Goal: Communication & Community: Share content

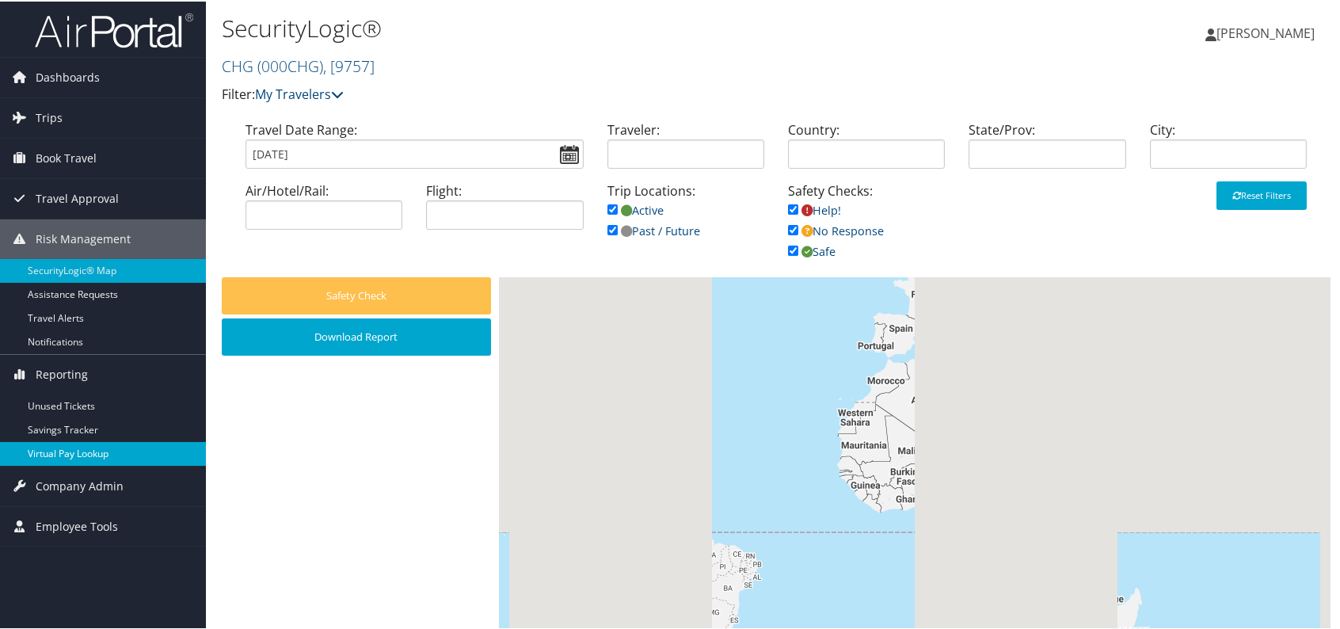
click at [134, 451] on link "Virtual Pay Lookup" at bounding box center [103, 452] width 206 height 24
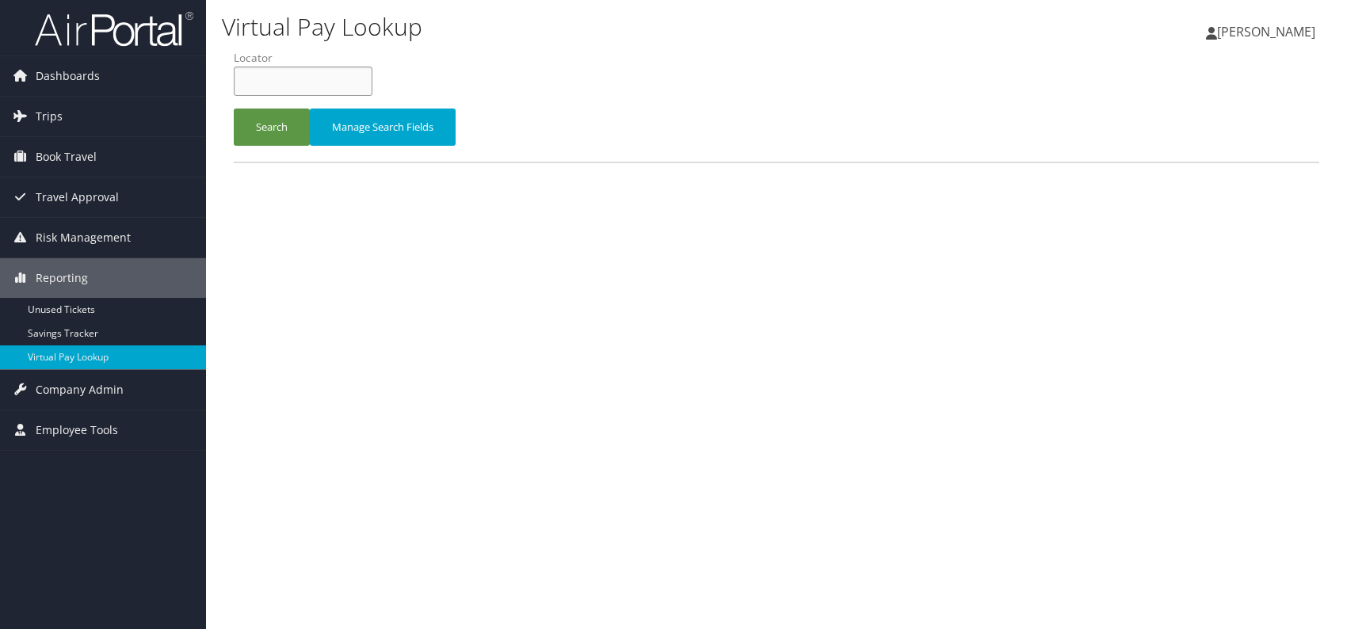
paste input "SNJXQB"
type input "SNJXQB"
click at [287, 139] on button "Search" at bounding box center [272, 127] width 76 height 37
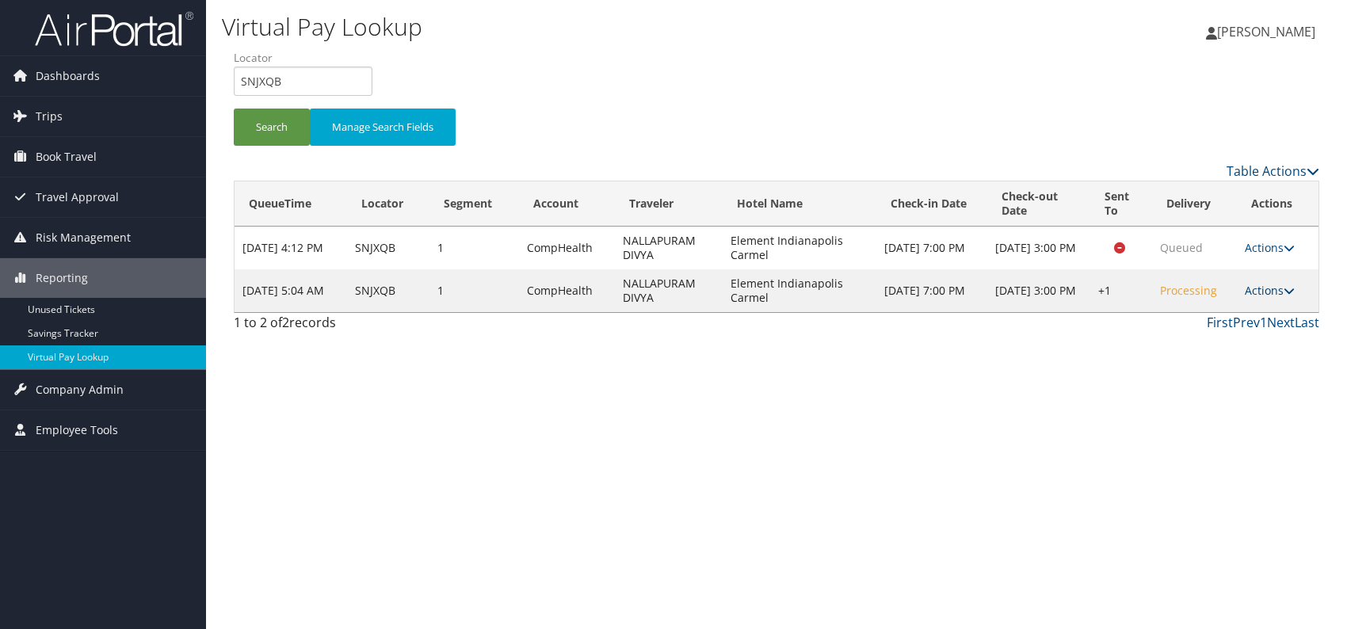
click at [1257, 284] on link "Actions" at bounding box center [1269, 290] width 50 height 15
click at [1225, 355] on link "Delivery Information" at bounding box center [1223, 366] width 135 height 27
click at [1291, 295] on icon at bounding box center [1288, 290] width 11 height 11
click at [1205, 340] on link "Logs" at bounding box center [1223, 339] width 135 height 27
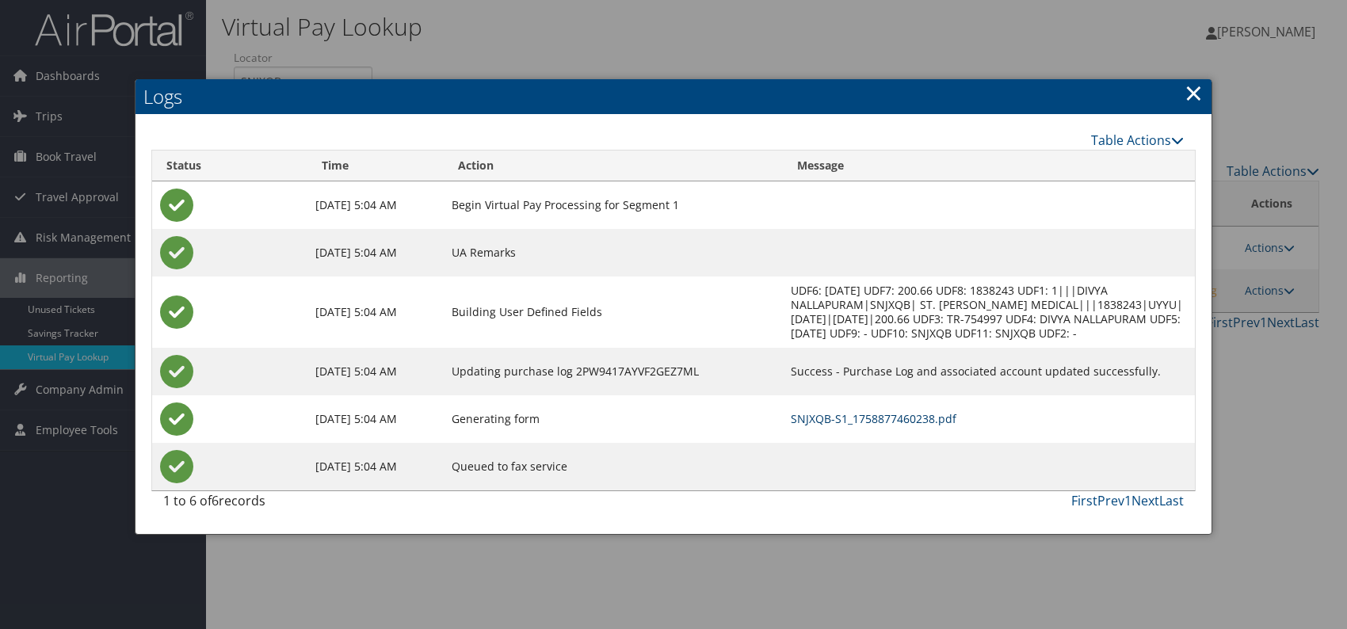
click at [859, 413] on link "SNJXQB-S1_1758877460238.pdf" at bounding box center [873, 418] width 166 height 15
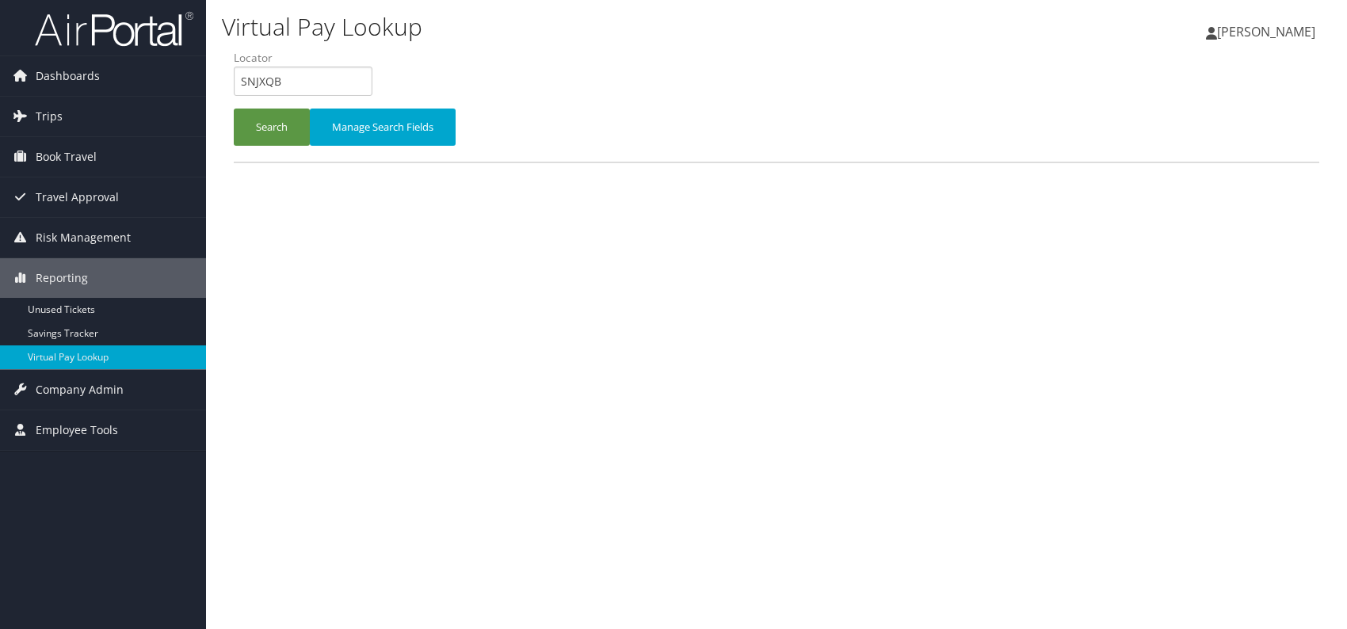
click at [210, 75] on div "Virtual Pay Lookup Romina Kwock Romina Kwock My Settings Travel Agency Contacts…" at bounding box center [776, 314] width 1141 height 629
click at [268, 129] on button "Search" at bounding box center [272, 127] width 76 height 37
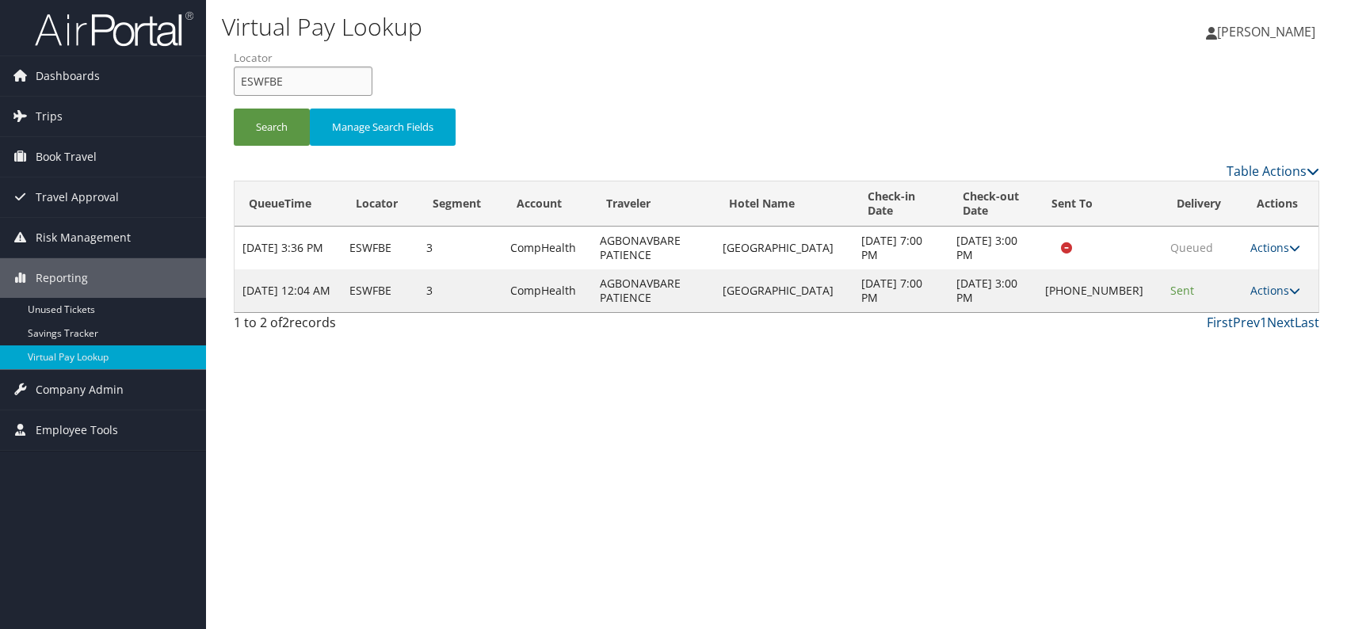
drag, startPoint x: 280, startPoint y: 86, endPoint x: 240, endPoint y: 83, distance: 39.7
click at [240, 83] on input "ESWFBE" at bounding box center [303, 81] width 139 height 29
paste input "QZTORW"
type input "QZTORW"
click at [272, 127] on button "Search" at bounding box center [272, 127] width 76 height 37
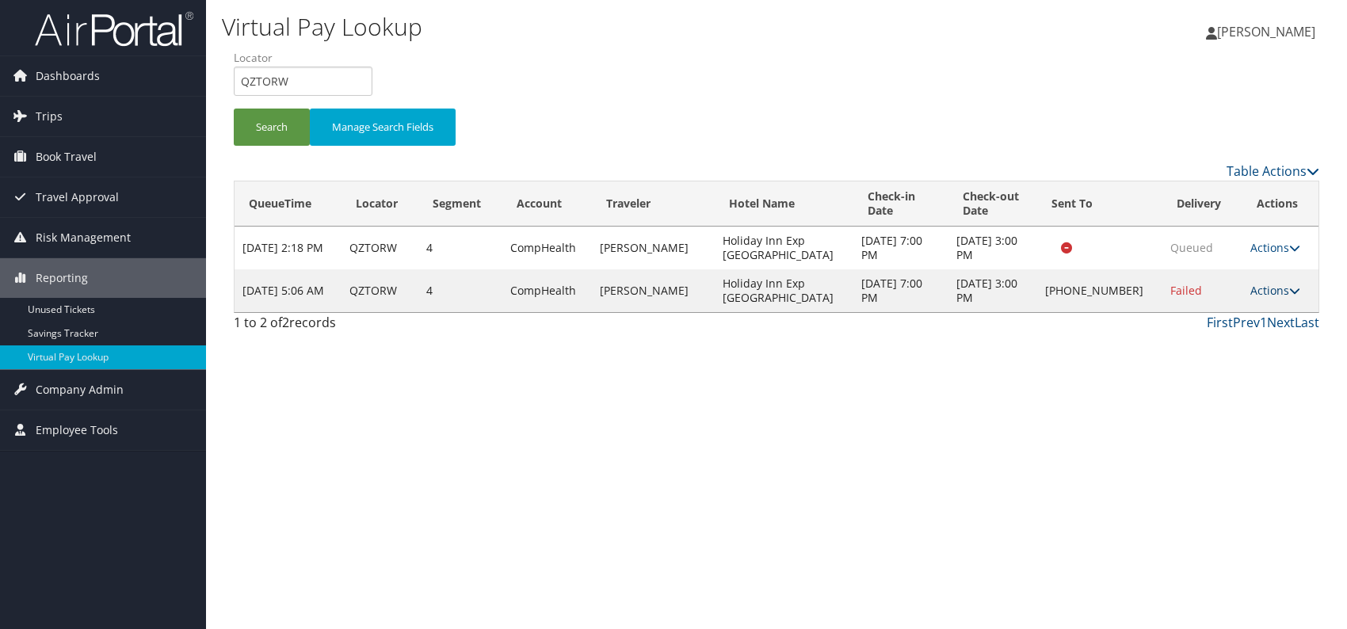
click at [1273, 288] on link "Actions" at bounding box center [1275, 290] width 50 height 15
click at [1236, 345] on link "Logs" at bounding box center [1222, 339] width 135 height 27
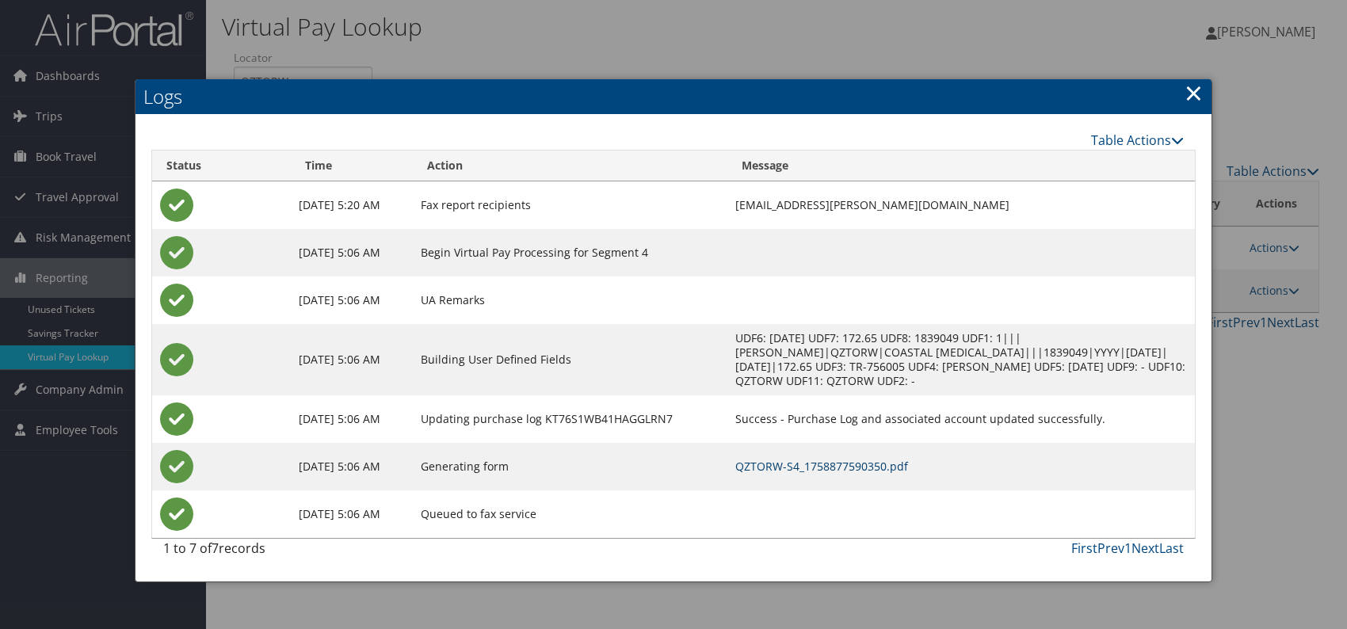
click at [865, 464] on link "QZTORW-S4_1758877590350.pdf" at bounding box center [821, 466] width 173 height 15
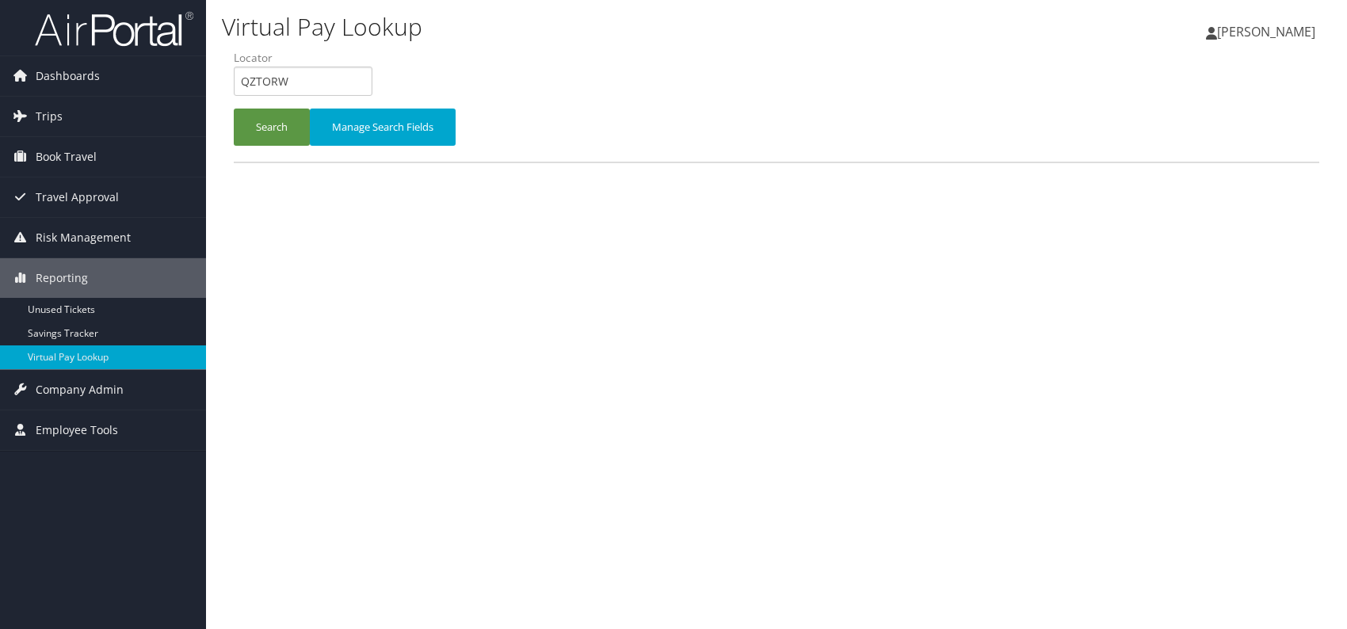
click at [234, 74] on form "QueueTime Locator QZTORW Segment Account Traveler Hotel Name Check-in Date Chec…" at bounding box center [776, 105] width 1085 height 111
click at [266, 81] on input "MAHOGJ" at bounding box center [303, 81] width 139 height 29
click at [268, 129] on button "Search" at bounding box center [272, 127] width 76 height 37
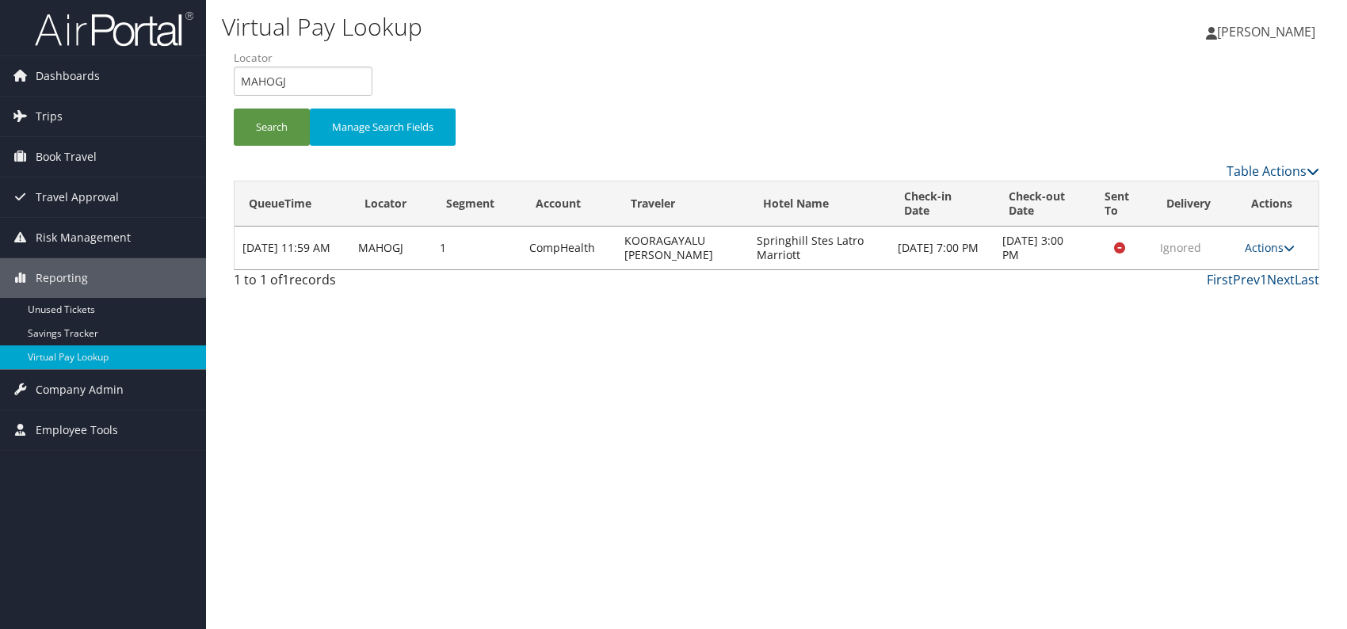
click at [932, 389] on div "Virtual Pay Lookup [PERSON_NAME] [PERSON_NAME] My Settings Travel Agency Contac…" at bounding box center [776, 314] width 1141 height 629
click at [1282, 246] on link "Actions" at bounding box center [1269, 247] width 50 height 15
click at [1235, 300] on link "Logs" at bounding box center [1242, 297] width 100 height 27
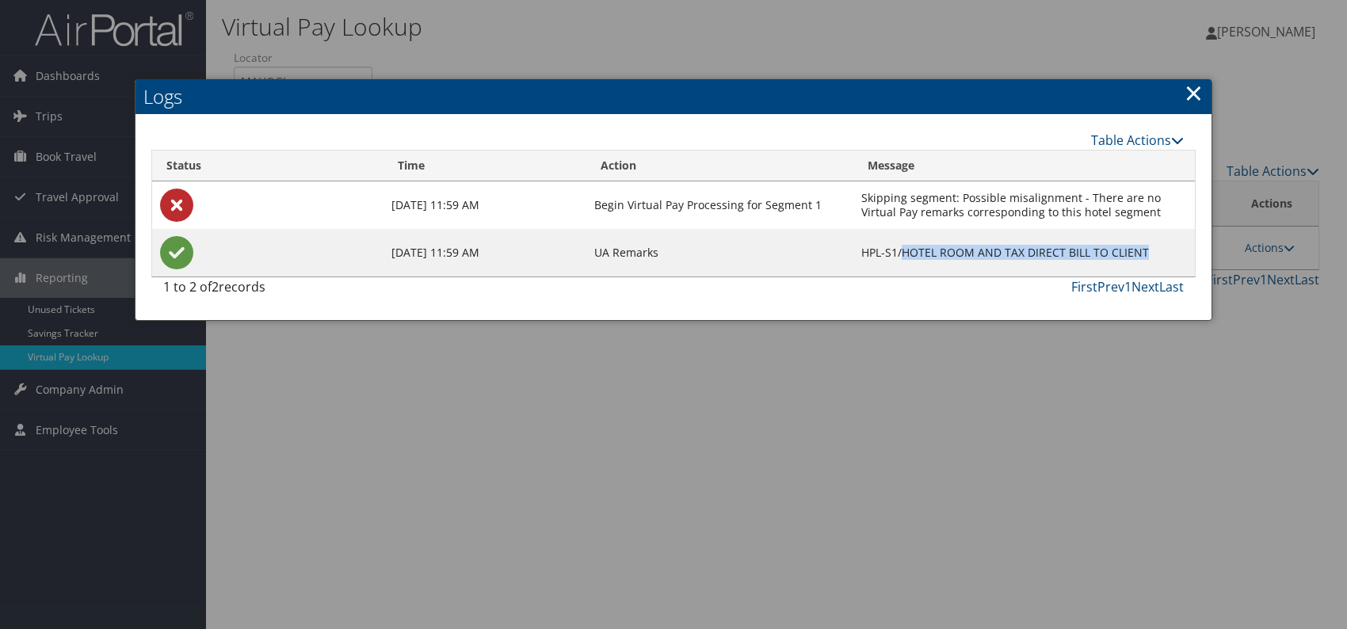
drag, startPoint x: 1152, startPoint y: 251, endPoint x: 909, endPoint y: 251, distance: 243.2
click at [909, 251] on td "HPL-S1/HOTEL ROOM AND TAX DIRECT BILL TO CLIENT" at bounding box center [1023, 253] width 341 height 48
copy td "HOTEL ROOM AND TAX DIRECT BILL TO CLIENT"
click at [1188, 90] on link "×" at bounding box center [1193, 93] width 18 height 32
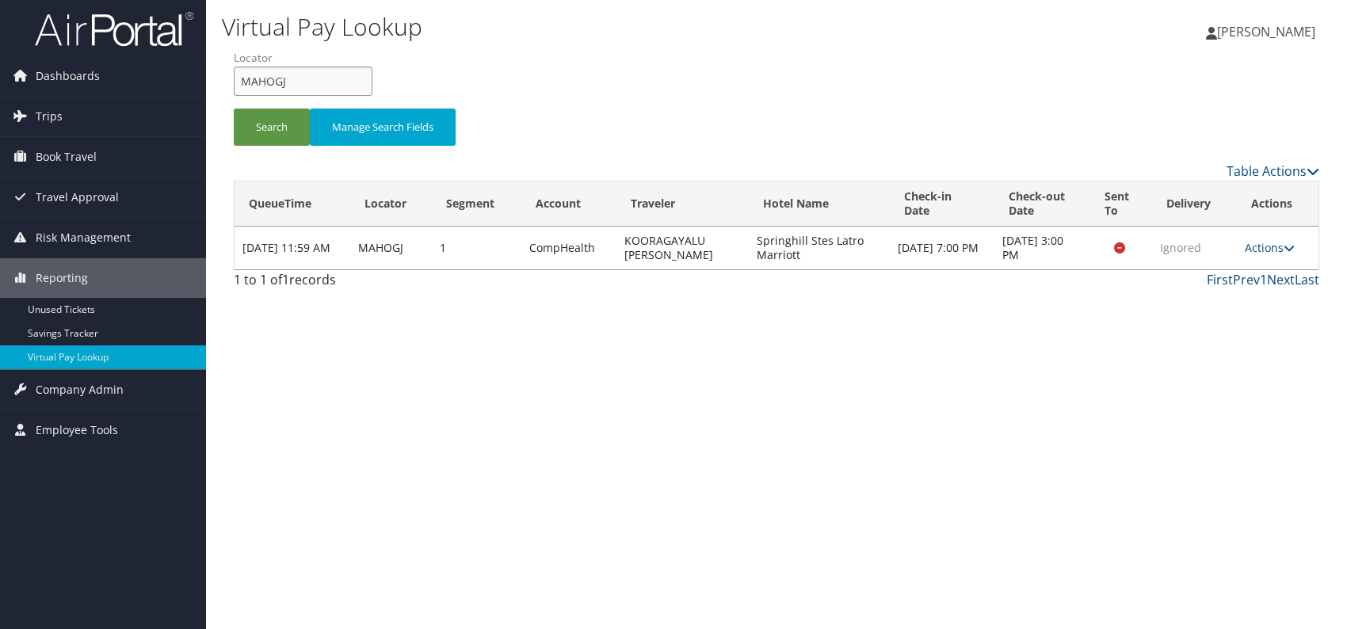
click at [234, 81] on form "QueueTime Locator MAHOGJ Segment Account Traveler Hotel Name Check-in Date Chec…" at bounding box center [776, 105] width 1085 height 111
click at [273, 128] on button "Search" at bounding box center [272, 127] width 76 height 37
paste input "WXIVIB"
click at [272, 126] on button "Search" at bounding box center [272, 127] width 76 height 37
click at [1277, 249] on link "Actions" at bounding box center [1270, 247] width 50 height 15
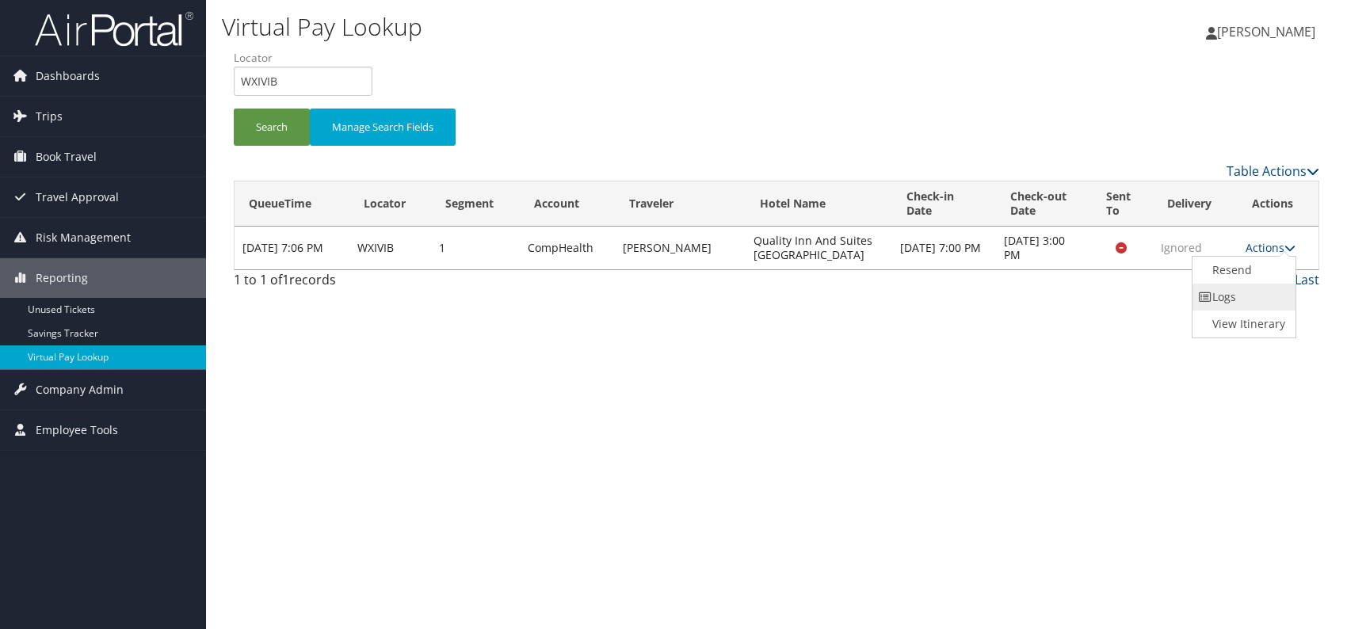
click at [1230, 293] on link "Logs" at bounding box center [1242, 297] width 100 height 27
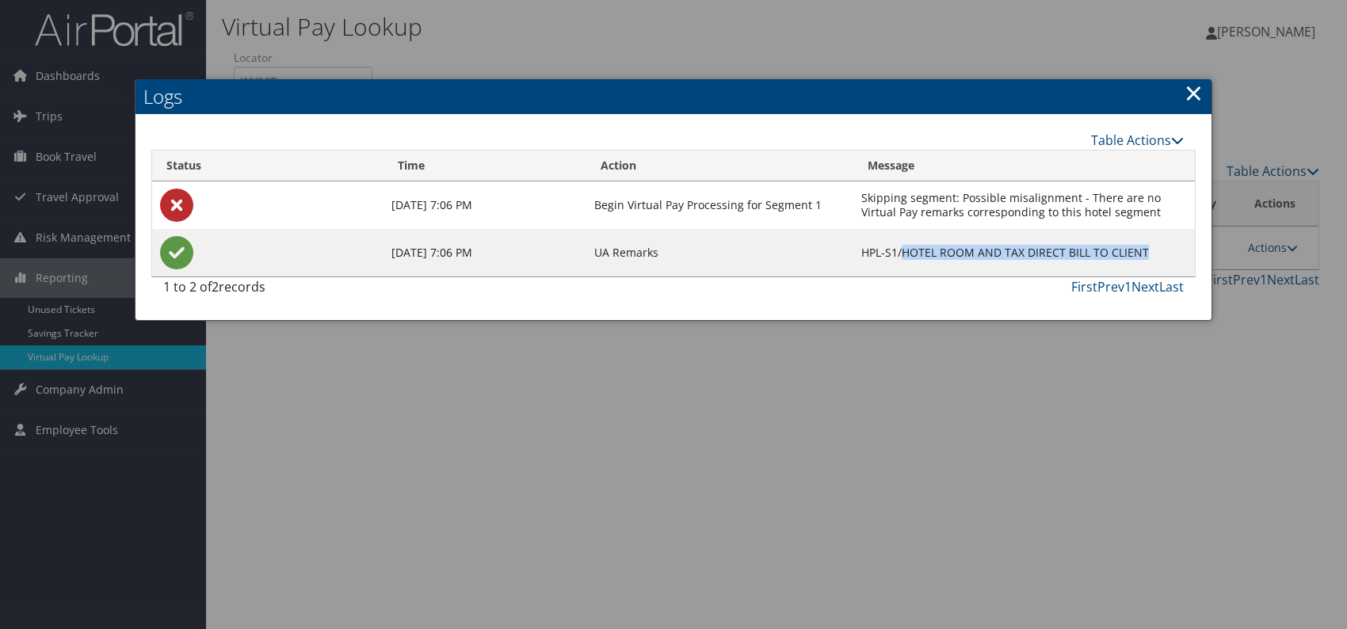
drag, startPoint x: 1153, startPoint y: 250, endPoint x: 909, endPoint y: 253, distance: 244.0
click at [909, 253] on td "HPL-S1/HOTEL ROOM AND TAX DIRECT BILL TO CLIENT" at bounding box center [1023, 253] width 341 height 48
copy td "HOTEL ROOM AND TAX DIRECT BILL TO CLIENT"
click at [1196, 94] on link "×" at bounding box center [1193, 93] width 18 height 32
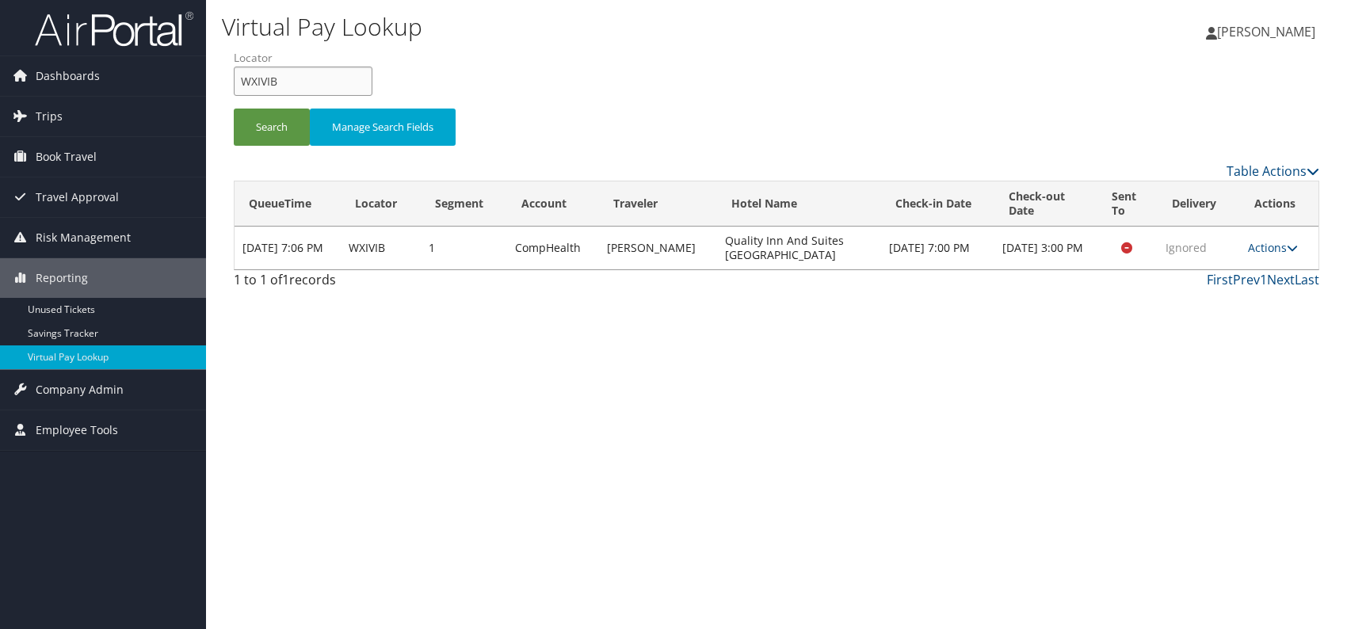
drag, startPoint x: 285, startPoint y: 83, endPoint x: 250, endPoint y: 78, distance: 36.0
click at [234, 75] on form "QueueTime Locator WXIVIB Segment Account Traveler Hotel Name Check-in Date Chec…" at bounding box center [776, 105] width 1085 height 111
click at [272, 135] on button "Search" at bounding box center [272, 127] width 76 height 37
drag, startPoint x: 274, startPoint y: 74, endPoint x: 238, endPoint y: 74, distance: 36.4
click at [234, 74] on input "WXIVIB" at bounding box center [303, 81] width 139 height 29
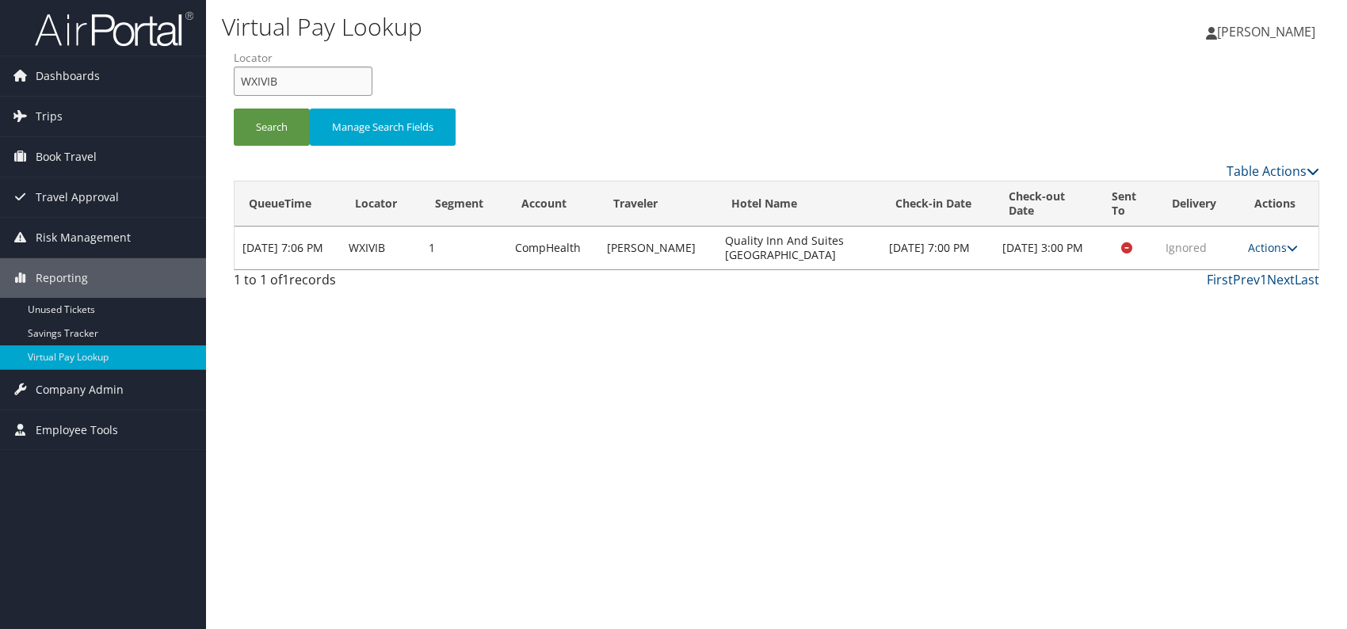
paste input "NDDXKX"
type input "NDDXKX"
click at [269, 111] on button "Search" at bounding box center [272, 127] width 76 height 37
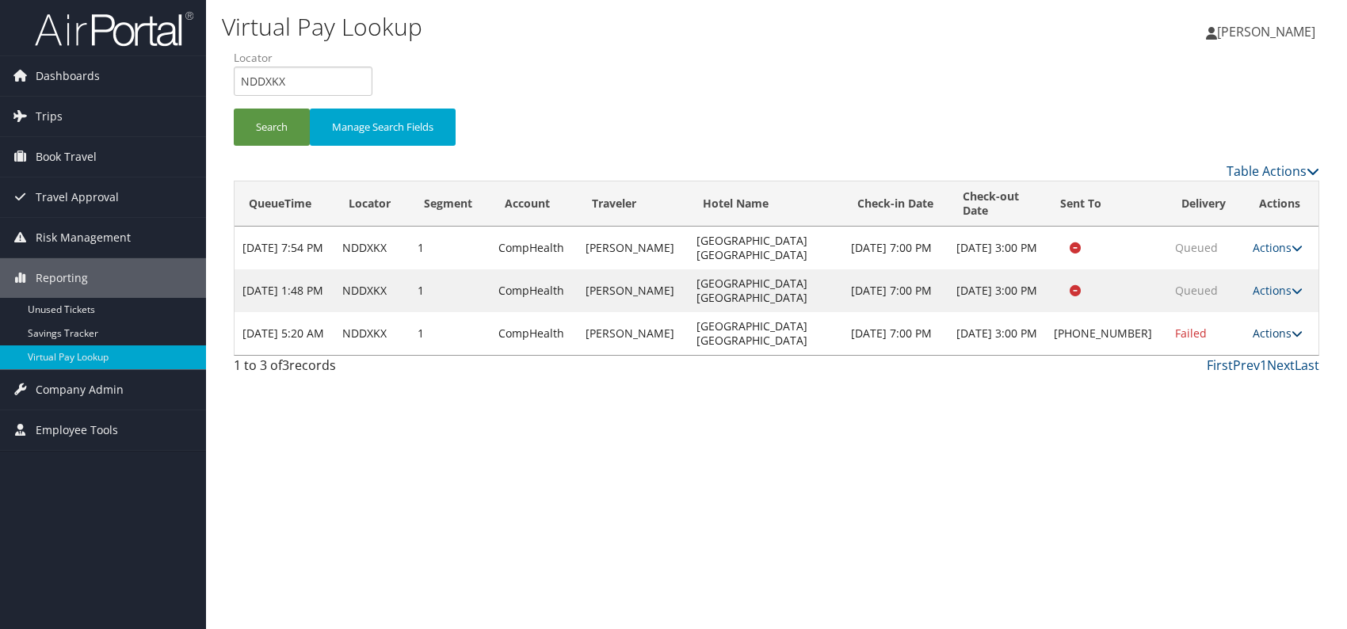
click at [1274, 338] on link "Actions" at bounding box center [1277, 333] width 50 height 15
click at [1221, 387] on link "Logs" at bounding box center [1223, 389] width 135 height 27
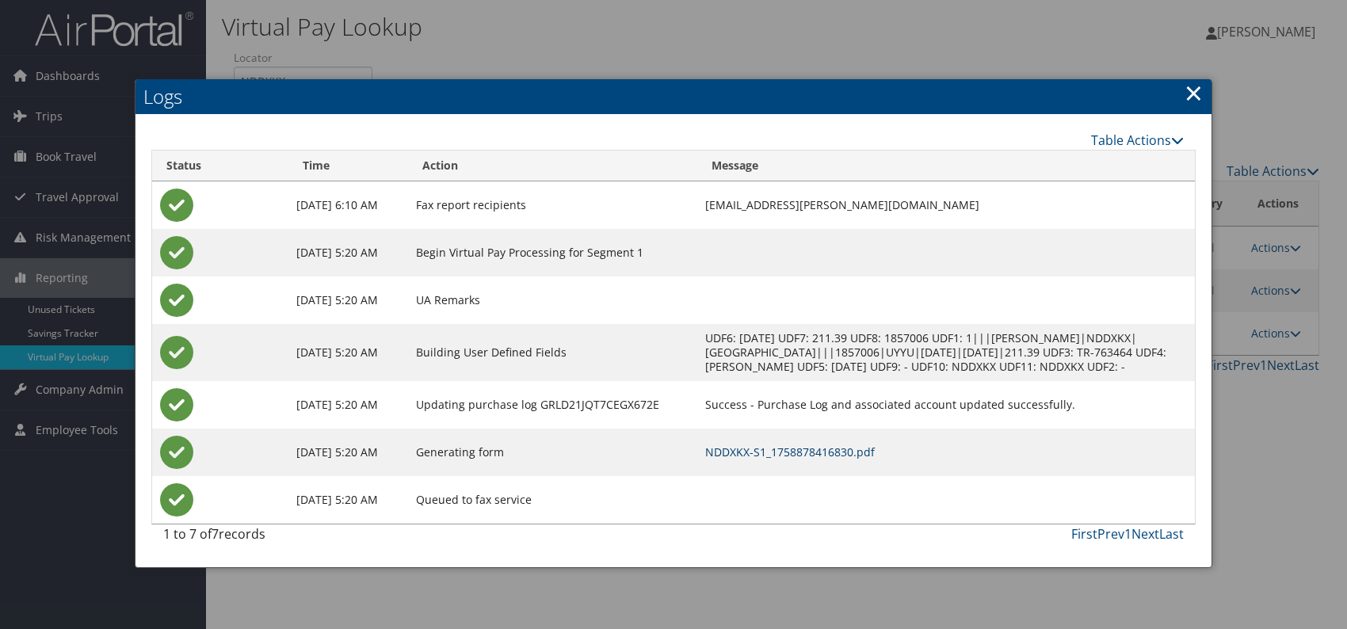
click at [840, 459] on link "NDDXKX-S1_1758878416830.pdf" at bounding box center [790, 451] width 170 height 15
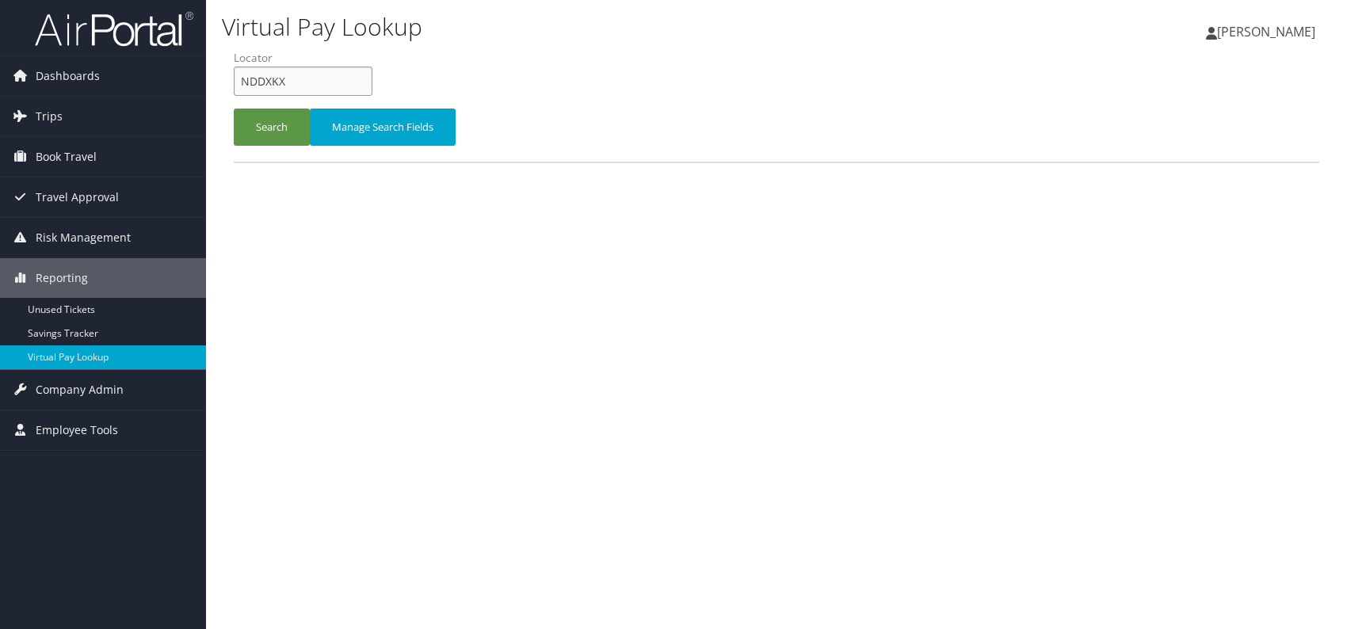
drag, startPoint x: 268, startPoint y: 74, endPoint x: 219, endPoint y: 78, distance: 49.3
click at [219, 78] on div "Virtual Pay Lookup [PERSON_NAME] [PERSON_NAME] My Settings Travel Agency Contac…" at bounding box center [776, 314] width 1141 height 629
paste input "KDFWXT"
click at [266, 78] on input "KDFWXT" at bounding box center [303, 81] width 139 height 29
type input "KDFWXT"
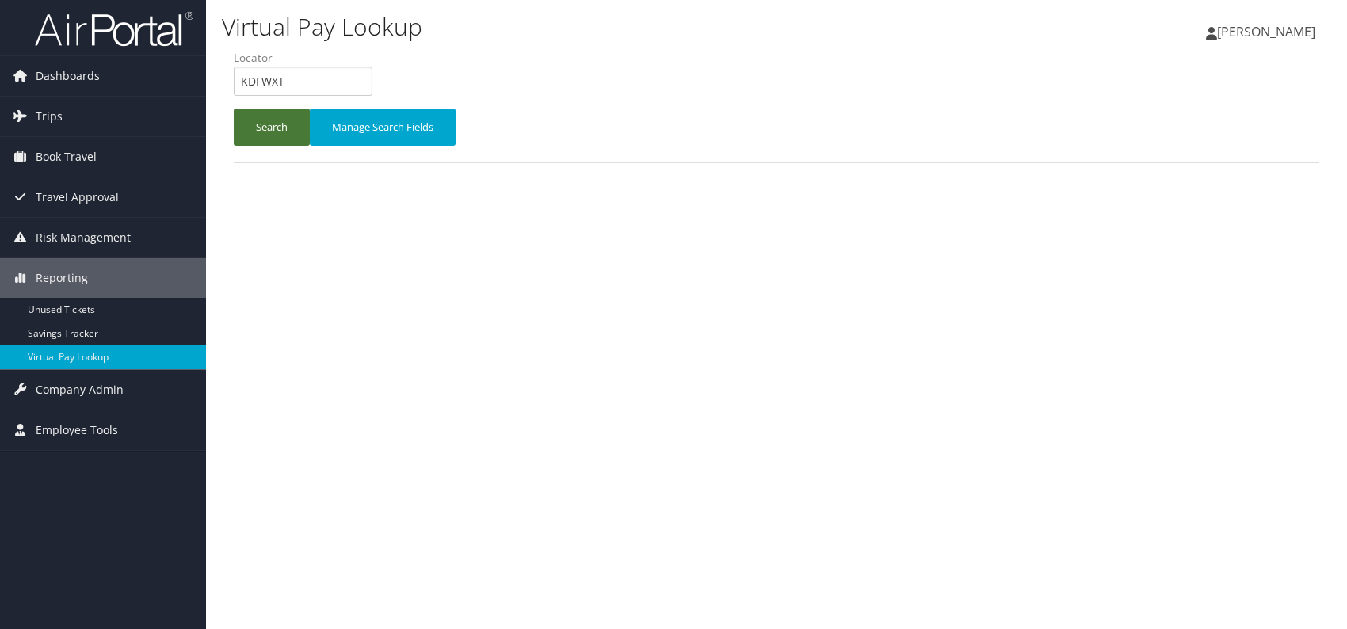
click at [253, 123] on button "Search" at bounding box center [272, 127] width 76 height 37
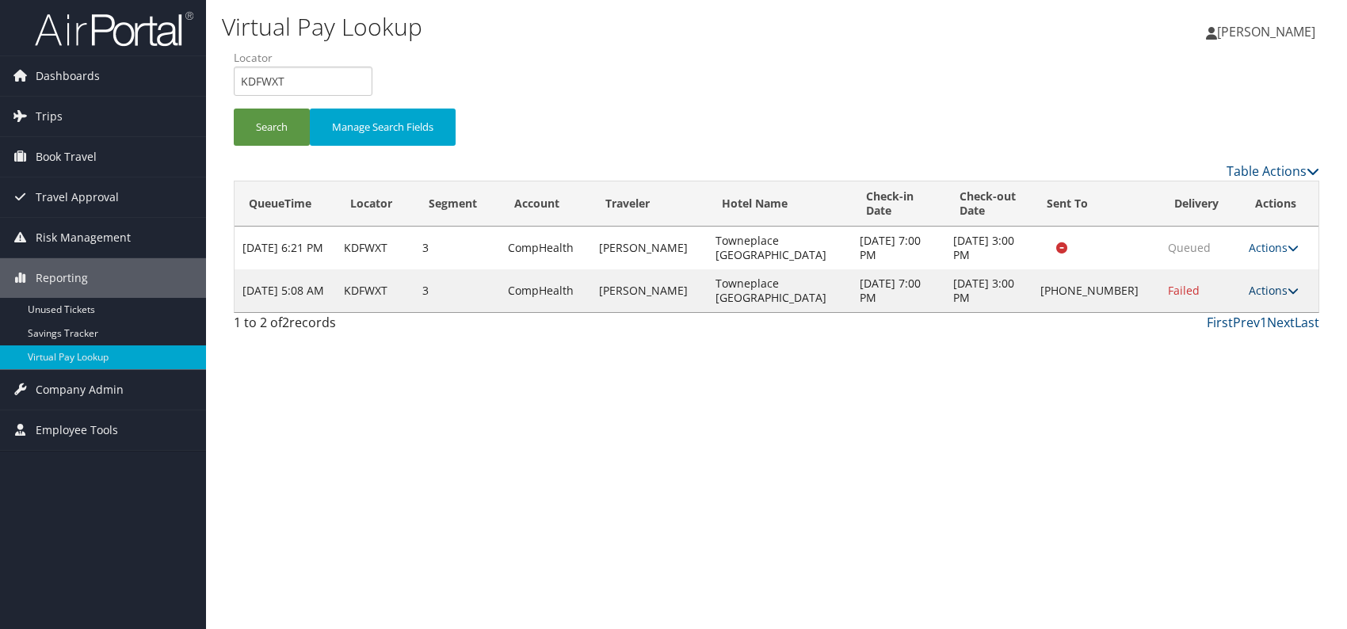
click at [1248, 288] on link "Actions" at bounding box center [1273, 290] width 50 height 15
click at [1217, 345] on link "Logs" at bounding box center [1222, 339] width 135 height 27
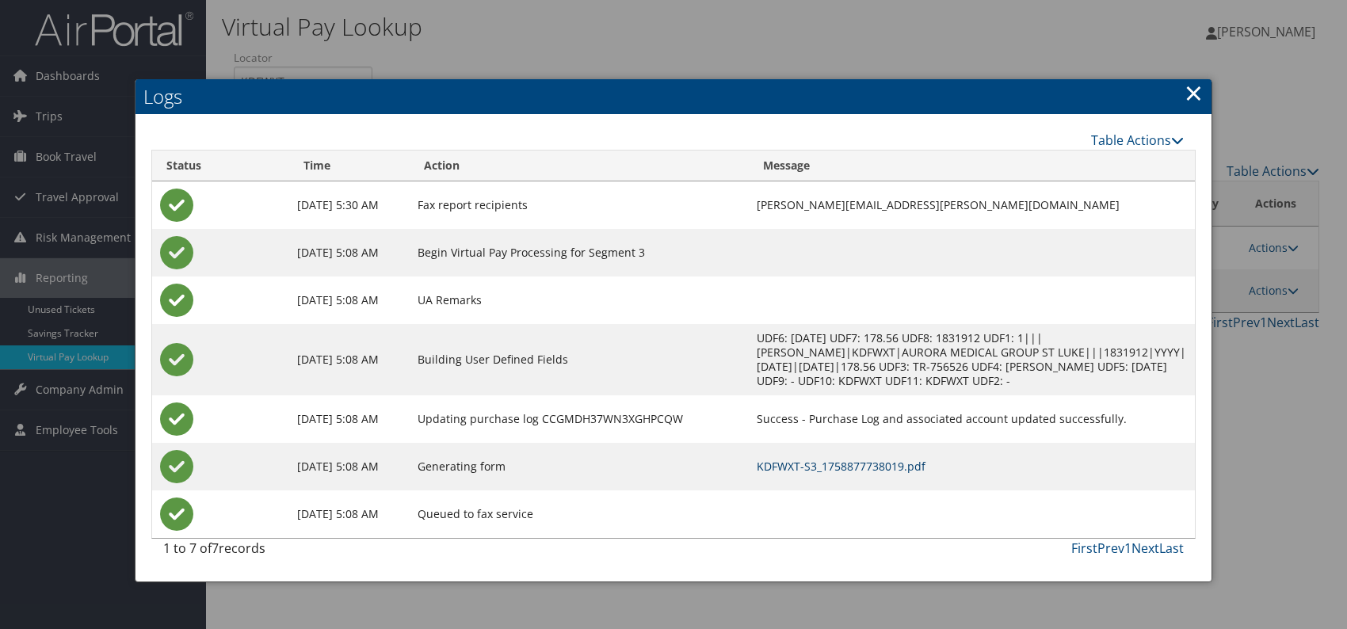
click at [849, 463] on link "KDFWXT-S3_1758877738019.pdf" at bounding box center [840, 466] width 169 height 15
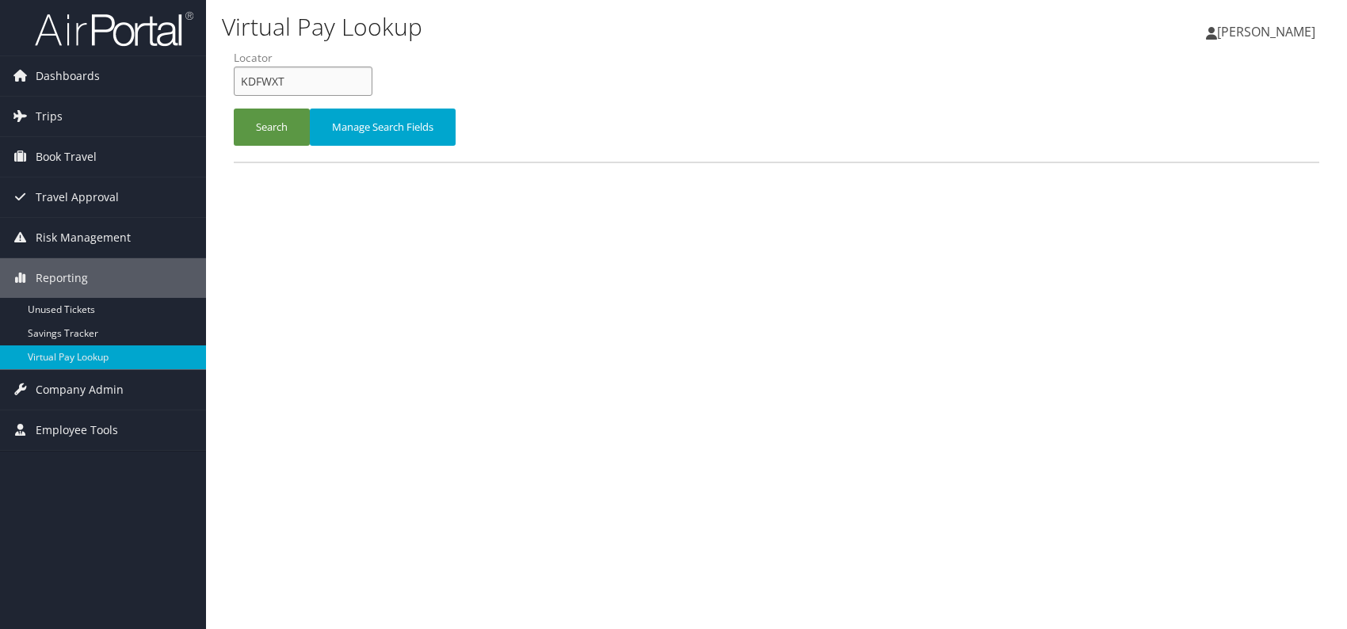
drag, startPoint x: 280, startPoint y: 82, endPoint x: 234, endPoint y: 78, distance: 45.4
click at [234, 78] on input "KDFWXT" at bounding box center [303, 81] width 139 height 29
paste input "MAGDBR"
click at [274, 120] on button "Search" at bounding box center [272, 127] width 76 height 37
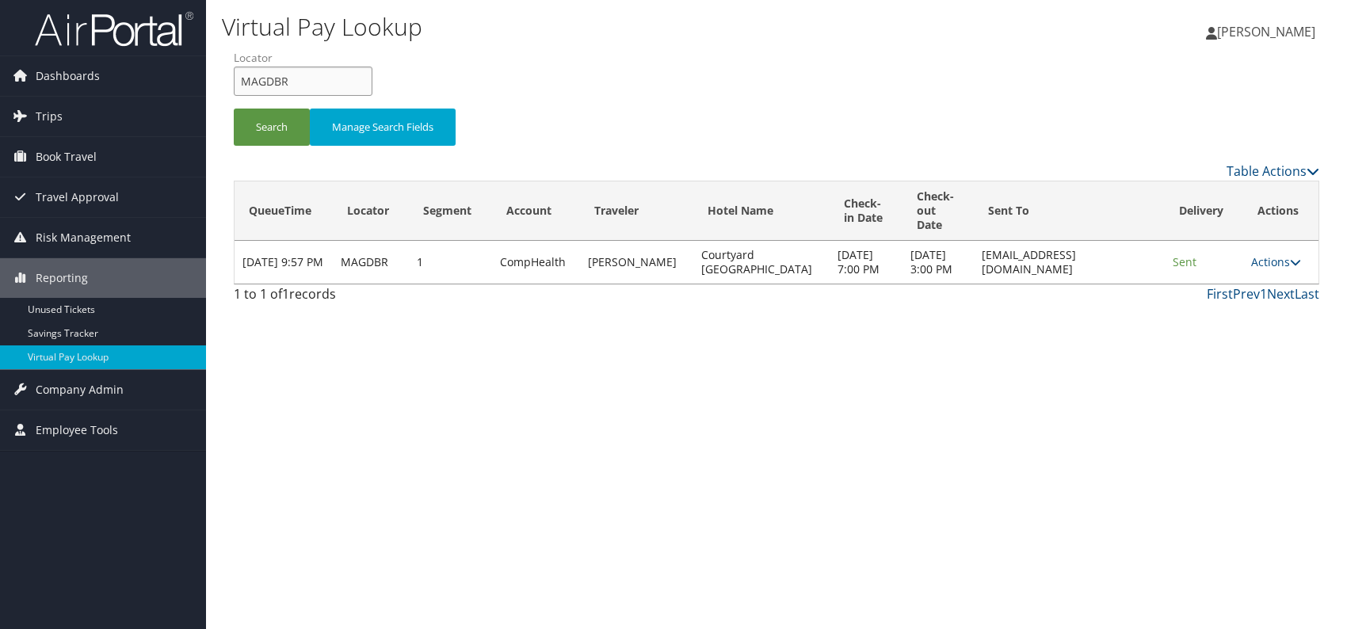
drag, startPoint x: 299, startPoint y: 79, endPoint x: 239, endPoint y: 78, distance: 60.2
click at [239, 78] on input "MAGDBR" at bounding box center [303, 81] width 139 height 29
paste input "NCXZGM"
click at [273, 130] on button "Search" at bounding box center [272, 127] width 76 height 37
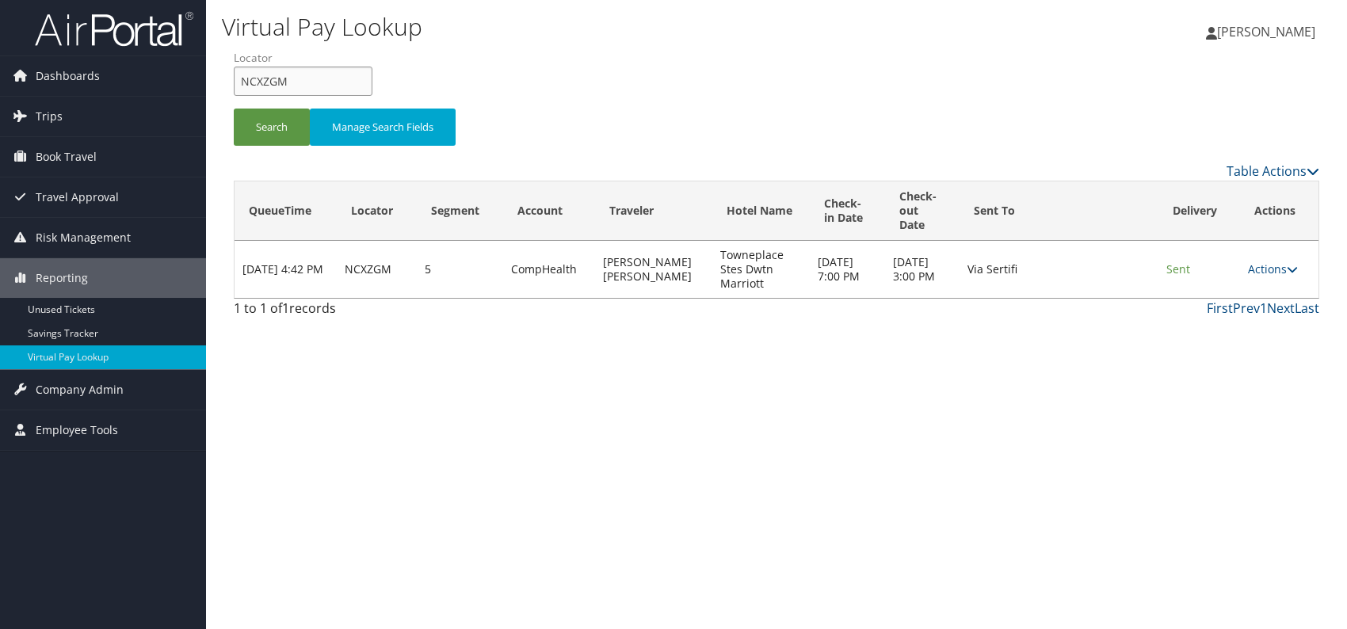
drag, startPoint x: 246, startPoint y: 84, endPoint x: 238, endPoint y: 84, distance: 8.7
click at [238, 84] on input "NCXZGM" at bounding box center [303, 81] width 139 height 29
paste input "FGBVIJ"
click at [277, 121] on button "Search" at bounding box center [272, 127] width 76 height 37
click at [1012, 431] on div "Virtual Pay Lookup Romina Kwock Romina Kwock My Settings Travel Agency Contacts…" at bounding box center [776, 314] width 1141 height 629
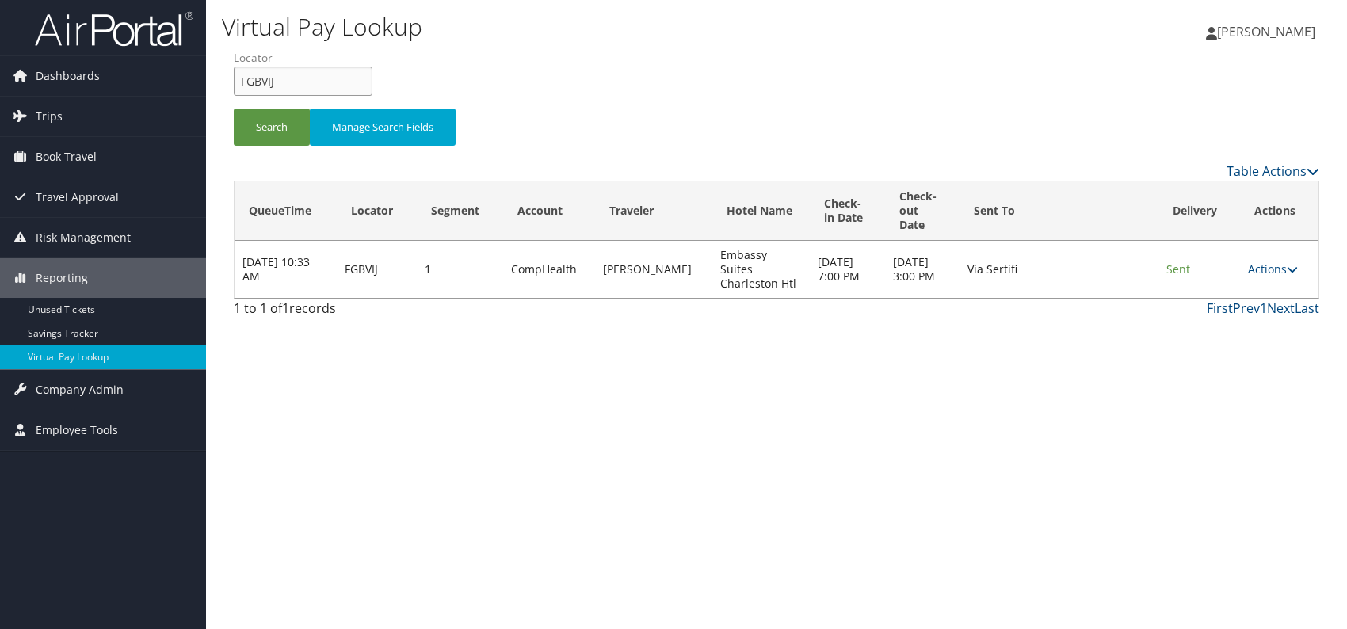
drag, startPoint x: 256, startPoint y: 81, endPoint x: 223, endPoint y: 81, distance: 32.5
click at [234, 81] on form "QueueTime Locator FGBVIJ Segment Account Traveler Hotel Name Check-in Date Chec…" at bounding box center [776, 105] width 1085 height 111
paste input "EOTMHE"
type input "EOTMHE"
click at [268, 129] on button "Search" at bounding box center [272, 127] width 76 height 37
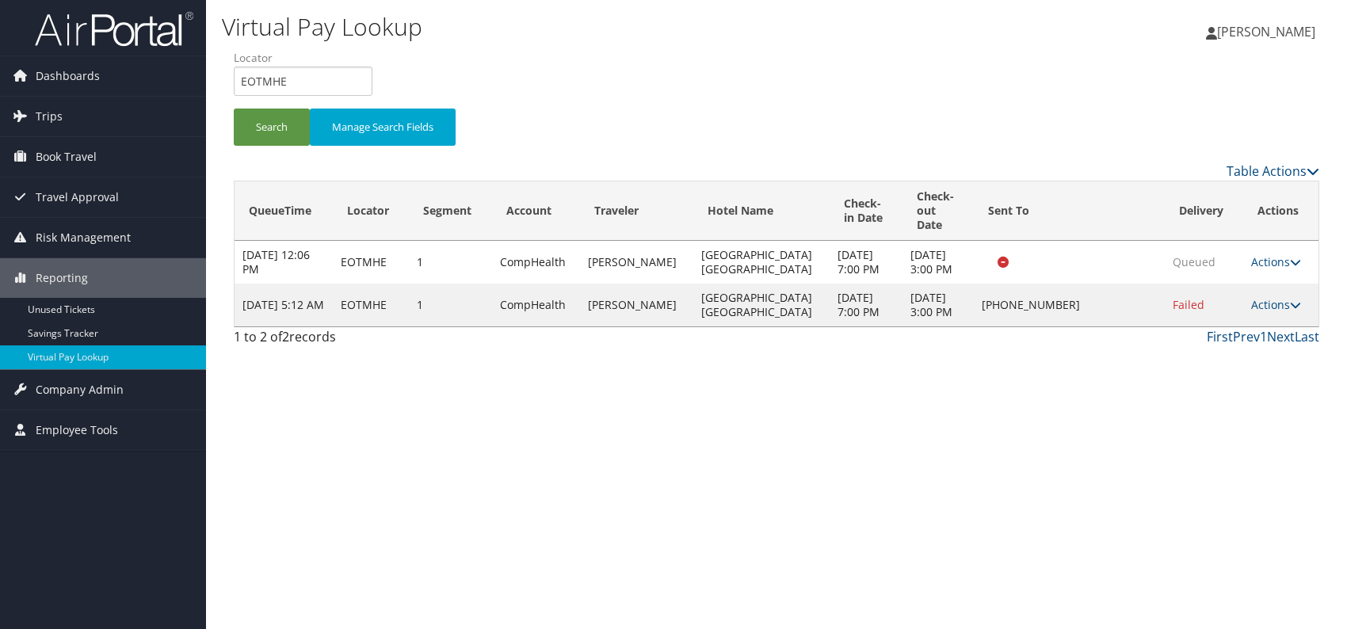
click at [1263, 312] on td "Actions Resend Logs Delivery Information View Itinerary" at bounding box center [1280, 305] width 75 height 43
click at [1265, 312] on link "Actions" at bounding box center [1276, 304] width 50 height 15
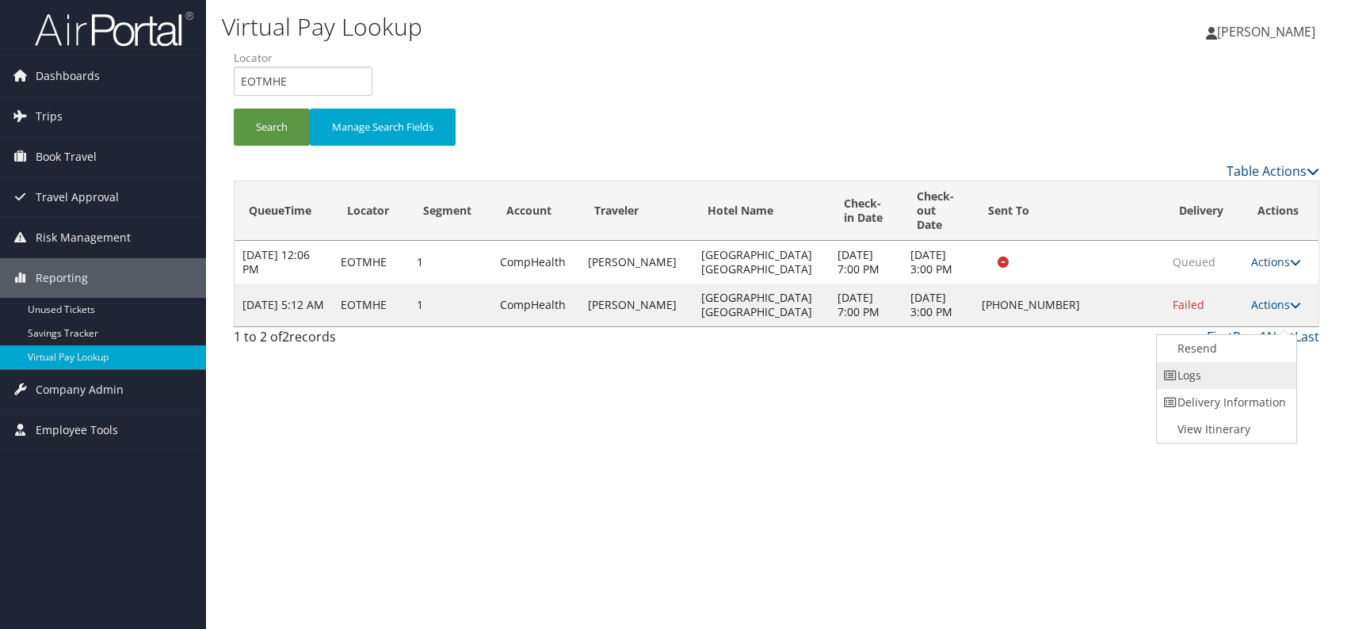
click at [1202, 379] on link "Logs" at bounding box center [1223, 375] width 135 height 27
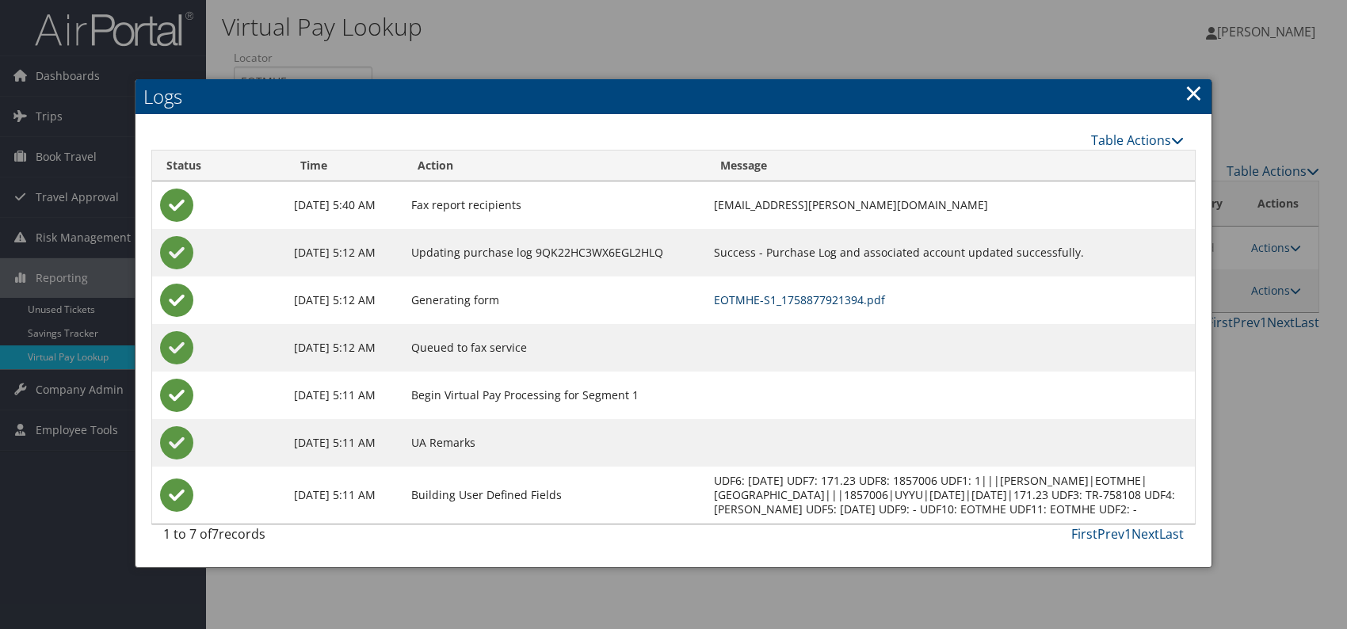
click at [885, 299] on link "EOTMHE-S1_1758877921394.pdf" at bounding box center [799, 299] width 171 height 15
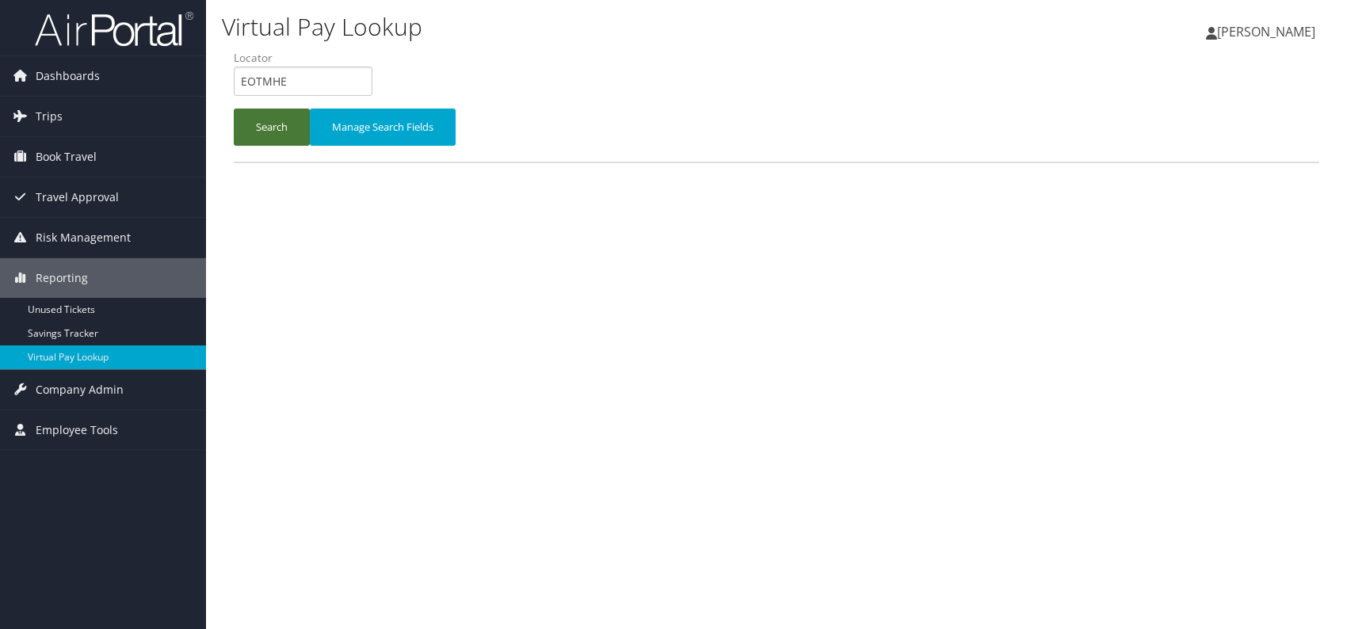
click at [250, 116] on button "Search" at bounding box center [272, 127] width 76 height 37
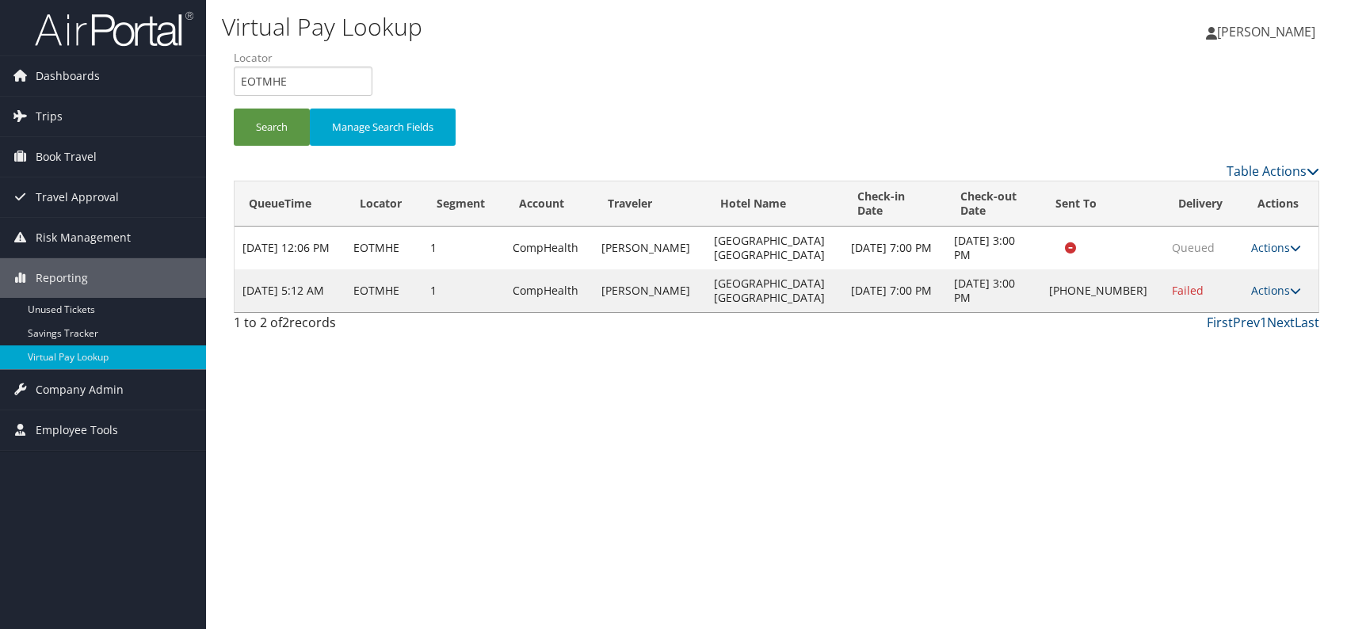
click at [1282, 289] on link "Actions" at bounding box center [1276, 290] width 50 height 15
click at [1213, 315] on link "Resend" at bounding box center [1223, 312] width 135 height 27
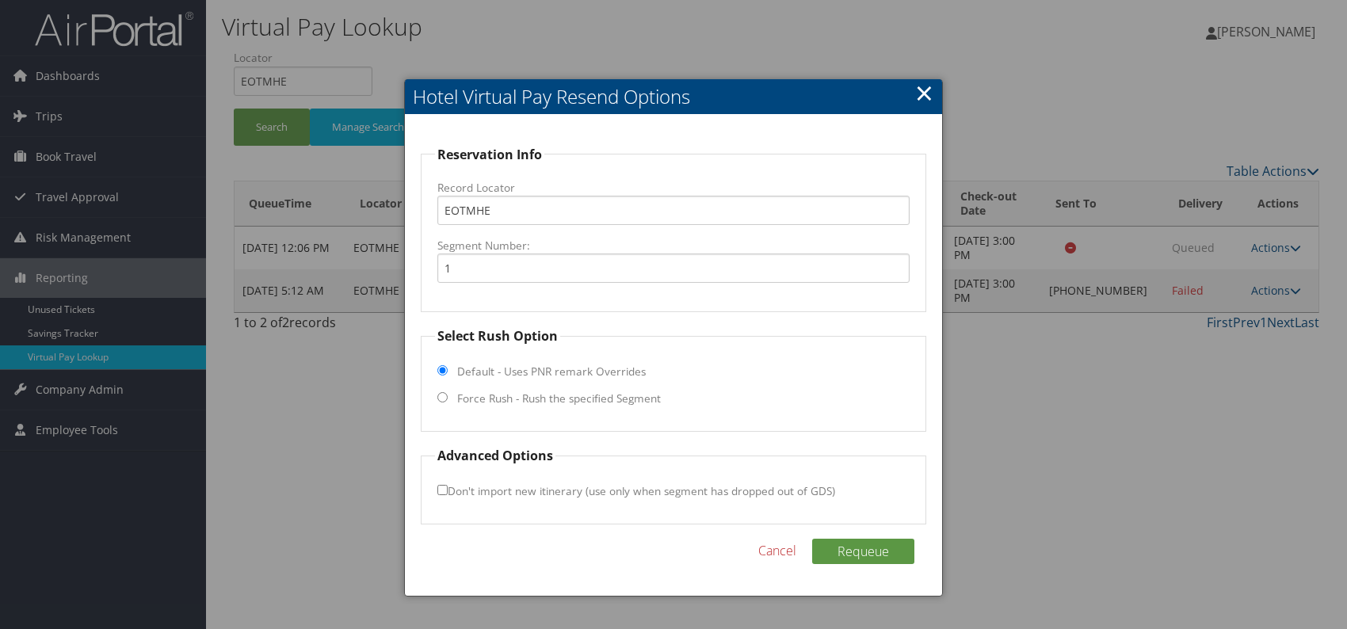
click at [442, 400] on input "Force Rush - Rush the specified Segment" at bounding box center [442, 397] width 10 height 10
radio input "true"
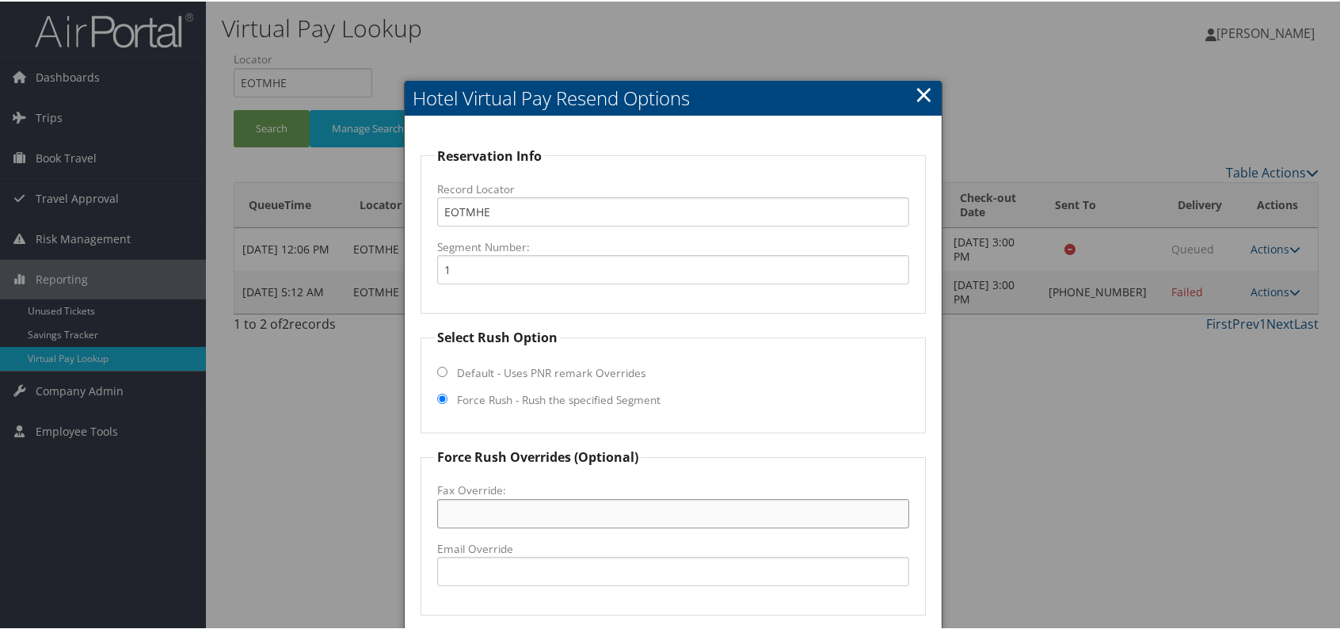
paste input "304-723-0788"
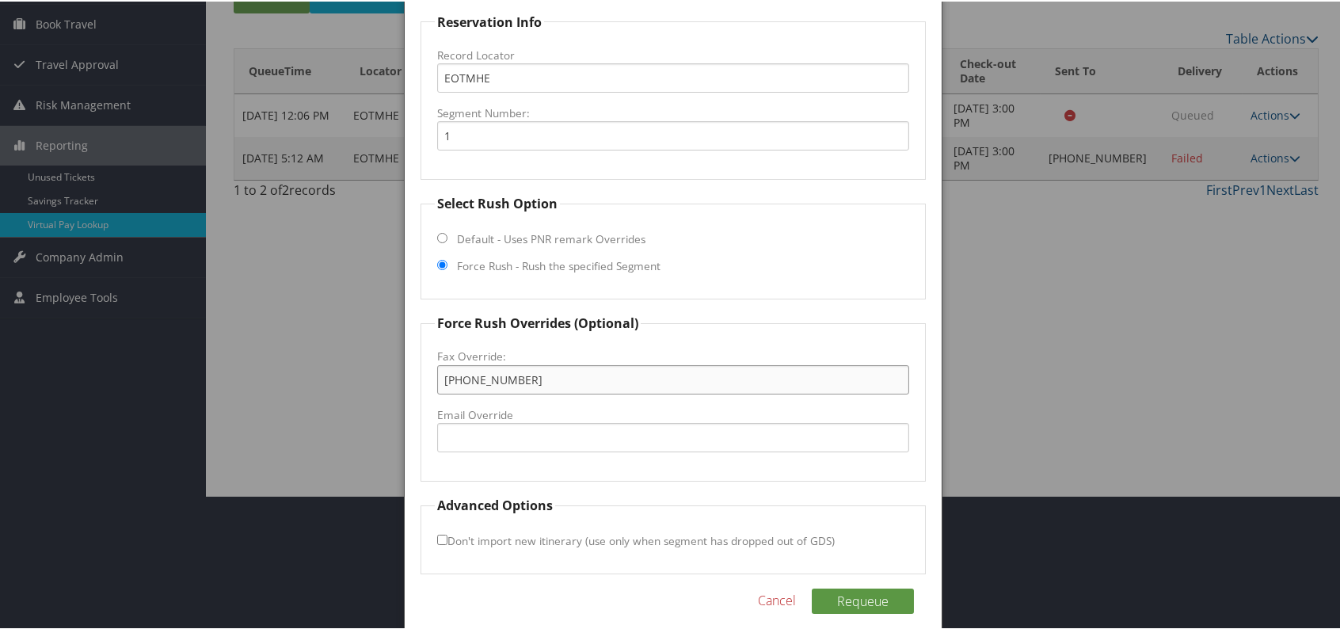
scroll to position [147, 0]
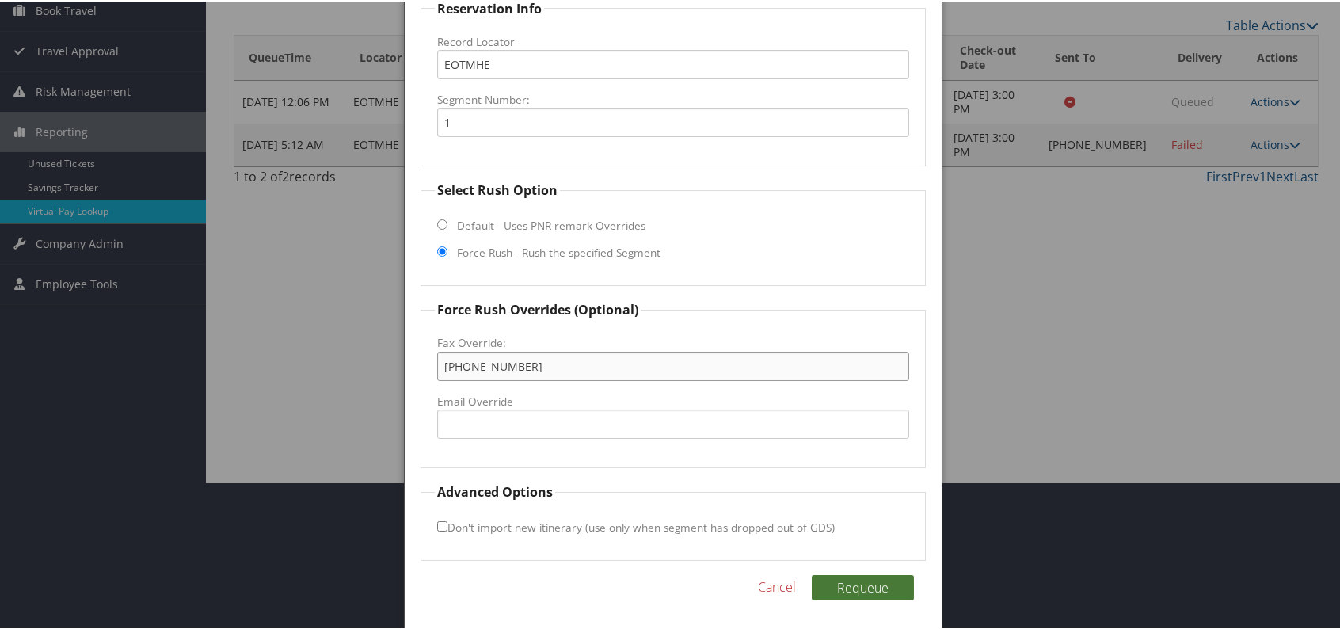
type input "304-723-0788"
click at [846, 576] on button "Requeue" at bounding box center [863, 585] width 102 height 25
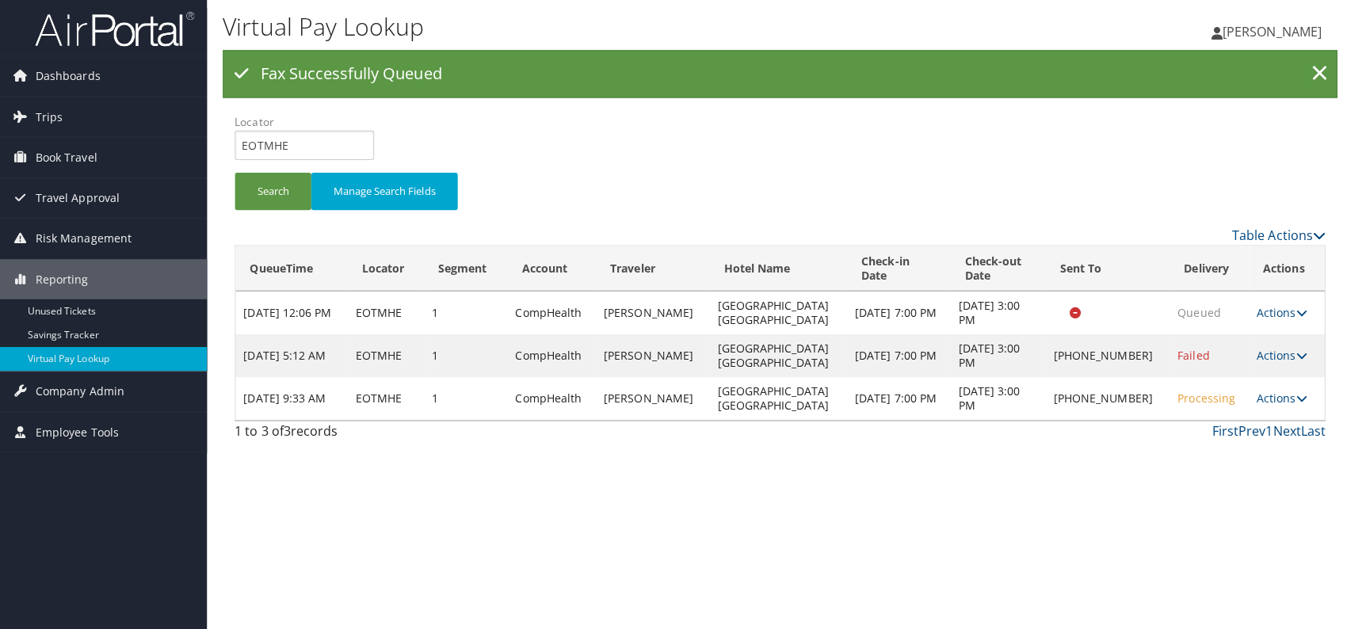
scroll to position [0, 0]
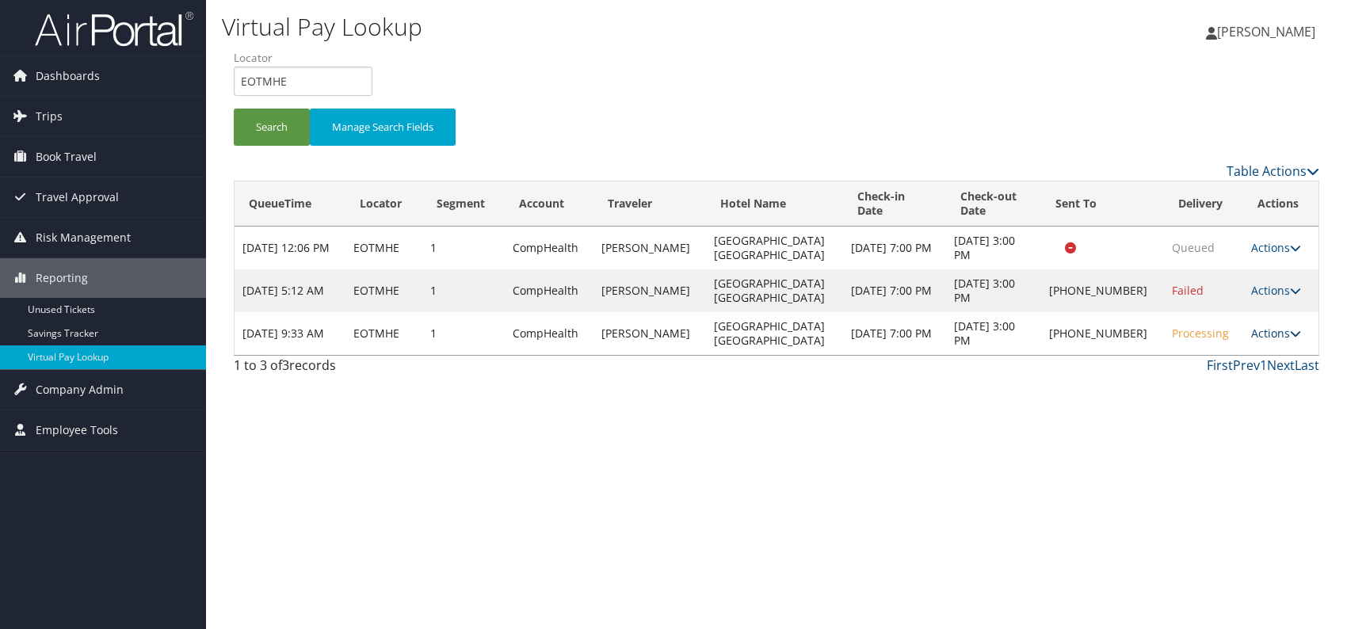
click at [1273, 326] on link "Actions" at bounding box center [1276, 333] width 50 height 15
click at [1211, 385] on link "Logs" at bounding box center [1223, 382] width 135 height 27
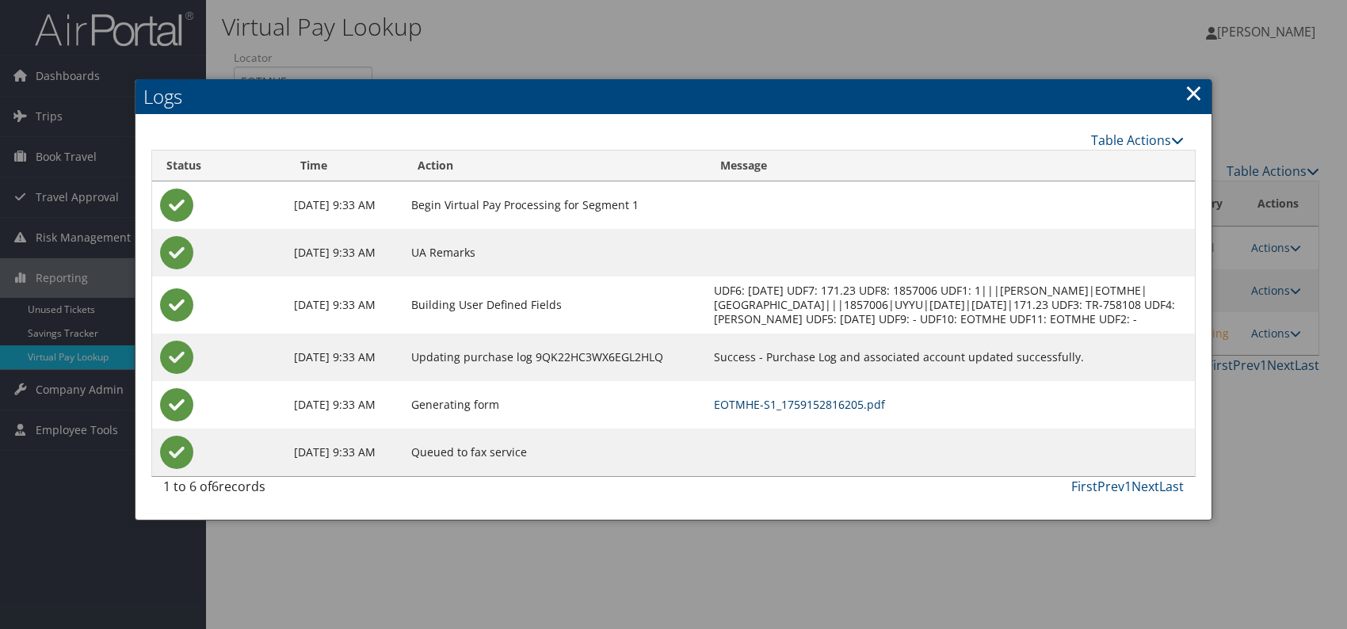
click at [880, 411] on link "EOTMHE-S1_1759152816205.pdf" at bounding box center [799, 404] width 171 height 15
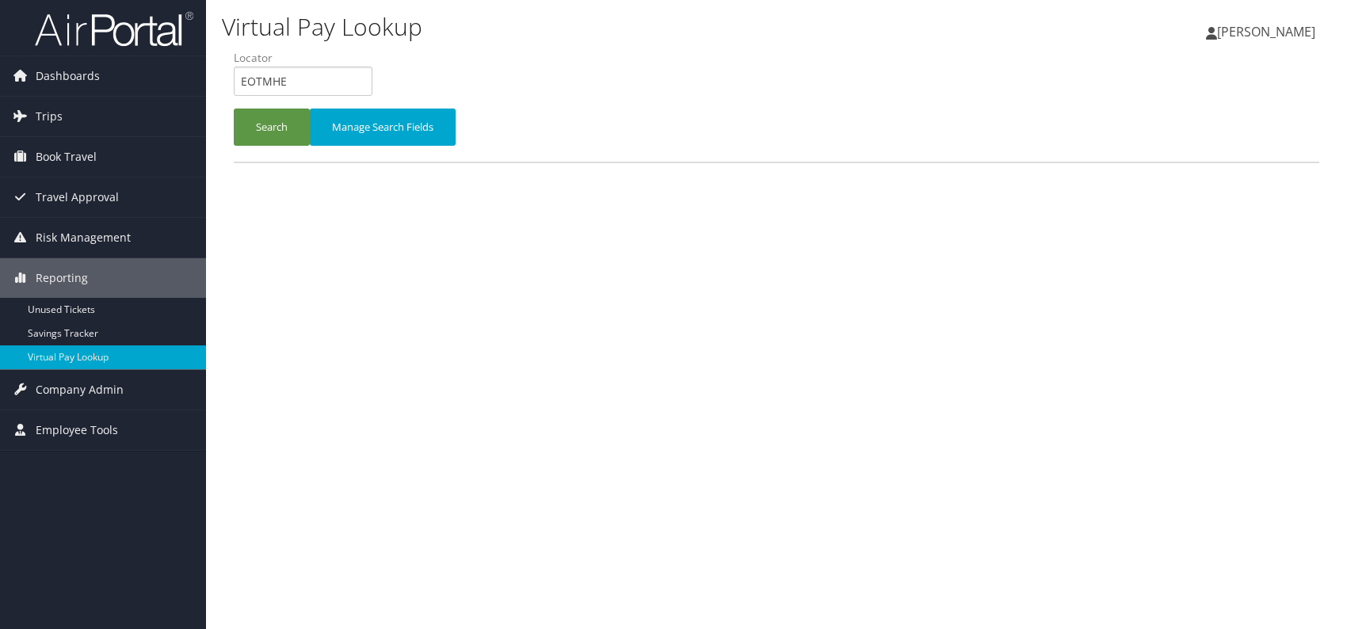
click at [234, 75] on input "EOTMHE" at bounding box center [303, 81] width 139 height 29
paste input "SFKBVI"
drag, startPoint x: 267, startPoint y: 74, endPoint x: 280, endPoint y: 87, distance: 17.9
click at [268, 78] on input "SFKBVI" at bounding box center [303, 81] width 139 height 29
type input "SFKBVI"
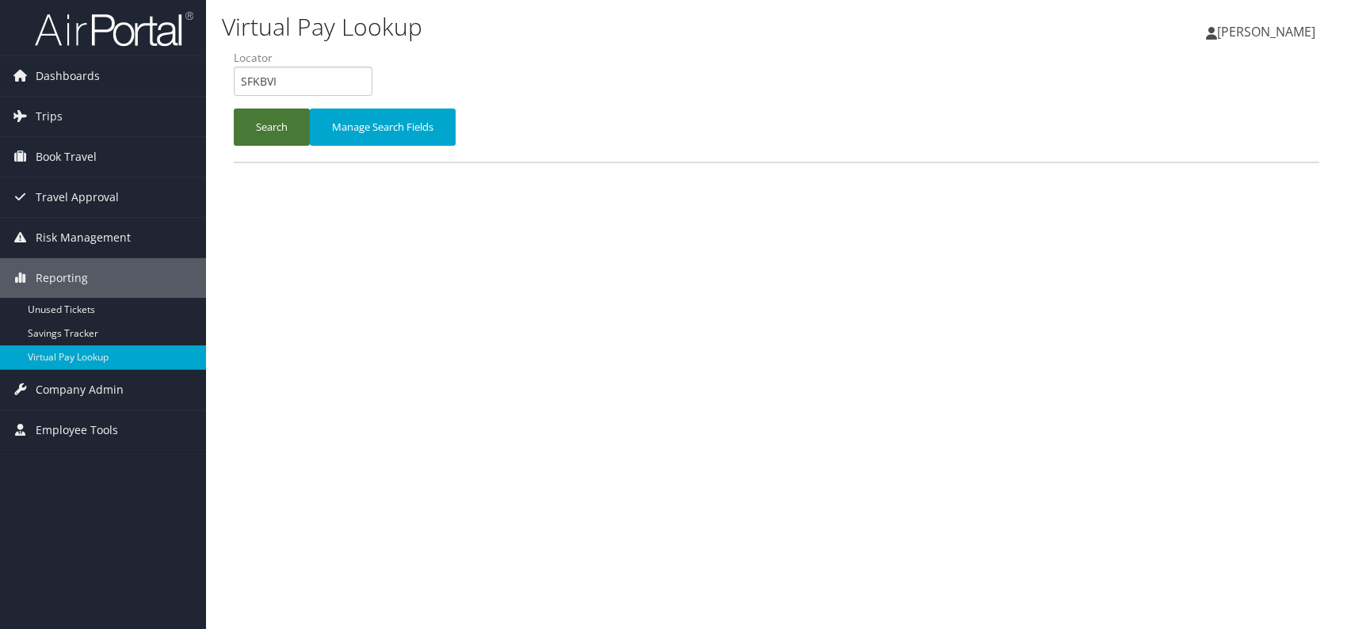
click at [269, 130] on button "Search" at bounding box center [272, 127] width 76 height 37
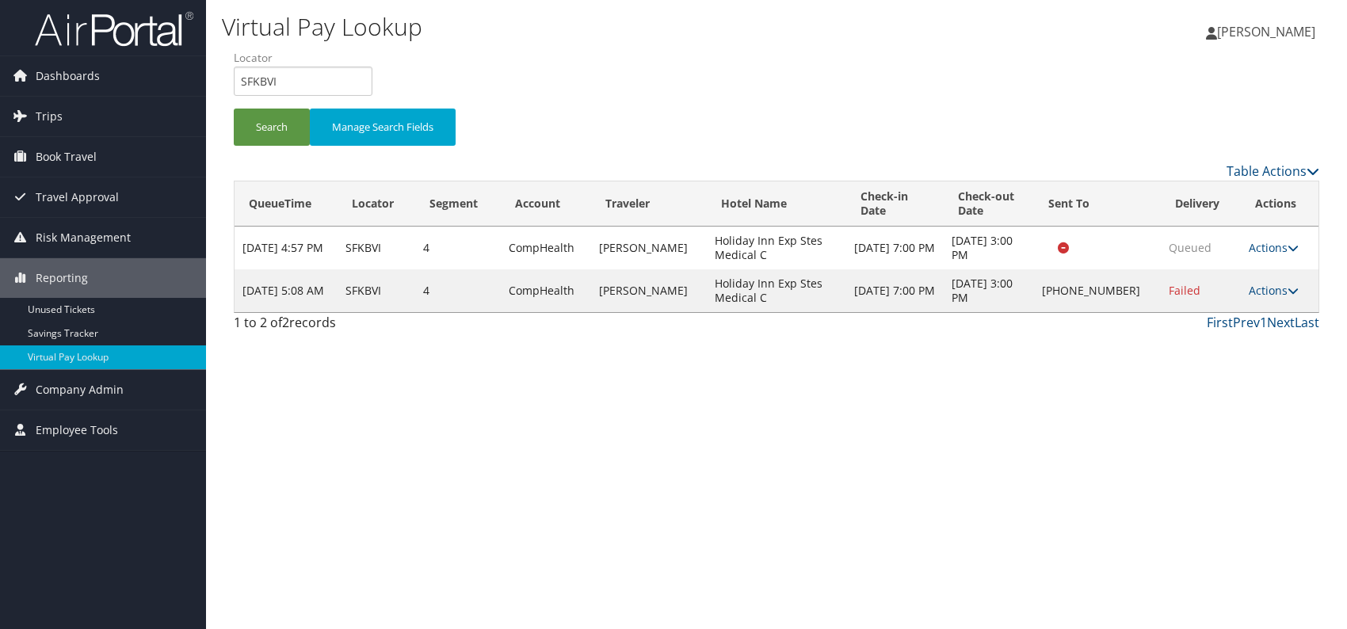
click at [1080, 402] on div "Virtual Pay Lookup [PERSON_NAME] [PERSON_NAME] My Settings Travel Agency Contac…" at bounding box center [776, 314] width 1141 height 629
click at [1277, 292] on link "Actions" at bounding box center [1273, 290] width 50 height 15
click at [1181, 345] on link "Logs" at bounding box center [1222, 339] width 135 height 27
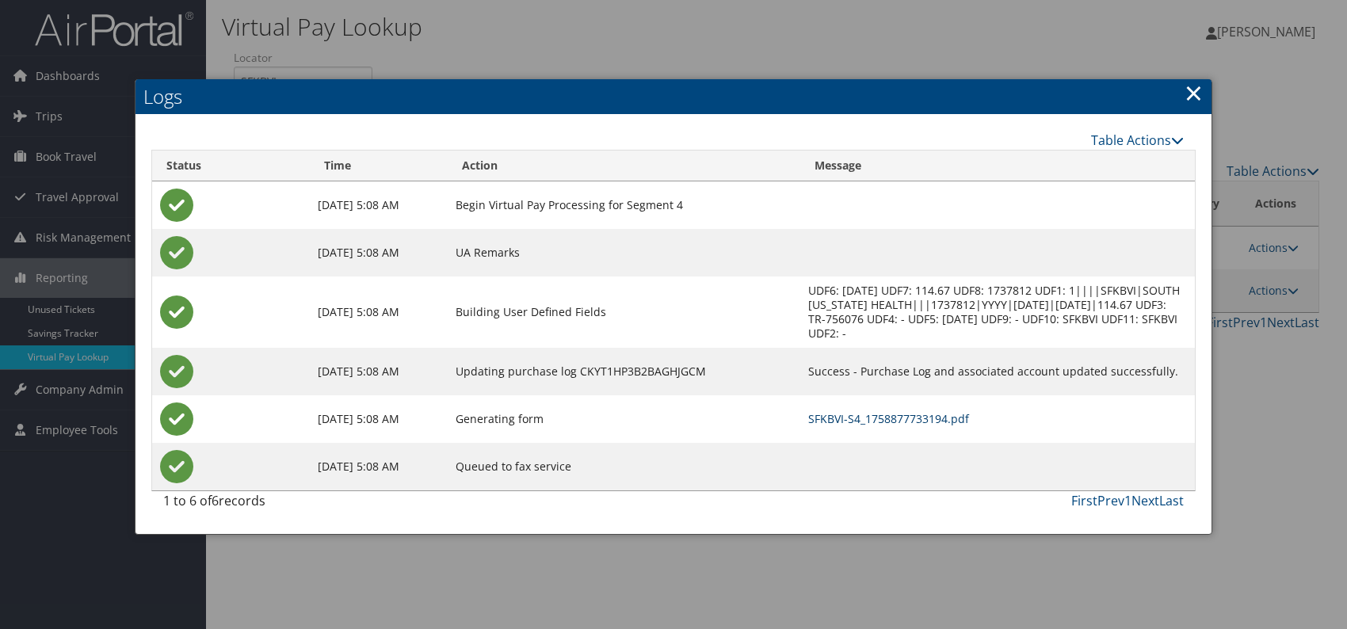
click at [886, 418] on link "SFKBVI-S4_1758877733194.pdf" at bounding box center [888, 418] width 161 height 15
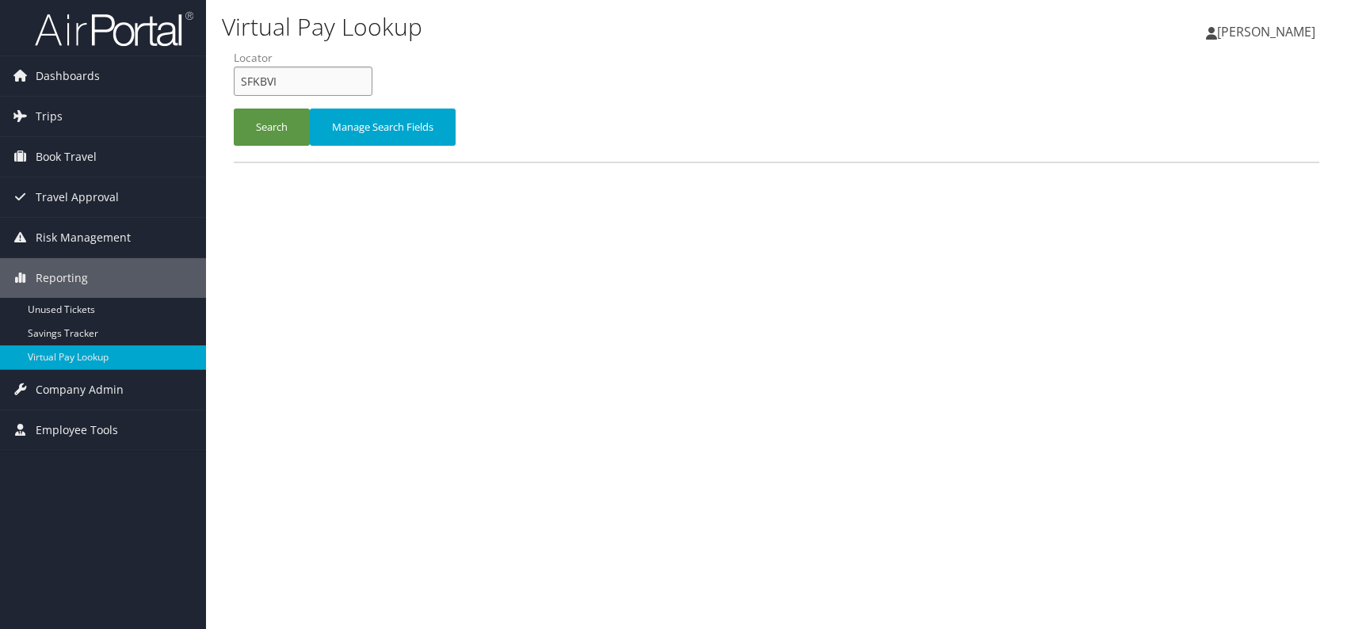
drag, startPoint x: 287, startPoint y: 74, endPoint x: 238, endPoint y: 79, distance: 49.3
click at [234, 82] on input "SFKBVI" at bounding box center [303, 81] width 139 height 29
paste input "HKXNDN"
click at [265, 121] on button "Search" at bounding box center [272, 127] width 76 height 37
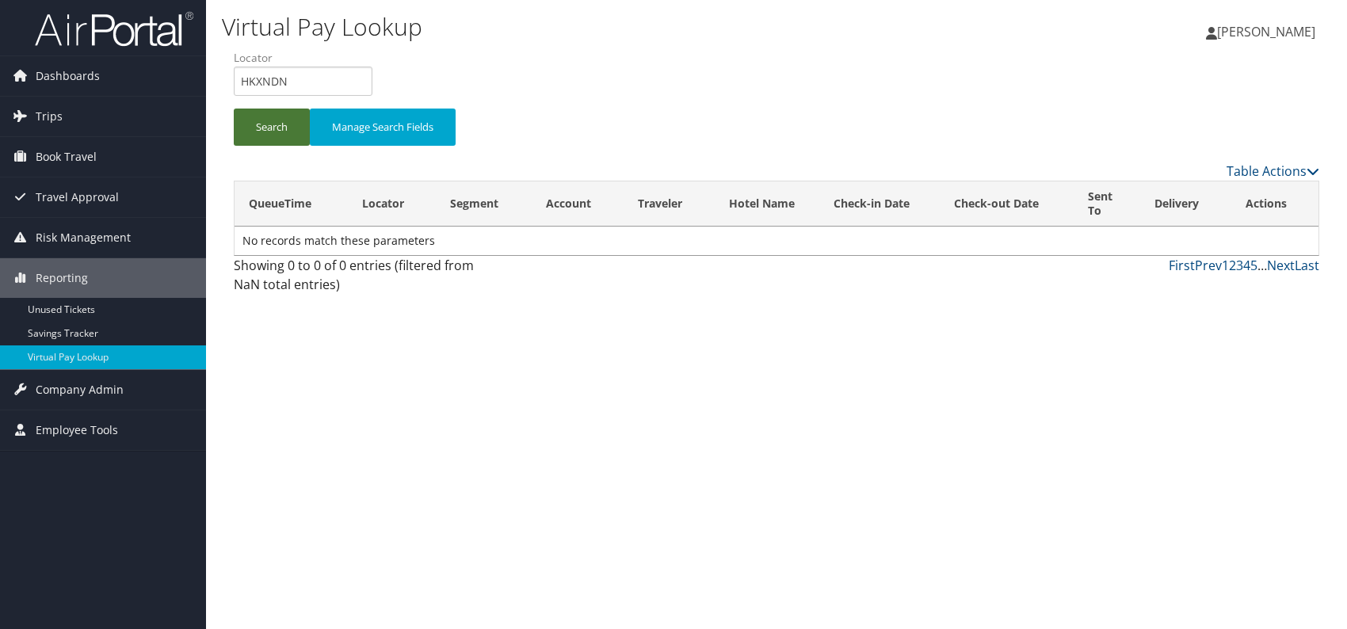
click at [261, 130] on button "Search" at bounding box center [272, 127] width 76 height 37
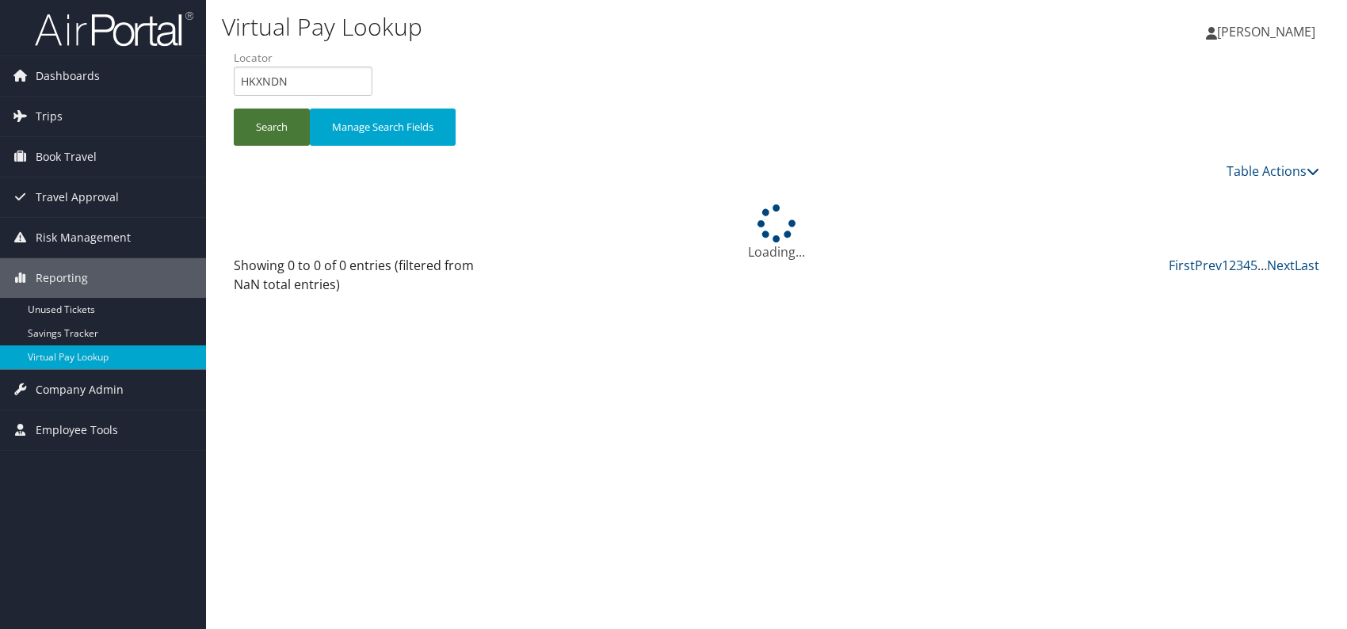
click at [261, 130] on button "Search" at bounding box center [272, 127] width 76 height 37
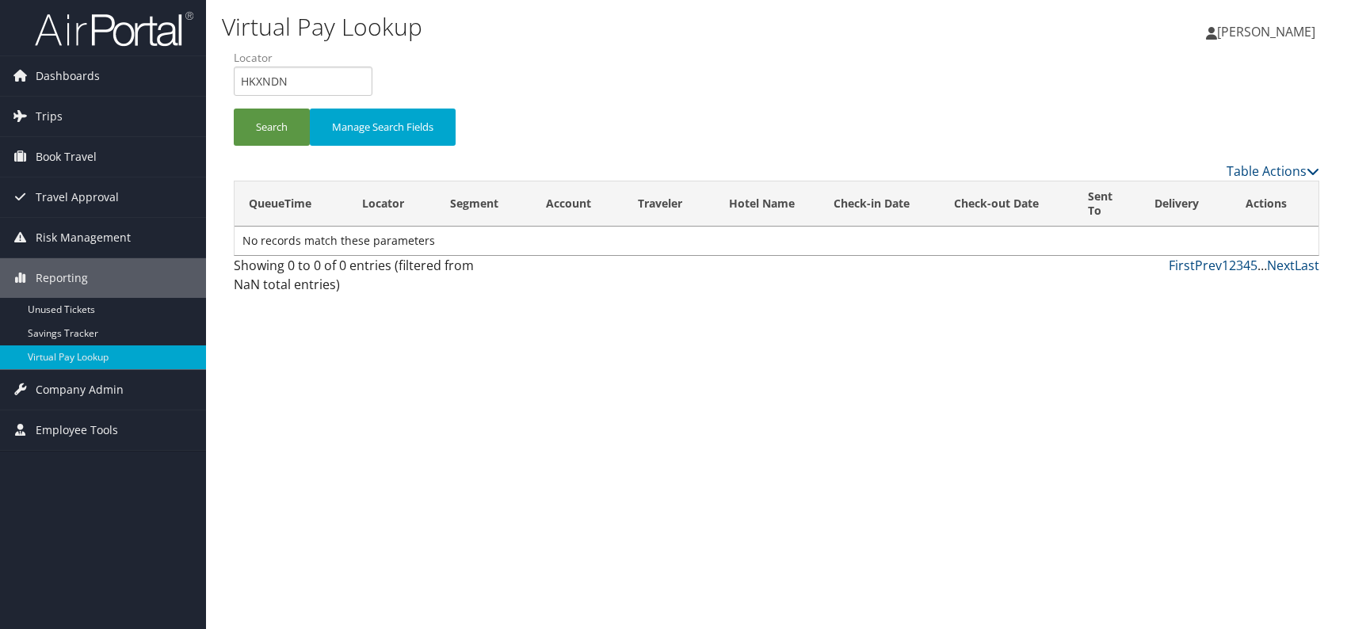
click at [642, 349] on div "Virtual Pay Lookup Romina Kwock Romina Kwock My Settings Travel Agency Contacts…" at bounding box center [776, 314] width 1141 height 629
drag, startPoint x: 303, startPoint y: 75, endPoint x: 240, endPoint y: 81, distance: 63.6
click at [240, 81] on input "HKXNDN" at bounding box center [303, 81] width 139 height 29
paste input "MNBGFA"
click at [267, 78] on input "MNBGFA" at bounding box center [303, 81] width 139 height 29
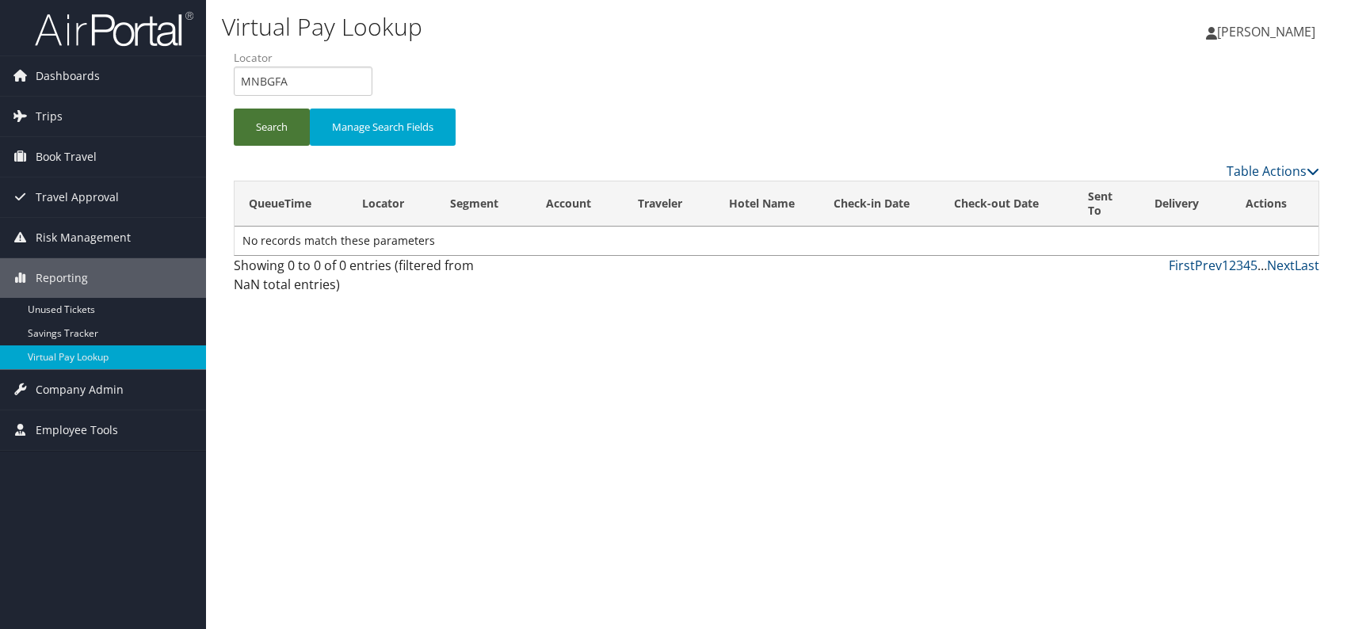
click at [272, 128] on button "Search" at bounding box center [272, 127] width 76 height 37
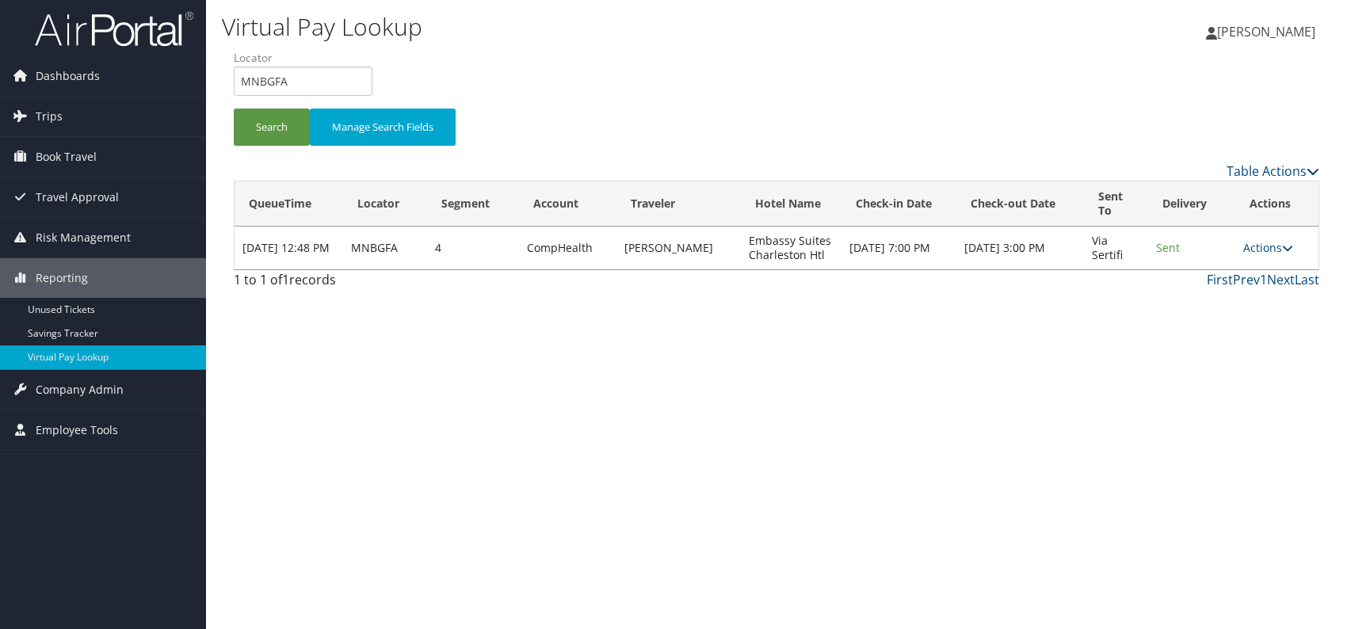
drag, startPoint x: 969, startPoint y: 470, endPoint x: 1125, endPoint y: 436, distance: 159.9
click at [984, 471] on div "Virtual Pay Lookup Romina Kwock Romina Kwock My Settings Travel Agency Contacts…" at bounding box center [776, 314] width 1141 height 629
drag, startPoint x: 288, startPoint y: 83, endPoint x: 243, endPoint y: 81, distance: 44.4
click at [239, 82] on input "MNBGFA" at bounding box center [303, 81] width 139 height 29
paste input "JOAXWY"
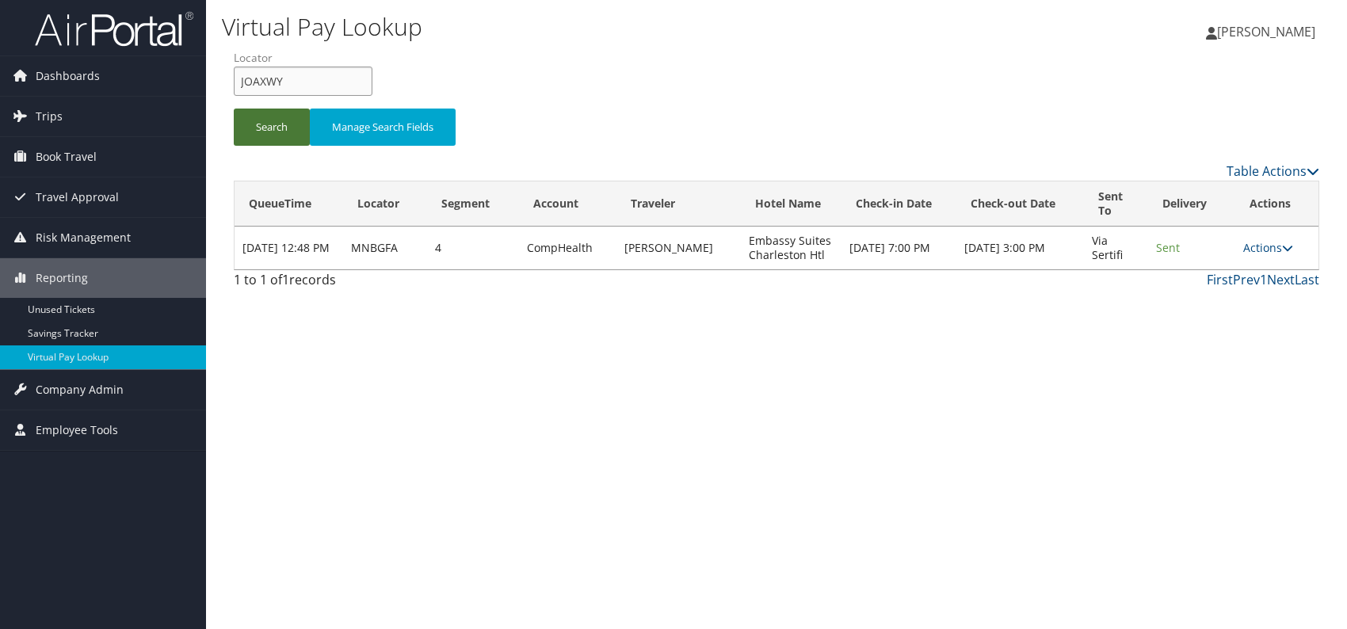
type input "JOAXWY"
click at [255, 129] on button "Search" at bounding box center [272, 127] width 76 height 37
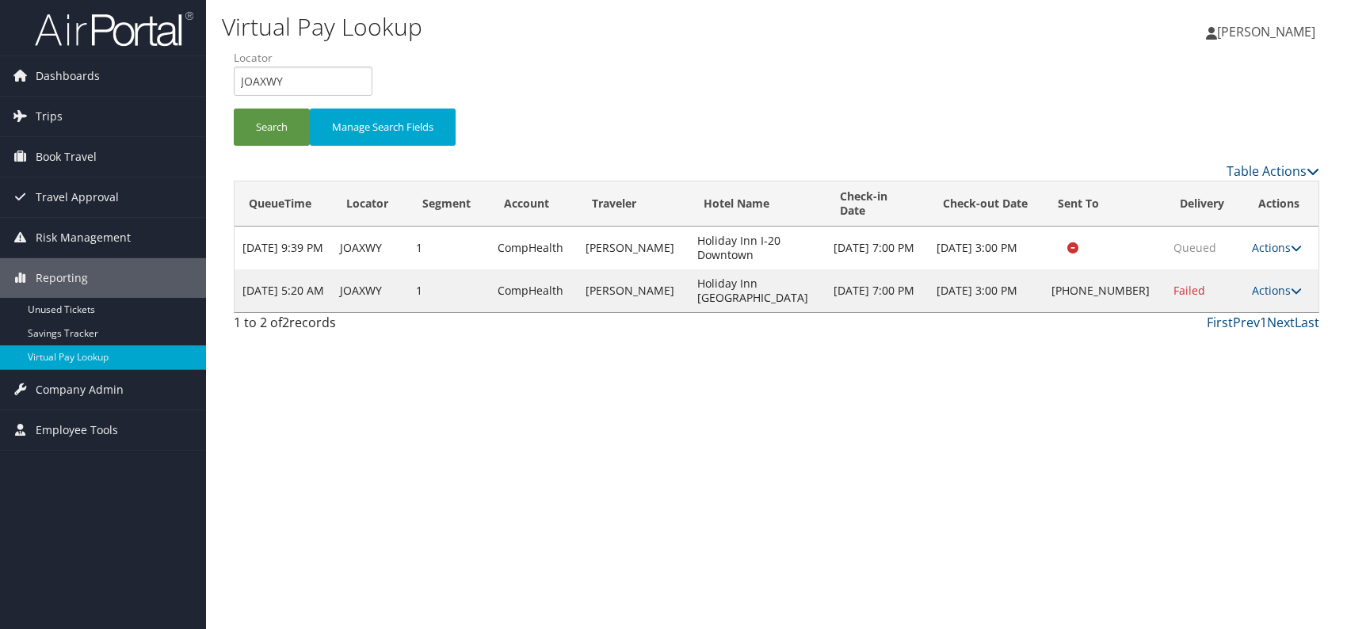
click at [1063, 442] on div "Virtual Pay Lookup Romina Kwock Romina Kwock My Settings Travel Agency Contacts…" at bounding box center [776, 314] width 1141 height 629
click at [1269, 288] on link "Actions" at bounding box center [1276, 290] width 50 height 15
click at [1204, 342] on link "Logs" at bounding box center [1219, 339] width 135 height 27
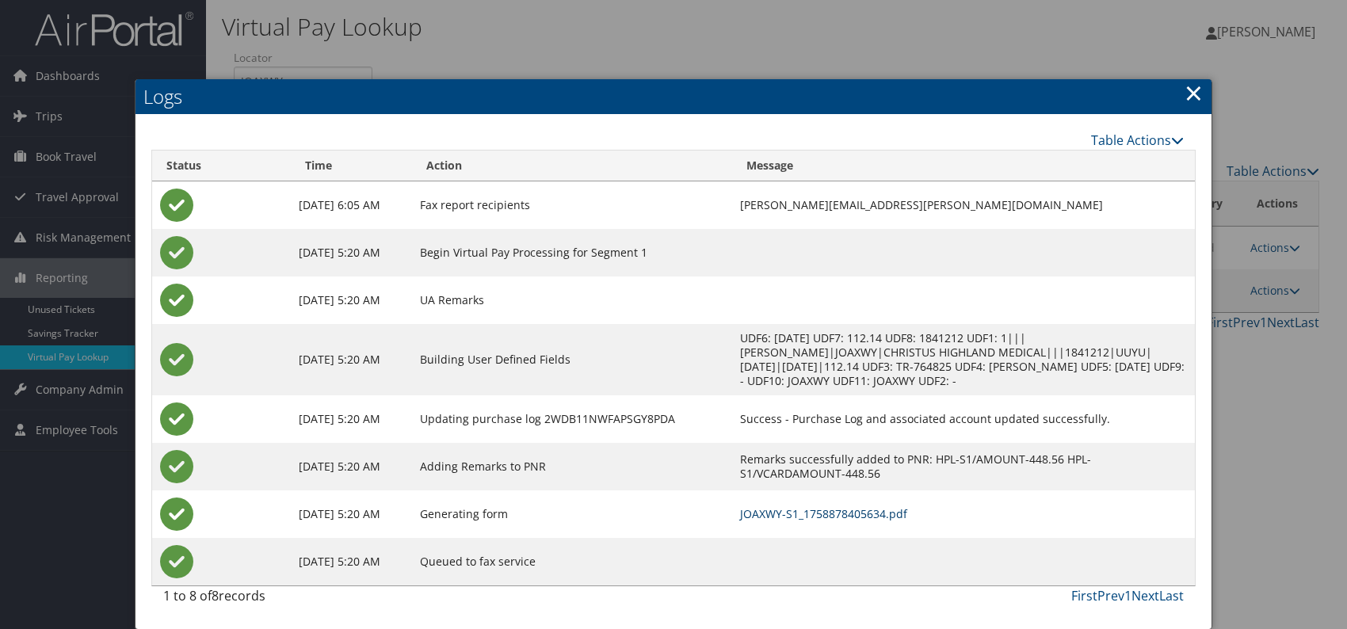
click at [865, 513] on link "JOAXWY-S1_1758878405634.pdf" at bounding box center [823, 513] width 167 height 15
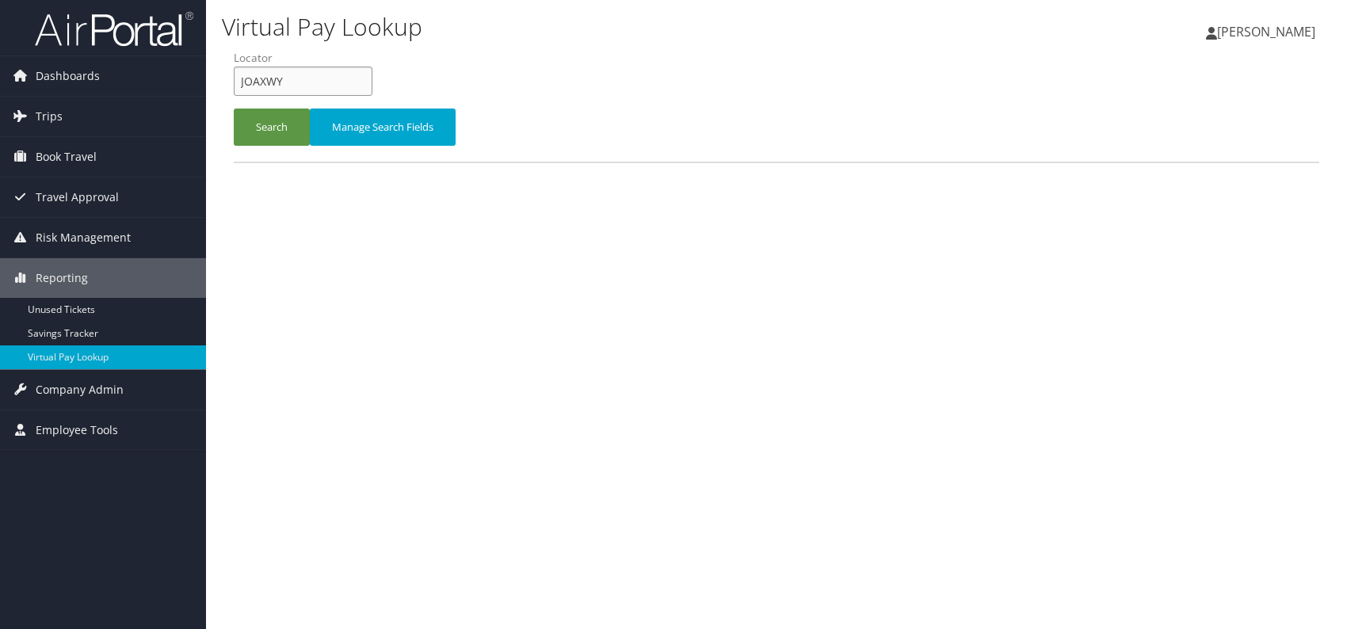
drag, startPoint x: 298, startPoint y: 70, endPoint x: 242, endPoint y: 74, distance: 56.4
click at [242, 74] on input "JOAXWY" at bounding box center [303, 81] width 139 height 29
paste input "DRWXFA"
click at [261, 118] on button "Search" at bounding box center [272, 127] width 76 height 37
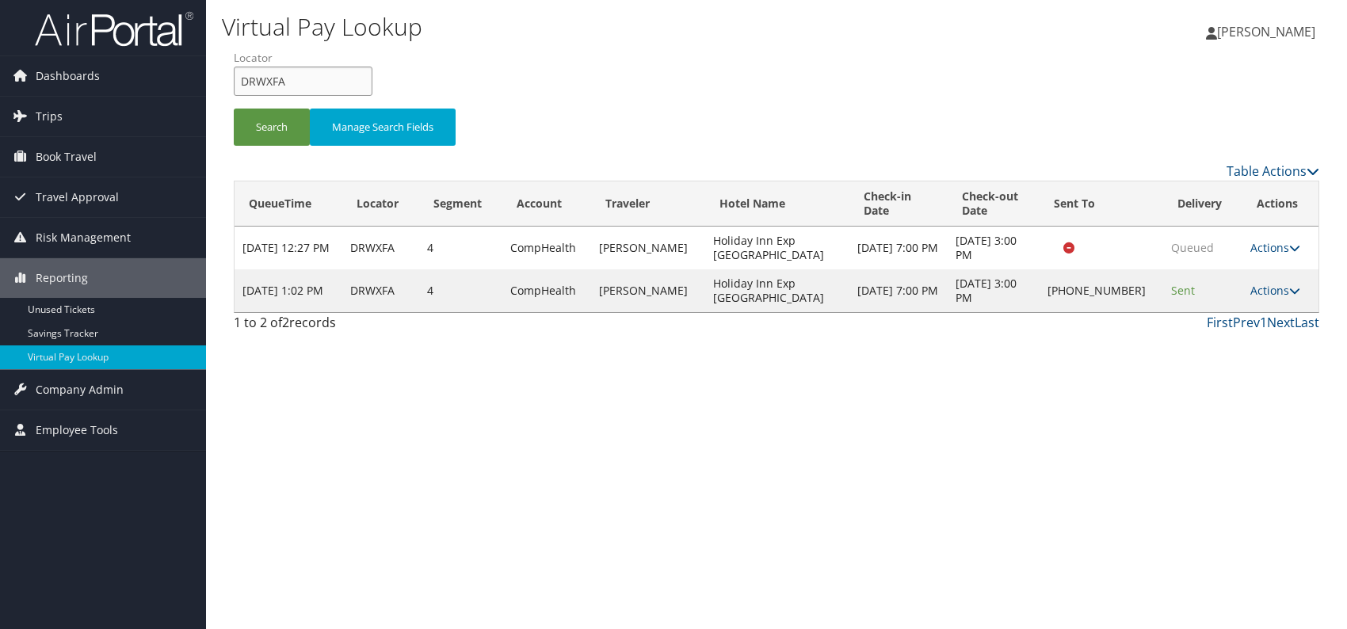
drag, startPoint x: 273, startPoint y: 84, endPoint x: 238, endPoint y: 85, distance: 35.7
click at [238, 85] on input "DRWXFA" at bounding box center [303, 81] width 139 height 29
paste input "FQWJVW"
click at [269, 80] on input "FQWJVW" at bounding box center [303, 81] width 139 height 29
type input "FQWJVW"
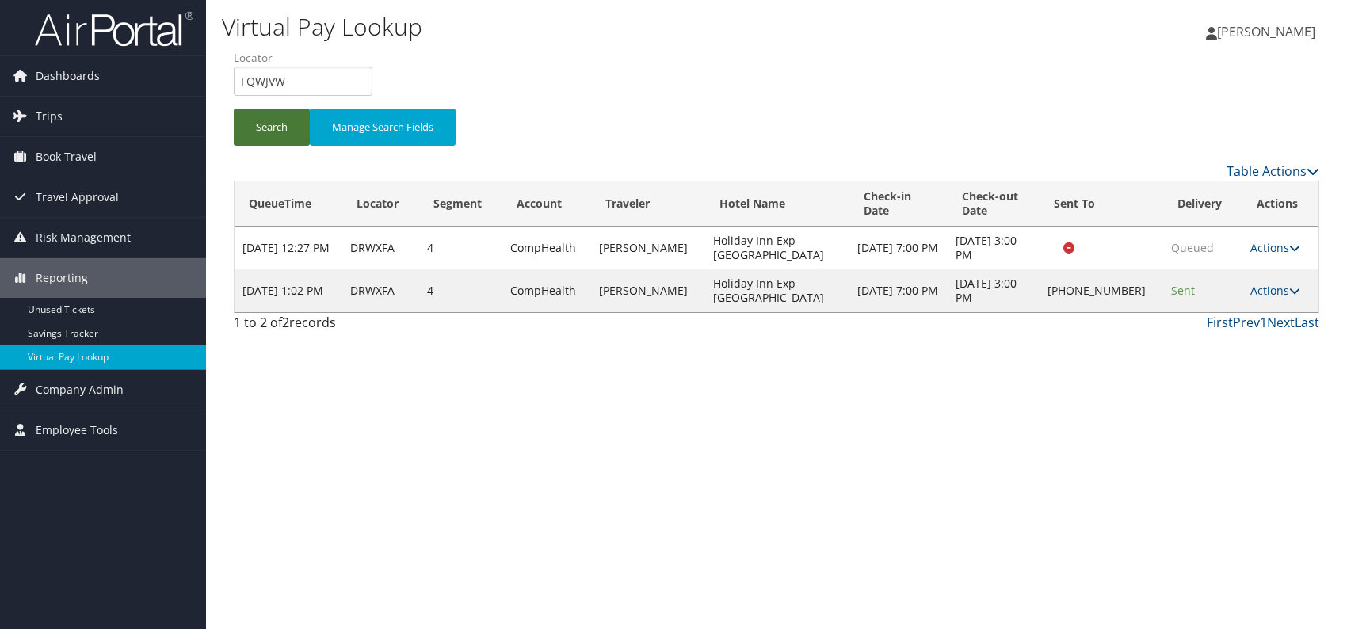
click at [265, 131] on button "Search" at bounding box center [272, 127] width 76 height 37
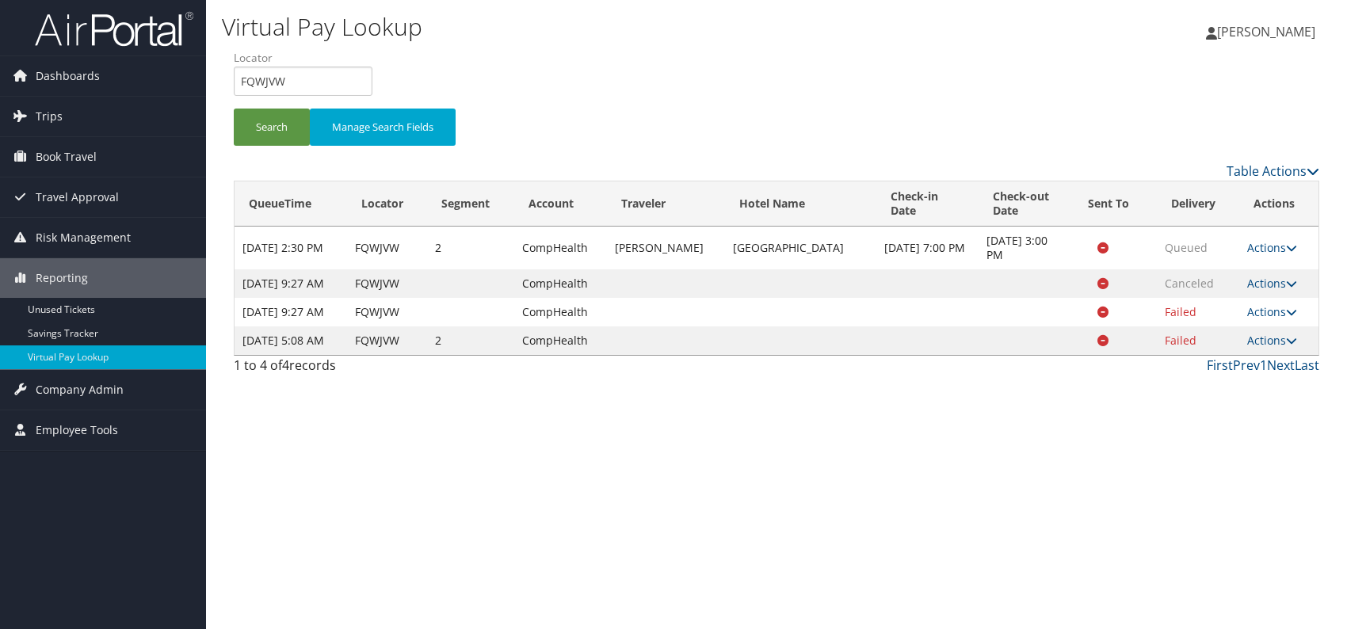
click at [1091, 428] on div "Virtual Pay Lookup Romina Kwock Romina Kwock My Settings Travel Agency Contacts…" at bounding box center [776, 314] width 1141 height 629
click at [98, 283] on link "Reporting" at bounding box center [103, 278] width 206 height 40
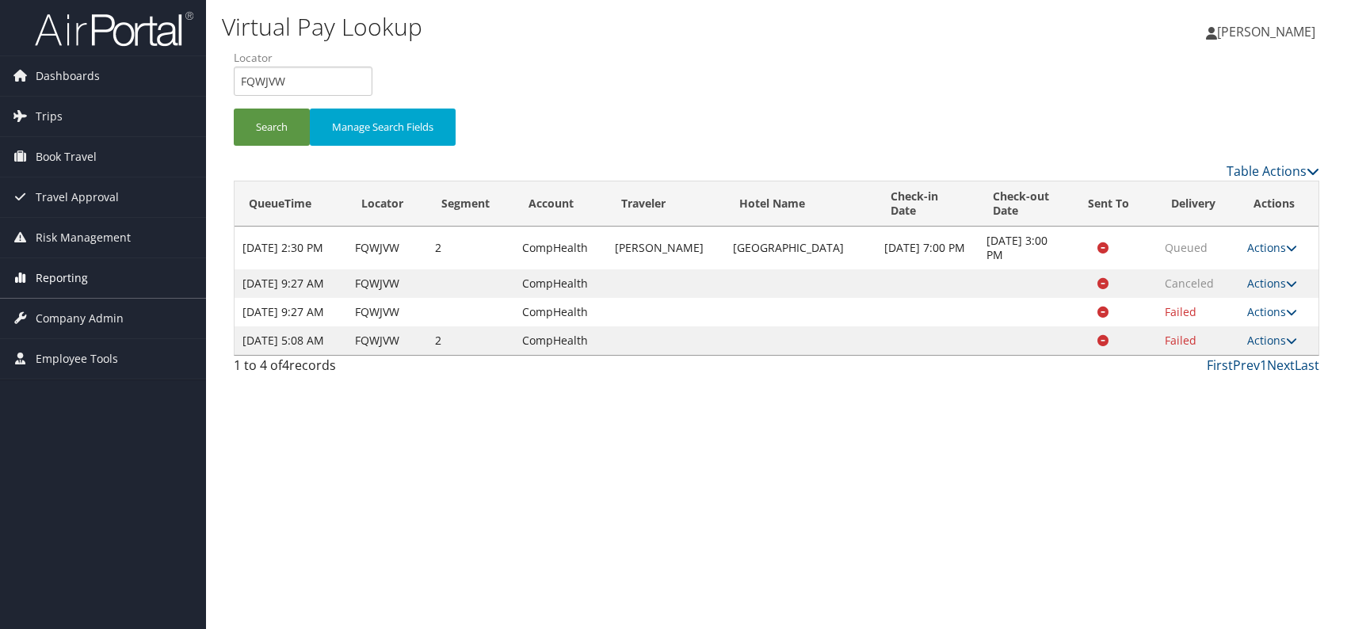
click at [30, 273] on icon at bounding box center [20, 277] width 24 height 24
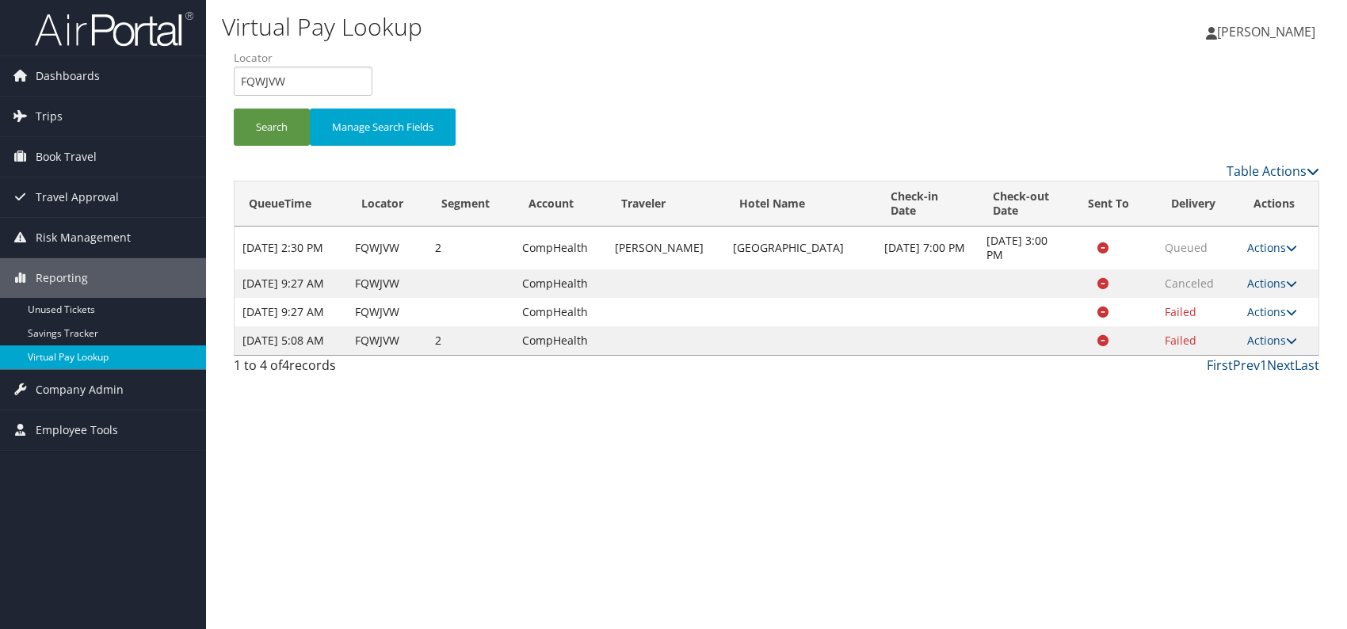
click at [69, 361] on link "Virtual Pay Lookup" at bounding box center [103, 357] width 206 height 24
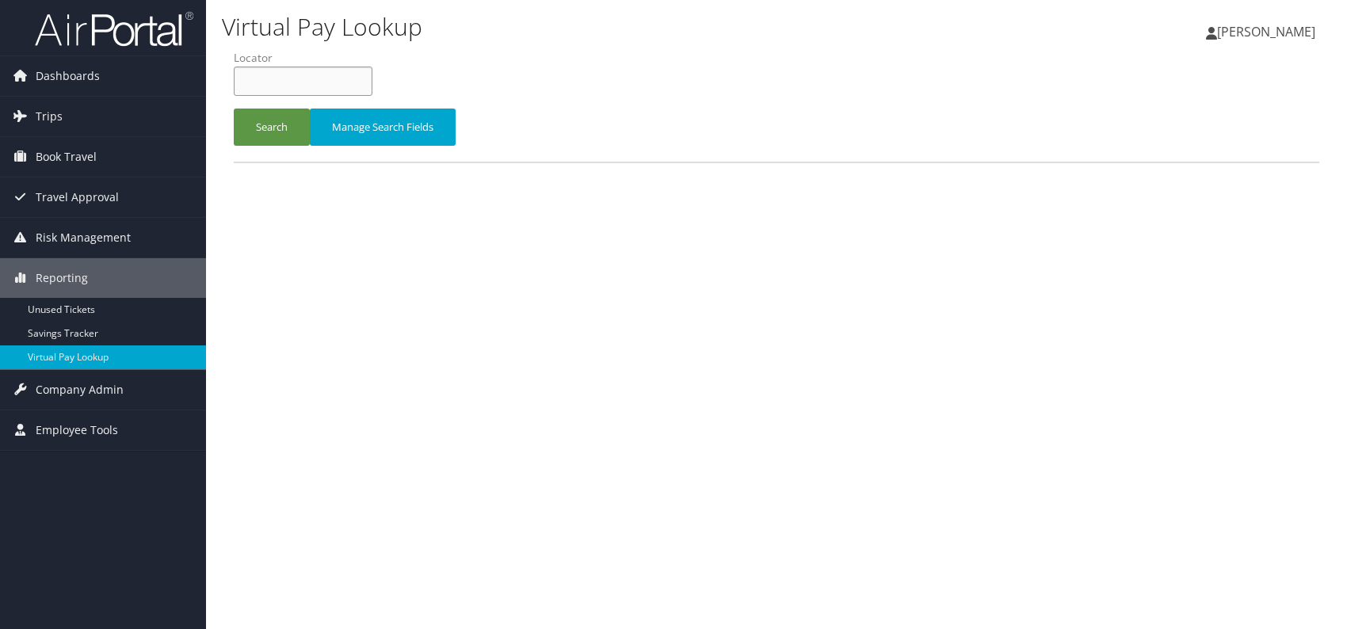
paste input "WOSXHT"
type input "WOSXHT"
click at [281, 127] on button "Search" at bounding box center [272, 127] width 76 height 37
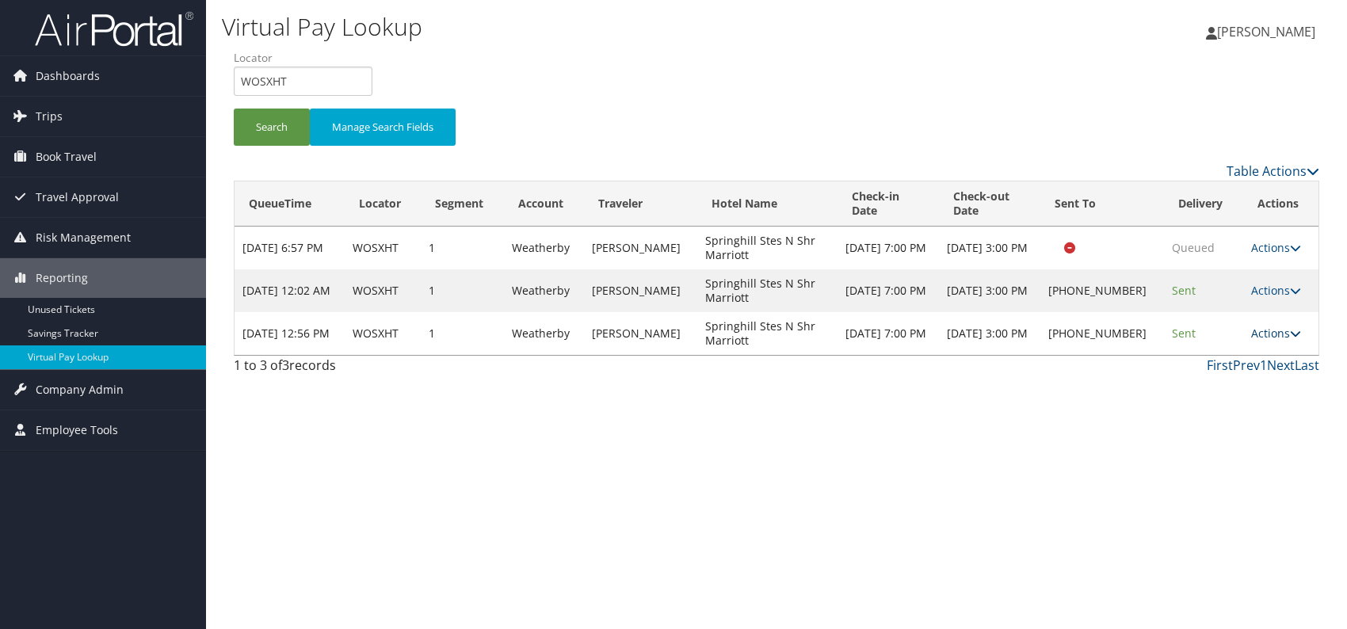
click at [1275, 330] on link "Actions" at bounding box center [1276, 333] width 50 height 15
click at [1213, 379] on link "Logs" at bounding box center [1223, 382] width 135 height 27
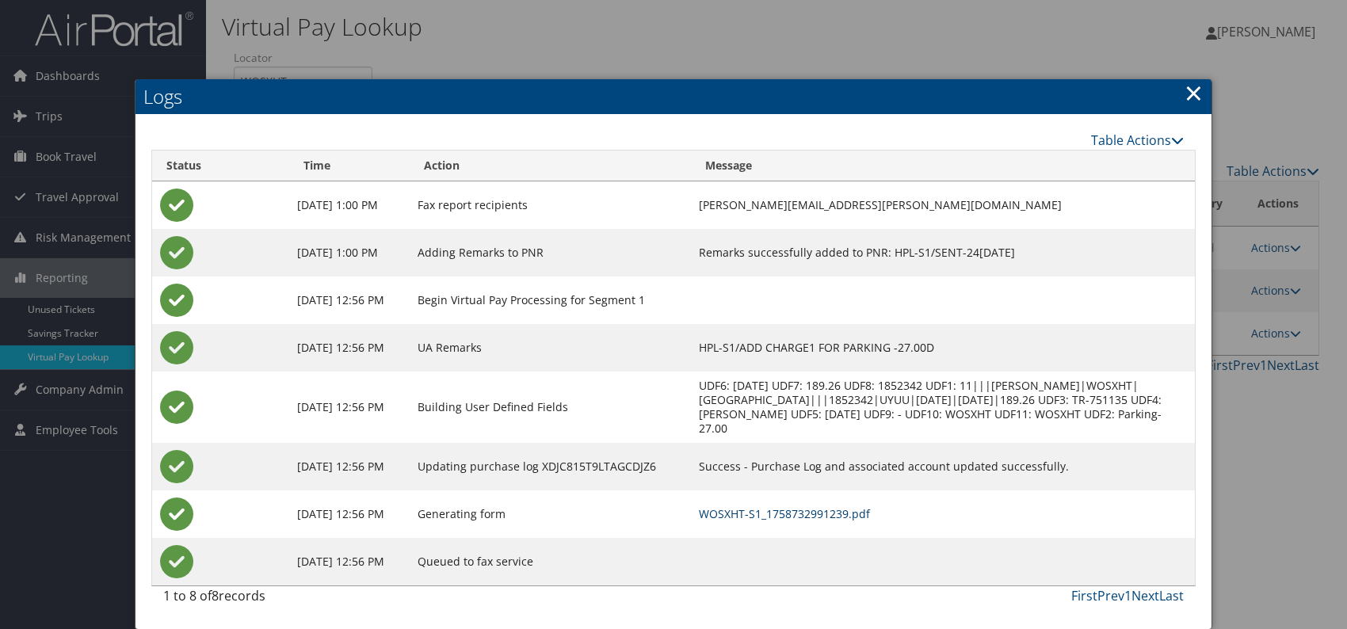
click at [860, 509] on link "WOSXHT-S1_1758732991239.pdf" at bounding box center [784, 513] width 171 height 15
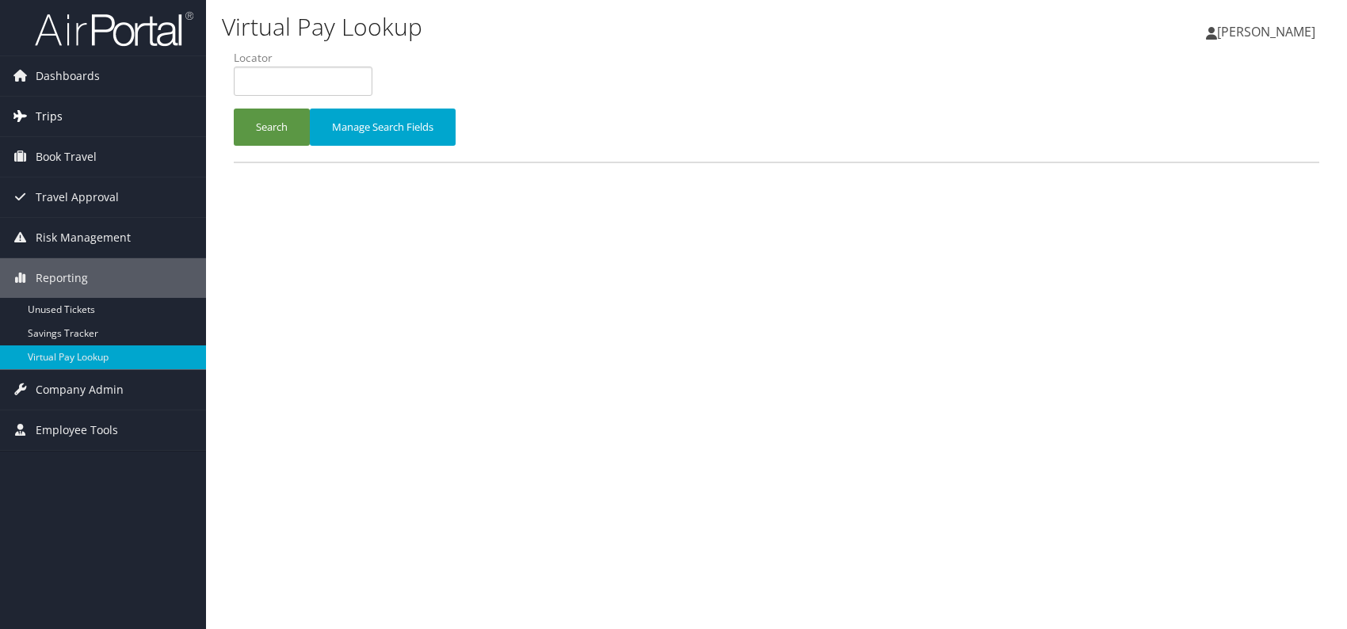
click at [48, 120] on span "Trips" at bounding box center [49, 117] width 27 height 40
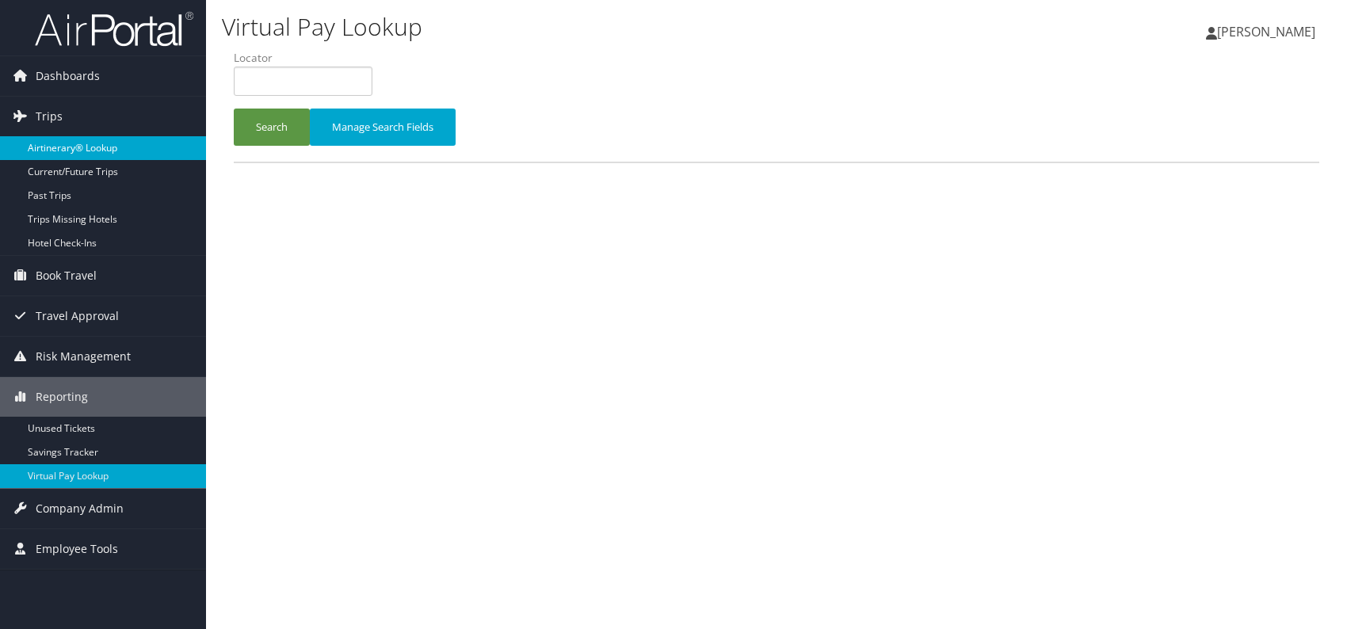
drag, startPoint x: 139, startPoint y: 145, endPoint x: 150, endPoint y: 147, distance: 12.0
click at [139, 145] on link "Airtinerary® Lookup" at bounding box center [103, 148] width 206 height 24
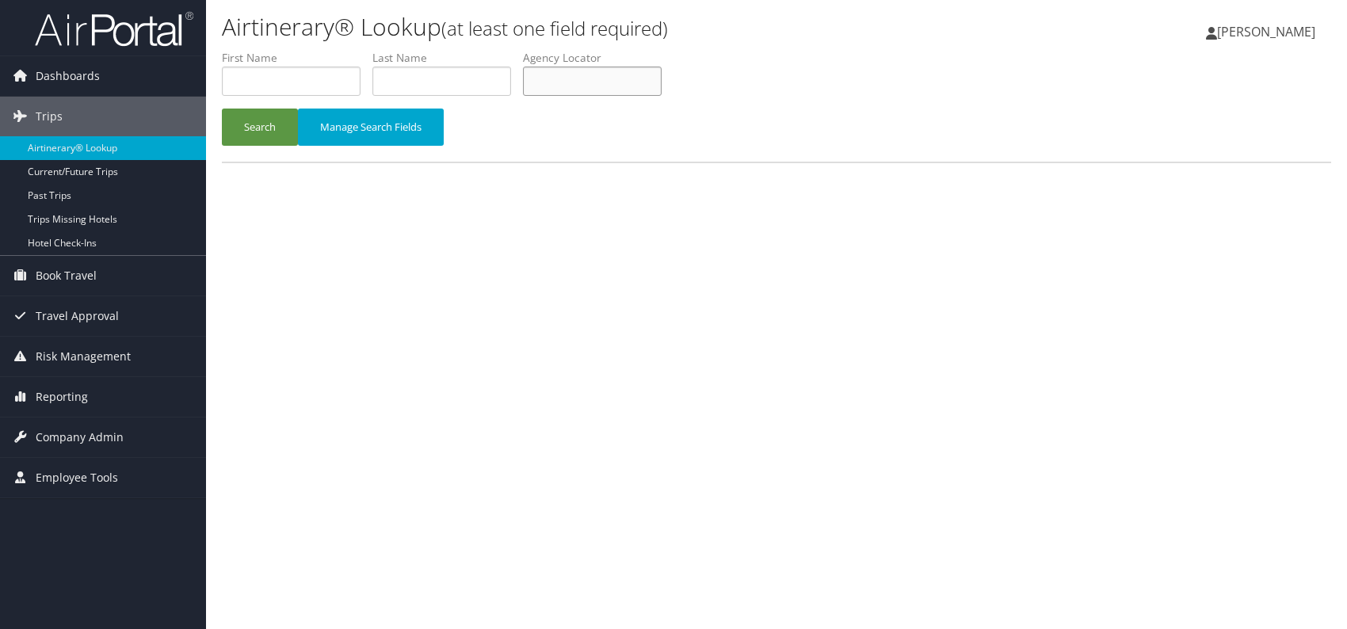
paste input "SQNMAX"
type input "SQNMAX"
drag, startPoint x: 252, startPoint y: 117, endPoint x: 284, endPoint y: 74, distance: 53.2
click at [253, 116] on button "Search" at bounding box center [260, 127] width 76 height 37
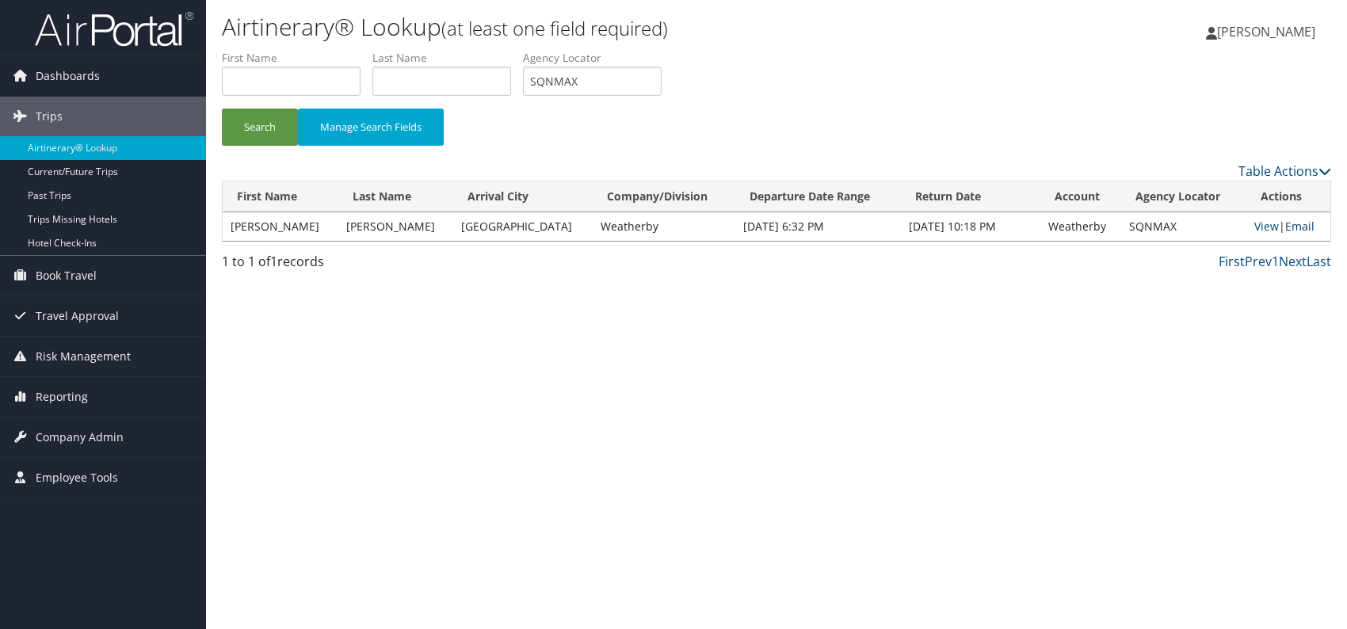
click at [1299, 221] on link "Email" at bounding box center [1299, 226] width 29 height 15
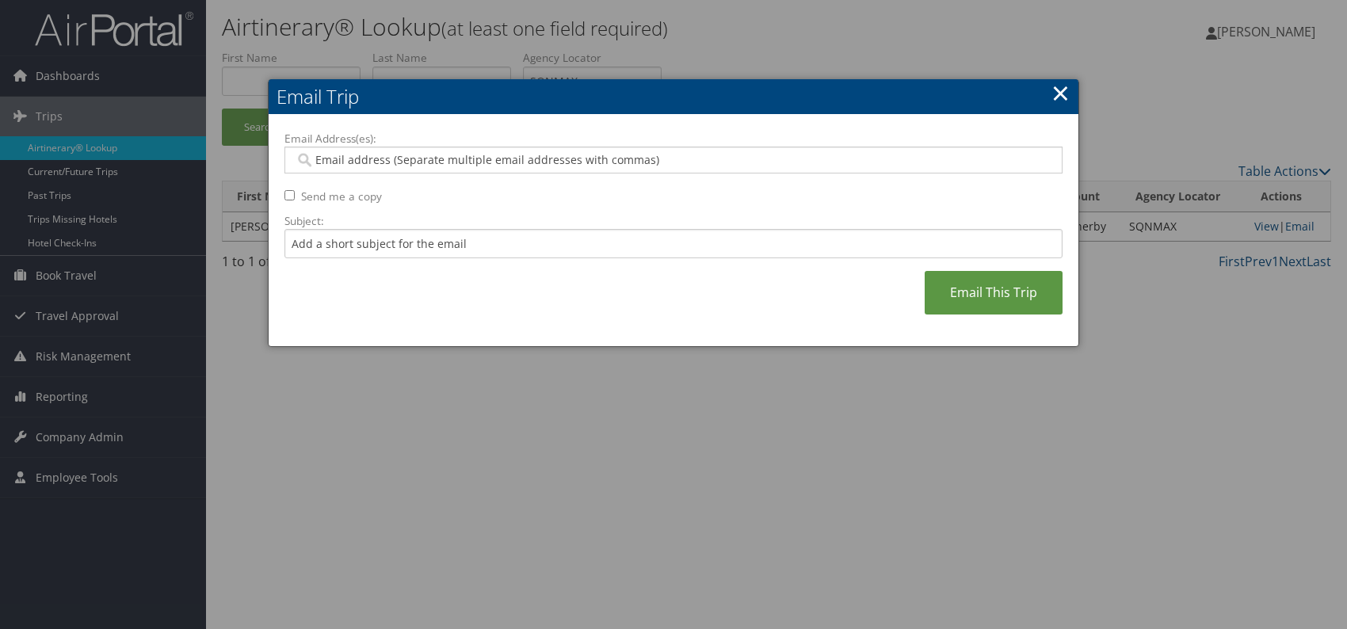
drag, startPoint x: 352, startPoint y: 243, endPoint x: 335, endPoint y: 160, distance: 84.8
paste input "[PERSON_NAME][EMAIL_ADDRESS][PERSON_NAME][DOMAIN_NAME]"
type input "[PERSON_NAME][EMAIL_ADDRESS][PERSON_NAME][DOMAIN_NAME]"
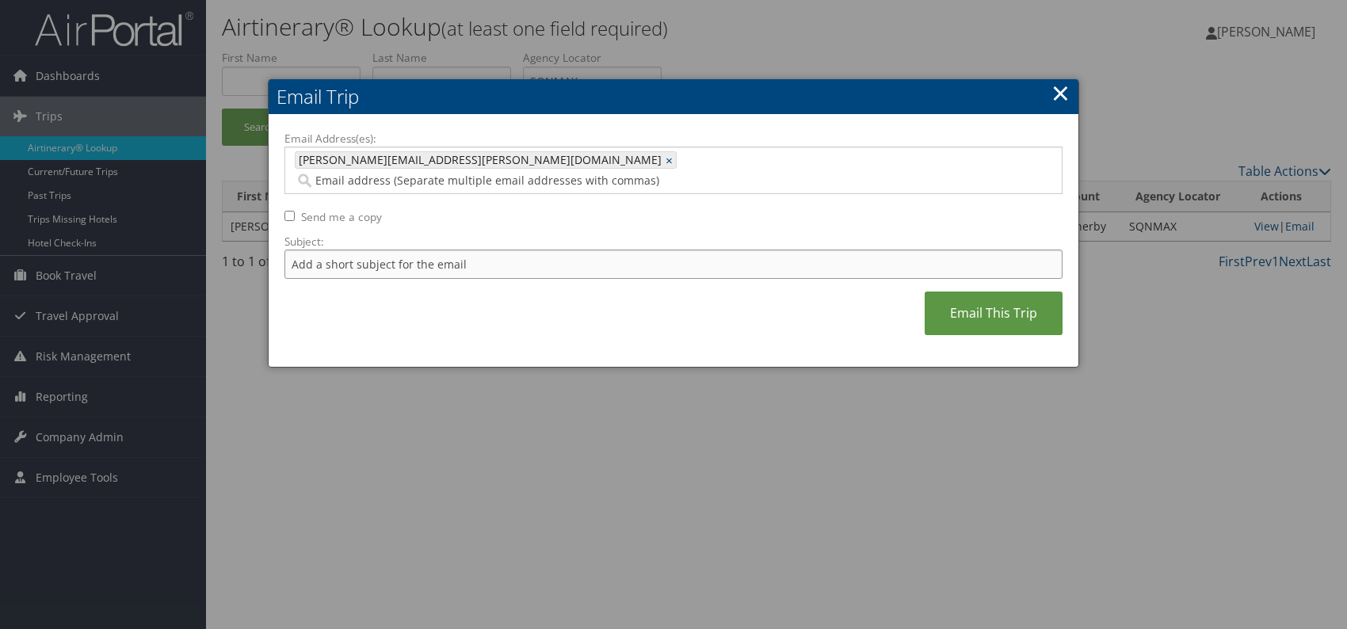
click at [441, 250] on input "Subject:" at bounding box center [673, 264] width 778 height 29
drag, startPoint x: 541, startPoint y: 246, endPoint x: 499, endPoint y: 244, distance: 42.0
click at [499, 250] on input "Itinerary change. Please see notes in TR-756070" at bounding box center [673, 264] width 778 height 29
paste input "3023"
type input "Itinerary change. Please see notes in TR-753023"
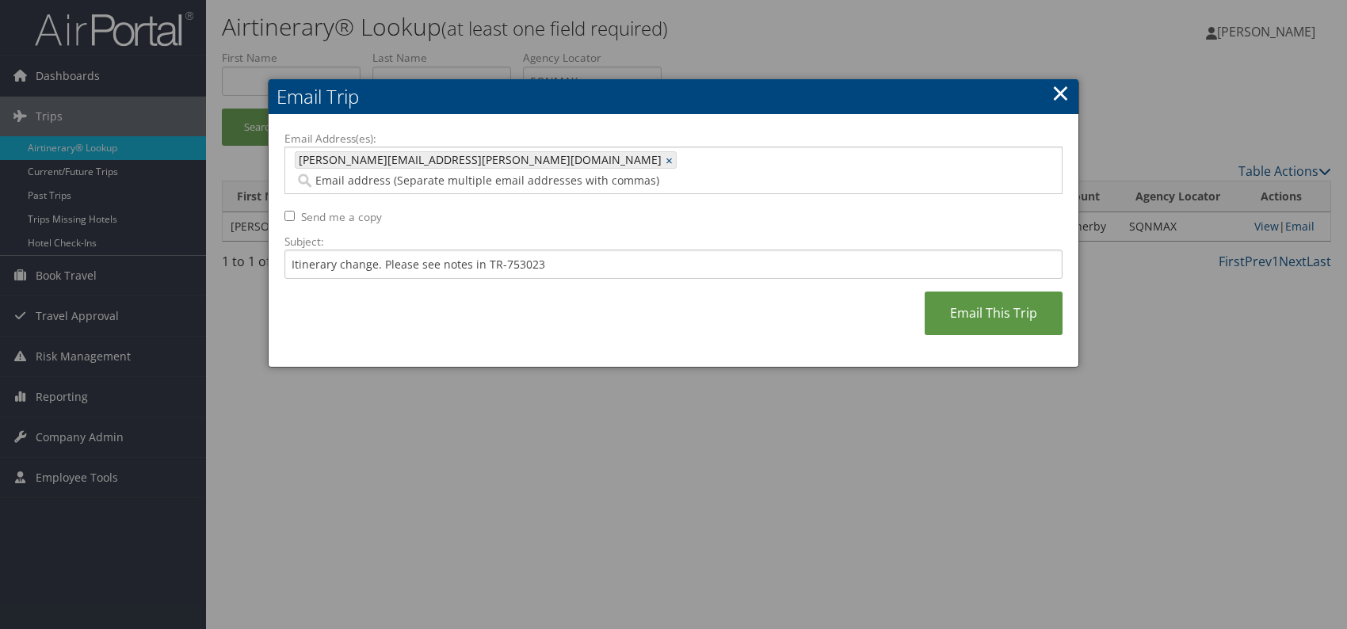
drag, startPoint x: 691, startPoint y: 291, endPoint x: 721, endPoint y: 294, distance: 30.2
click at [691, 291] on div "Email Address(es): tanner.richards@weatherbyhealthcare.com tanner.richards@weat…" at bounding box center [673, 241] width 778 height 221
click at [1017, 306] on link "Email This Trip" at bounding box center [993, 313] width 138 height 44
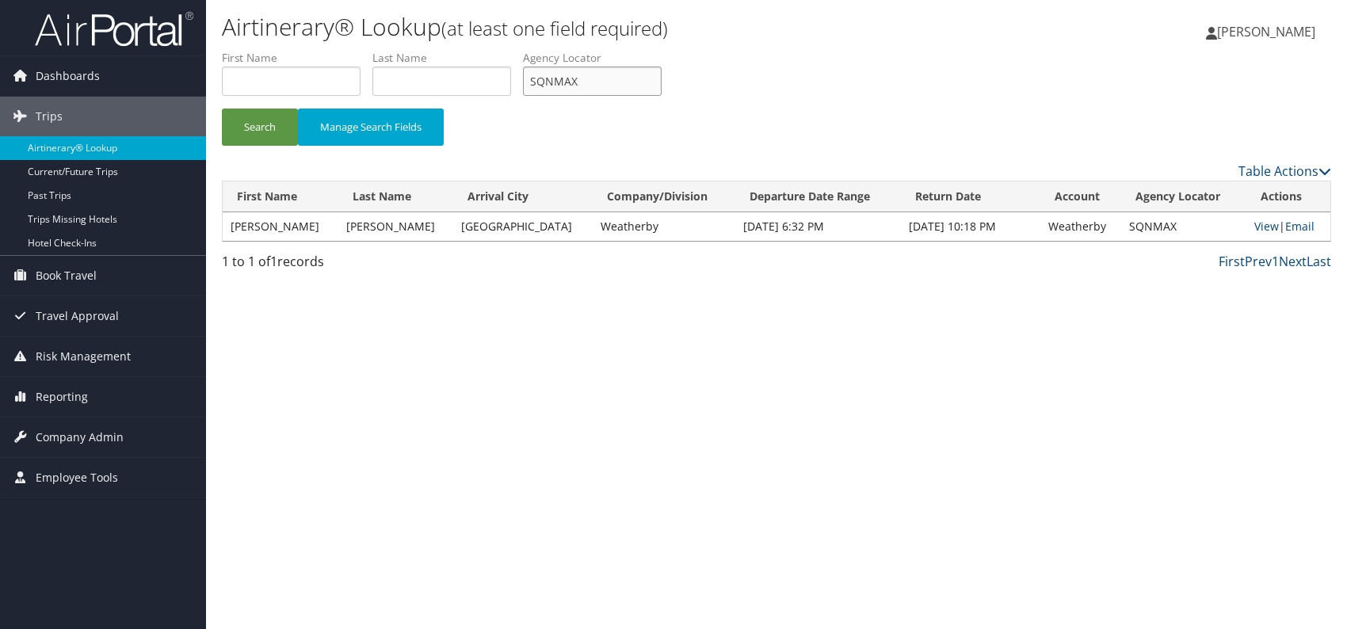
drag, startPoint x: 566, startPoint y: 89, endPoint x: 528, endPoint y: 90, distance: 38.1
click at [528, 90] on input "SQNMAX" at bounding box center [592, 81] width 139 height 29
paste input "DFIOBY"
type input "DFIOBY"
click at [246, 117] on button "Search" at bounding box center [260, 127] width 76 height 37
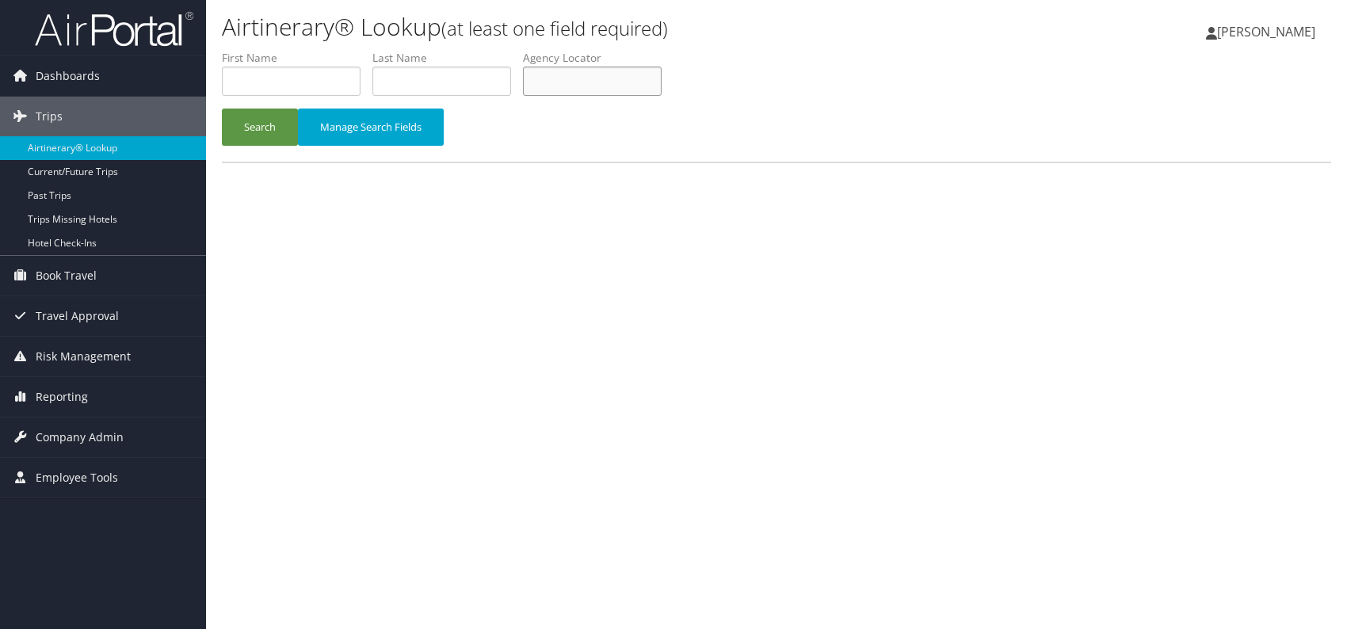
paste input "DFIOBY"
click at [256, 128] on button "Search" at bounding box center [260, 127] width 76 height 37
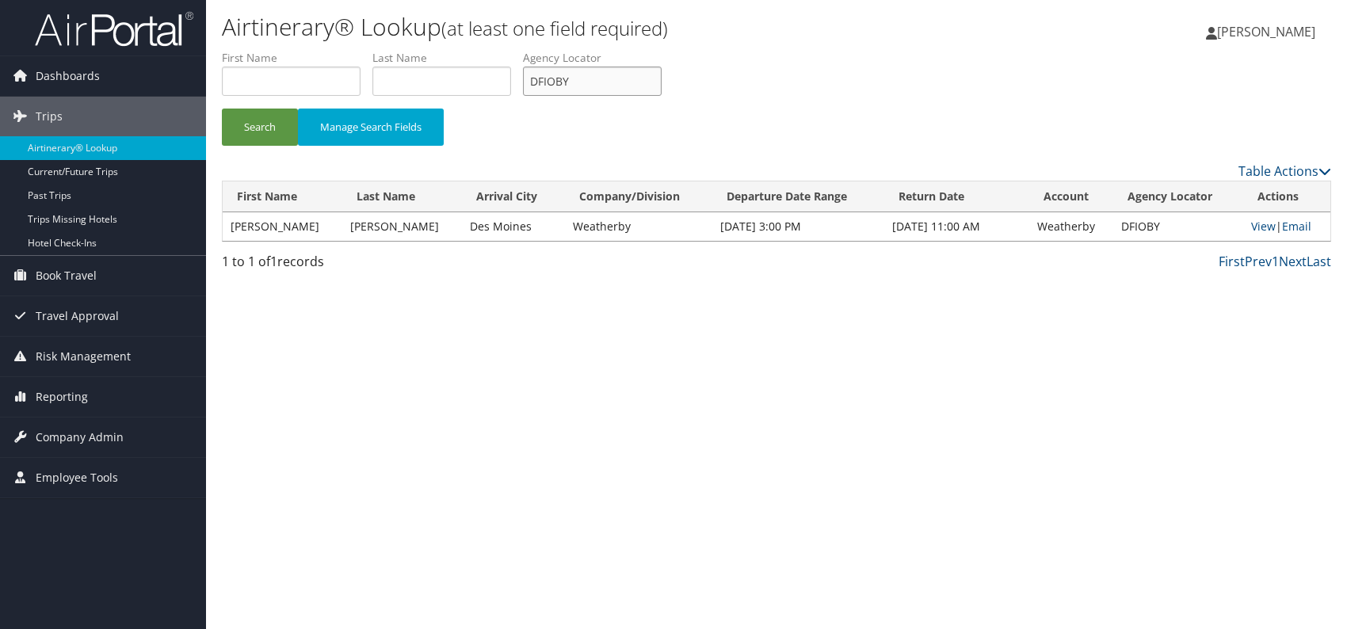
drag, startPoint x: 585, startPoint y: 72, endPoint x: 533, endPoint y: 85, distance: 53.0
click at [533, 86] on input "DFIOBY" at bounding box center [592, 81] width 139 height 29
paste input "JSONHC"
type input "JSONHC"
click at [256, 129] on button "Search" at bounding box center [260, 127] width 76 height 37
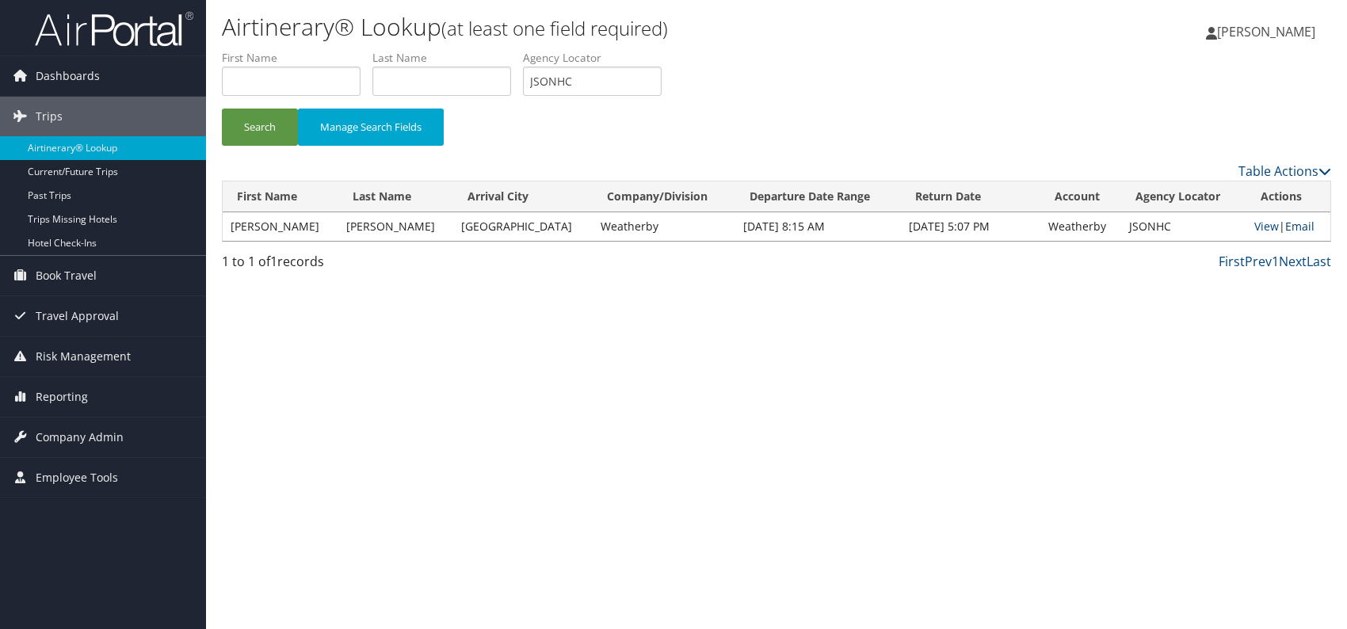
click at [1293, 230] on link "Email" at bounding box center [1299, 226] width 29 height 15
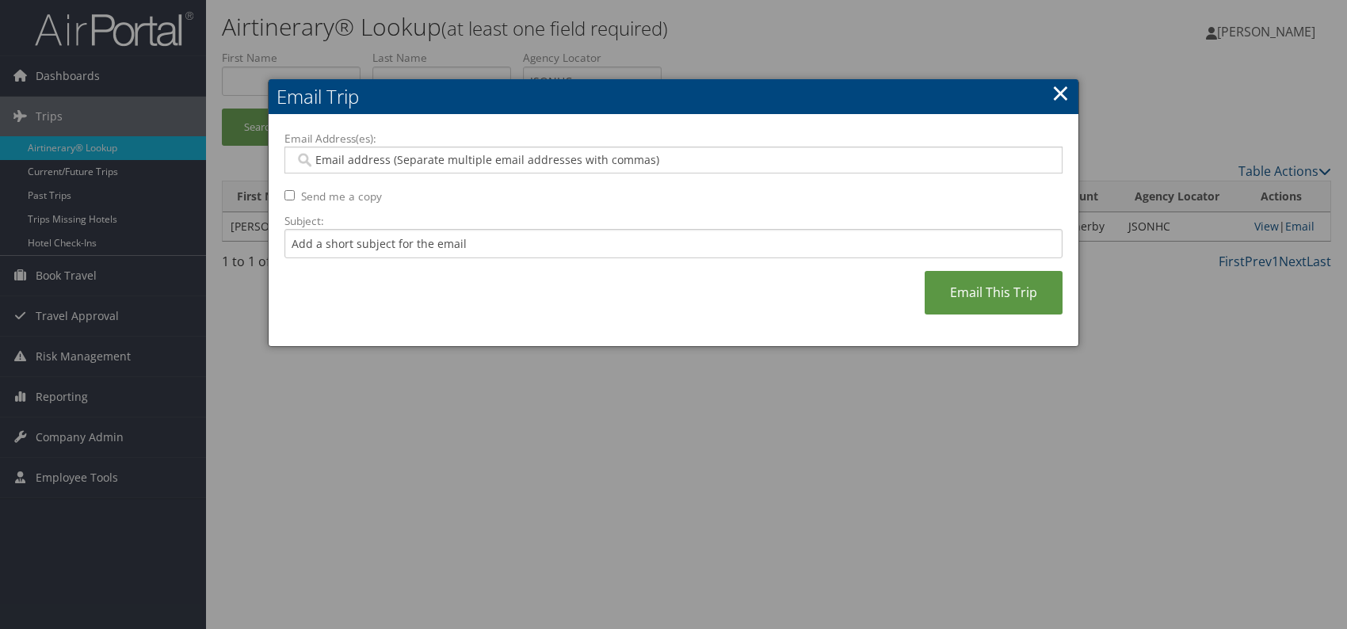
paste input "christy.compagines@weatherbyhealthcare.com"
type input "christy.compagines@weatherbyhealthcare.com"
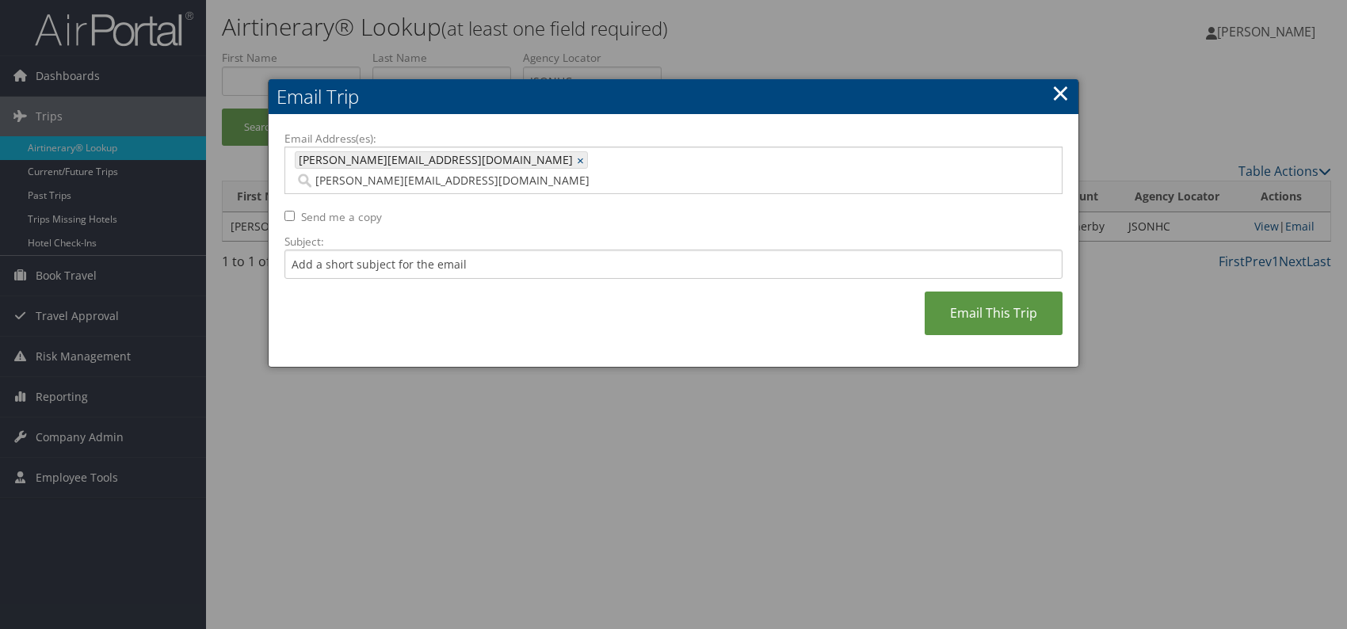
type input "christy.compagines@weatherbyhealthcare.com"
click at [372, 250] on input "Subject:" at bounding box center [673, 264] width 778 height 29
drag, startPoint x: 522, startPoint y: 243, endPoint x: 500, endPoint y: 246, distance: 22.4
click at [500, 250] on input "Itinerary change. Please see notes in TR-756070" at bounding box center [673, 264] width 778 height 29
paste input "3716"
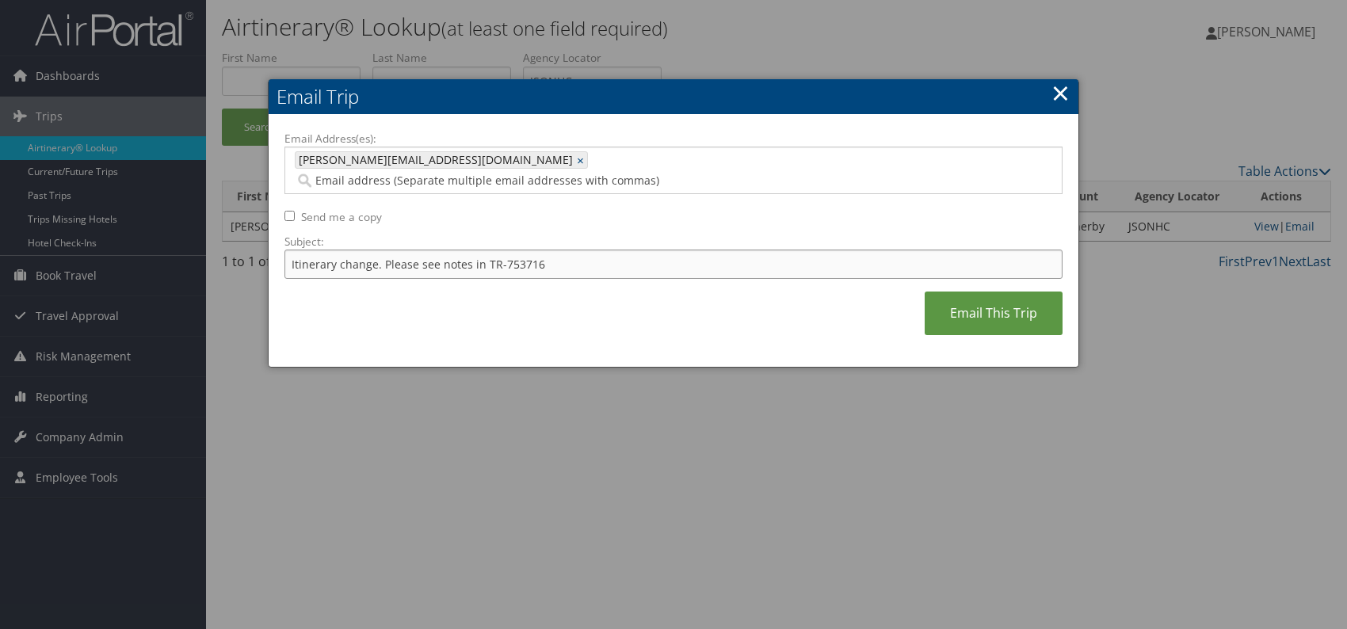
type input "Itinerary change. Please see notes in TR-753716"
click at [688, 327] on div "Email Address(es): christy.compagines@weatherbyhealthcare.com christy.compagine…" at bounding box center [673, 241] width 778 height 221
click at [994, 291] on link "Email This Trip" at bounding box center [993, 313] width 138 height 44
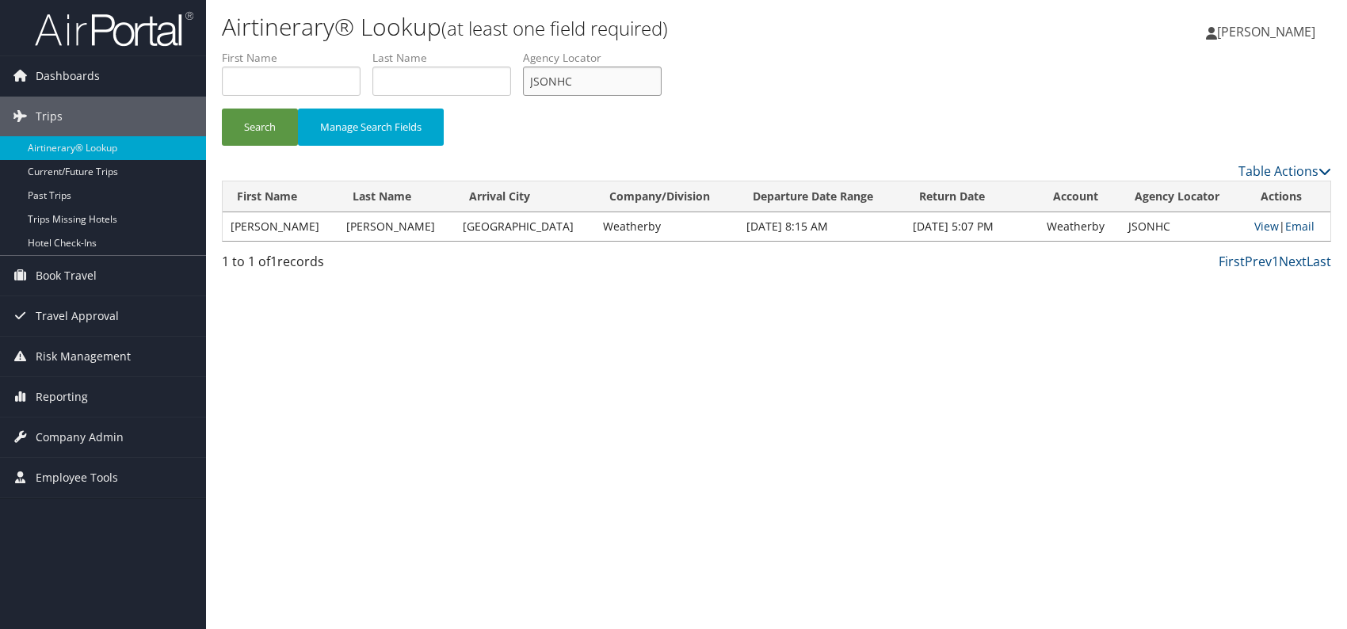
click at [517, 50] on ul "First Name Last Name Departure City Arrival City Company/Division Airport/City …" at bounding box center [776, 50] width 1109 height 0
paste input "WIVMYB"
type input "WIVMYB"
drag, startPoint x: 258, startPoint y: 128, endPoint x: 280, endPoint y: 18, distance: 111.4
click at [261, 125] on button "Search" at bounding box center [260, 127] width 76 height 37
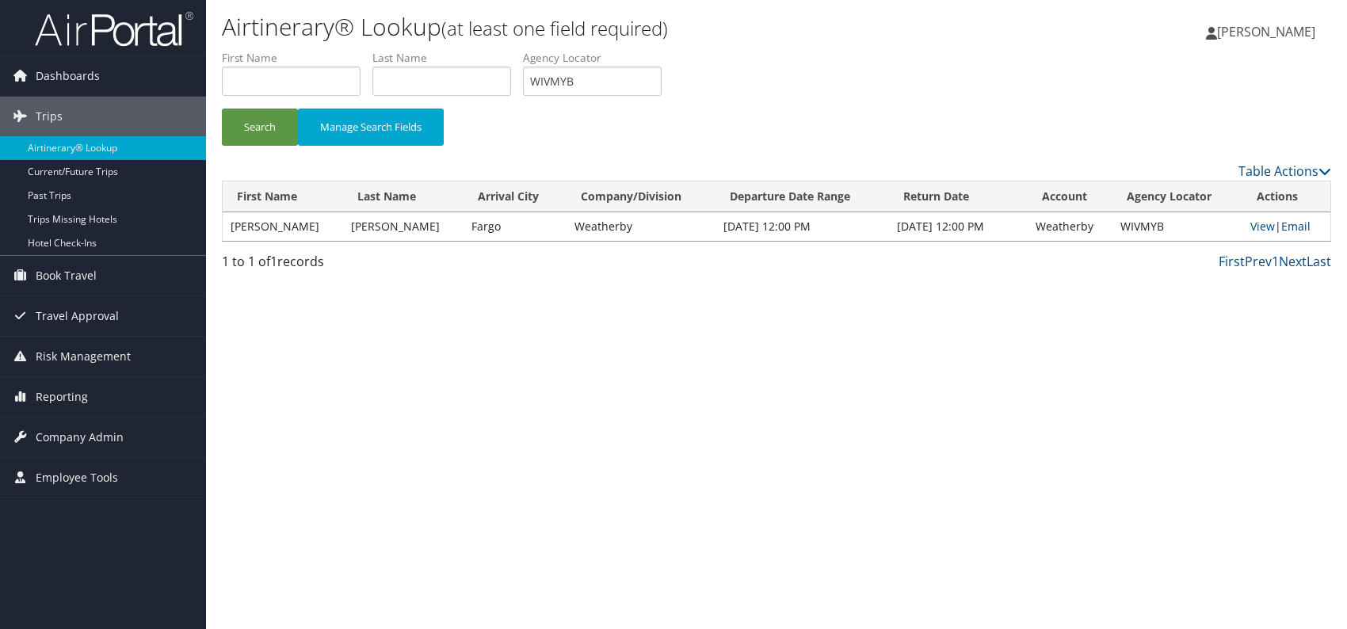
click at [1297, 227] on link "Email" at bounding box center [1295, 226] width 29 height 15
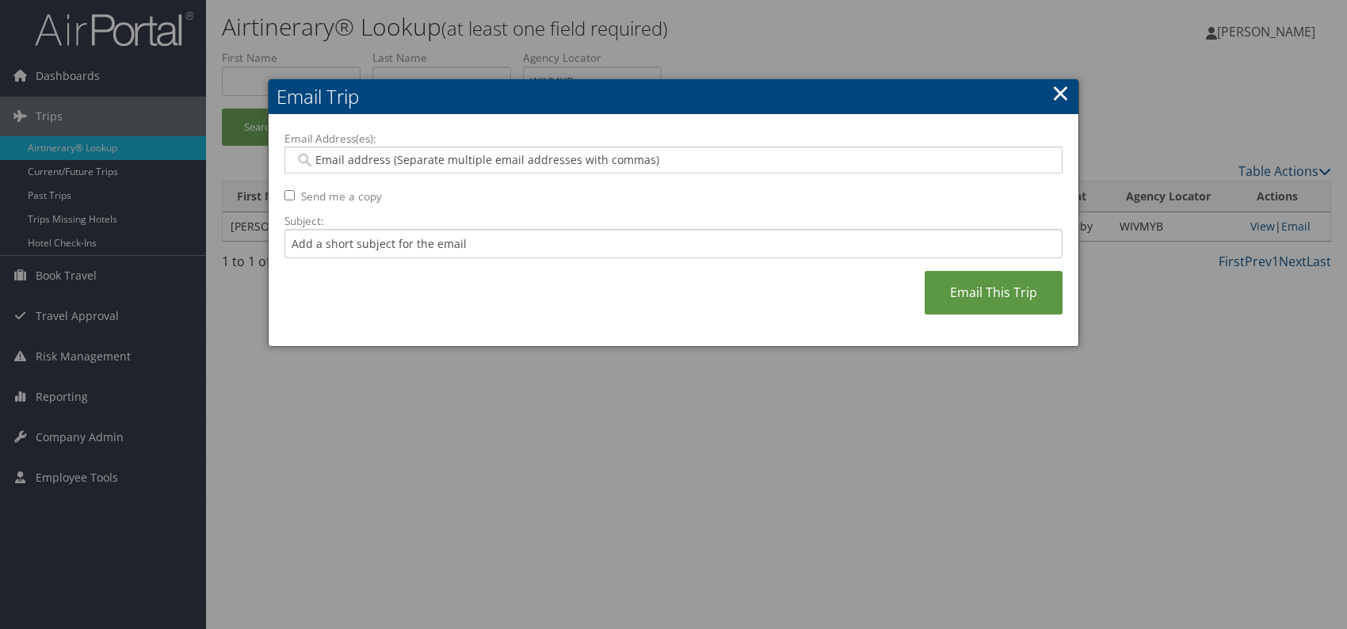
paste input "valencia.white@weatherbyhealthcare.com"
type input "valencia.white@weatherbyhealthcare.com"
click at [397, 242] on input "Subject:" at bounding box center [673, 243] width 778 height 29
click at [647, 305] on div "Email Address(es): valencia.white@weatherbyhealthcare.com valencia.white@weathe…" at bounding box center [673, 231] width 778 height 200
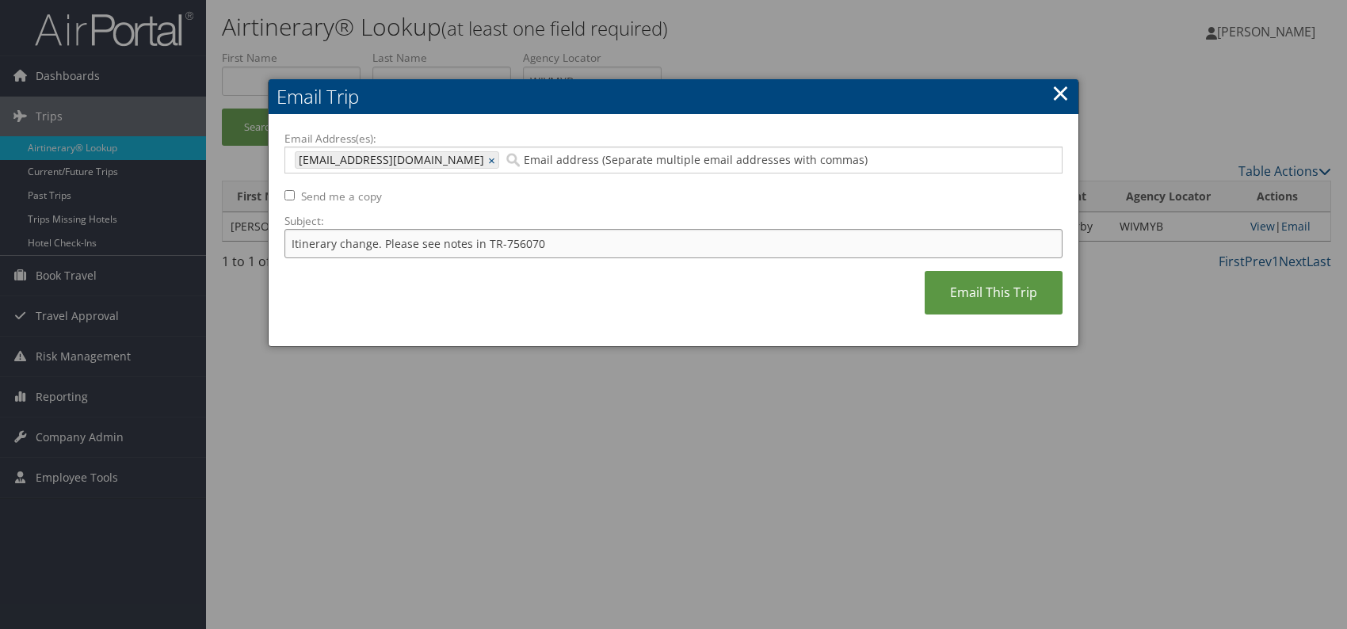
drag, startPoint x: 524, startPoint y: 247, endPoint x: 499, endPoint y: 247, distance: 25.3
click at [499, 247] on input "Itinerary change. Please see notes in TR-756070" at bounding box center [673, 243] width 778 height 29
paste input "45270"
type input "Itinerary change. Please see notes in TR-745270"
click at [663, 299] on div "Email Address(es): valencia.white@weatherbyhealthcare.com valencia.white@weathe…" at bounding box center [673, 231] width 778 height 200
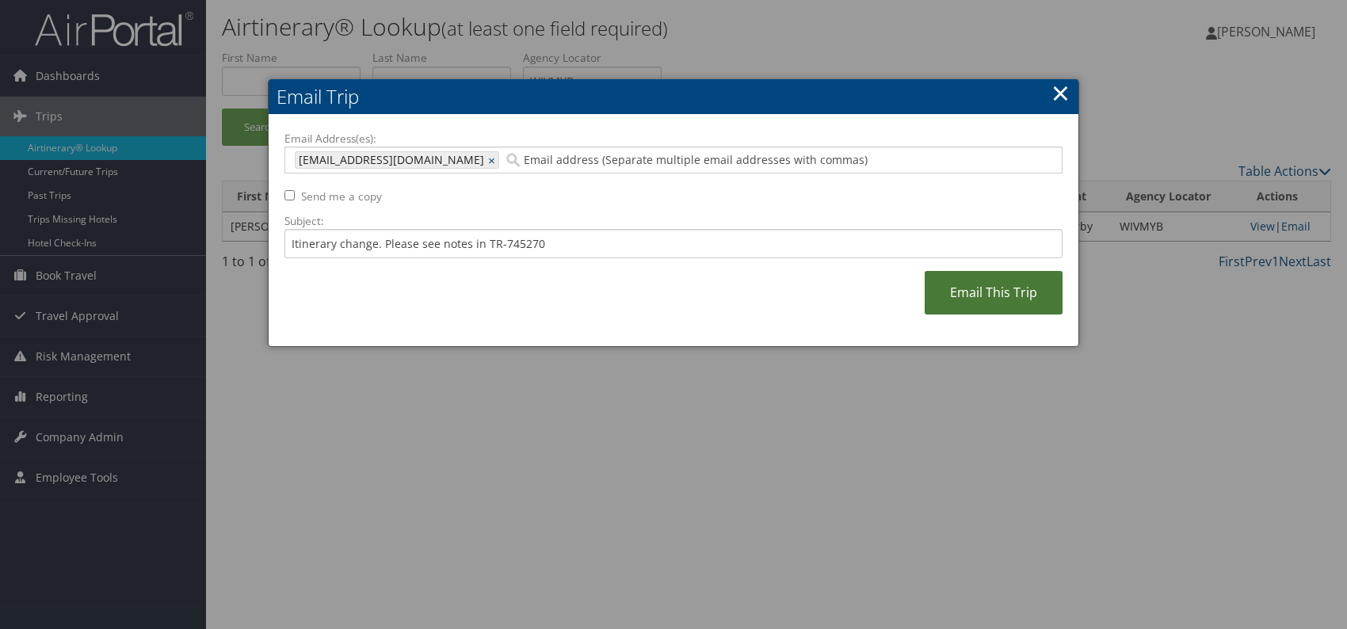
click at [980, 296] on link "Email This Trip" at bounding box center [993, 293] width 138 height 44
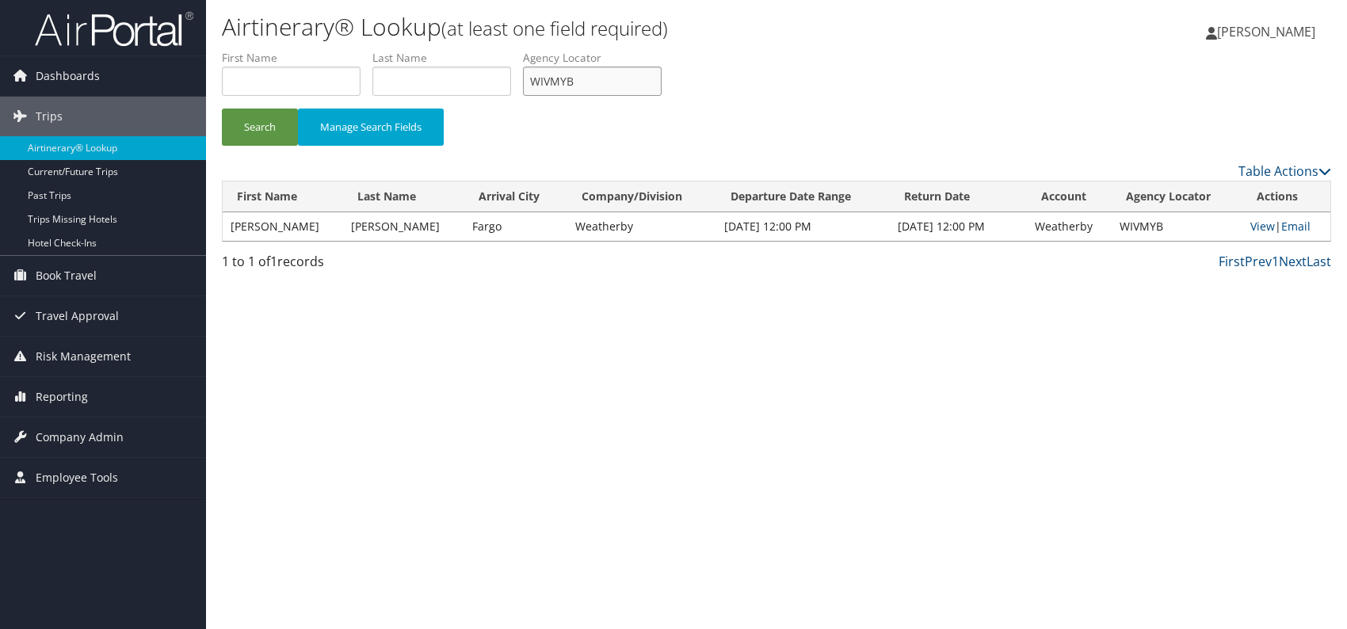
drag, startPoint x: 578, startPoint y: 78, endPoint x: 534, endPoint y: 82, distance: 44.5
click at [532, 83] on input "WIVMYB" at bounding box center [592, 81] width 139 height 29
paste input "EWVIQS"
click at [255, 133] on button "Search" at bounding box center [260, 127] width 76 height 37
drag, startPoint x: 585, startPoint y: 84, endPoint x: 527, endPoint y: 77, distance: 58.3
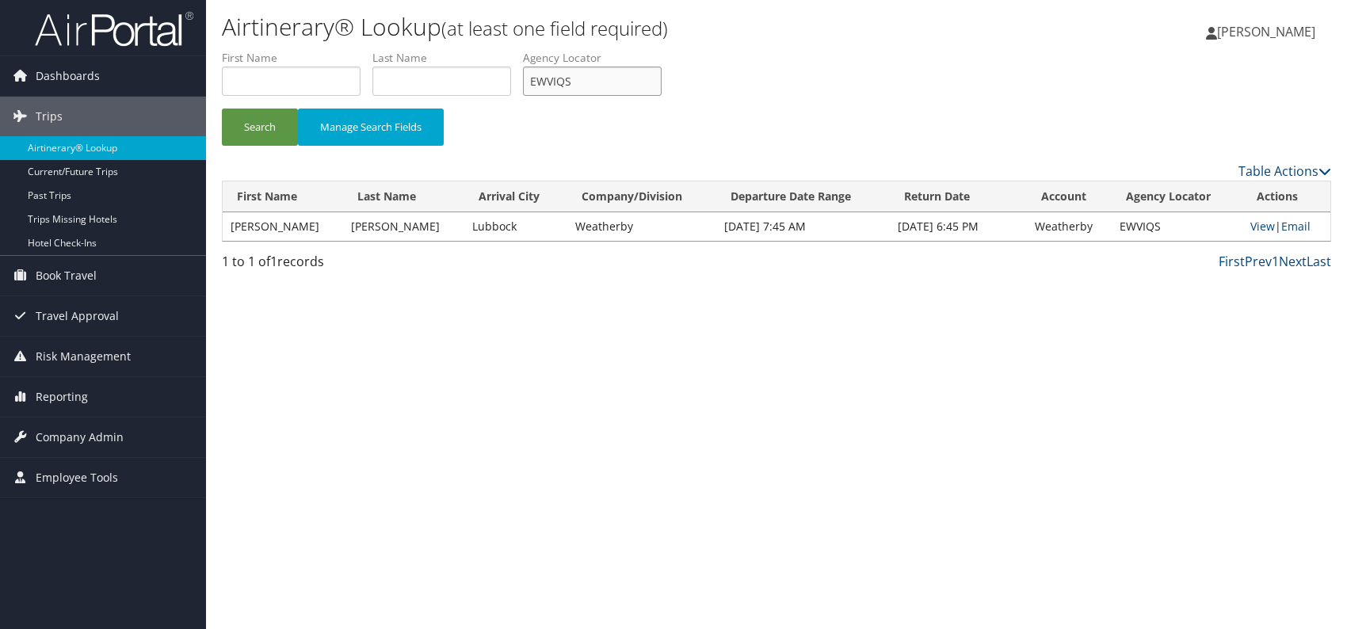
click at [527, 77] on input "EWVIQS" at bounding box center [592, 81] width 139 height 29
paste input "NFQKQX"
type input "NFQKQX"
click at [256, 122] on button "Search" at bounding box center [260, 127] width 76 height 37
click at [1296, 229] on link "Email" at bounding box center [1294, 226] width 29 height 15
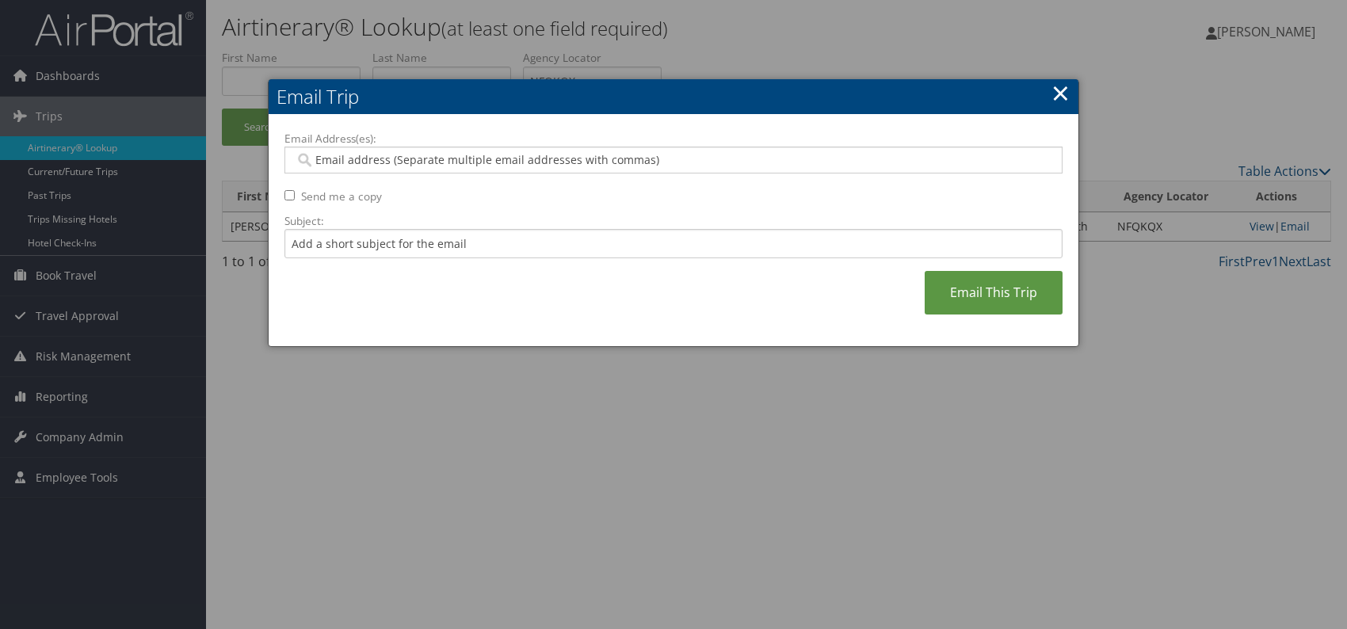
paste input "mckenzie.gammon@comphealth.com"
type input "mckenzie.gammon@comphealth.com"
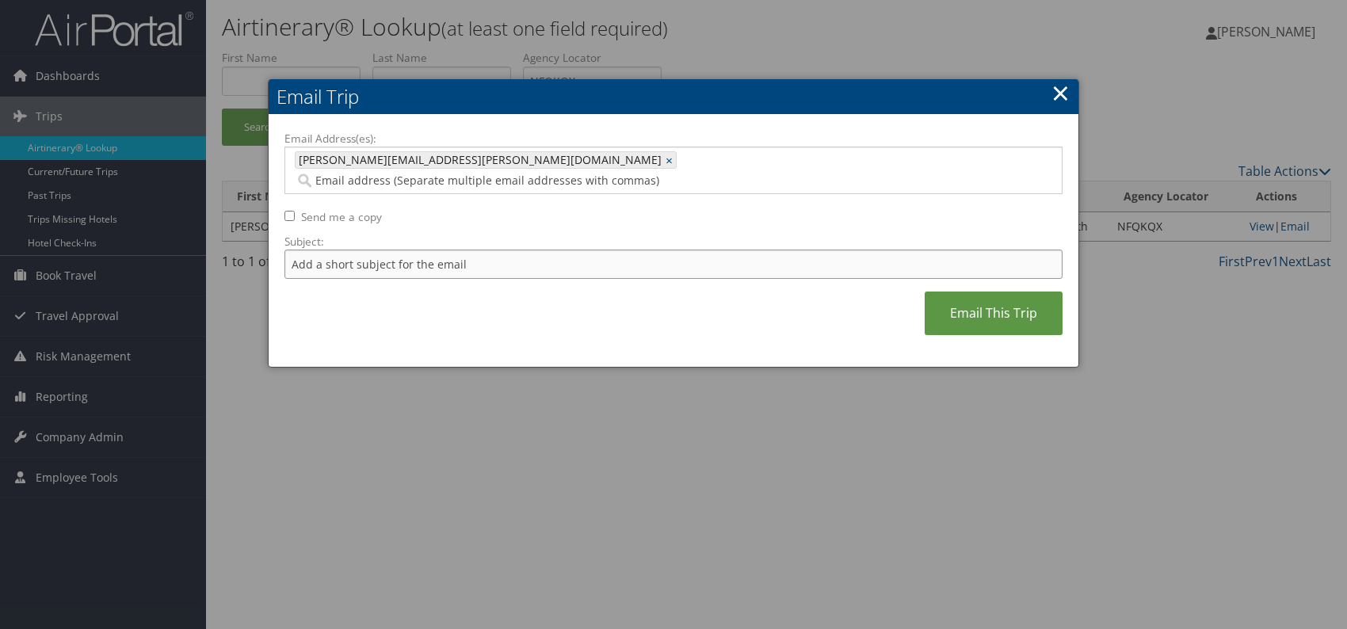
click at [402, 250] on input "Subject:" at bounding box center [673, 264] width 778 height 29
click at [653, 287] on div "Email Address(es): mckenzie.gammon@comphealth.com mckenzie.gammon@comphealth.co…" at bounding box center [673, 241] width 778 height 221
drag, startPoint x: 561, startPoint y: 246, endPoint x: 548, endPoint y: 241, distance: 13.8
click at [561, 250] on input "Itinerary change. Please see notes in TR-756070" at bounding box center [673, 264] width 778 height 29
drag, startPoint x: 530, startPoint y: 241, endPoint x: 497, endPoint y: 242, distance: 33.3
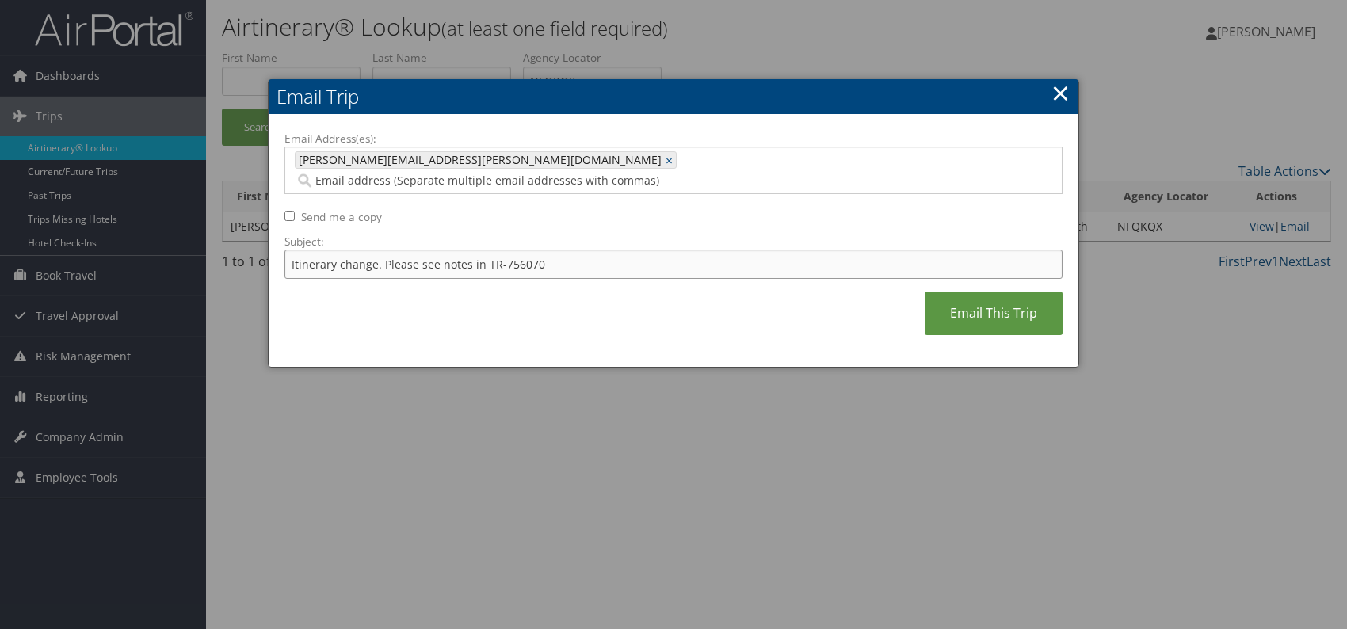
click at [497, 250] on input "Itinerary change. Please see notes in TR-756070" at bounding box center [673, 264] width 778 height 29
paste input "65802"
type input "Itinerary change. Please see notes in TR-765802"
click at [682, 303] on div "Email Address(es): mckenzie.gammon@comphealth.com mckenzie.gammon@comphealth.co…" at bounding box center [673, 241] width 778 height 221
click at [981, 302] on link "Email This Trip" at bounding box center [993, 313] width 138 height 44
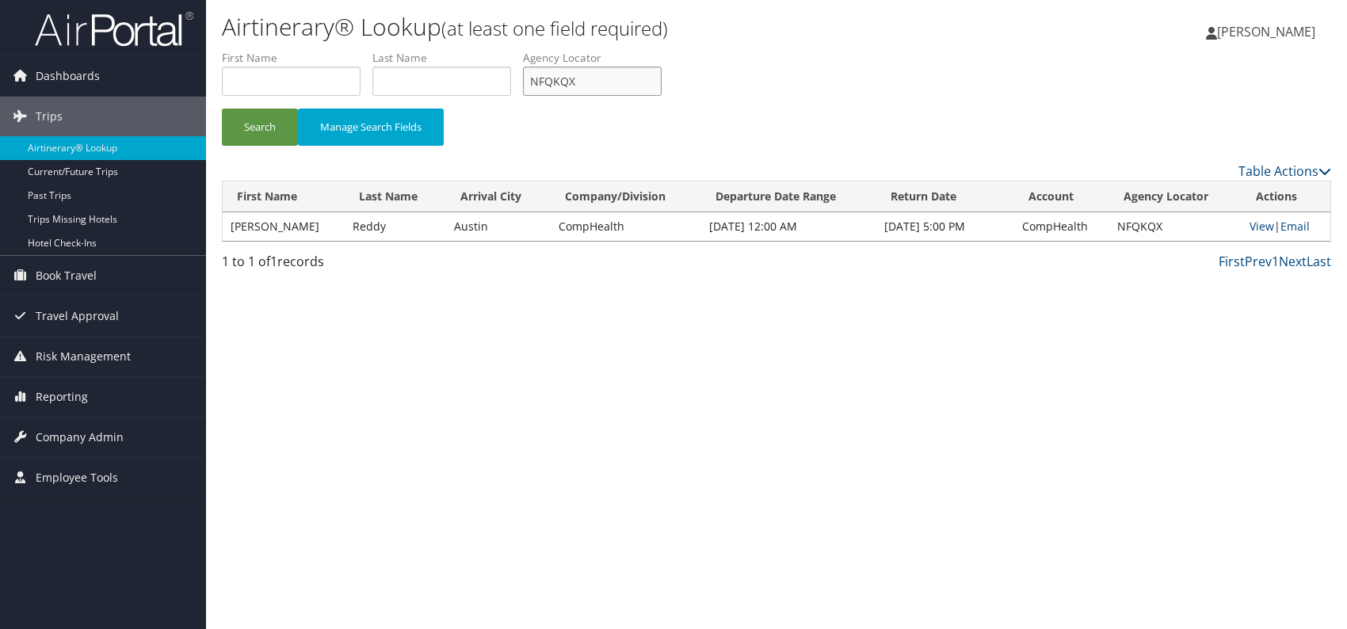
drag, startPoint x: 581, startPoint y: 82, endPoint x: 526, endPoint y: 85, distance: 55.5
click at [526, 50] on ul "First Name Last Name Departure City Arrival City Company/Division Airport/City …" at bounding box center [776, 50] width 1109 height 0
paste input "KASWVT"
type input "KASWVT"
click at [265, 129] on button "Search" at bounding box center [260, 127] width 76 height 37
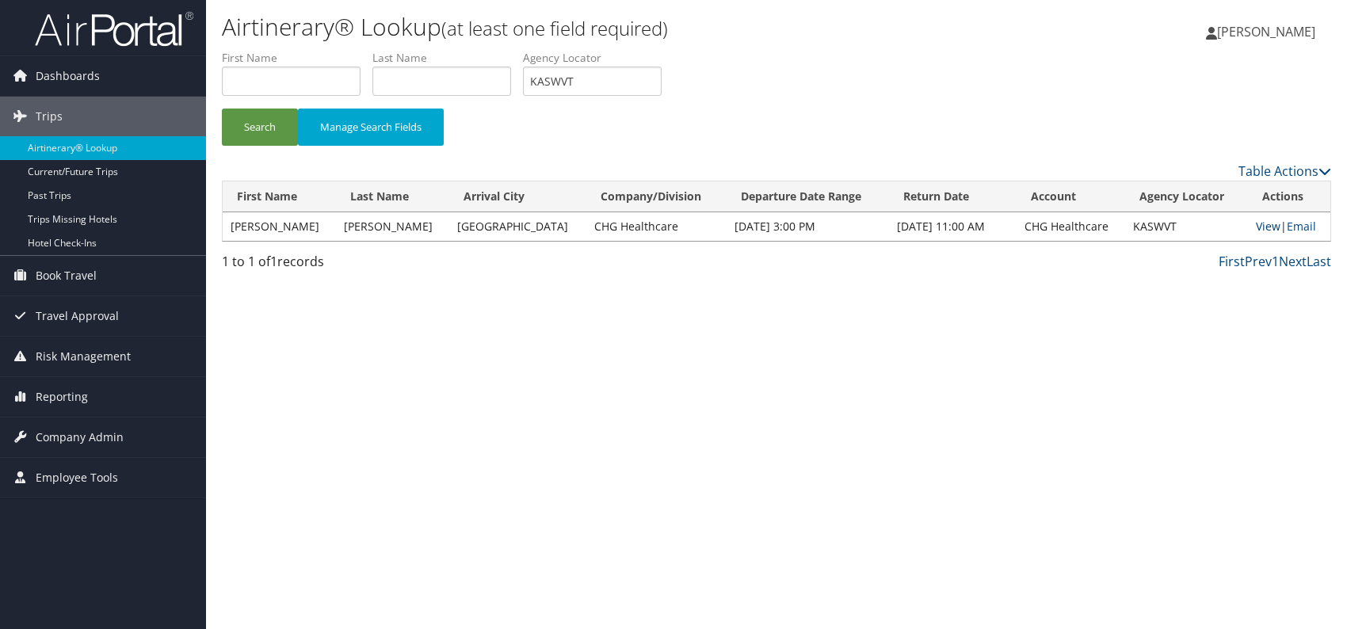
click at [1261, 227] on link "View" at bounding box center [1267, 226] width 25 height 15
drag, startPoint x: 1294, startPoint y: 227, endPoint x: 1286, endPoint y: 237, distance: 13.5
click at [1294, 227] on link "Email" at bounding box center [1300, 226] width 29 height 15
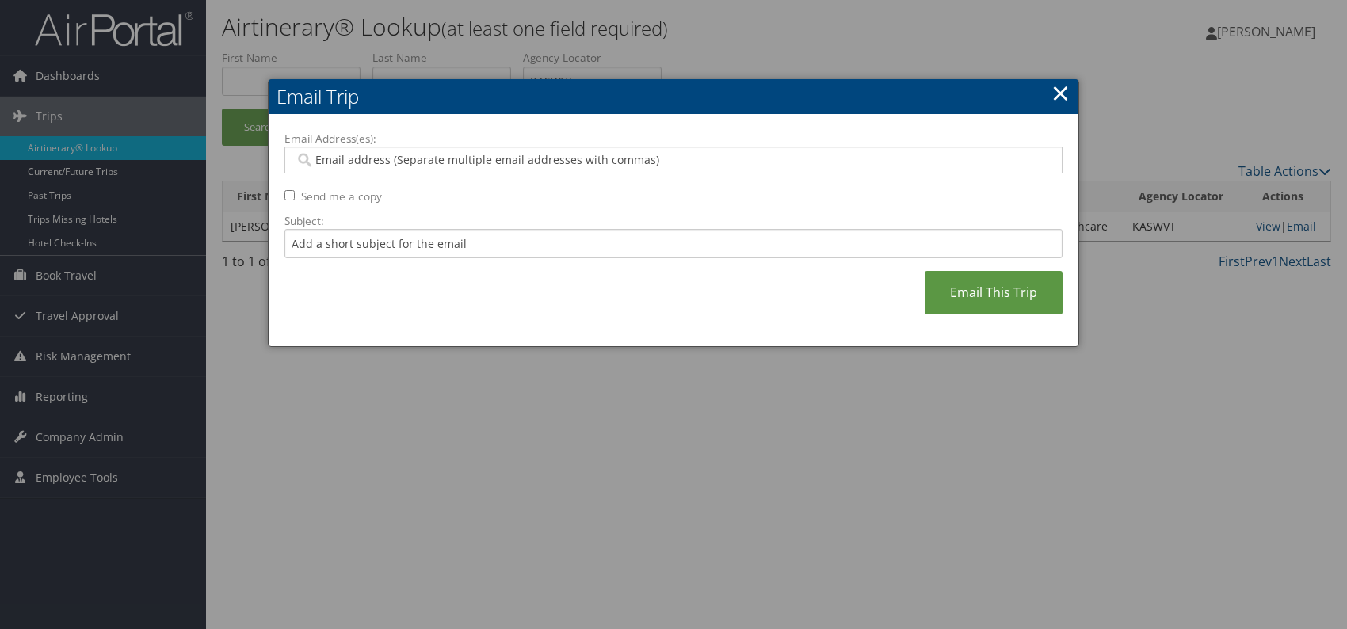
paste input "kelsey.mintz@weatherbyhealthcare.com"
type input "kelsey.mintz@weatherbyhealthcare.com"
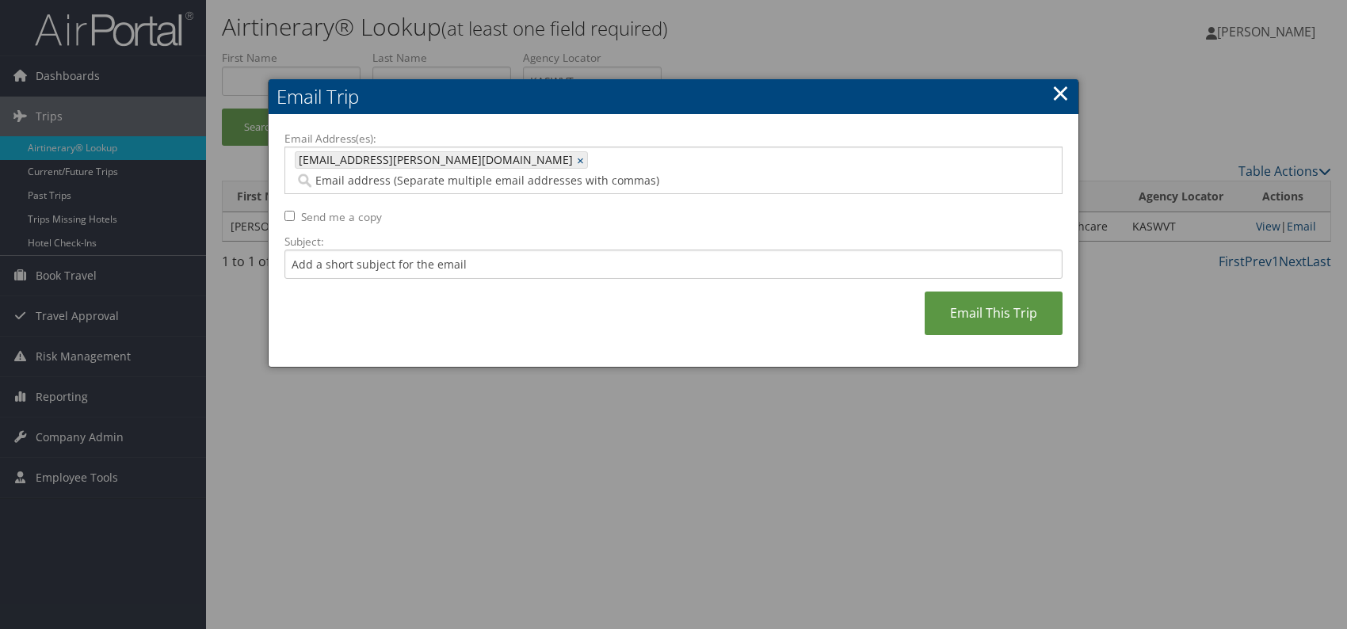
click at [516, 301] on div "Email Address(es): kelsey.mintz@weatherbyhealthcare.com kelsey.mintz@weatherbyh…" at bounding box center [673, 241] width 778 height 221
drag, startPoint x: 473, startPoint y: 242, endPoint x: 481, endPoint y: 257, distance: 17.7
click at [473, 250] on input "Subject:" at bounding box center [673, 264] width 778 height 29
click at [626, 295] on div "Email Address(es): kelsey.mintz@weatherbyhealthcare.com kelsey.mintz@weatherbyh…" at bounding box center [673, 241] width 778 height 221
drag, startPoint x: 542, startPoint y: 242, endPoint x: 499, endPoint y: 244, distance: 42.8
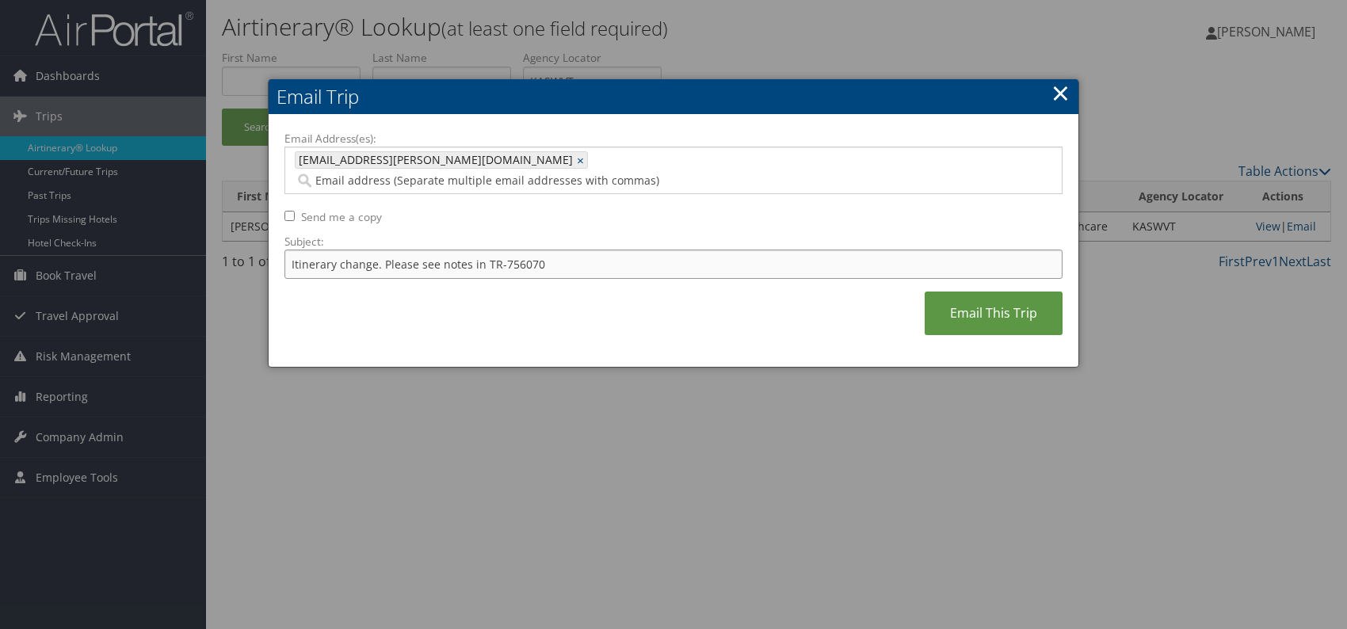
click at [499, 250] on input "Itinerary change. Please see notes in TR-756070" at bounding box center [673, 264] width 778 height 29
paste input "66016"
type input "Itinerary change. Please see notes in TR-766016"
click at [662, 283] on div "Email Address(es): kelsey.mintz@weatherbyhealthcare.com kelsey.mintz@weatherbyh…" at bounding box center [673, 241] width 778 height 221
click at [987, 303] on link "Email This Trip" at bounding box center [993, 313] width 138 height 44
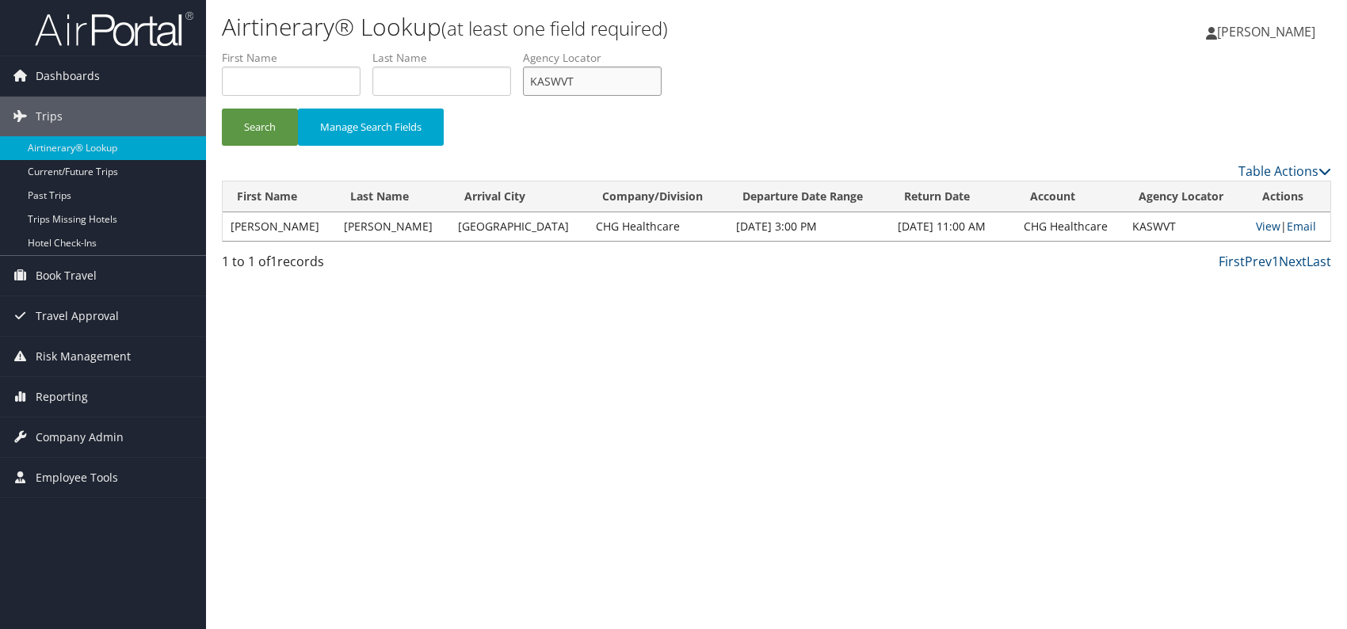
drag, startPoint x: 577, startPoint y: 84, endPoint x: 531, endPoint y: 88, distance: 46.9
click at [531, 88] on input "KASWVT" at bounding box center [592, 81] width 139 height 29
paste input "UUEKAF"
type input "UUEKAF"
click at [475, 322] on div "Airtinerary® Lookup (at least one field required) [PERSON_NAME] [PERSON_NAME] M…" at bounding box center [776, 314] width 1141 height 629
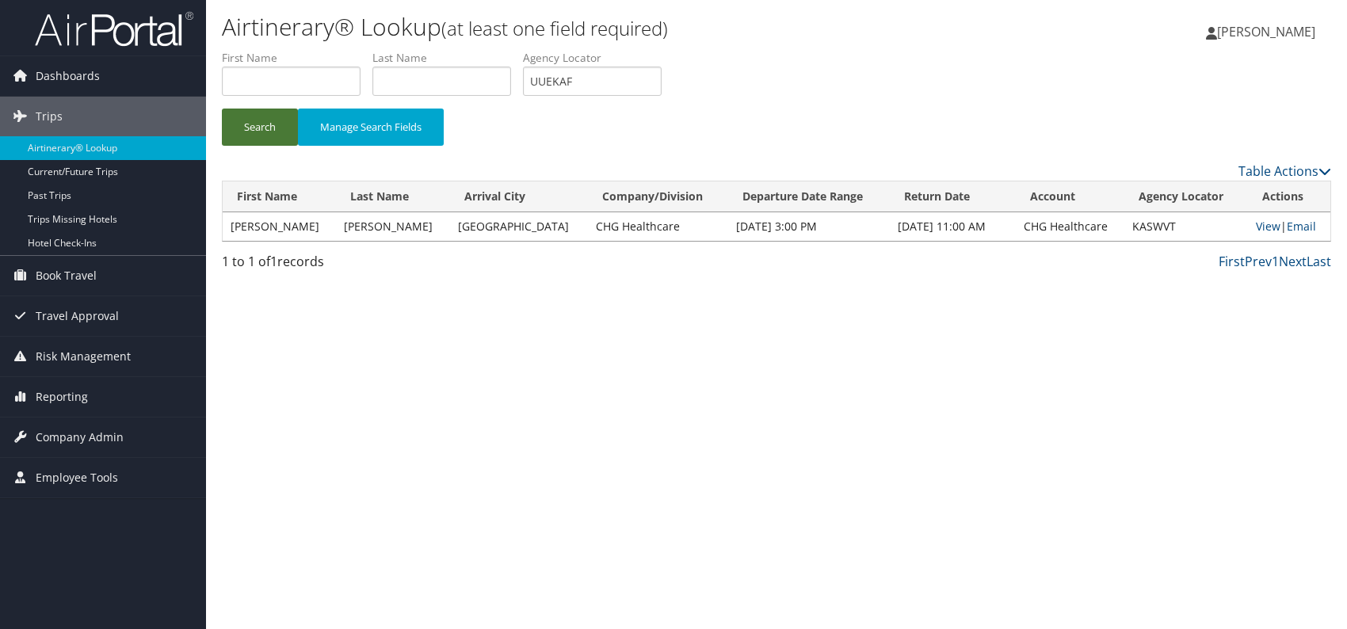
drag, startPoint x: 263, startPoint y: 120, endPoint x: 263, endPoint y: 111, distance: 9.5
click at [263, 119] on button "Search" at bounding box center [260, 127] width 76 height 37
drag, startPoint x: 1292, startPoint y: 229, endPoint x: 1248, endPoint y: 249, distance: 47.9
click at [1292, 229] on link "Email" at bounding box center [1304, 226] width 29 height 15
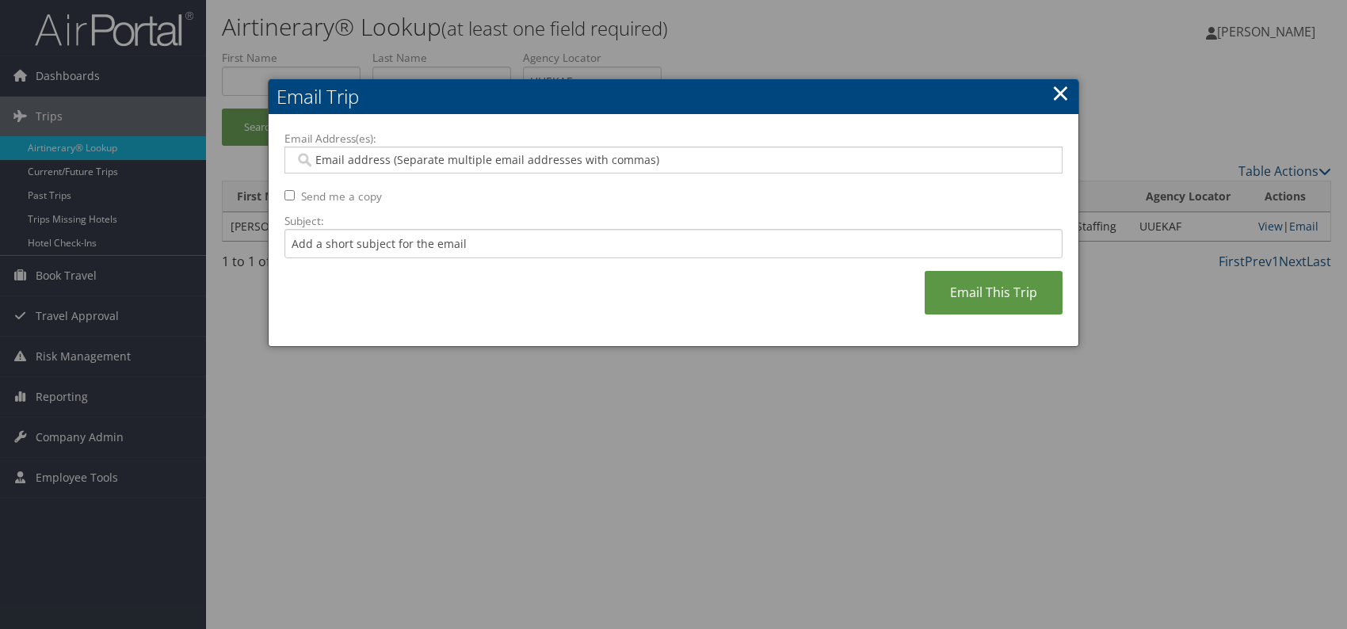
paste input "tianna.ybarguen@gmedical.com"
type input "tianna.ybarguen@gmedical.com"
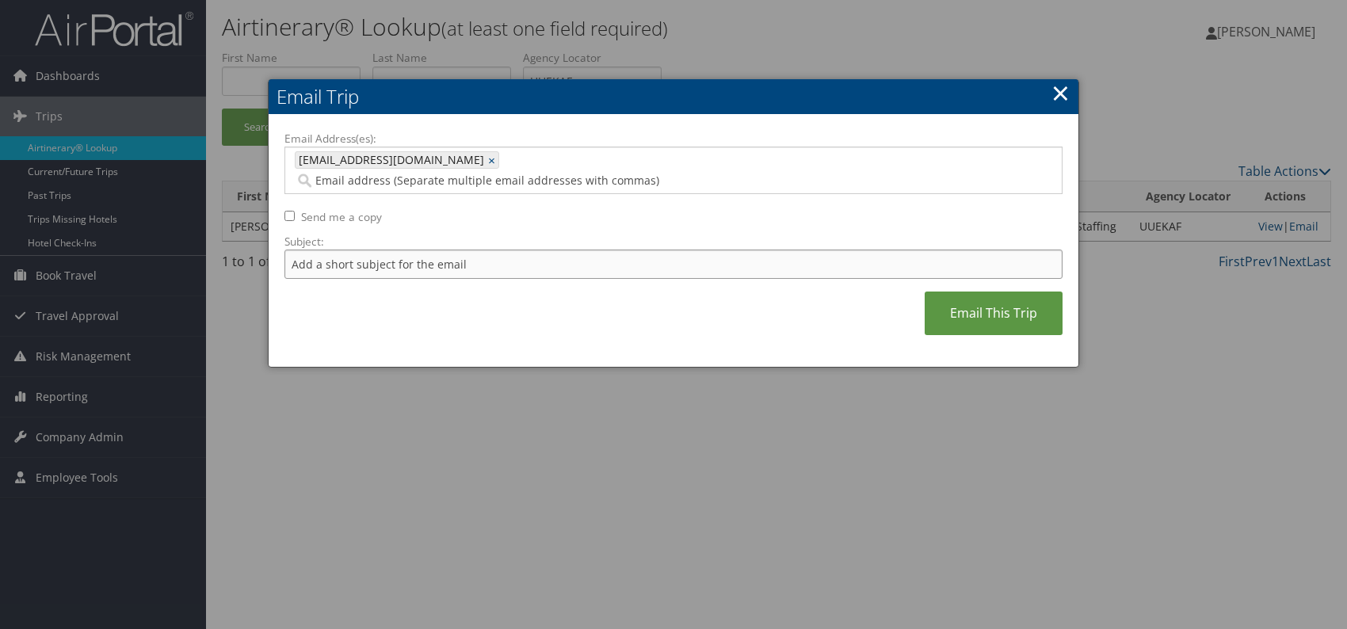
drag, startPoint x: 392, startPoint y: 245, endPoint x: 404, endPoint y: 257, distance: 17.4
click at [392, 250] on input "Subject:" at bounding box center [673, 264] width 778 height 29
click at [684, 292] on div "Email Address(es): tianna.ybarguen@gmedical.com tianna.ybarguen@gmedical.com × …" at bounding box center [673, 241] width 778 height 221
click at [546, 250] on input "Itinerary change. Please see notes in TR-756070" at bounding box center [673, 264] width 778 height 29
drag, startPoint x: 517, startPoint y: 245, endPoint x: 498, endPoint y: 242, distance: 19.2
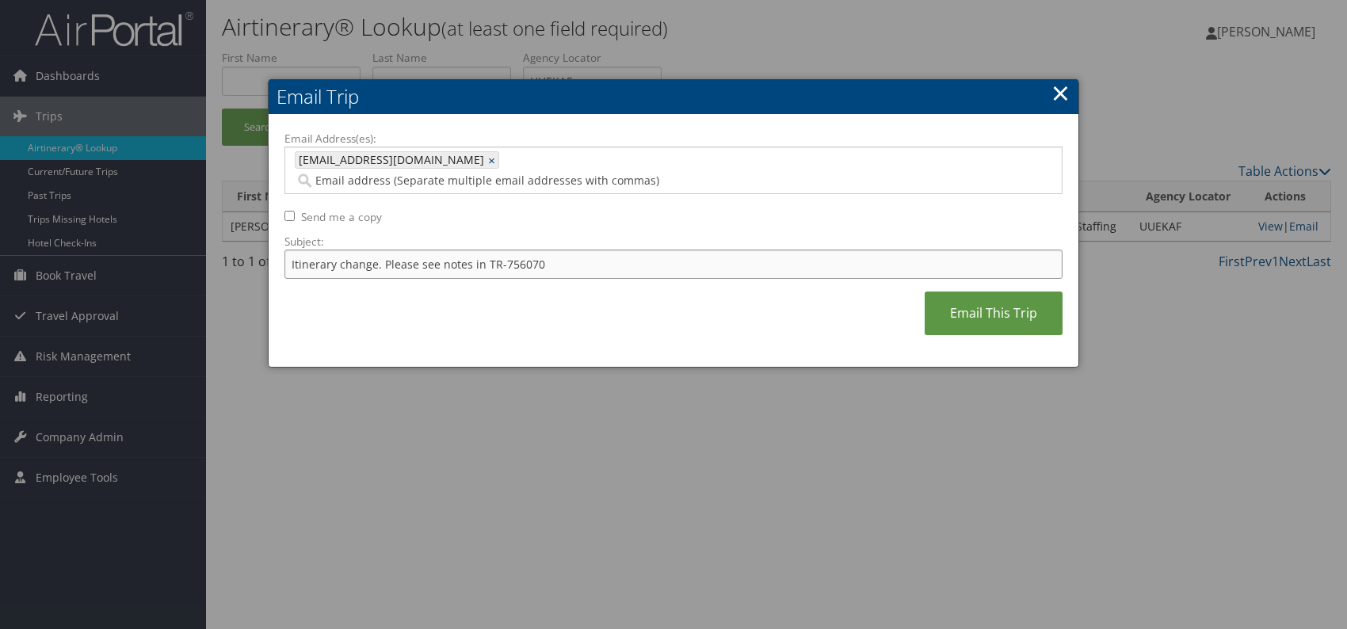
click at [498, 250] on input "Itinerary change. Please see notes in TR-756070" at bounding box center [673, 264] width 778 height 29
paste input "8247"
type input "Itinerary change. Please see notes in TR-758247"
click at [677, 288] on div "Email Address(es): tianna.ybarguen@gmedical.com tianna.ybarguen@gmedical.com × …" at bounding box center [673, 241] width 778 height 221
drag, startPoint x: 953, startPoint y: 299, endPoint x: 979, endPoint y: 305, distance: 26.7
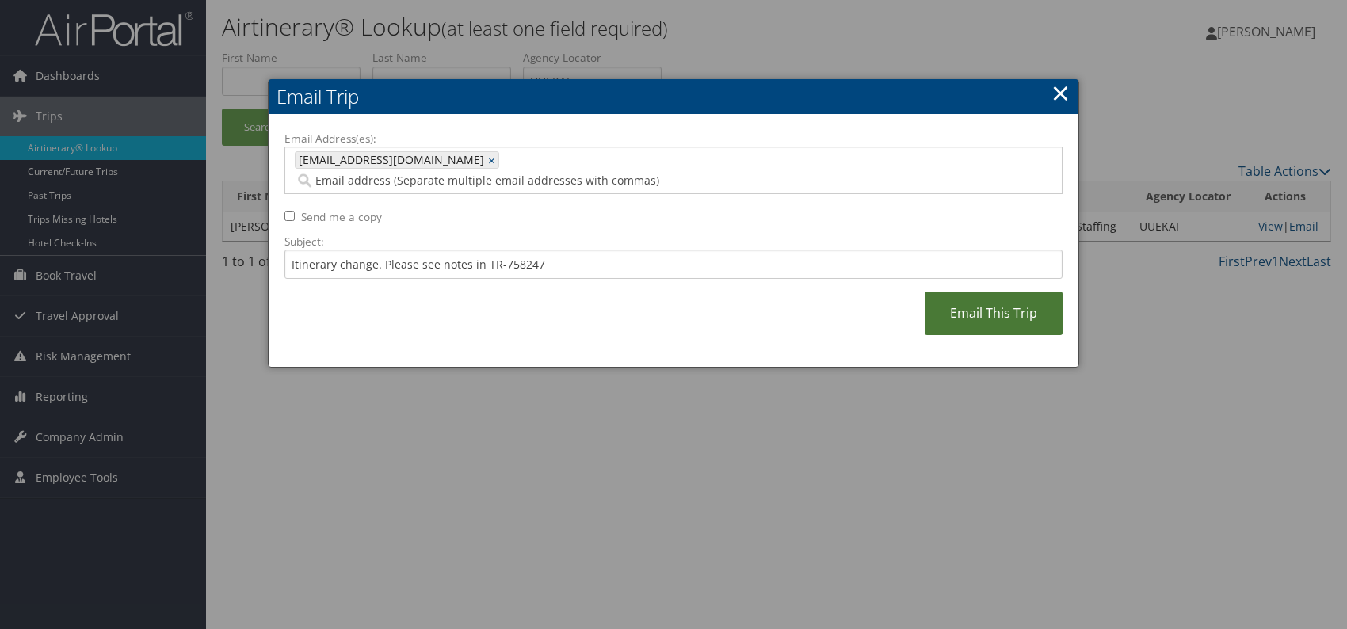
click at [954, 299] on link "Email This Trip" at bounding box center [993, 313] width 138 height 44
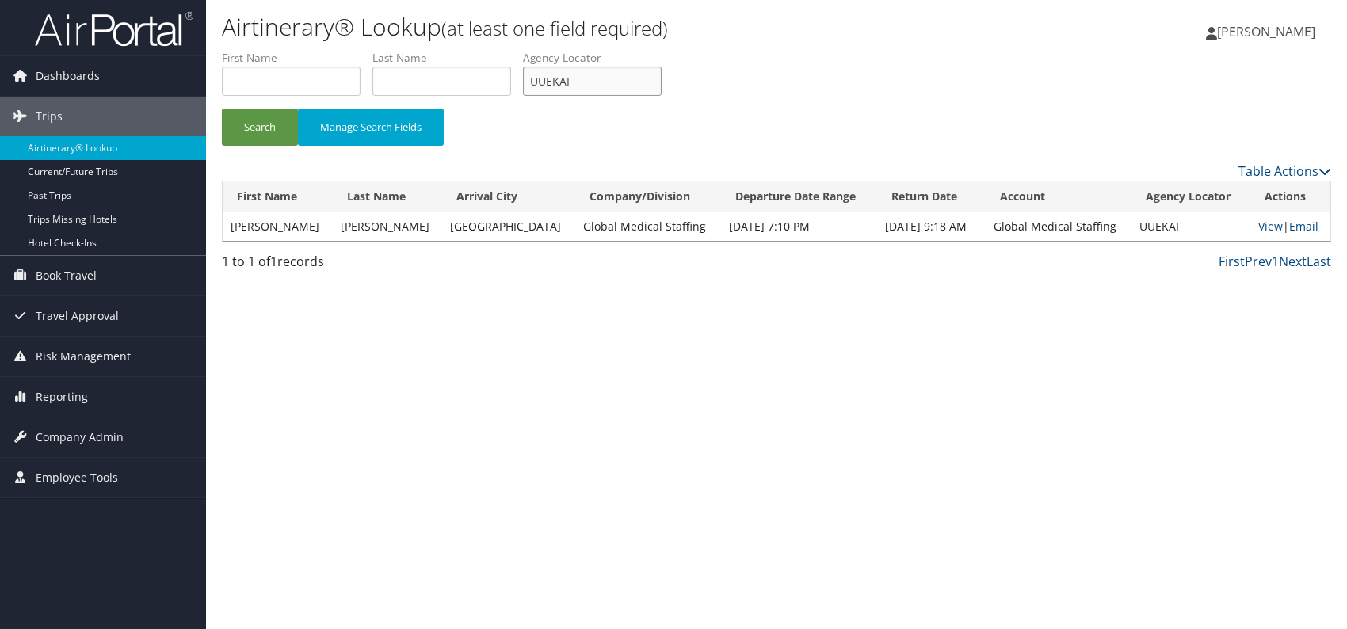
drag, startPoint x: 588, startPoint y: 75, endPoint x: 524, endPoint y: 74, distance: 64.2
click at [524, 50] on ul "First Name Last Name Departure City Arrival City Company/Division Airport/City …" at bounding box center [776, 50] width 1109 height 0
click at [605, 79] on input "UUEKAF" at bounding box center [592, 81] width 139 height 29
drag, startPoint x: 582, startPoint y: 81, endPoint x: 533, endPoint y: 81, distance: 49.1
click at [533, 81] on input "UUEKAF" at bounding box center [592, 81] width 139 height 29
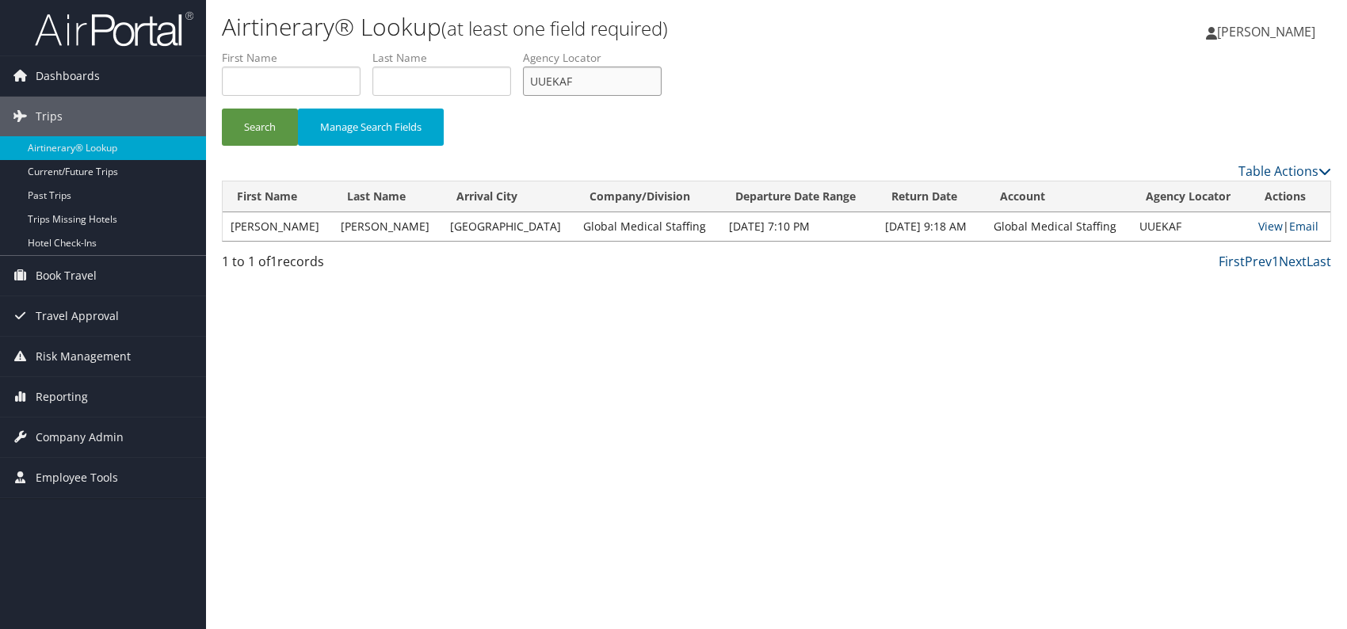
paste input "YWSIWG"
type input "YWSIWG"
click at [259, 123] on button "Search" at bounding box center [260, 127] width 76 height 37
drag, startPoint x: 1297, startPoint y: 227, endPoint x: 1287, endPoint y: 237, distance: 14.6
click at [1297, 227] on link "Email" at bounding box center [1300, 226] width 29 height 15
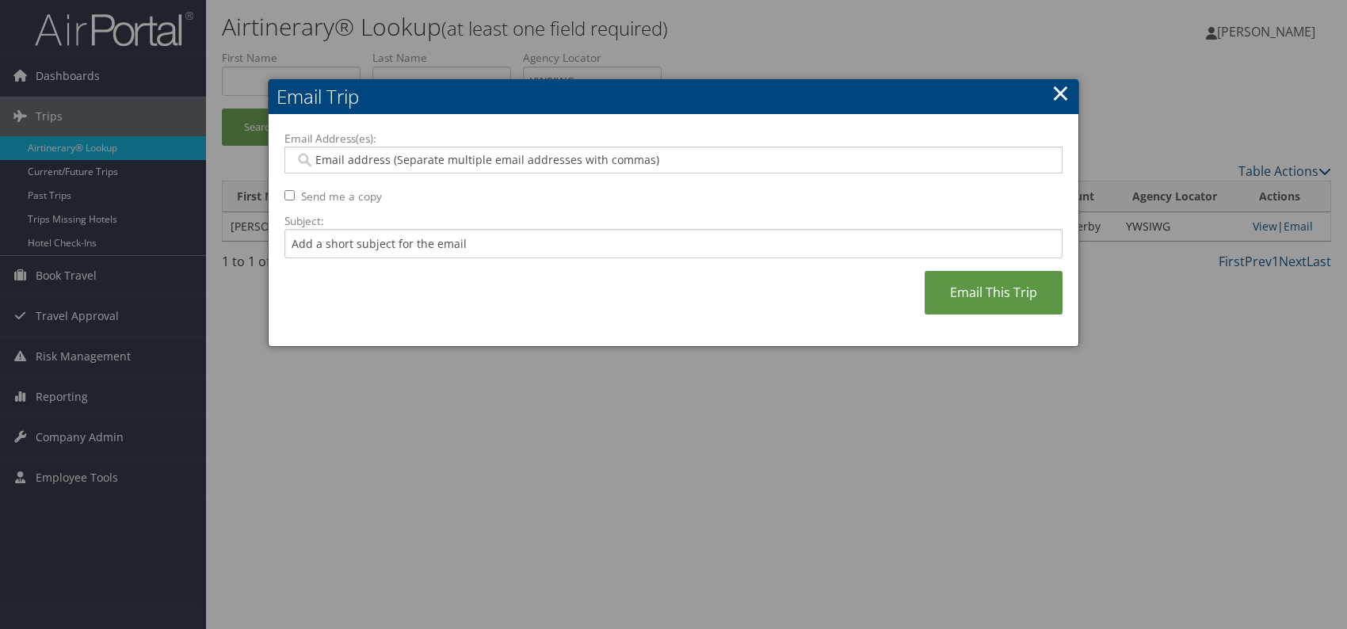
paste input "jessica.williams@weatherbyhealthcare.com"
type input "jessica.williams@weatherbyhealthcare.com"
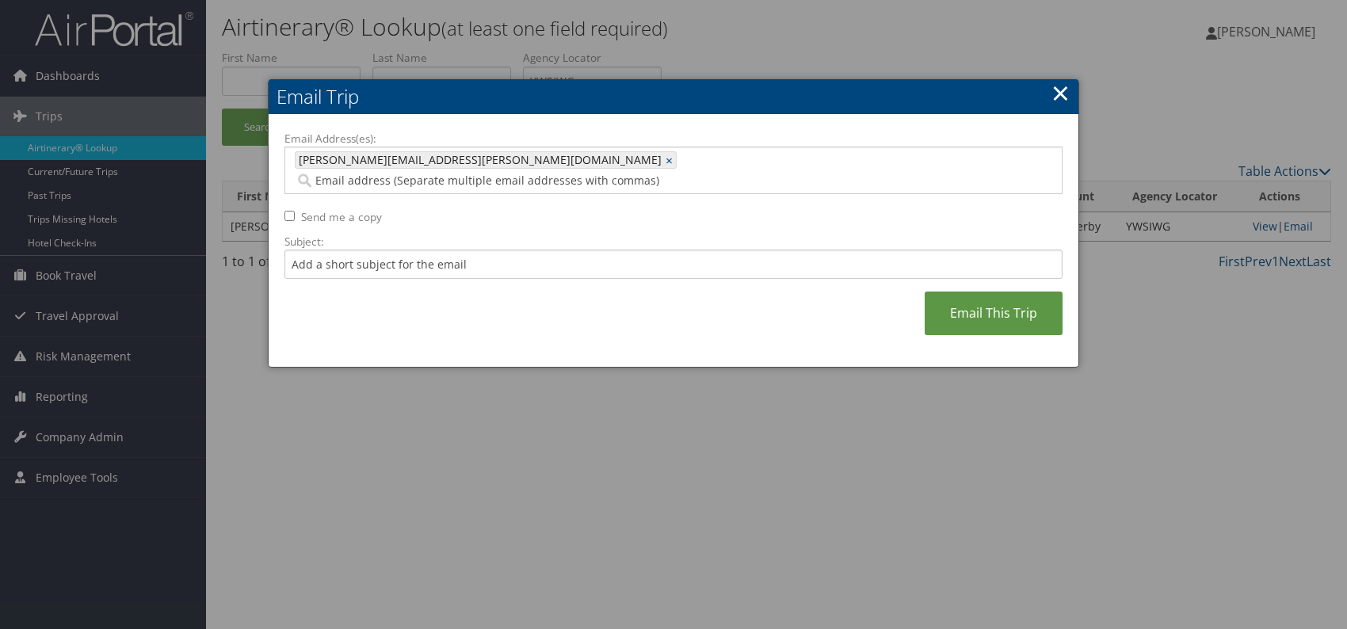
click at [598, 288] on div "Email Address(es): jessica.williams@weatherbyhealthcare.com jessica.williams@we…" at bounding box center [673, 241] width 778 height 221
drag, startPoint x: 554, startPoint y: 234, endPoint x: 548, endPoint y: 256, distance: 22.3
click at [554, 250] on input "Subject:" at bounding box center [673, 264] width 778 height 29
click at [615, 292] on div "Email Address(es): jessica.williams@weatherbyhealthcare.com jessica.williams@we…" at bounding box center [673, 241] width 778 height 221
click at [567, 250] on input "Itinerary change. Please see notes in TR-756070" at bounding box center [673, 264] width 778 height 29
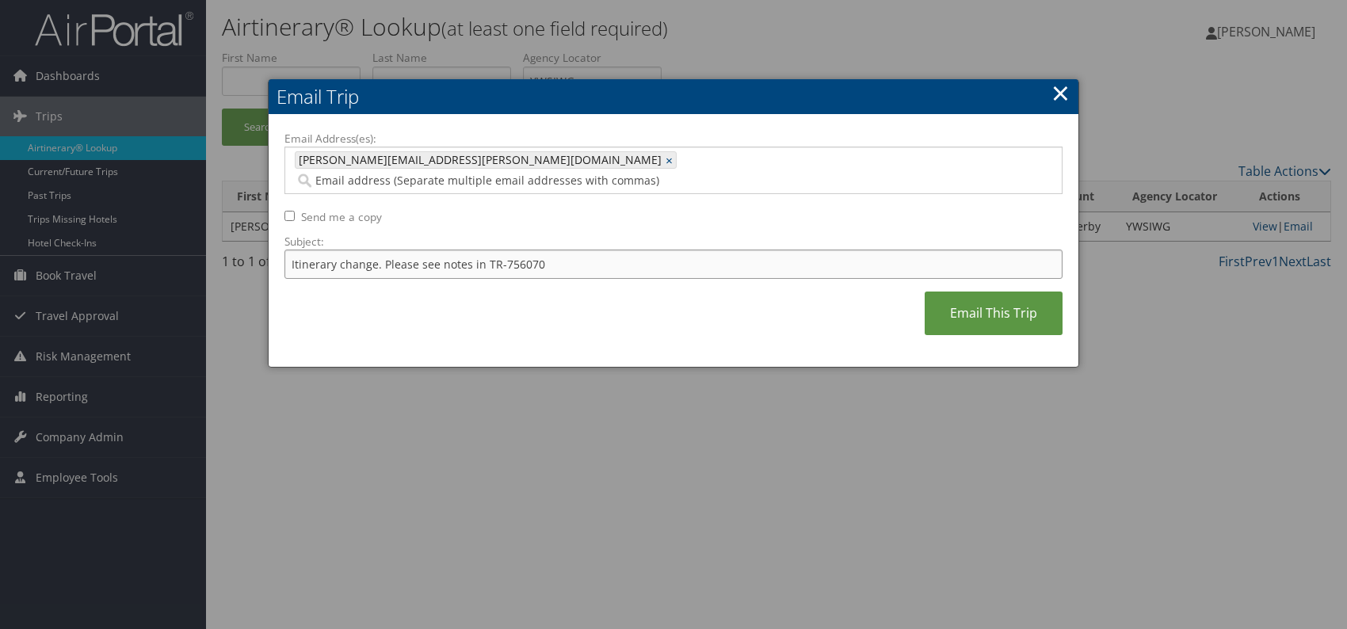
drag, startPoint x: 538, startPoint y: 242, endPoint x: 499, endPoint y: 245, distance: 38.9
click at [499, 250] on input "Itinerary change. Please see notes in TR-756070" at bounding box center [673, 264] width 778 height 29
paste input "1588"
type input "Itinerary change. Please see notes in TR-751588"
click at [652, 277] on div "Email Address(es): jessica.williams@weatherbyhealthcare.com jessica.williams@we…" at bounding box center [673, 241] width 778 height 221
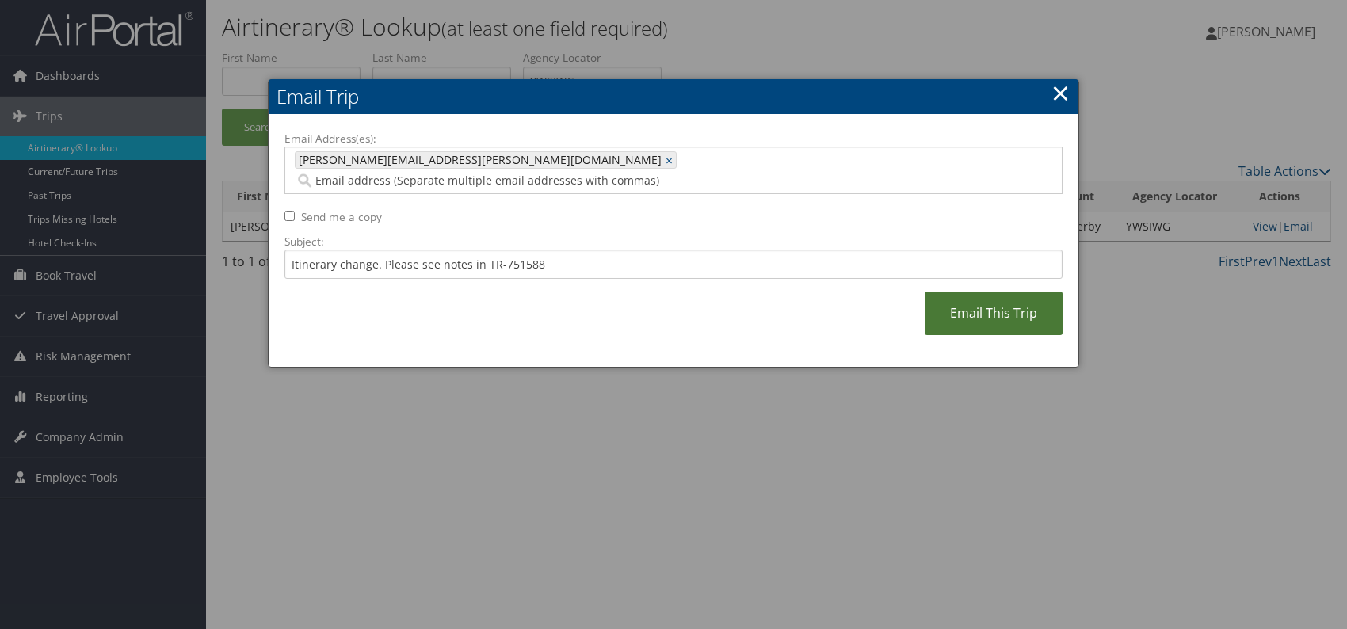
click at [960, 302] on link "Email This Trip" at bounding box center [993, 313] width 138 height 44
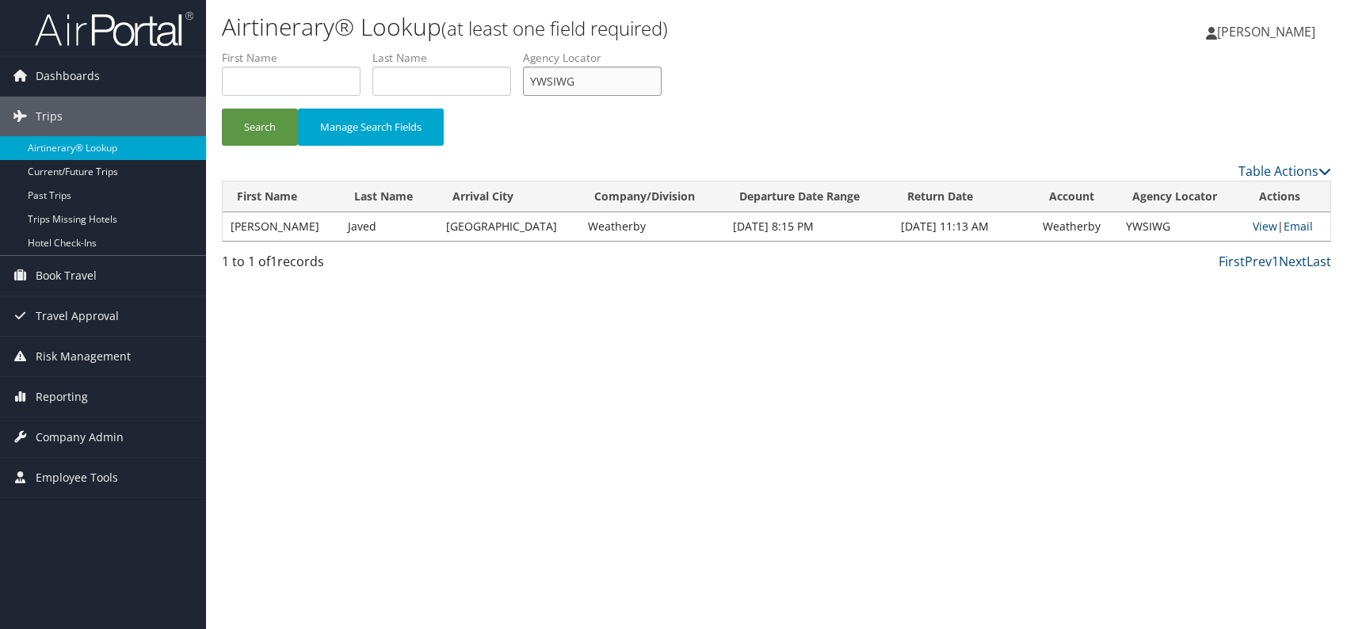
drag, startPoint x: 591, startPoint y: 78, endPoint x: 530, endPoint y: 82, distance: 61.2
click at [530, 82] on input "YWSIWG" at bounding box center [592, 81] width 139 height 29
paste input "OKSZOD"
click at [748, 111] on div "Search Manage Search Fields" at bounding box center [776, 135] width 1133 height 53
click at [268, 118] on button "Search" at bounding box center [260, 127] width 76 height 37
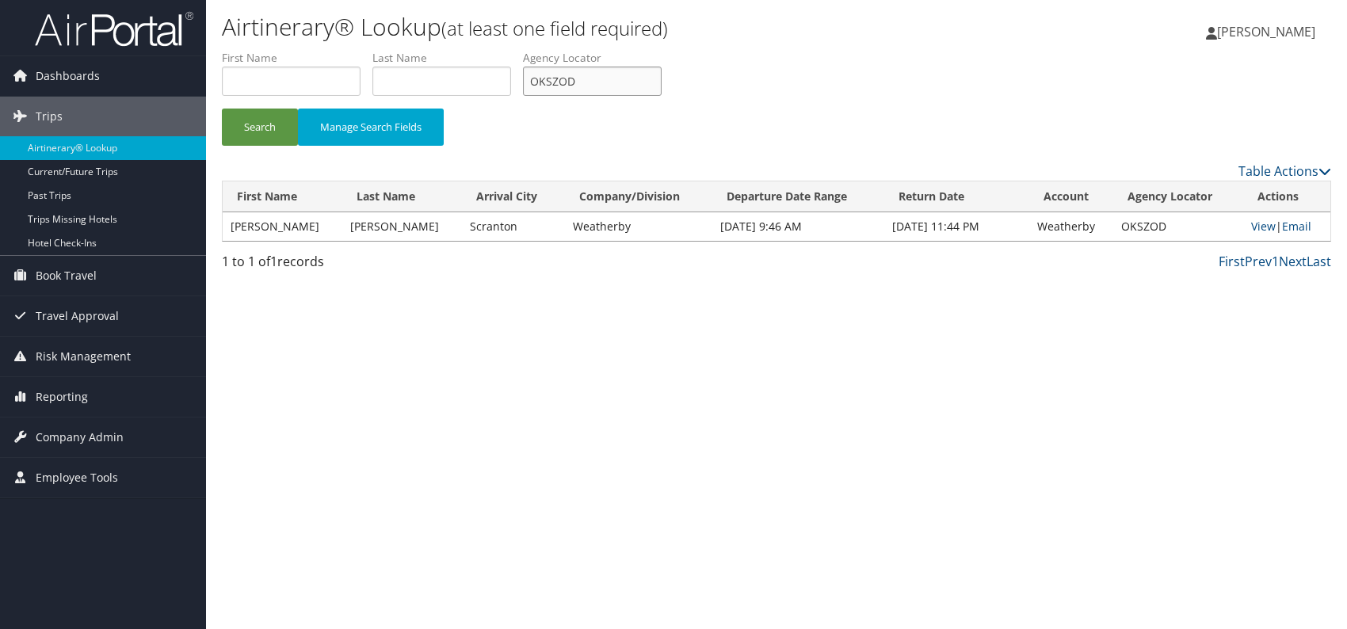
drag, startPoint x: 581, startPoint y: 82, endPoint x: 539, endPoint y: 86, distance: 42.2
click at [539, 86] on input "OKSZOD" at bounding box center [592, 81] width 139 height 29
type input "O"
paste input "MDGYKU"
click at [268, 131] on button "Search" at bounding box center [260, 127] width 76 height 37
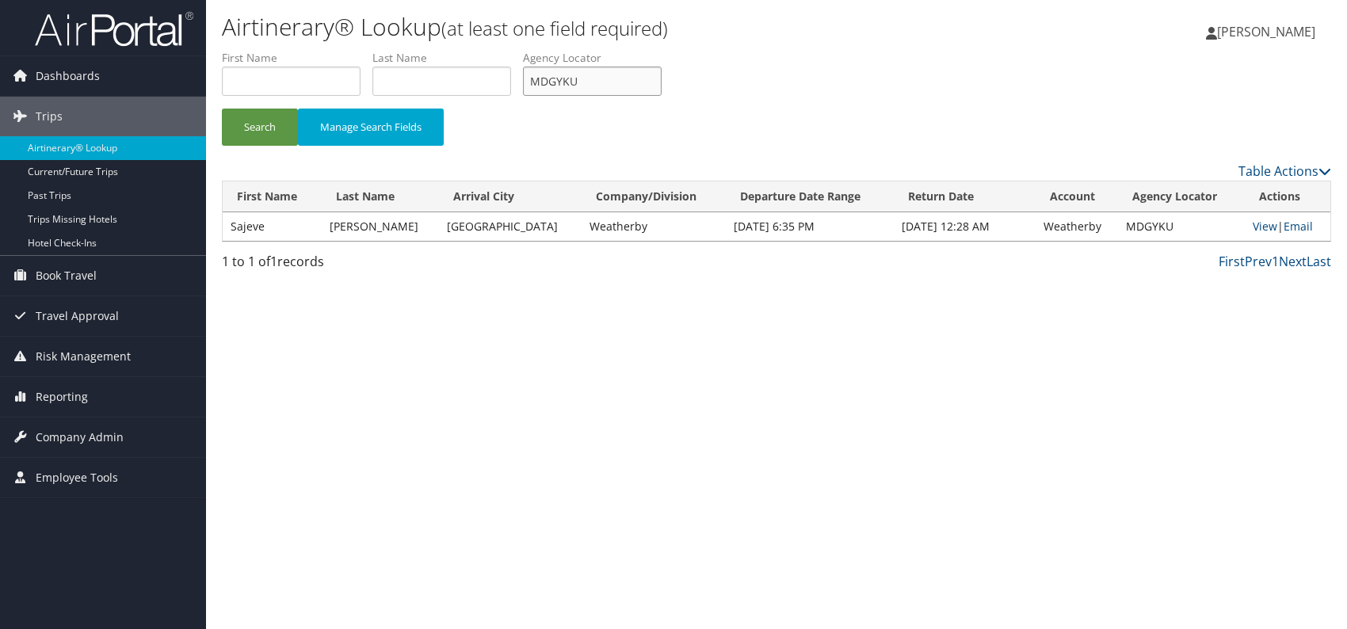
drag, startPoint x: 621, startPoint y: 85, endPoint x: 535, endPoint y: 86, distance: 85.5
click at [528, 91] on input "MDGYKU" at bounding box center [592, 81] width 139 height 29
paste input "EOTMHE"
click at [250, 120] on button "Search" at bounding box center [260, 127] width 76 height 37
drag, startPoint x: 585, startPoint y: 87, endPoint x: 517, endPoint y: 81, distance: 68.4
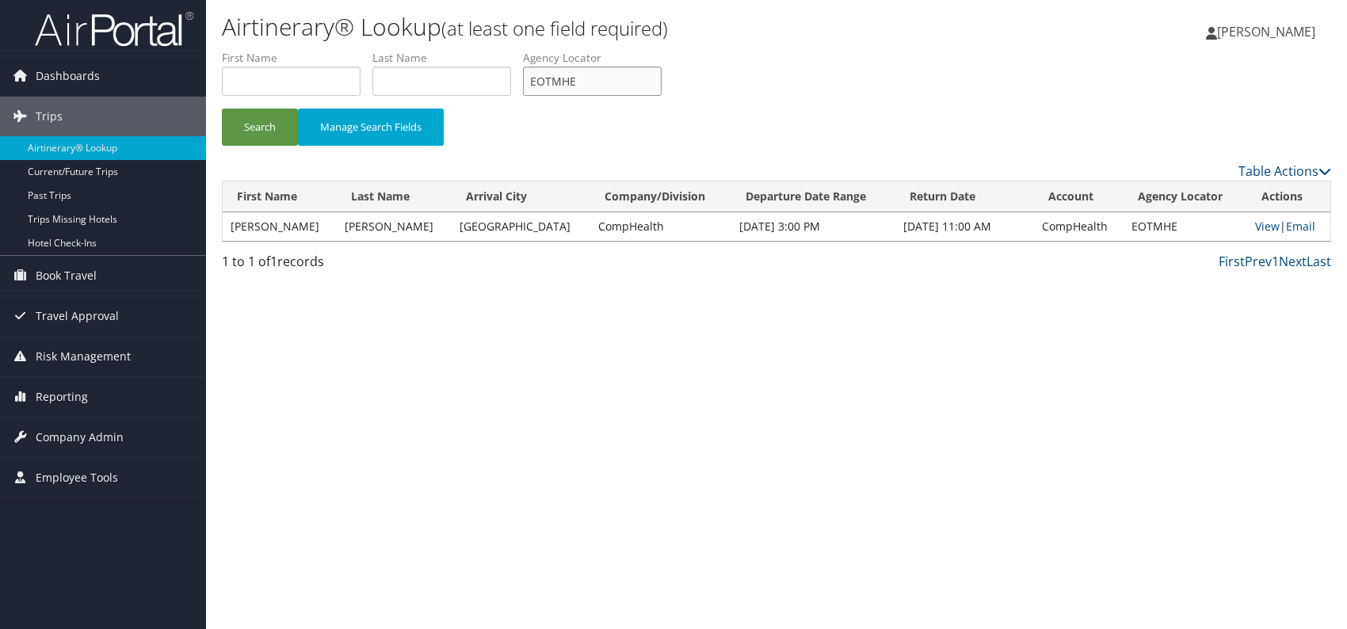
click at [517, 50] on ul "First Name Last Name Departure City Arrival City Company/Division Airport/City …" at bounding box center [776, 50] width 1109 height 0
paste input "NDDXKX"
click at [265, 114] on button "Search" at bounding box center [260, 127] width 76 height 37
drag, startPoint x: 585, startPoint y: 78, endPoint x: 529, endPoint y: 80, distance: 55.5
click at [529, 80] on input "NDDXKX" at bounding box center [592, 81] width 139 height 29
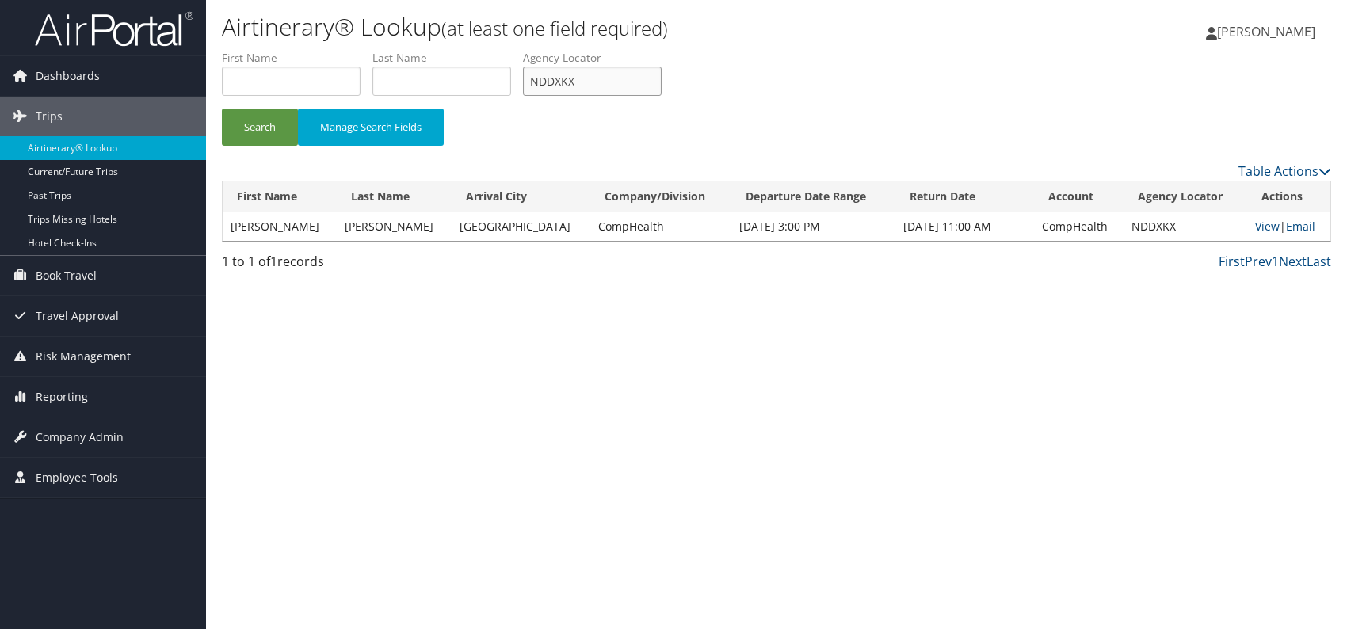
paste input "CWRXI"
click at [250, 132] on button "Search" at bounding box center [260, 127] width 76 height 37
drag, startPoint x: 587, startPoint y: 83, endPoint x: 537, endPoint y: 82, distance: 49.9
click at [537, 82] on input "CWRXIX" at bounding box center [592, 81] width 139 height 29
paste input "OJDNWT"
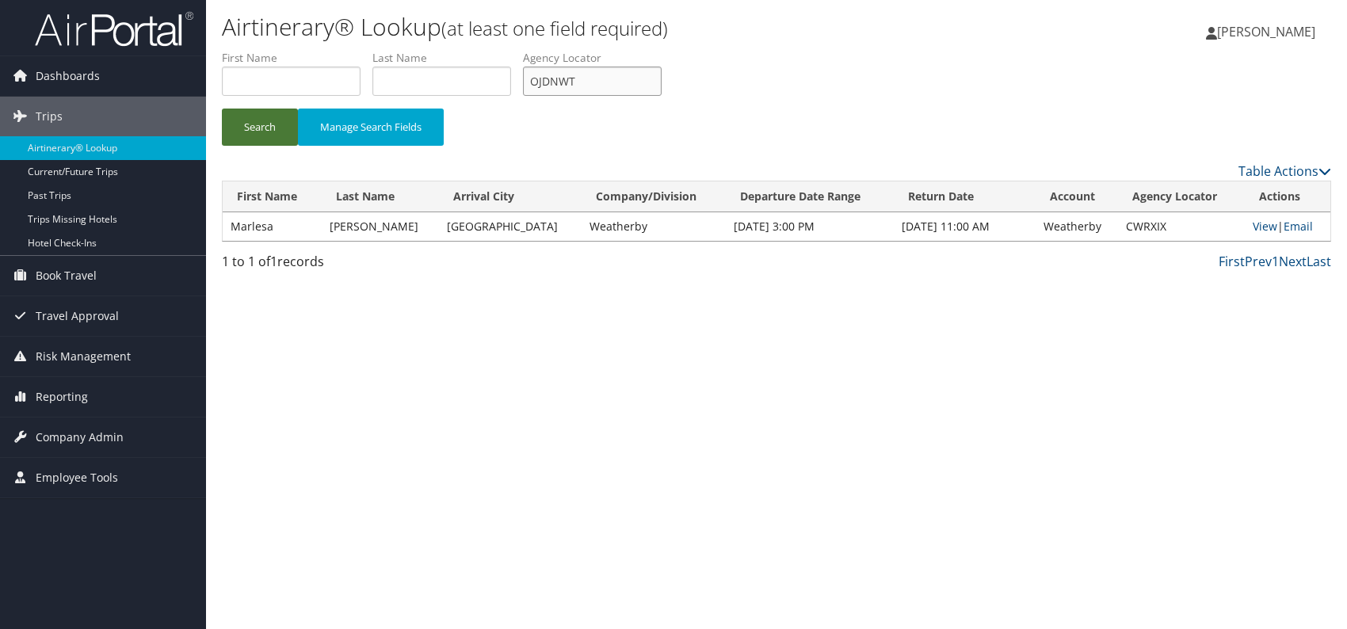
type input "OJDNWT"
click at [243, 123] on button "Search" at bounding box center [260, 127] width 76 height 37
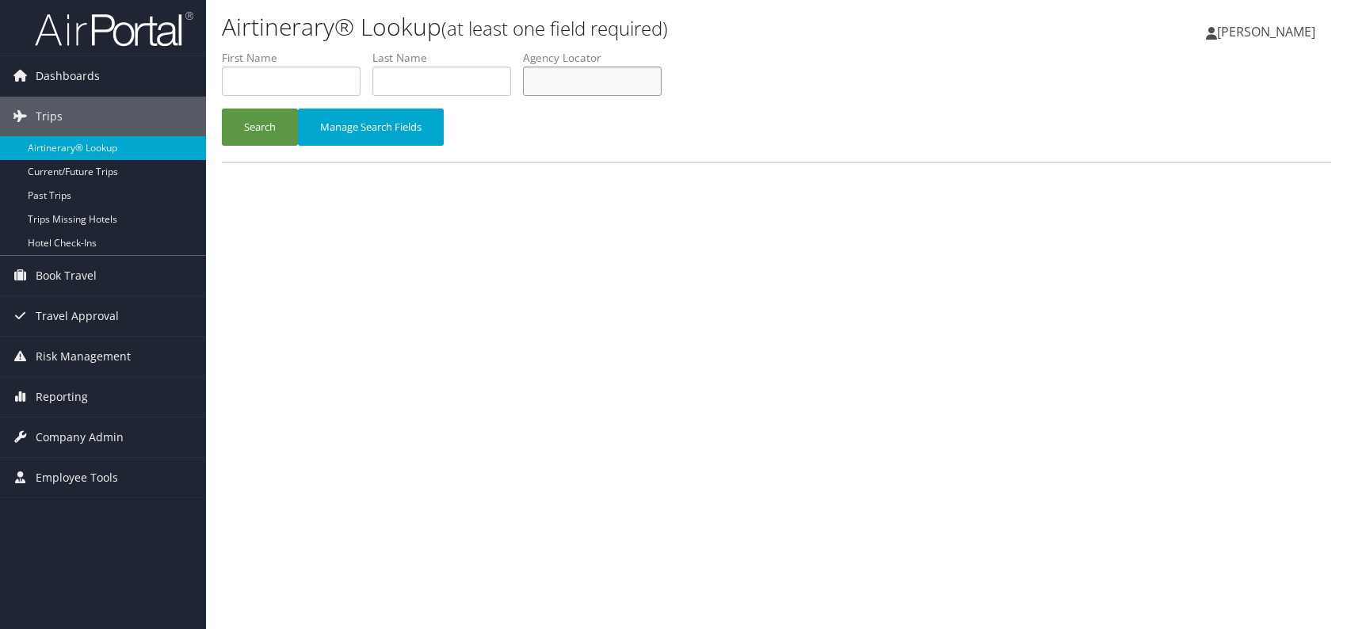
paste input "DTAVXD"
click at [260, 131] on button "Search" at bounding box center [260, 127] width 76 height 37
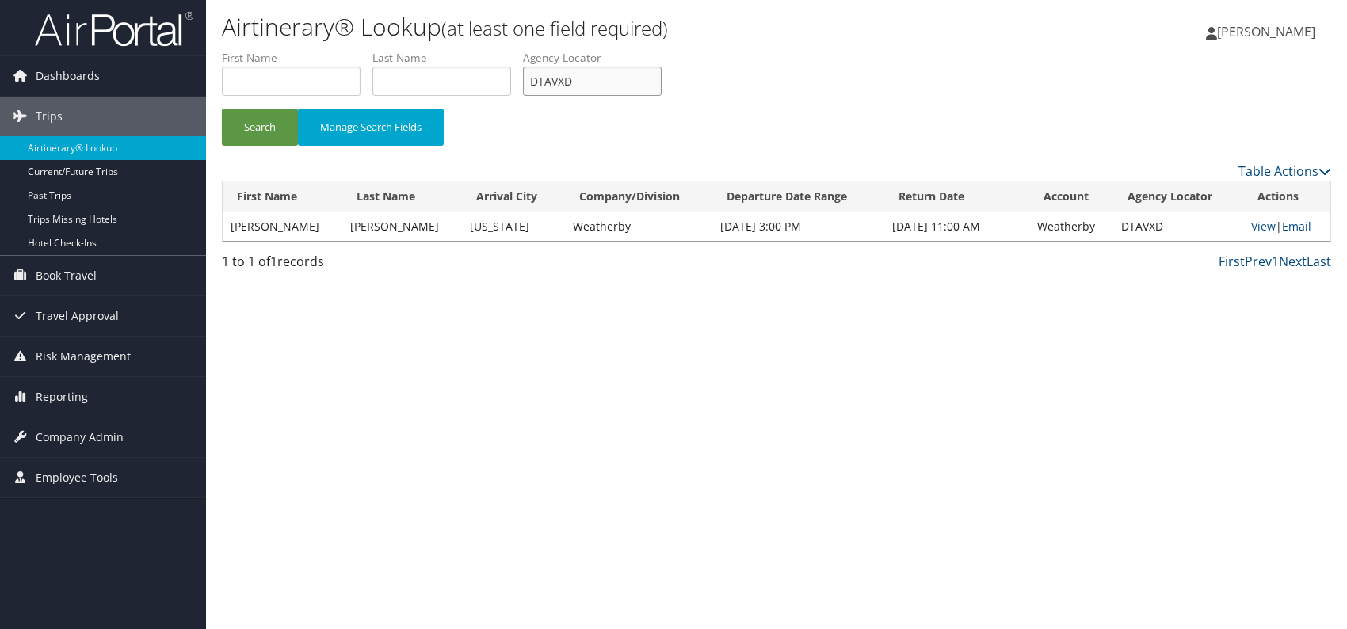
drag, startPoint x: 577, startPoint y: 81, endPoint x: 531, endPoint y: 78, distance: 46.0
click at [531, 78] on input "DTAVXD" at bounding box center [592, 81] width 139 height 29
paste input "GFSIDQ"
click at [270, 131] on button "Search" at bounding box center [260, 127] width 76 height 37
drag, startPoint x: 595, startPoint y: 81, endPoint x: 516, endPoint y: 82, distance: 79.2
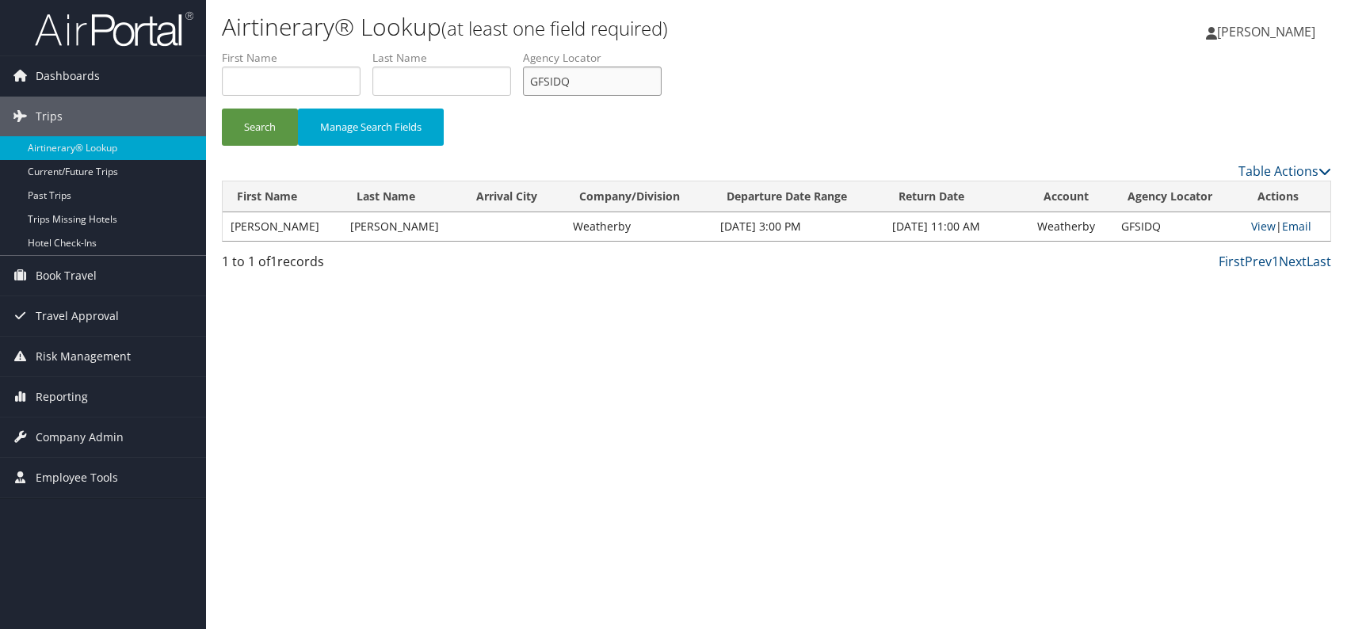
click at [516, 50] on ul "First Name Last Name Departure City Arrival City Company/Division Airport/City …" at bounding box center [776, 50] width 1109 height 0
paste input "OVGRKC"
type input "OVGRKC"
click at [266, 128] on button "Search" at bounding box center [260, 127] width 76 height 37
click at [1293, 229] on link "Email" at bounding box center [1299, 226] width 29 height 15
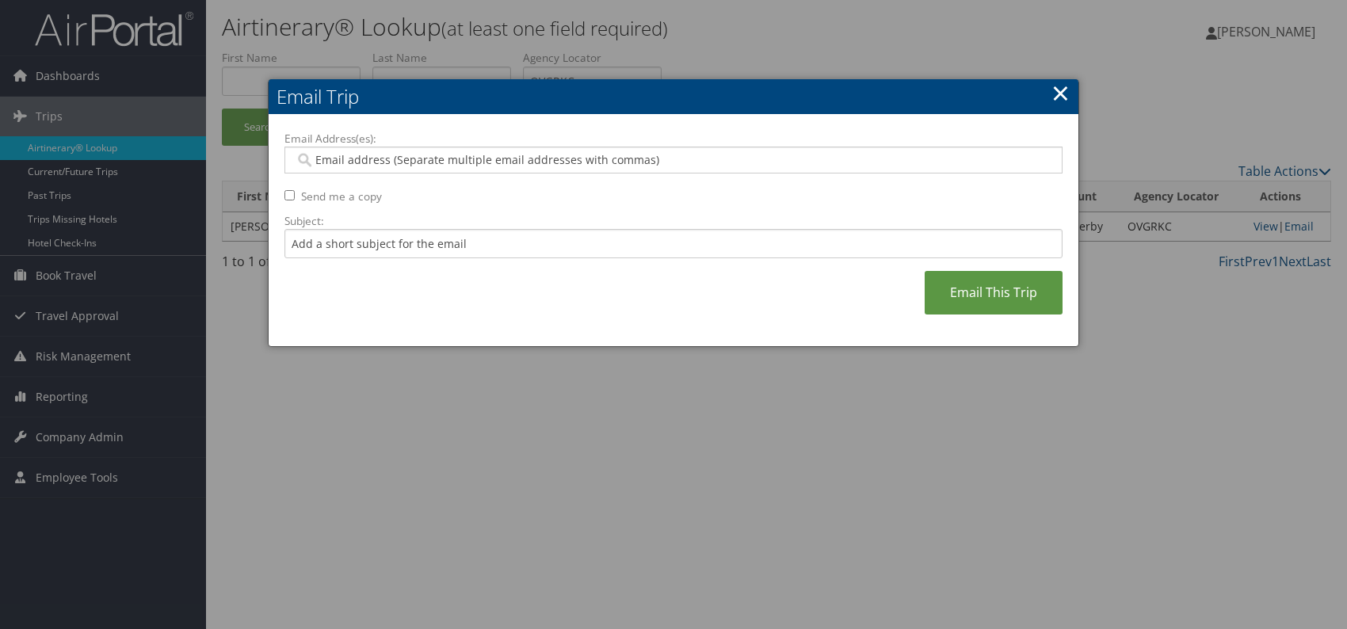
drag, startPoint x: 335, startPoint y: 238, endPoint x: 337, endPoint y: 160, distance: 78.4
paste input "valencia.white@weatherbyhealthcare.com"
type input "valencia.white@weatherbyhealthcare.com"
click at [410, 246] on input "Subject:" at bounding box center [673, 243] width 778 height 29
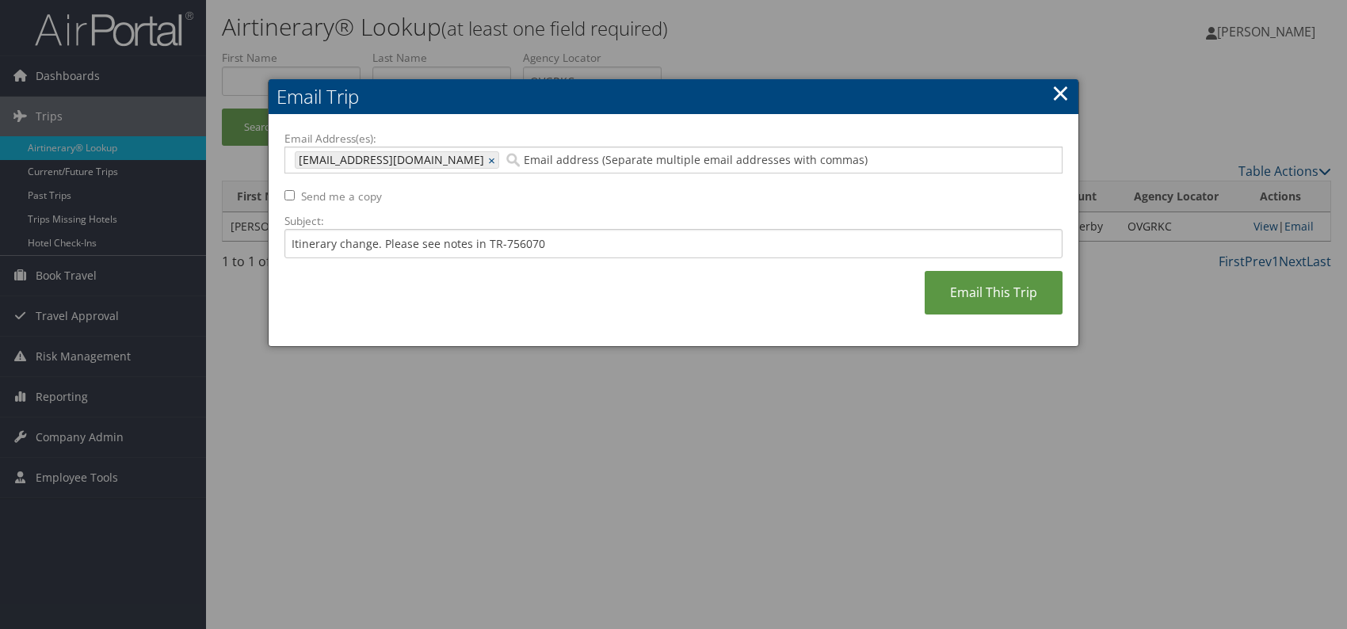
click at [615, 286] on div "Email Address(es): valencia.white@weatherbyhealthcare.com valencia.white@weathe…" at bounding box center [673, 231] width 778 height 200
drag, startPoint x: 556, startPoint y: 245, endPoint x: 498, endPoint y: 242, distance: 57.9
click at [498, 242] on input "Itinerary change. Please see notes in TR-756070" at bounding box center [673, 243] width 778 height 29
paste input "2858"
type input "Itinerary change. Please see notes in TR-752858"
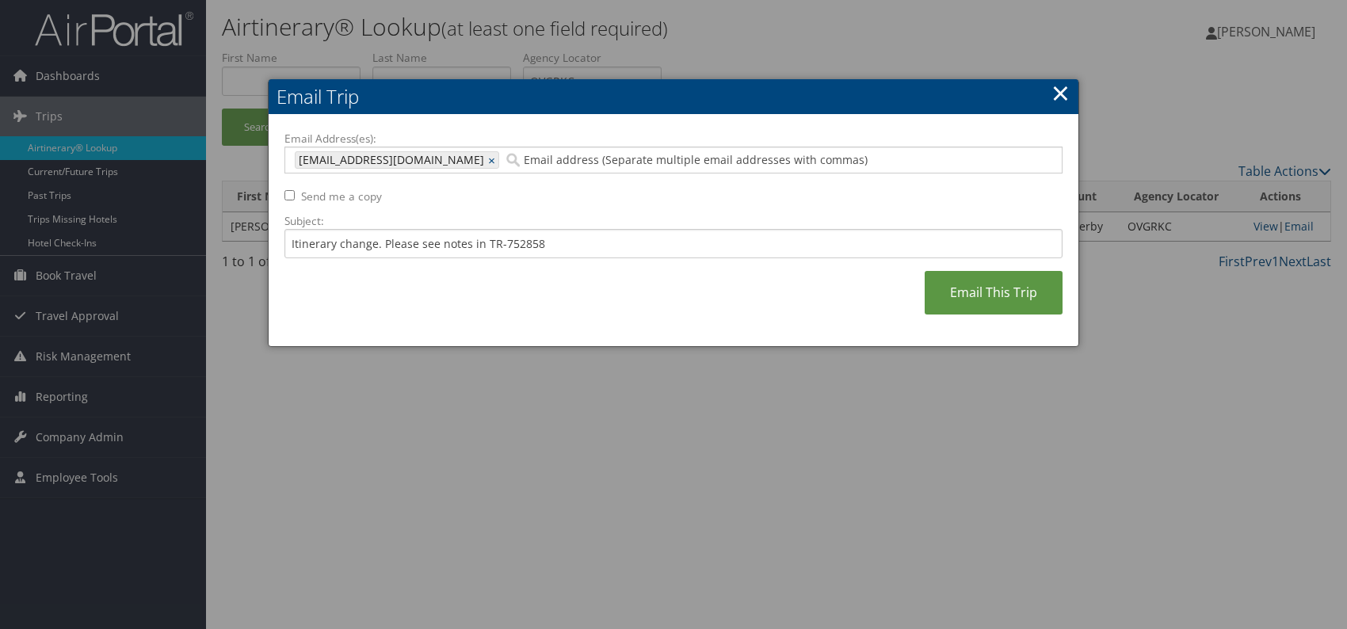
click at [672, 290] on div "Email Address(es): valencia.white@weatherbyhealthcare.com valencia.white@weathe…" at bounding box center [673, 231] width 778 height 200
click at [963, 288] on link "Email This Trip" at bounding box center [993, 293] width 138 height 44
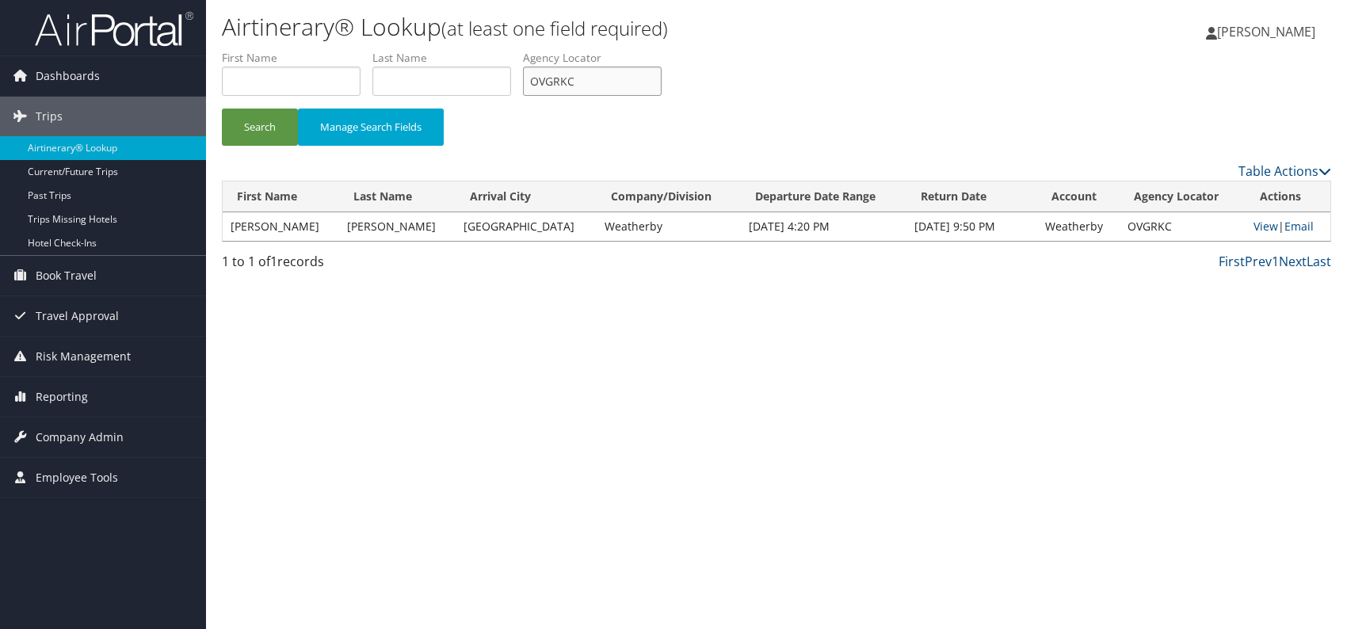
drag, startPoint x: 599, startPoint y: 82, endPoint x: 505, endPoint y: 78, distance: 93.5
click at [505, 50] on ul "First Name Last Name Departure City Arrival City Company/Division Airport/City …" at bounding box center [776, 50] width 1109 height 0
paste input "DZCRAR"
type input "DZCRAR"
click at [262, 139] on button "Search" at bounding box center [260, 127] width 76 height 37
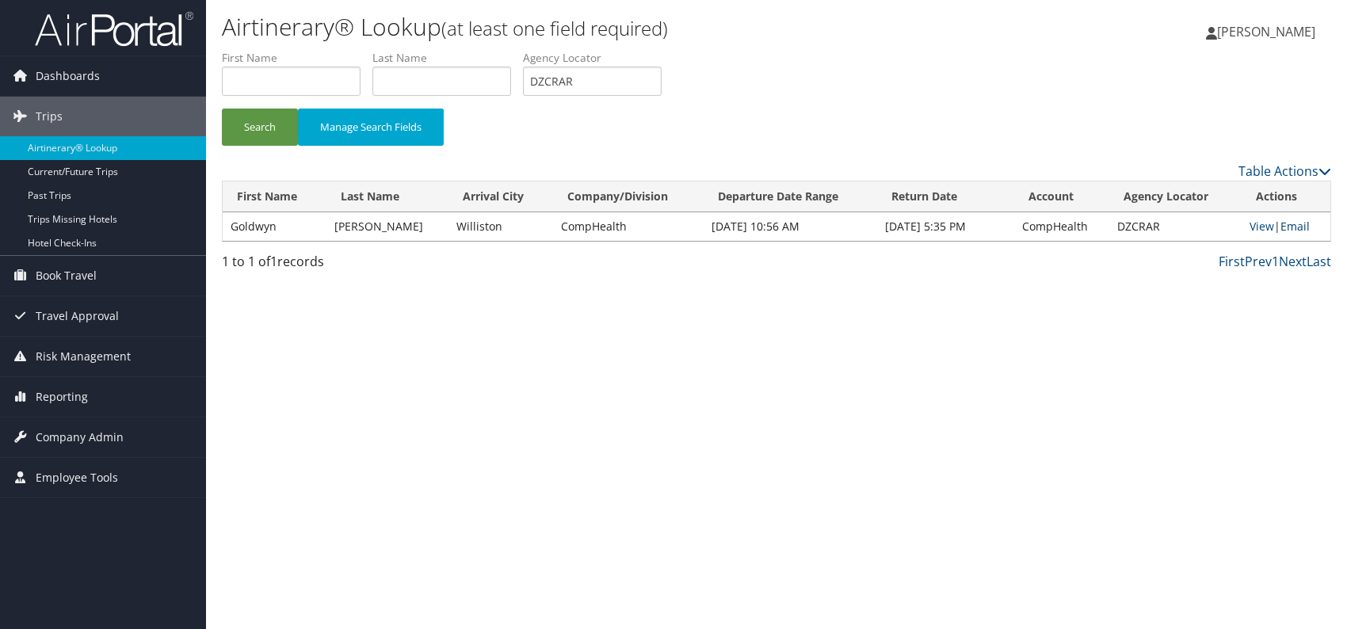
click at [1303, 228] on link "Email" at bounding box center [1294, 226] width 29 height 15
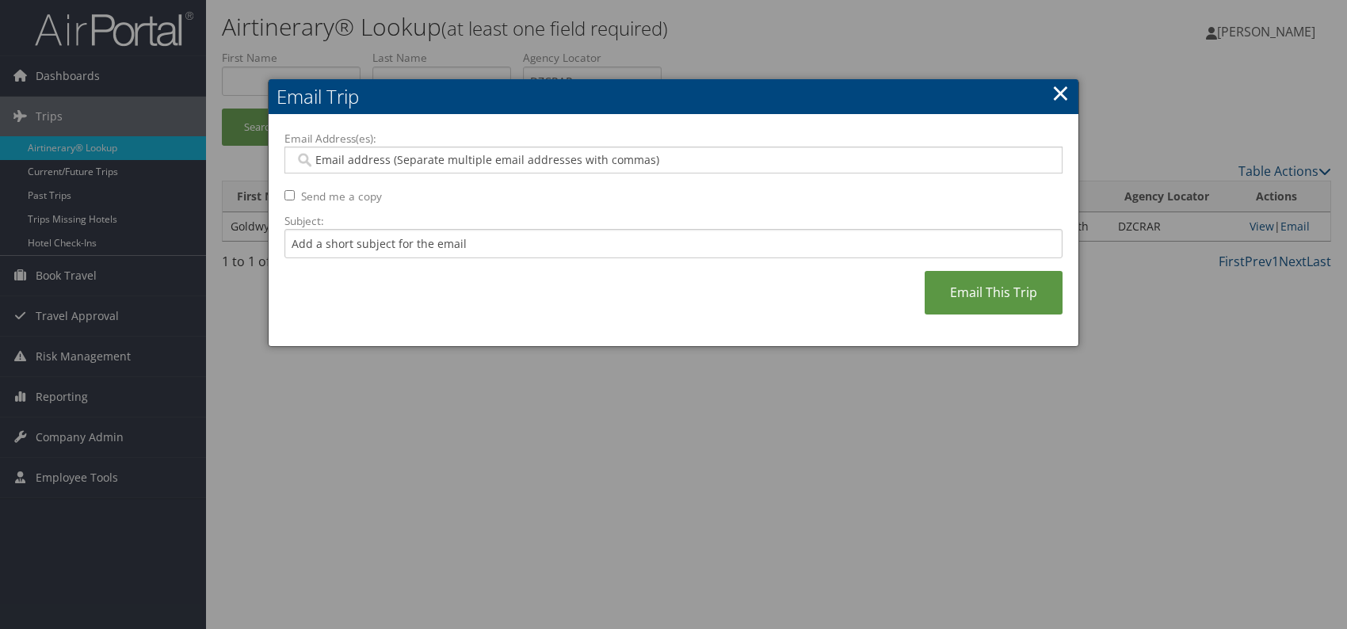
paste input "patty.marquis@comphealth.com"
type input "patty.marquis@comphealth.com"
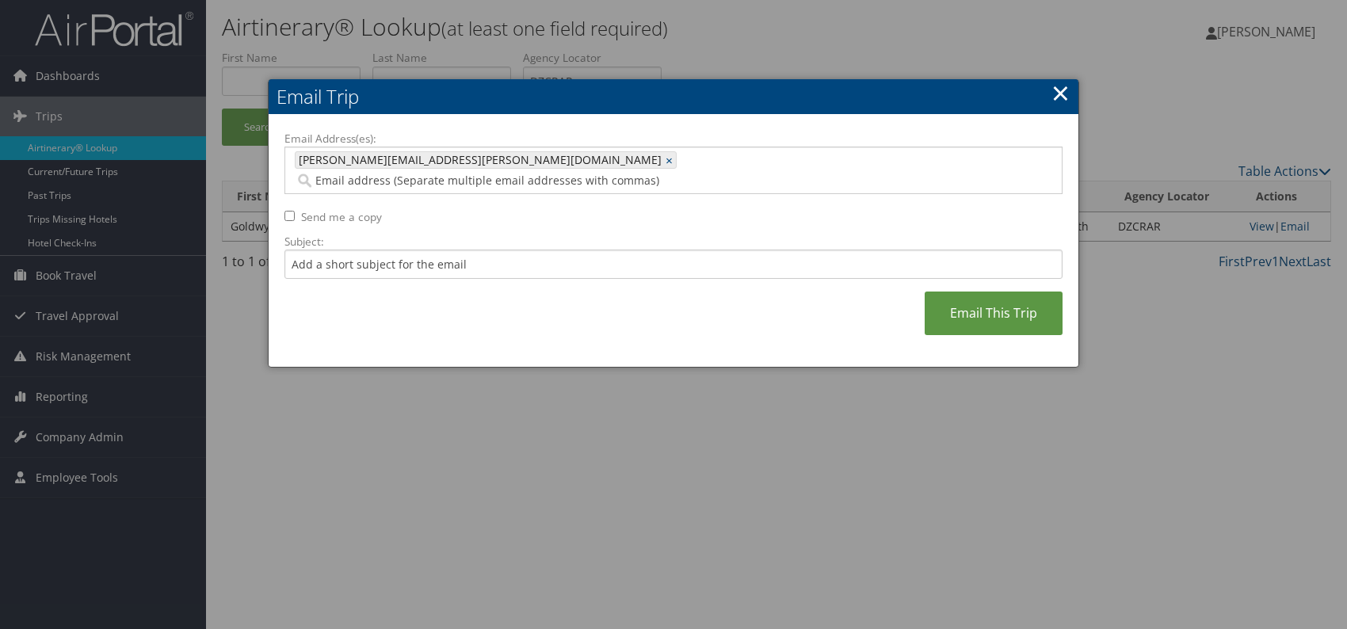
click at [634, 274] on div "Email Address(es): patty.marquis@comphealth.com patty.marquis@comphealth.com × …" at bounding box center [673, 241] width 778 height 221
click at [504, 250] on input "Subject:" at bounding box center [673, 264] width 778 height 29
drag, startPoint x: 548, startPoint y: 239, endPoint x: 500, endPoint y: 243, distance: 48.5
click at [500, 250] on input "Itinerary change. Please see notes in TR-756070" at bounding box center [673, 264] width 778 height 29
paste input "1745"
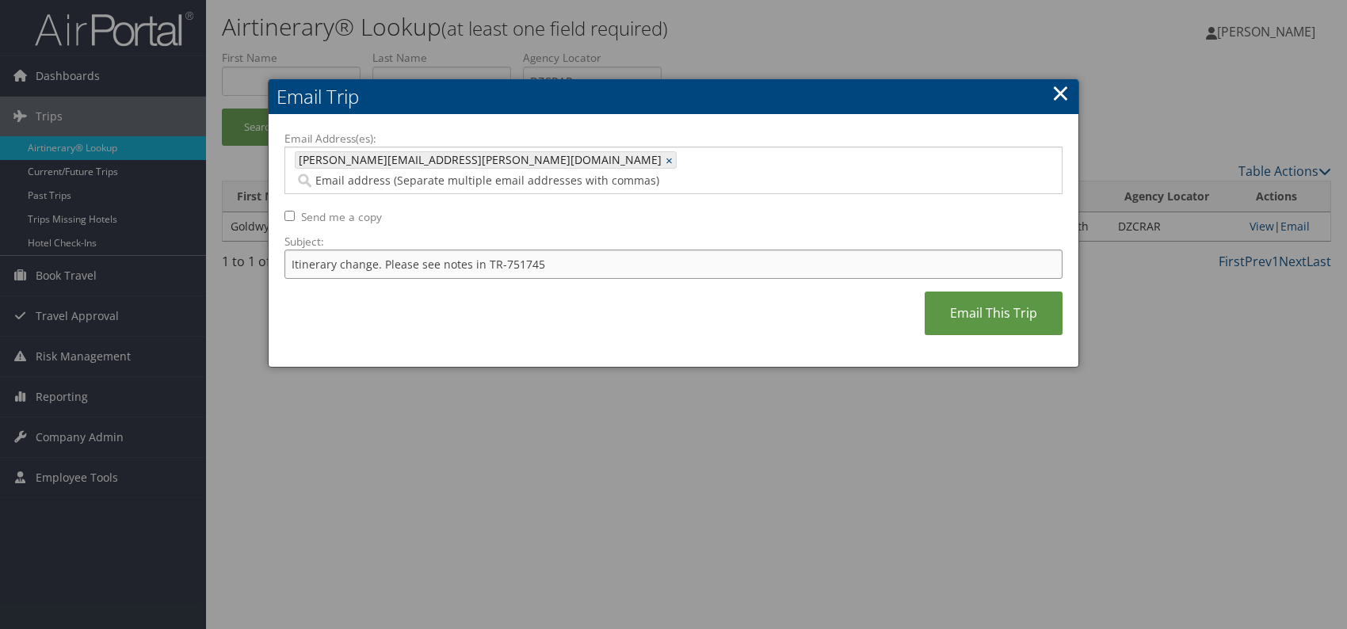
type input "Itinerary change. Please see notes in TR-751745"
click at [630, 294] on div "Email Address(es): patty.marquis@comphealth.com patty.marquis@comphealth.com × …" at bounding box center [673, 241] width 778 height 221
click at [974, 307] on link "Email This Trip" at bounding box center [993, 313] width 138 height 44
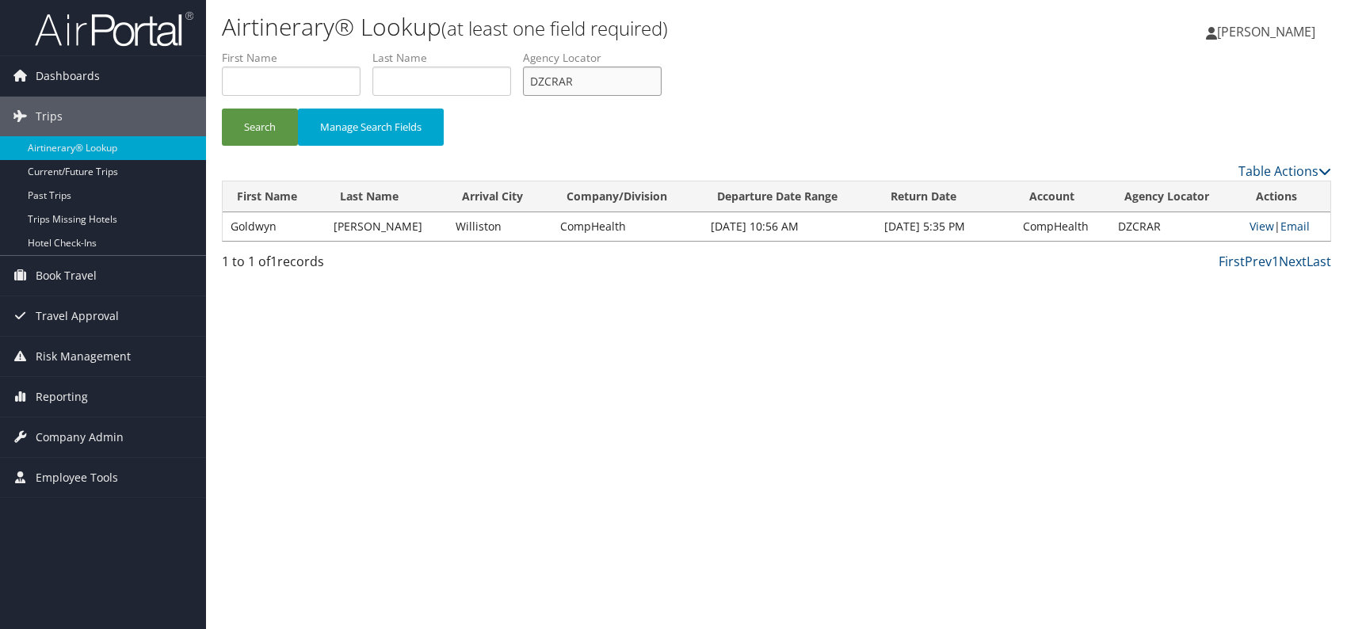
drag, startPoint x: 591, startPoint y: 82, endPoint x: 516, endPoint y: 80, distance: 75.3
click at [516, 50] on ul "First Name Last Name Departure City Arrival City Company/Division Airport/City …" at bounding box center [776, 50] width 1109 height 0
paste input "EKJJHS"
drag, startPoint x: 261, startPoint y: 120, endPoint x: 266, endPoint y: 67, distance: 53.4
click at [261, 117] on button "Search" at bounding box center [260, 127] width 76 height 37
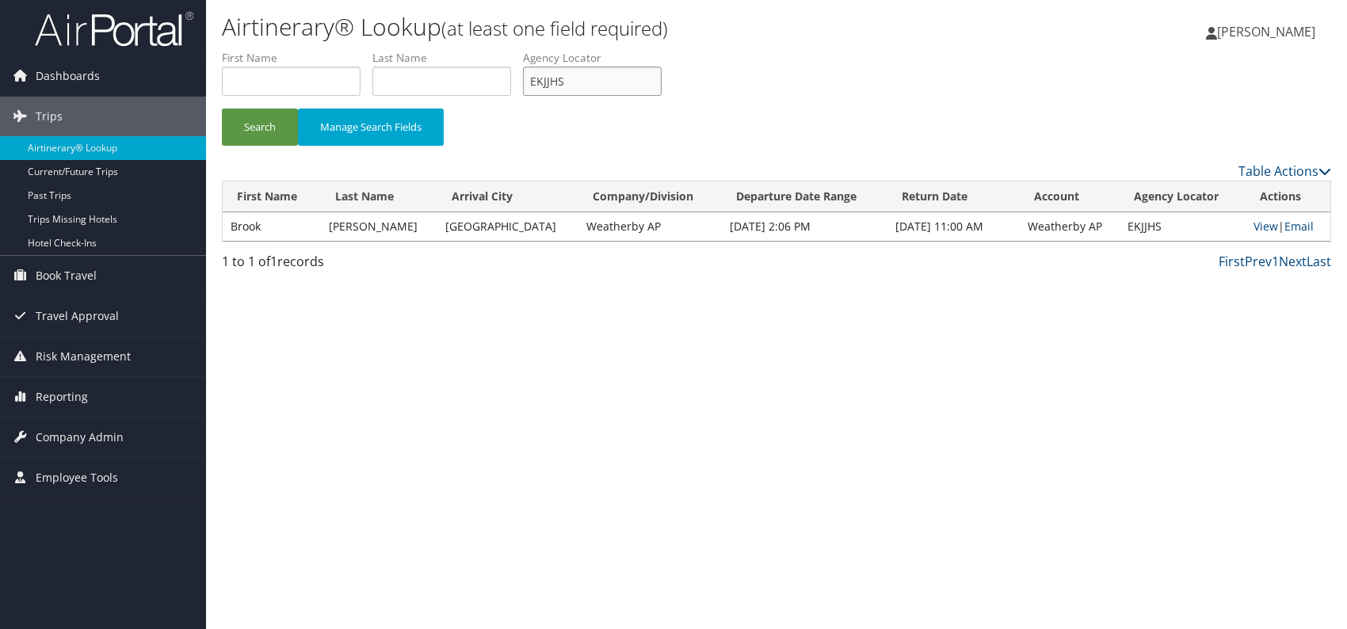
drag, startPoint x: 532, startPoint y: 79, endPoint x: 524, endPoint y: 82, distance: 9.0
click at [524, 50] on ul "First Name Last Name Departure City Arrival City Company/Division Airport/City …" at bounding box center [776, 50] width 1109 height 0
paste input "DIDDPR"
type input "DIDDPR"
click at [264, 121] on button "Search" at bounding box center [260, 127] width 76 height 37
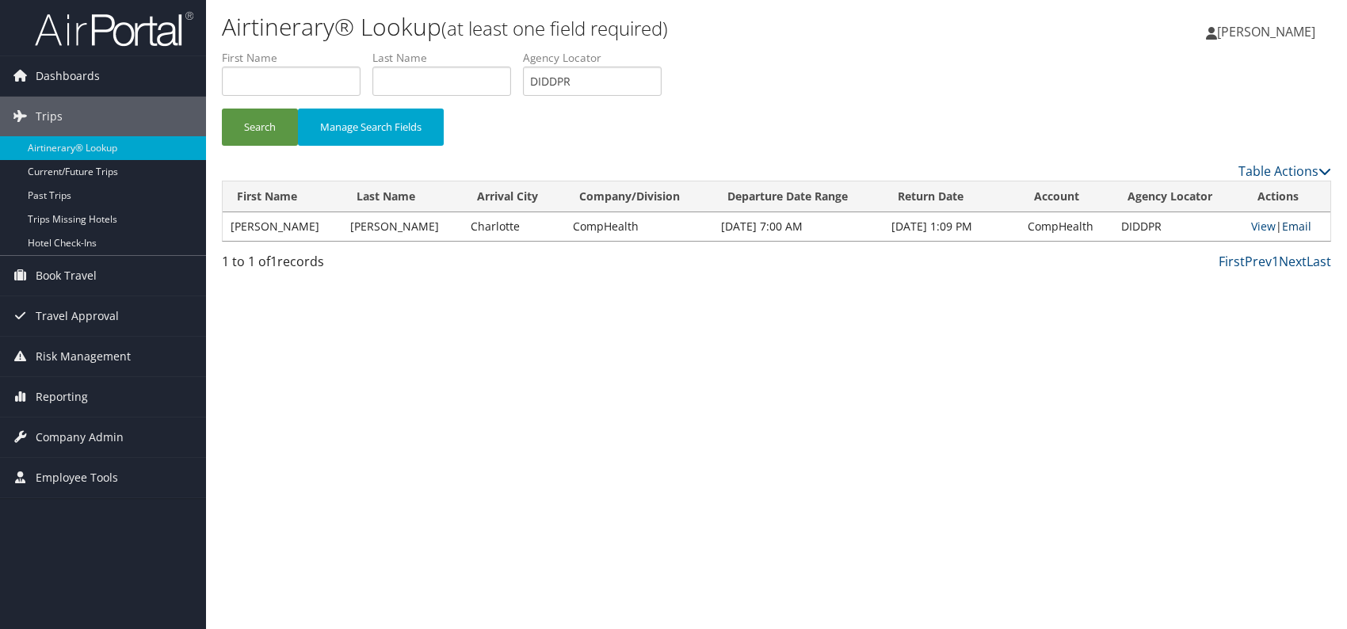
click at [1299, 226] on link "Email" at bounding box center [1296, 226] width 29 height 15
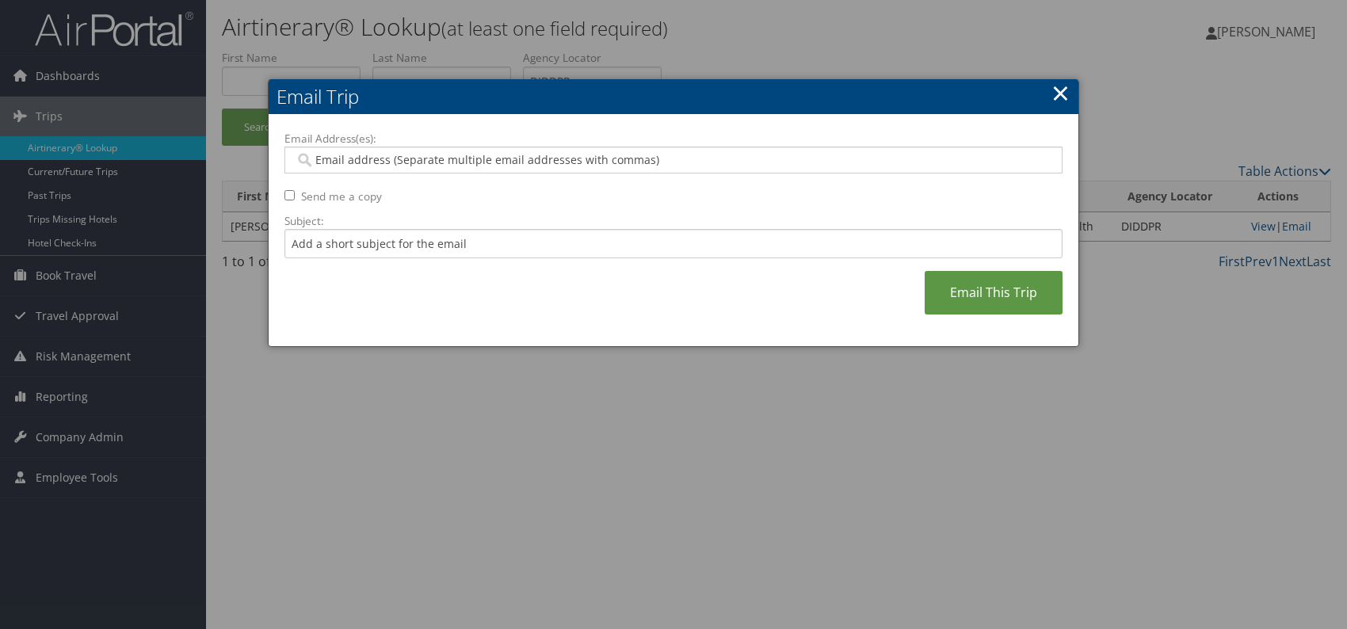
paste input "aisha.halilcevic@comphealth.com"
type input "aisha.halilcevic@comphealth.com"
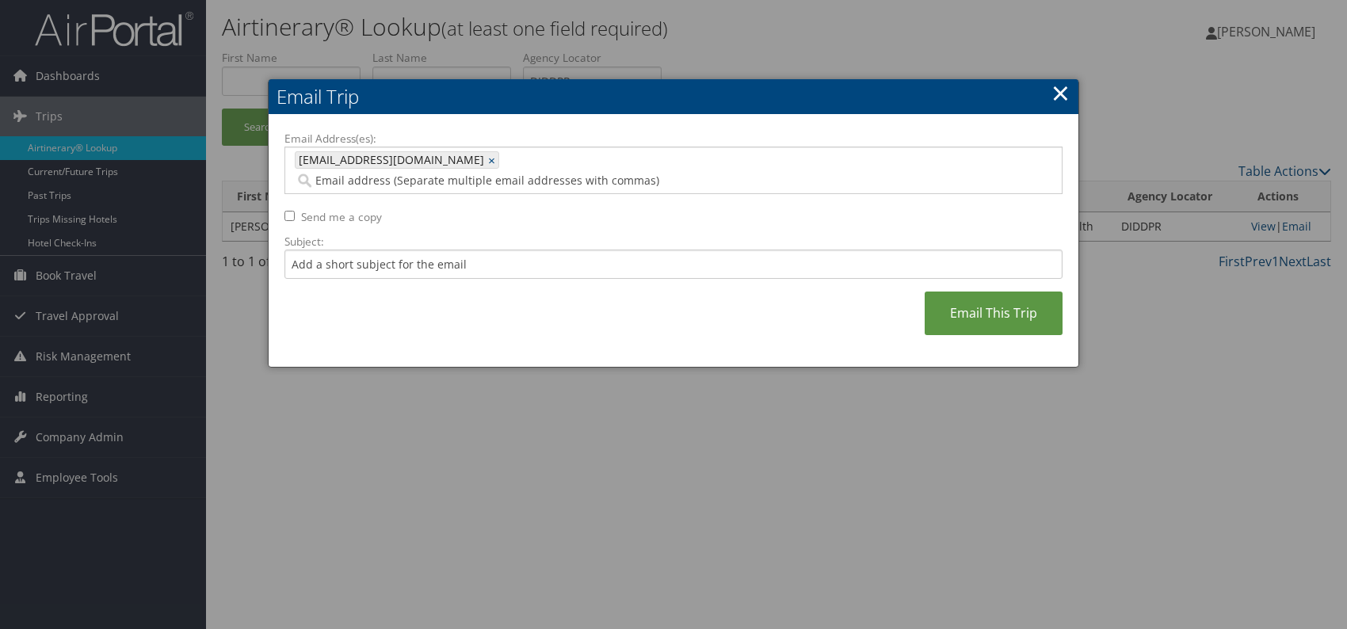
click at [445, 313] on div "Email Address(es): aisha.halilcevic@comphealth.com aisha.halilcevic@comphealth.…" at bounding box center [673, 241] width 778 height 221
click at [446, 250] on input "Subject:" at bounding box center [673, 264] width 778 height 29
click at [562, 280] on div "Email Address(es): aisha.halilcevic@comphealth.com aisha.halilcevic@comphealth.…" at bounding box center [673, 241] width 778 height 221
drag, startPoint x: 539, startPoint y: 240, endPoint x: 502, endPoint y: 242, distance: 37.3
click at [499, 250] on input "Itinerary change. Please see notes in TR-756070" at bounding box center [673, 264] width 778 height 29
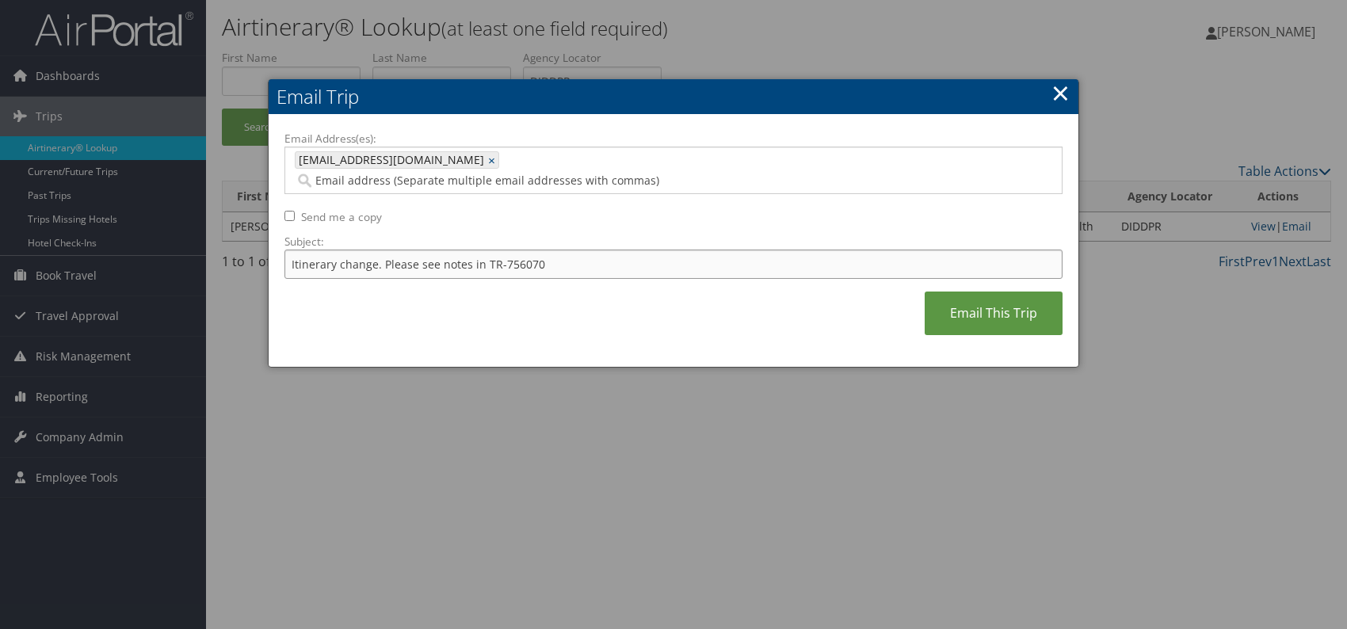
paste input "7187"
type input "Itinerary change. Please see notes in TR-757187"
click at [608, 285] on div "Email Address(es): aisha.halilcevic@comphealth.com aisha.halilcevic@comphealth.…" at bounding box center [673, 241] width 778 height 221
click at [963, 301] on link "Email This Trip" at bounding box center [993, 313] width 138 height 44
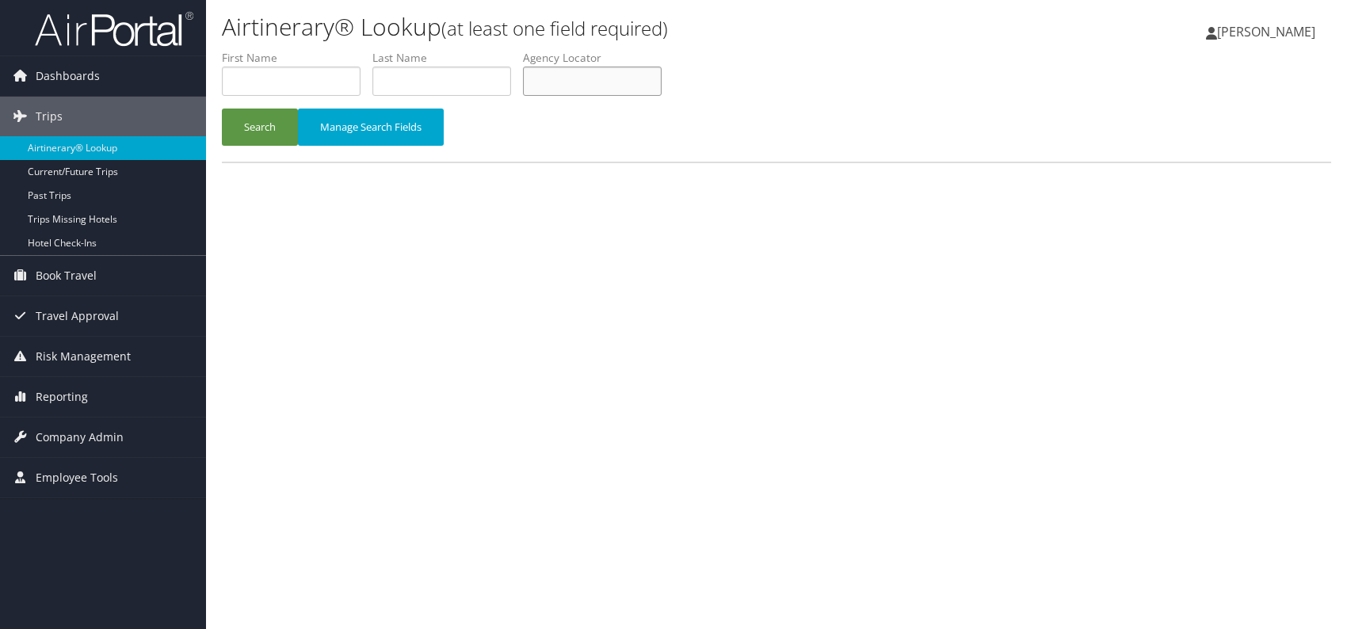
paste input "DCOZYJ"
type input "DCOZYJ"
click at [257, 129] on button "Search" at bounding box center [260, 127] width 76 height 37
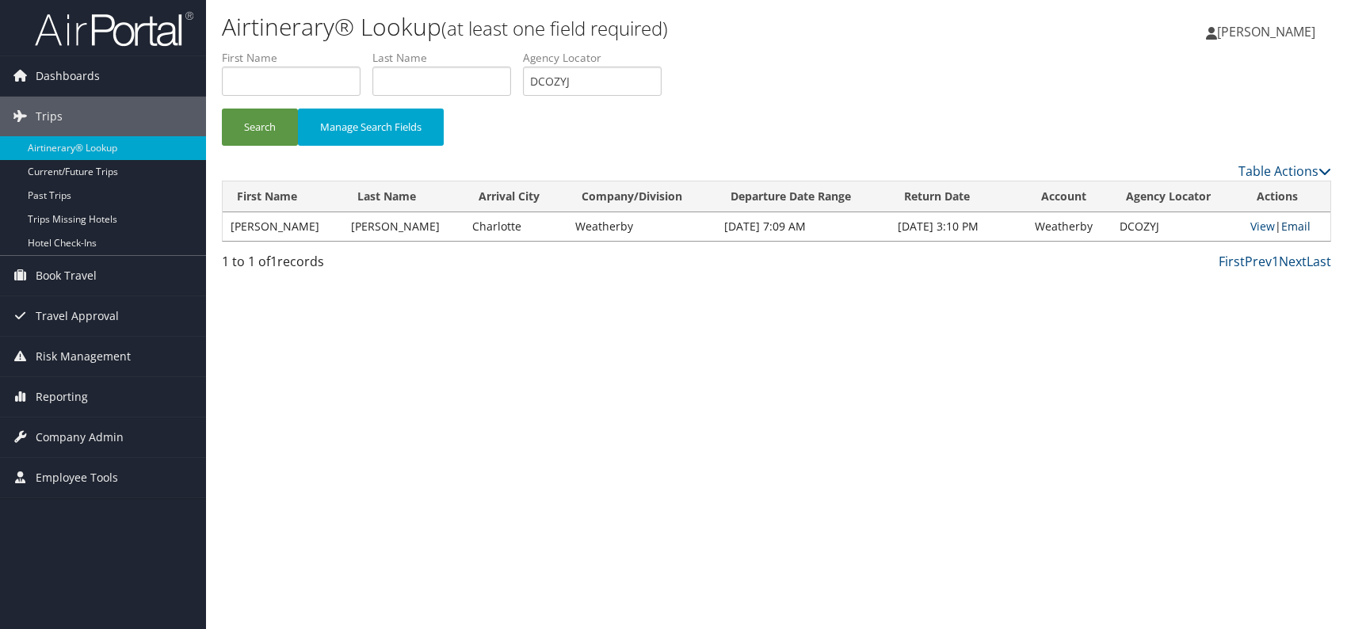
click at [1301, 225] on link "Email" at bounding box center [1295, 226] width 29 height 15
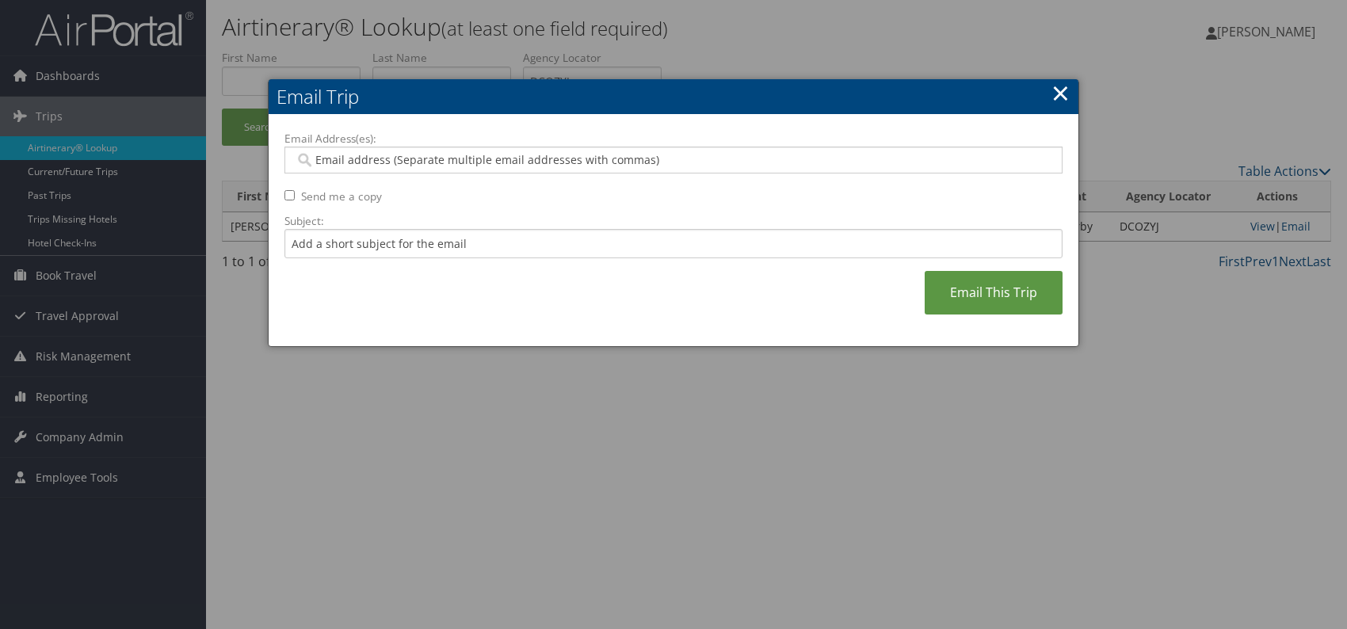
paste input "[PERSON_NAME][EMAIL_ADDRESS][PERSON_NAME][DOMAIN_NAME]"
type input "[PERSON_NAME][EMAIL_ADDRESS][PERSON_NAME][DOMAIN_NAME]"
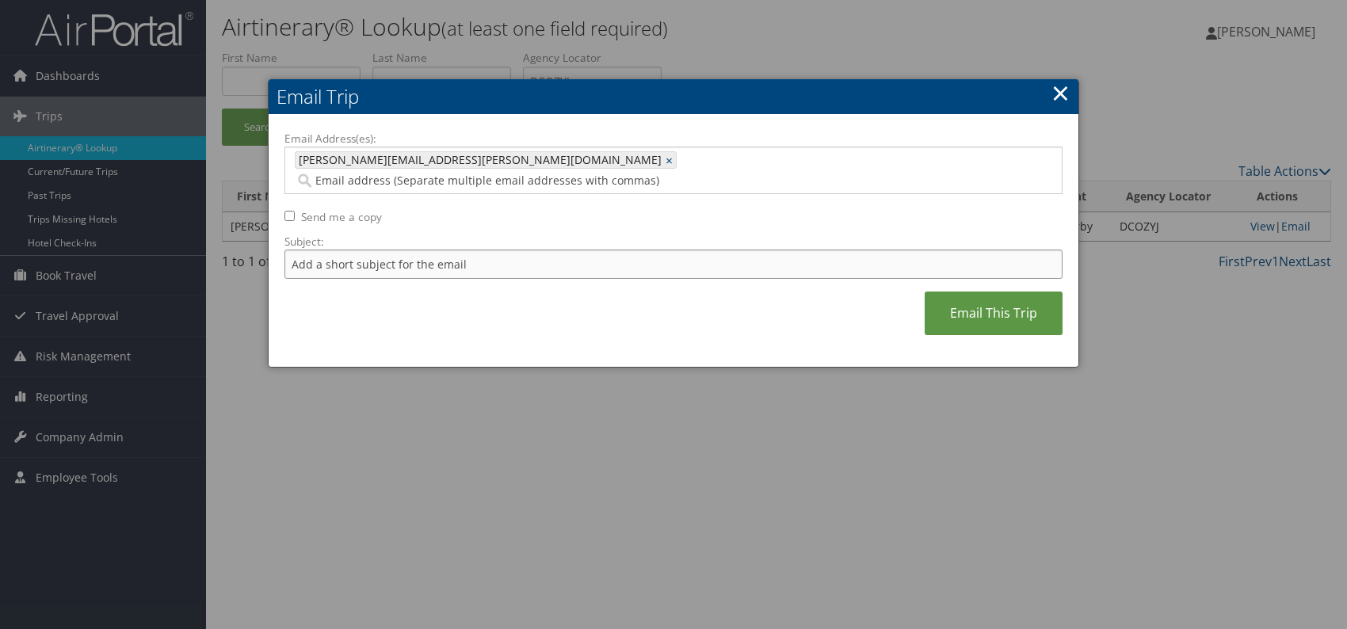
drag, startPoint x: 451, startPoint y: 233, endPoint x: 457, endPoint y: 254, distance: 22.3
click at [451, 250] on input "Subject:" at bounding box center [673, 264] width 778 height 29
click at [581, 289] on div "Email Address(es): [PERSON_NAME][EMAIL_ADDRESS][PERSON_NAME][DOMAIN_NAME] [PERS…" at bounding box center [673, 241] width 778 height 221
drag, startPoint x: 535, startPoint y: 239, endPoint x: 499, endPoint y: 241, distance: 36.5
click at [499, 250] on input "Itinerary change. Please see notes in TR-756070" at bounding box center [673, 264] width 778 height 29
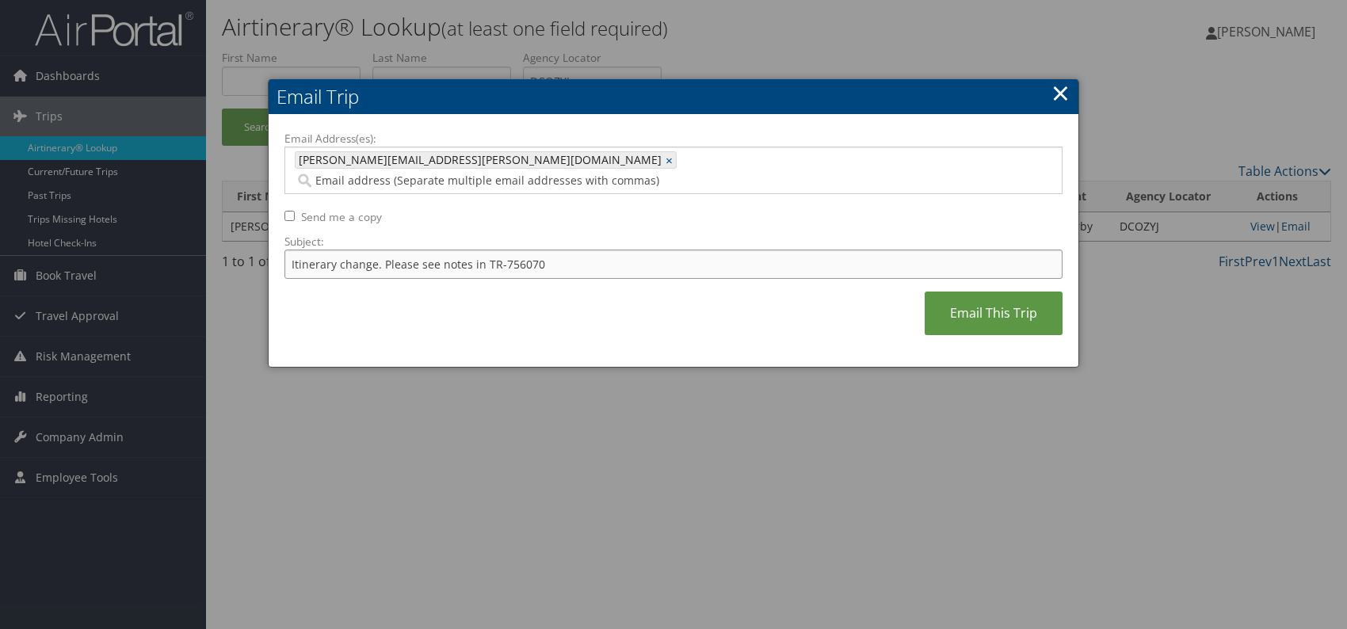
paste input "687"
type input "Itinerary change. Please see notes in TR-756687"
click at [634, 291] on div "Email Address(es): [PERSON_NAME][EMAIL_ADDRESS][PERSON_NAME][DOMAIN_NAME] [PERS…" at bounding box center [673, 241] width 778 height 221
click at [981, 291] on link "Email This Trip" at bounding box center [993, 313] width 138 height 44
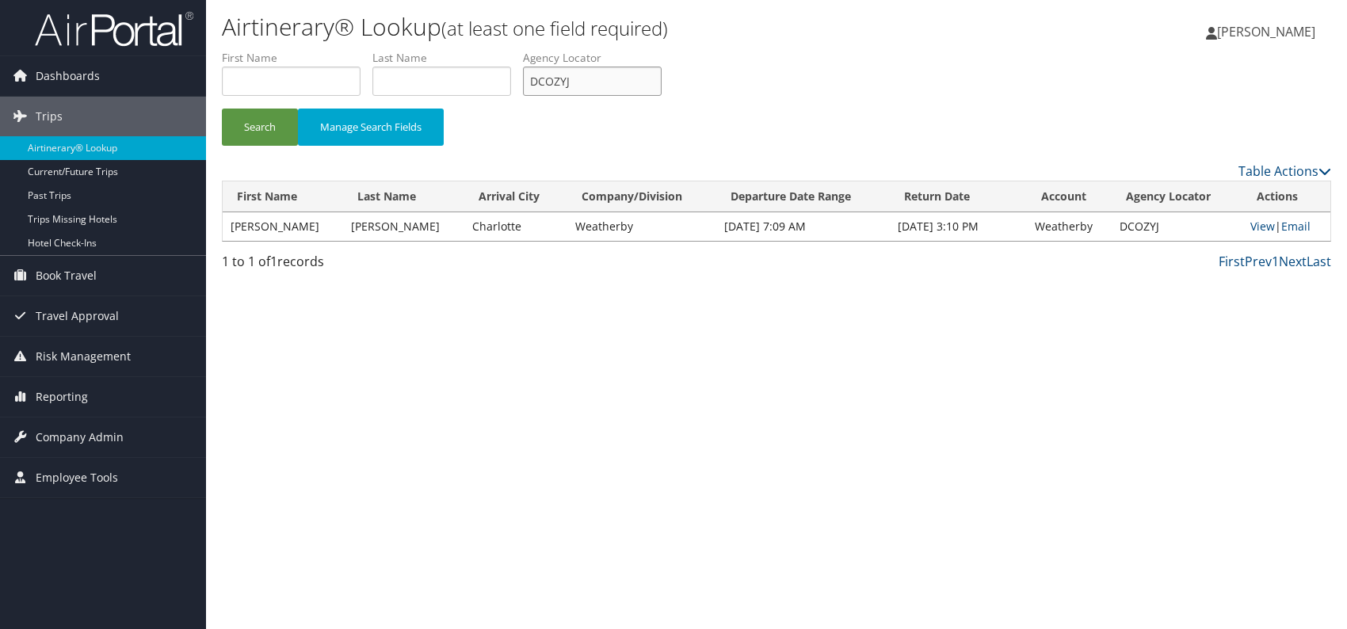
drag, startPoint x: 601, startPoint y: 69, endPoint x: 534, endPoint y: 74, distance: 67.5
click at [534, 74] on input "DCOZYJ" at bounding box center [592, 81] width 139 height 29
paste input "HBPYJI"
drag, startPoint x: 256, startPoint y: 128, endPoint x: 276, endPoint y: 5, distance: 124.5
click at [256, 125] on button "Search" at bounding box center [260, 127] width 76 height 37
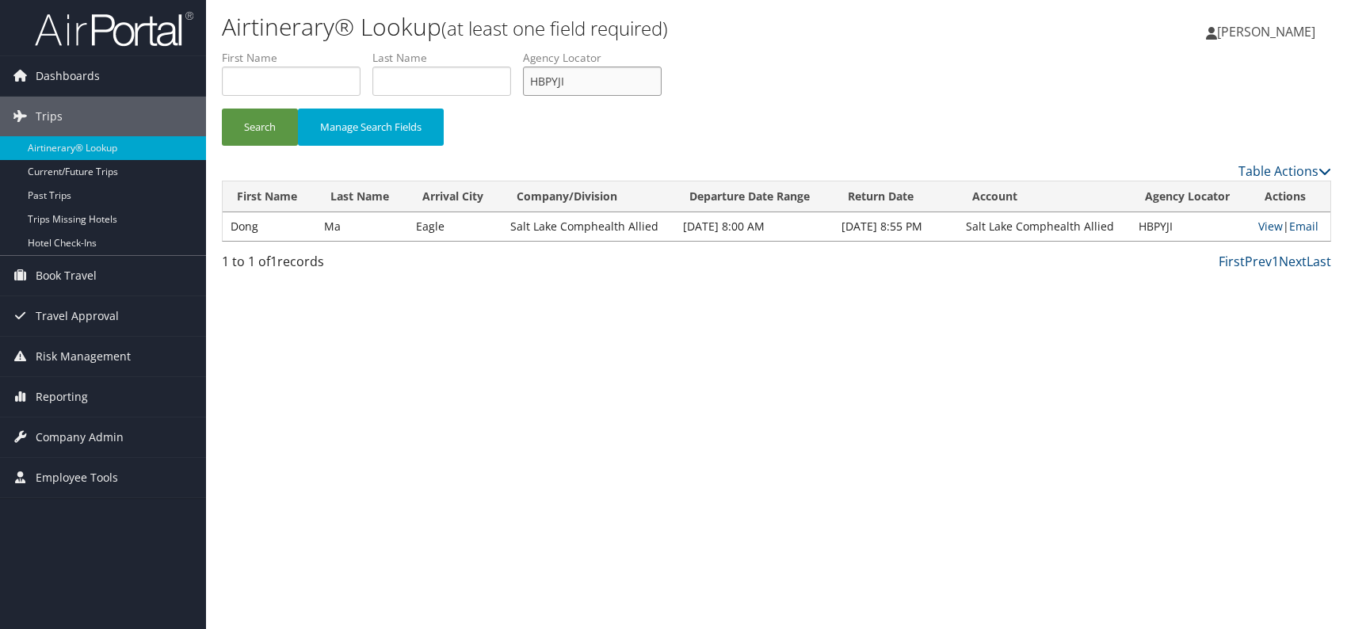
drag, startPoint x: 582, startPoint y: 79, endPoint x: 521, endPoint y: 82, distance: 61.0
click at [521, 50] on ul "First Name Last Name Departure City Arrival City Company/Division Airport/City …" at bounding box center [776, 50] width 1109 height 0
paste input "UQTAV"
type input "HUQTAV"
click at [250, 120] on button "Search" at bounding box center [260, 127] width 76 height 37
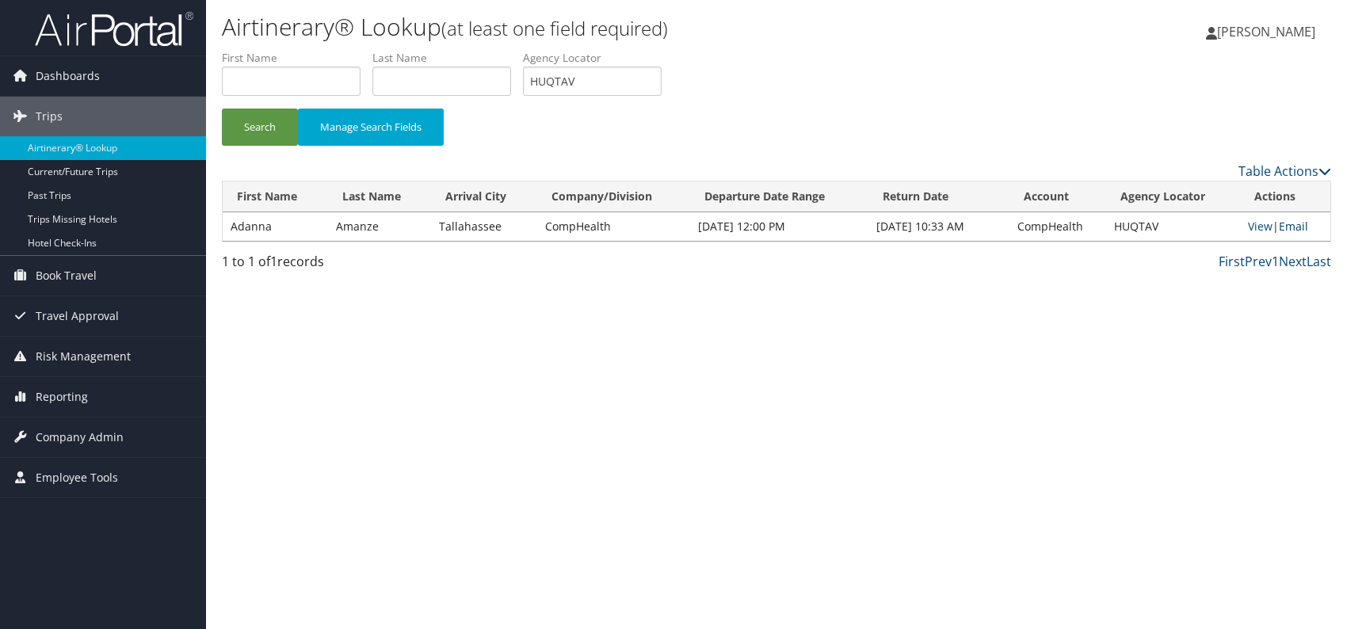
click at [1300, 232] on link "Email" at bounding box center [1292, 226] width 29 height 15
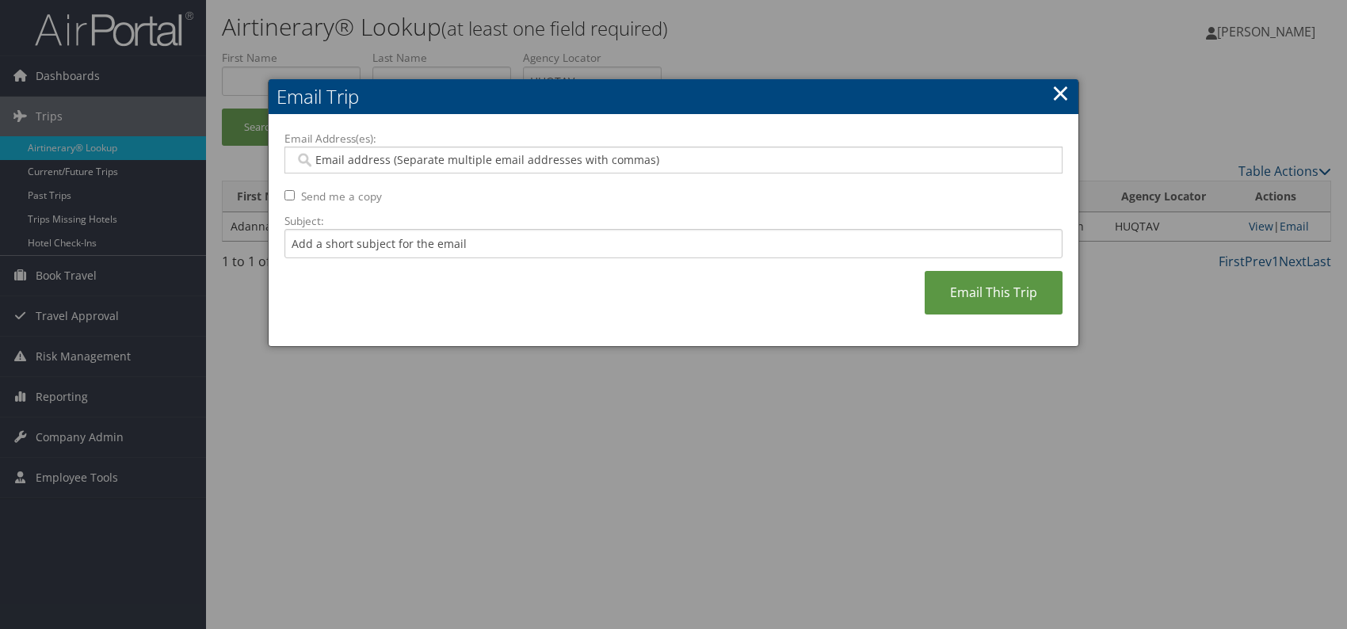
paste input "[EMAIL_ADDRESS][PERSON_NAME][DOMAIN_NAME]"
type input "[EMAIL_ADDRESS][PERSON_NAME][DOMAIN_NAME]"
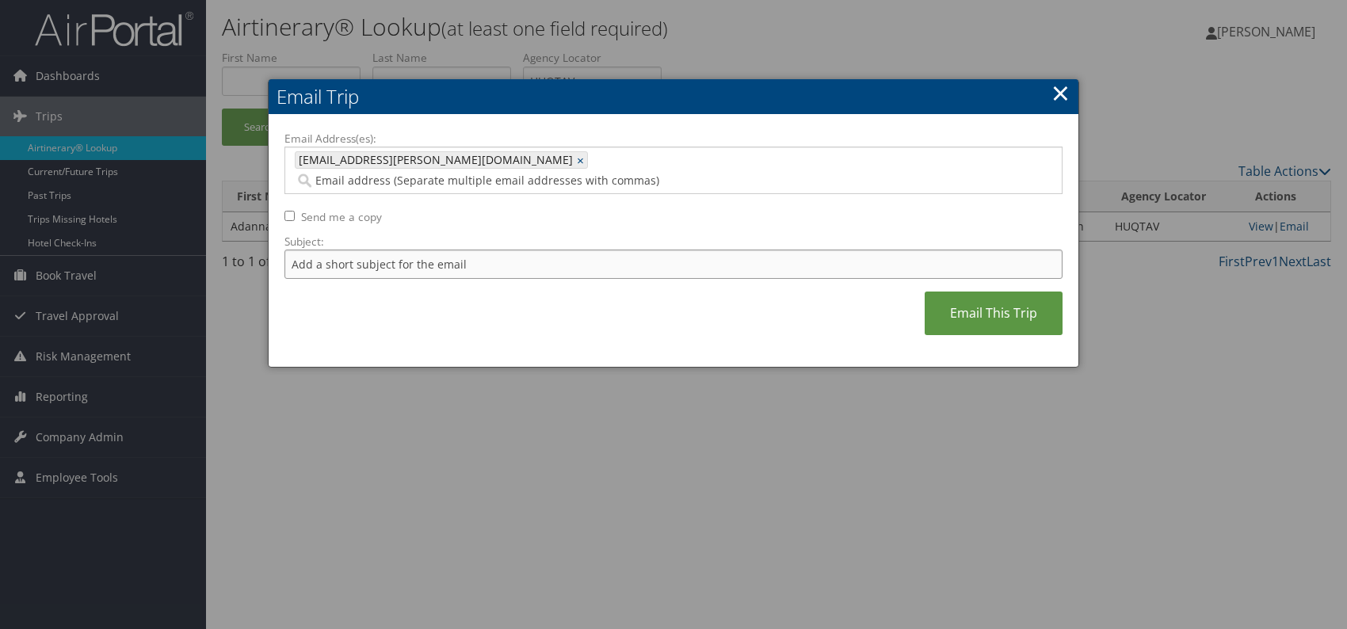
drag, startPoint x: 561, startPoint y: 238, endPoint x: 548, endPoint y: 249, distance: 16.8
click at [561, 250] on input "Subject:" at bounding box center [673, 264] width 778 height 29
click at [640, 288] on div "Email Address(es): [EMAIL_ADDRESS][PERSON_NAME][DOMAIN_NAME] [DOMAIN_NAME][EMAI…" at bounding box center [673, 241] width 778 height 221
click at [512, 250] on input "Itinerary change. Please see notes in TR-756070" at bounding box center [673, 264] width 778 height 29
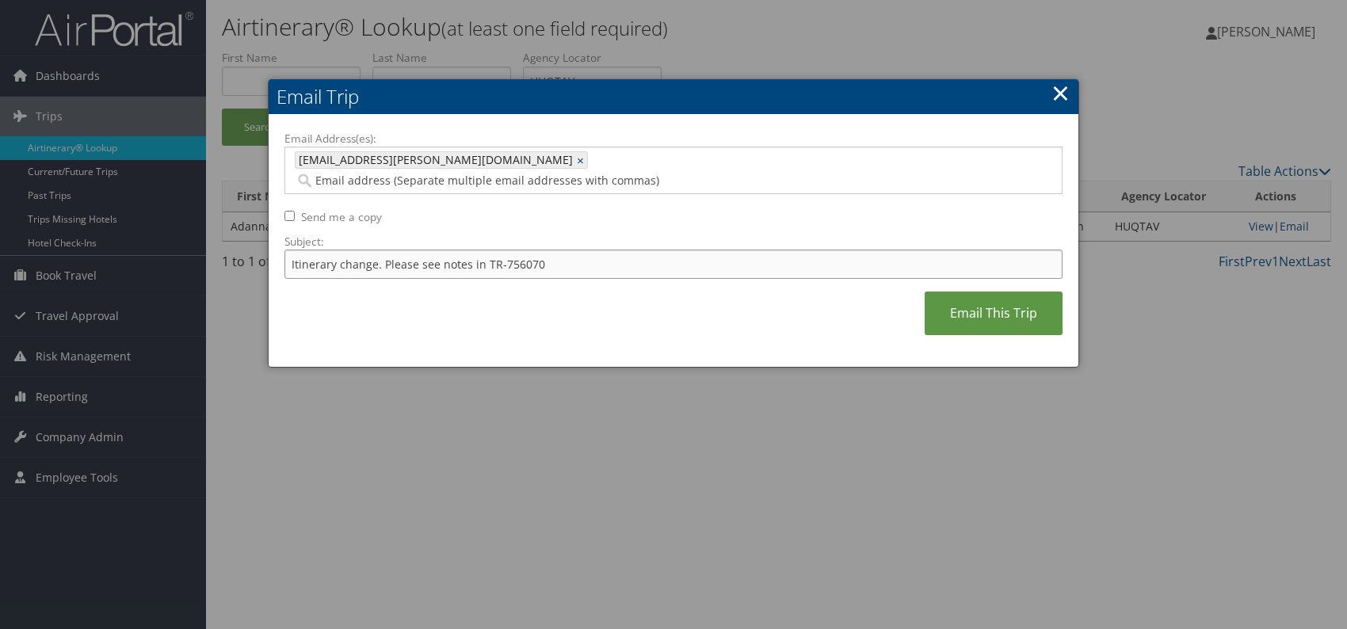
paste input "40446"
type input "Itinerary change. Please see notes in TR-740446"
click at [627, 308] on div "Email Address(es): [EMAIL_ADDRESS][PERSON_NAME][DOMAIN_NAME] [DOMAIN_NAME][EMAI…" at bounding box center [673, 241] width 778 height 221
click at [969, 296] on link "Email This Trip" at bounding box center [993, 313] width 138 height 44
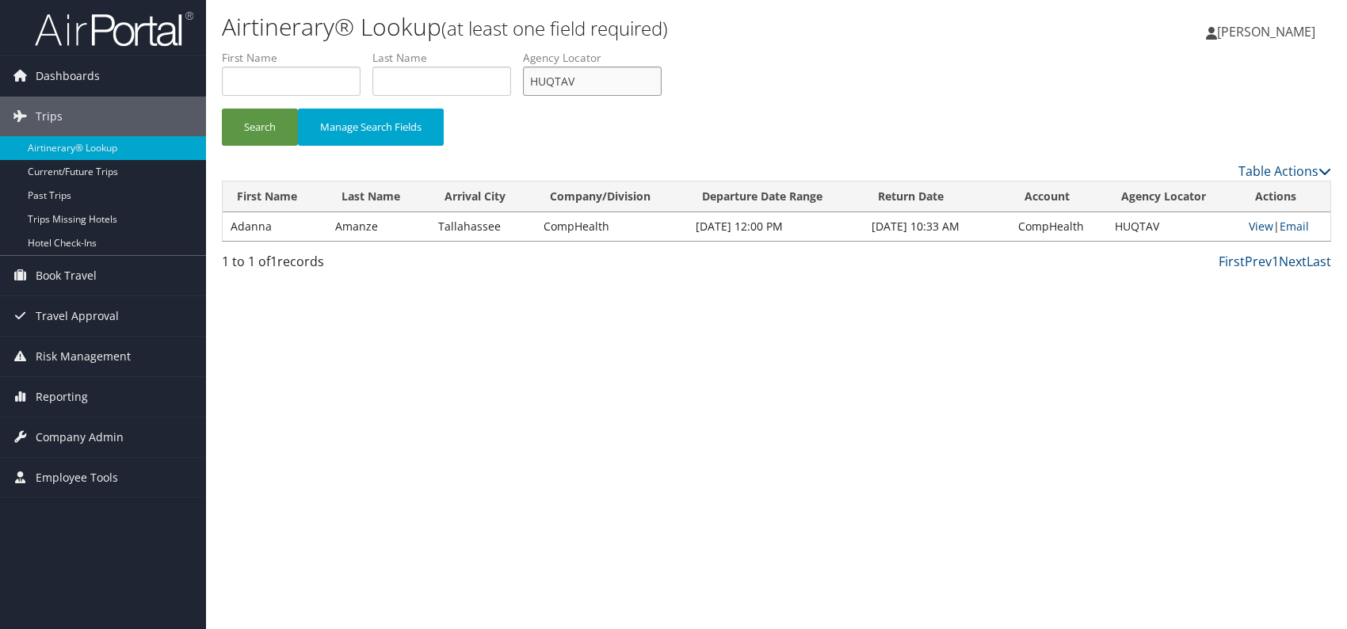
drag, startPoint x: 547, startPoint y: 77, endPoint x: 521, endPoint y: 78, distance: 26.2
click at [521, 50] on ul "First Name Last Name Departure City Arrival City Company/Division Airport/City …" at bounding box center [776, 50] width 1109 height 0
paste input "NMZVIW"
click at [250, 103] on li "First Name" at bounding box center [297, 79] width 150 height 58
click at [253, 120] on button "Search" at bounding box center [260, 127] width 76 height 37
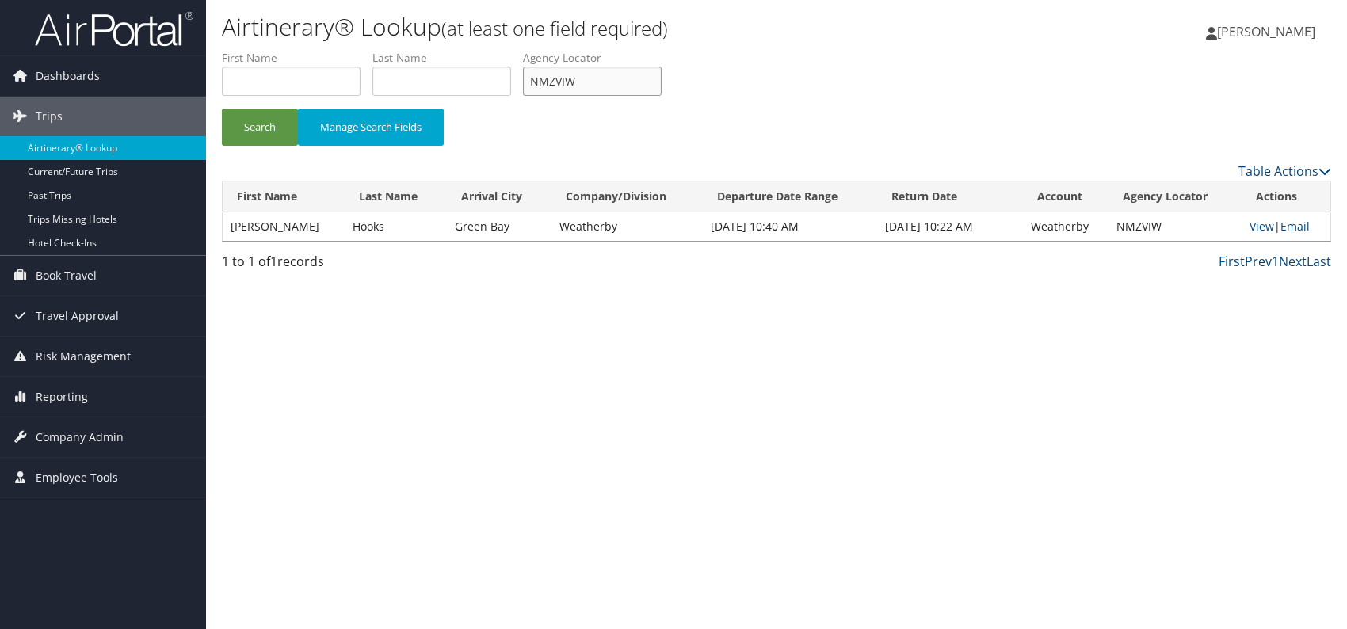
drag, startPoint x: 595, startPoint y: 77, endPoint x: 517, endPoint y: 74, distance: 77.7
click at [517, 50] on ul "First Name Last Name Departure City Arrival City Company/Division Airport/City …" at bounding box center [776, 50] width 1109 height 0
paste input "OPBLRM"
type input "OPBLRM"
click at [238, 121] on button "Search" at bounding box center [260, 127] width 76 height 37
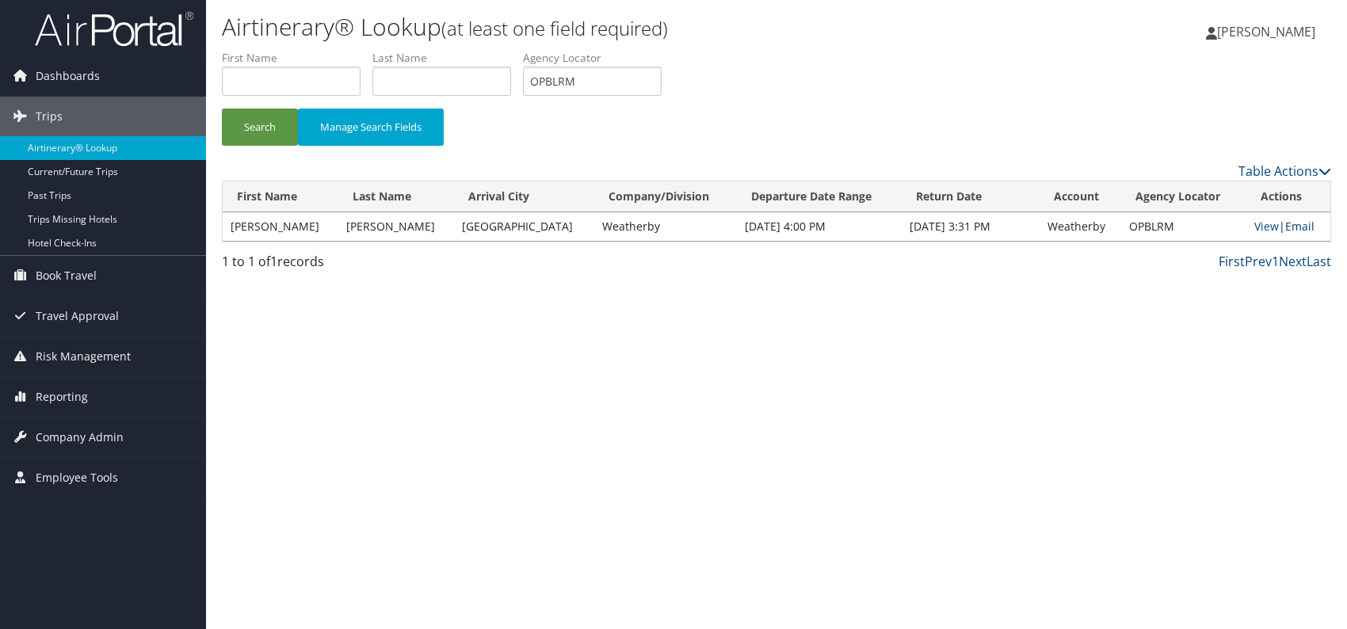
click at [1299, 222] on link "Email" at bounding box center [1299, 226] width 29 height 15
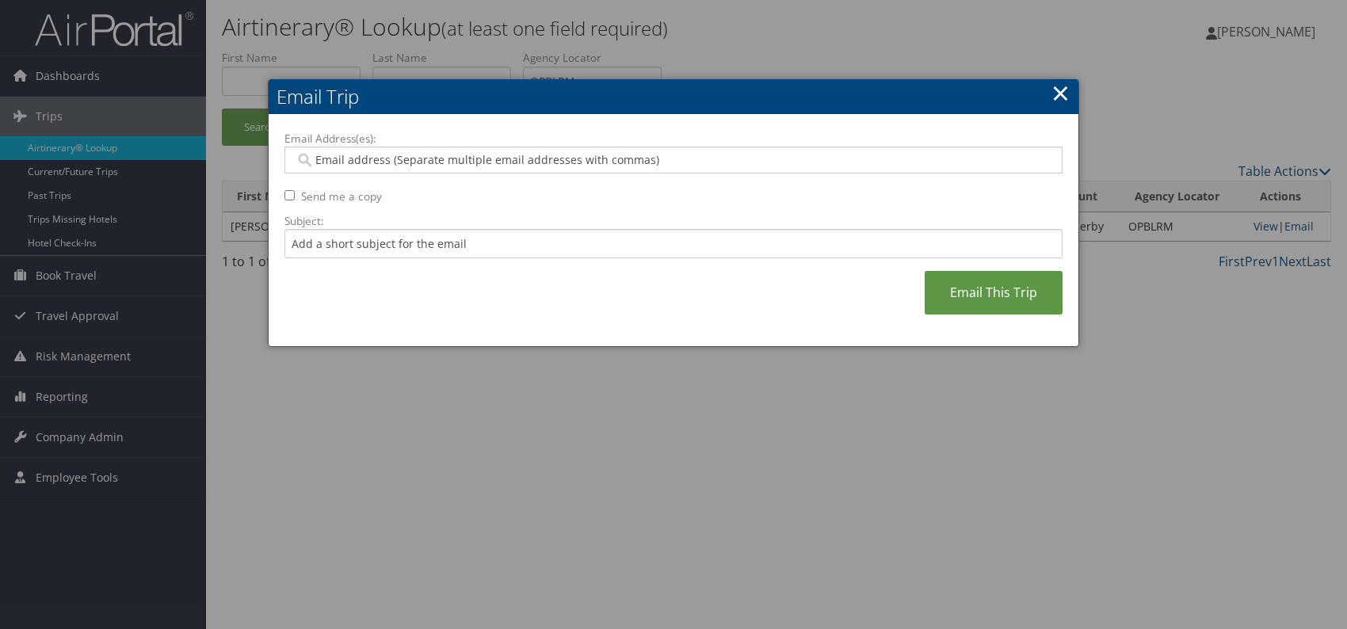
paste input "[PERSON_NAME][EMAIL_ADDRESS][PERSON_NAME][DOMAIN_NAME]"
type input "[PERSON_NAME][EMAIL_ADDRESS][PERSON_NAME][DOMAIN_NAME]"
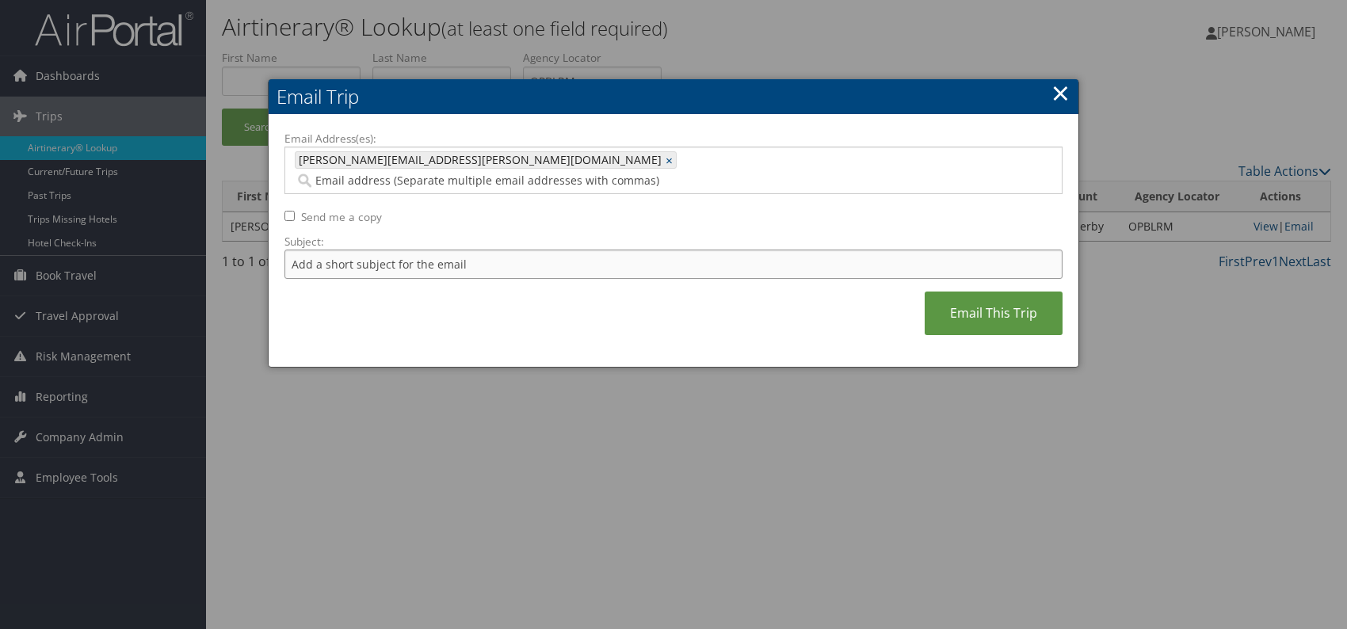
click at [390, 250] on input "Subject:" at bounding box center [673, 264] width 778 height 29
click at [566, 285] on div "Email Address(es): [PERSON_NAME][EMAIL_ADDRESS][PERSON_NAME][DOMAIN_NAME] [PERS…" at bounding box center [673, 241] width 778 height 221
drag, startPoint x: 543, startPoint y: 242, endPoint x: 496, endPoint y: 242, distance: 46.7
click at [496, 250] on input "Itinerary change. Please see notes in TR-756070" at bounding box center [673, 264] width 778 height 29
drag, startPoint x: 512, startPoint y: 242, endPoint x: 487, endPoint y: 271, distance: 38.2
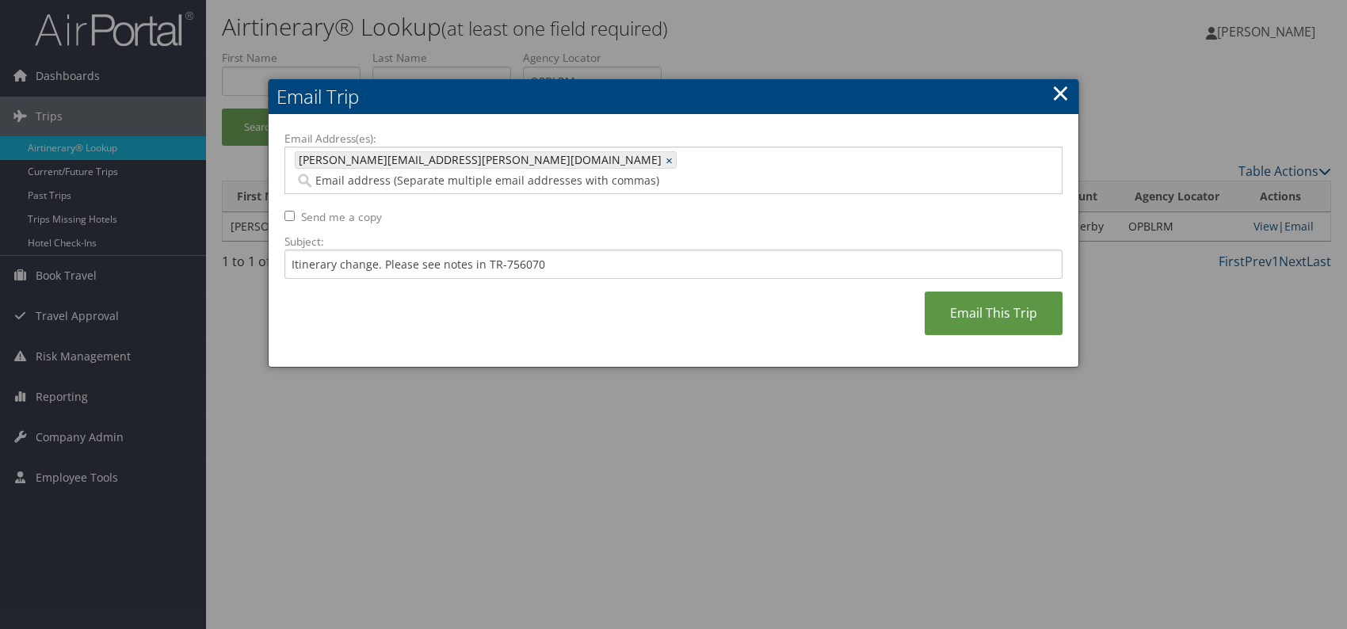
click at [469, 285] on div "Email Address(es): [PERSON_NAME][EMAIL_ADDRESS][PERSON_NAME][DOMAIN_NAME] [PERS…" at bounding box center [673, 241] width 778 height 221
drag, startPoint x: 547, startPoint y: 242, endPoint x: 498, endPoint y: 243, distance: 49.1
click at [497, 250] on input "Itinerary change. Please see notes in TR-756070" at bounding box center [673, 264] width 778 height 29
paste input "3213"
type input "Itinerary change. Please see notes in TR-753213"
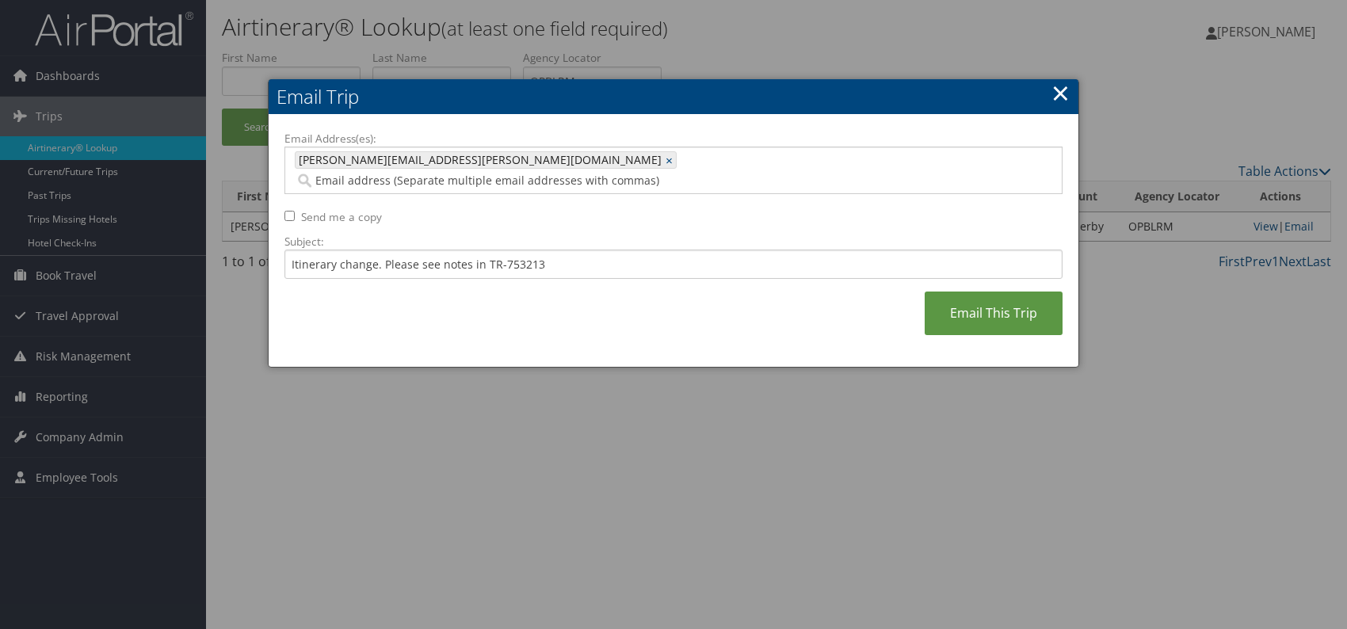
click at [647, 291] on div "Email Address(es): erin.wahlberg@weatherbyhealthcare.com erin.wahlberg@weatherb…" at bounding box center [673, 241] width 778 height 221
click at [943, 295] on link "Email This Trip" at bounding box center [993, 313] width 138 height 44
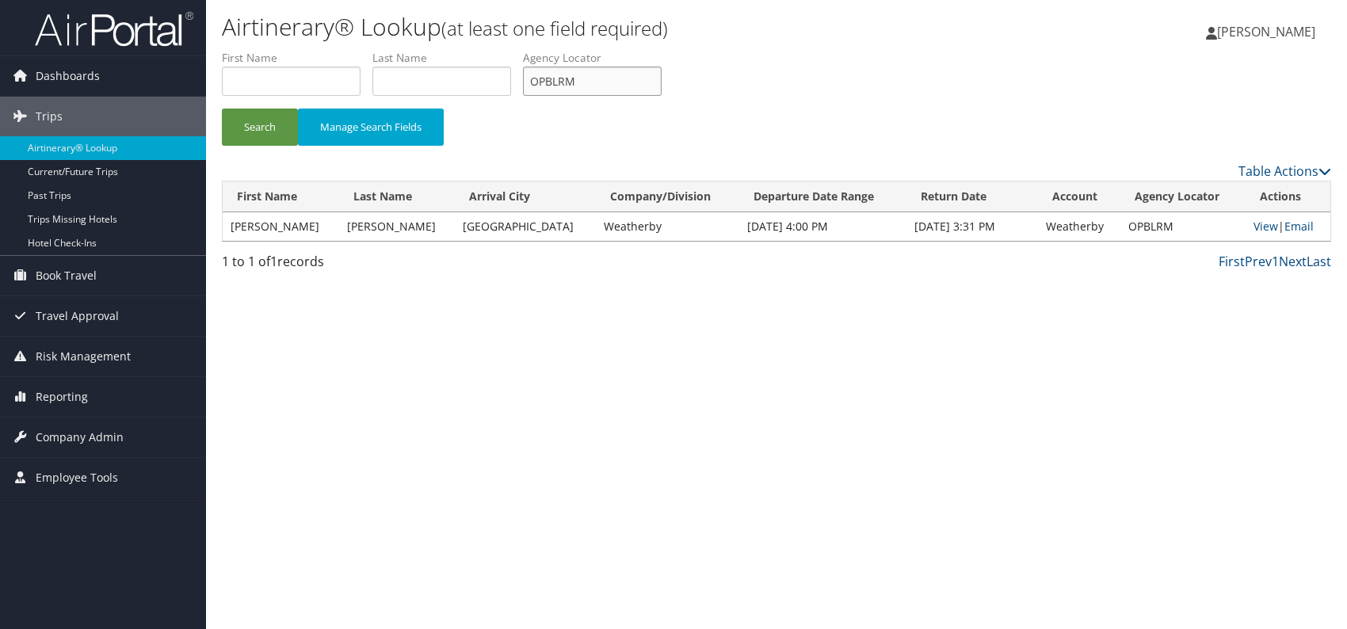
click at [532, 82] on input "OPBLRM" at bounding box center [592, 81] width 139 height 29
paste input "EXVCQL"
type input "EXVCQL"
click at [403, 388] on div "Airtinerary® Lookup (at least one field required) Romina Kwock Romina Kwock My …" at bounding box center [776, 314] width 1141 height 629
click at [266, 120] on button "Search" at bounding box center [260, 127] width 76 height 37
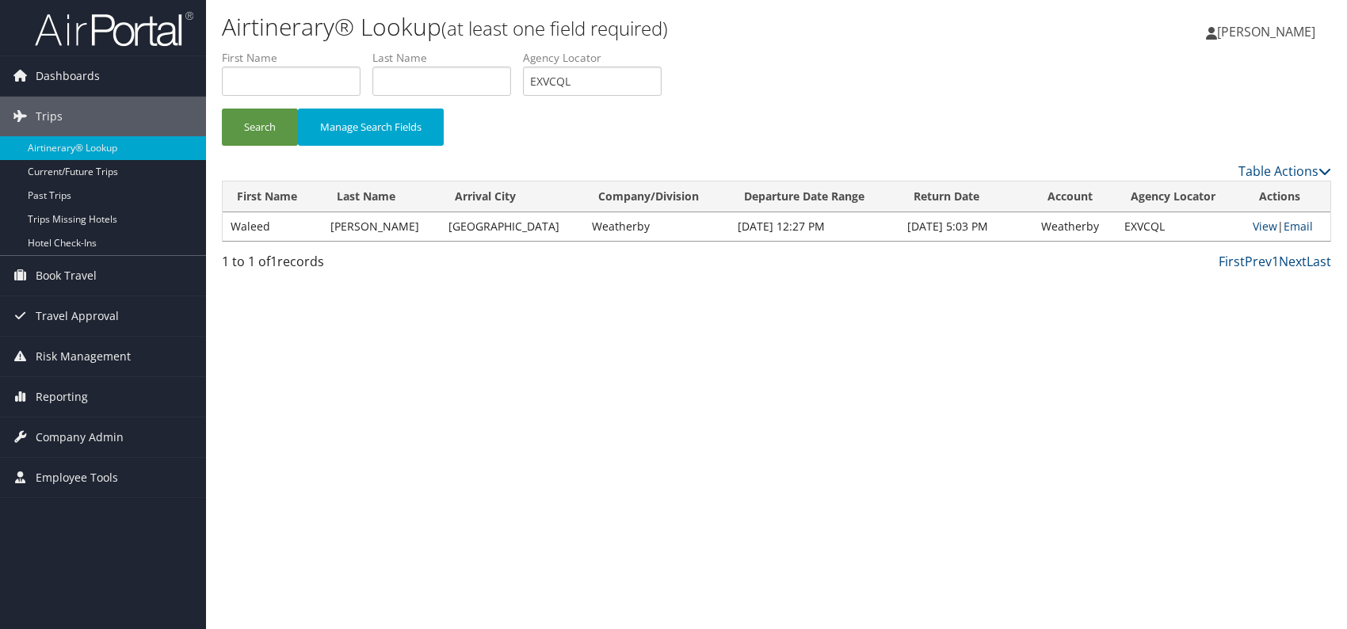
click at [1316, 225] on td "View | Email" at bounding box center [1287, 226] width 86 height 29
click at [1301, 227] on link "Email" at bounding box center [1297, 226] width 29 height 15
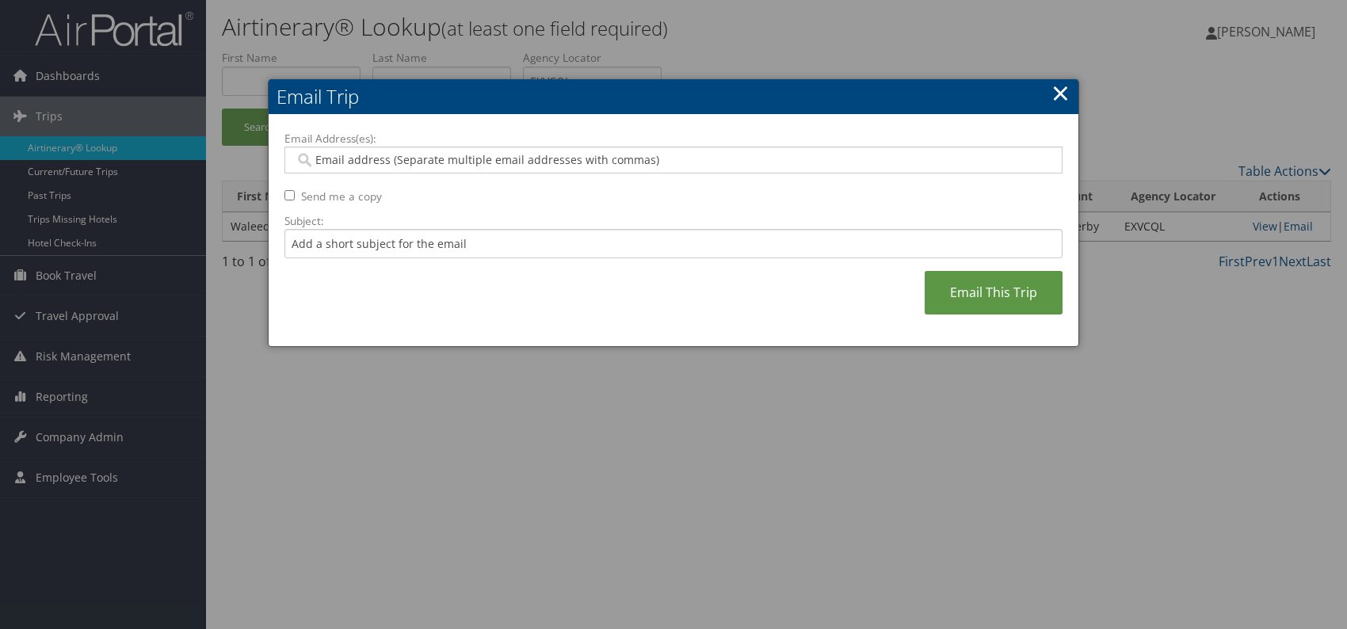
paste input "reagan.bokar@weatherbyhealthcare.com"
type input "reagan.bokar@weatherbyhealthcare.com"
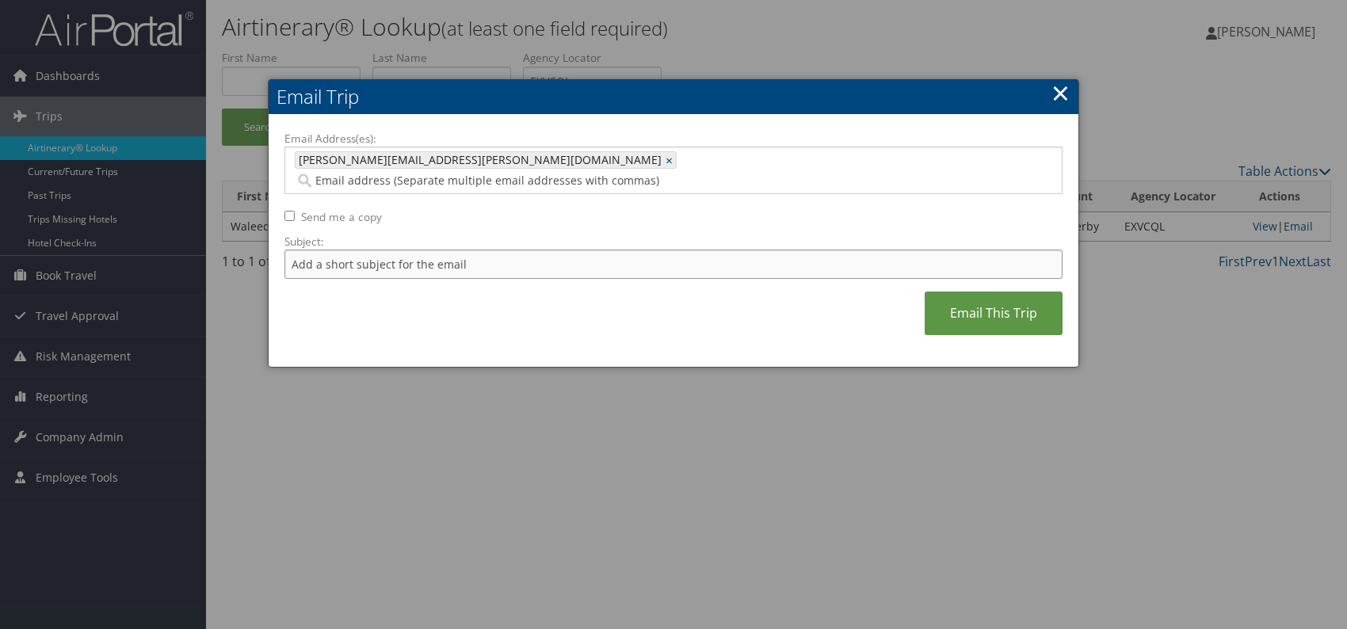
click at [438, 250] on input "Subject:" at bounding box center [673, 264] width 778 height 29
click at [597, 288] on div "Email Address(es): reagan.bokar@weatherbyhealthcare.com reagan.bokar@weatherbyh…" at bounding box center [673, 241] width 778 height 221
click at [543, 250] on input "Itinerary change. Please see notes in TR-756070" at bounding box center [673, 264] width 778 height 29
drag, startPoint x: 535, startPoint y: 247, endPoint x: 503, endPoint y: 242, distance: 32.8
click at [503, 250] on input "Itinerary change. Please see notes in TR-756070" at bounding box center [673, 264] width 778 height 29
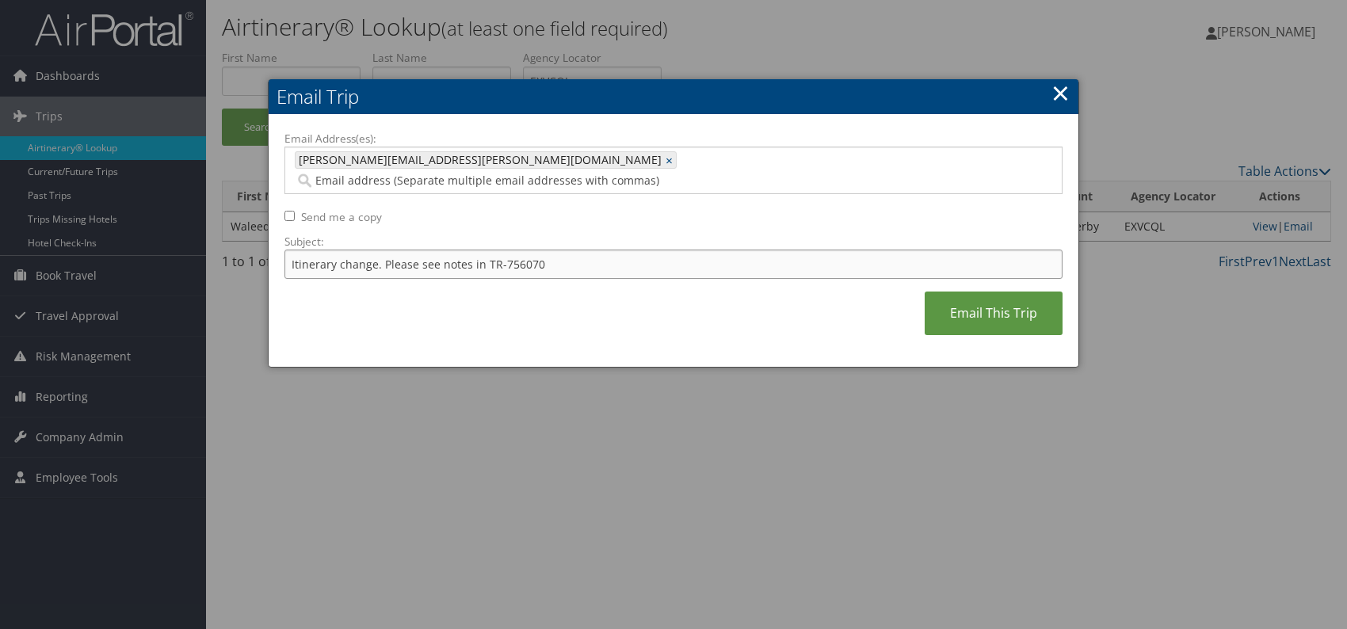
click at [503, 250] on input "Itinerary change. Please see notes in TR-756070" at bounding box center [673, 264] width 778 height 29
drag, startPoint x: 535, startPoint y: 243, endPoint x: 499, endPoint y: 239, distance: 35.9
click at [499, 250] on input "Itinerary change. Please see notes in TR-756070" at bounding box center [673, 264] width 778 height 29
paste input "24793"
type input "Itinerary change. Please see notes in TR-724793"
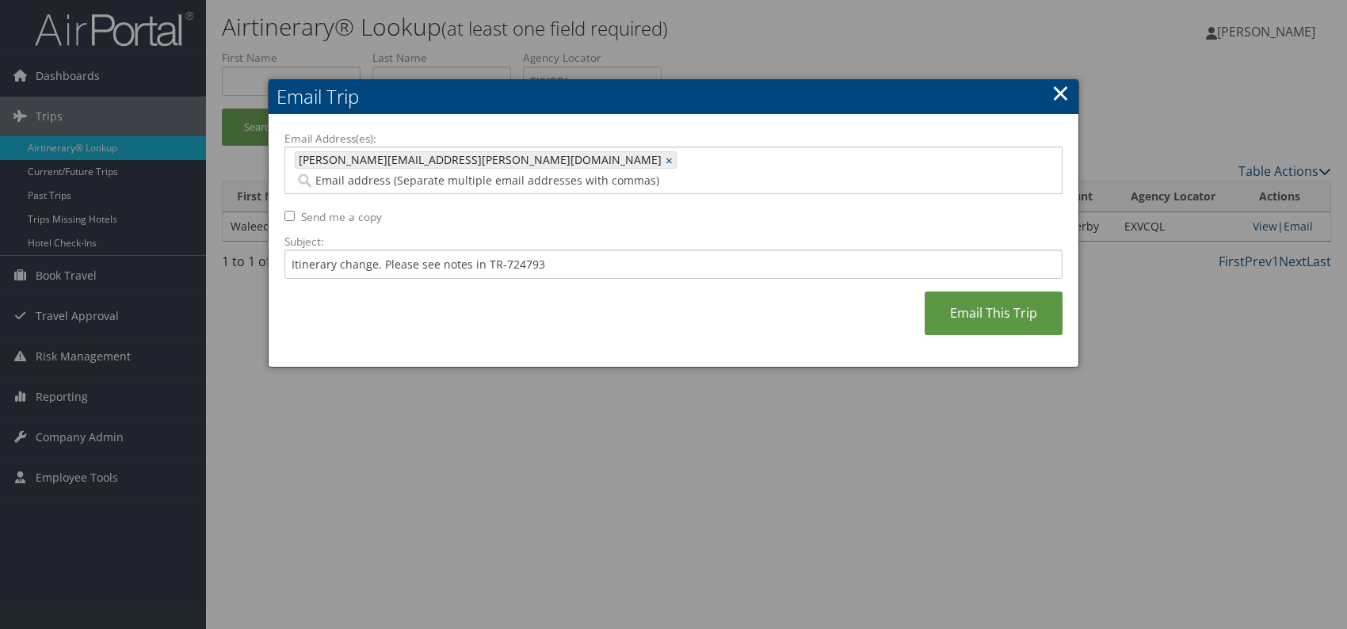
click at [644, 302] on div "Email Address(es): reagan.bokar@weatherbyhealthcare.com reagan.bokar@weatherbyh…" at bounding box center [673, 241] width 778 height 221
click at [944, 303] on link "Email This Trip" at bounding box center [993, 313] width 138 height 44
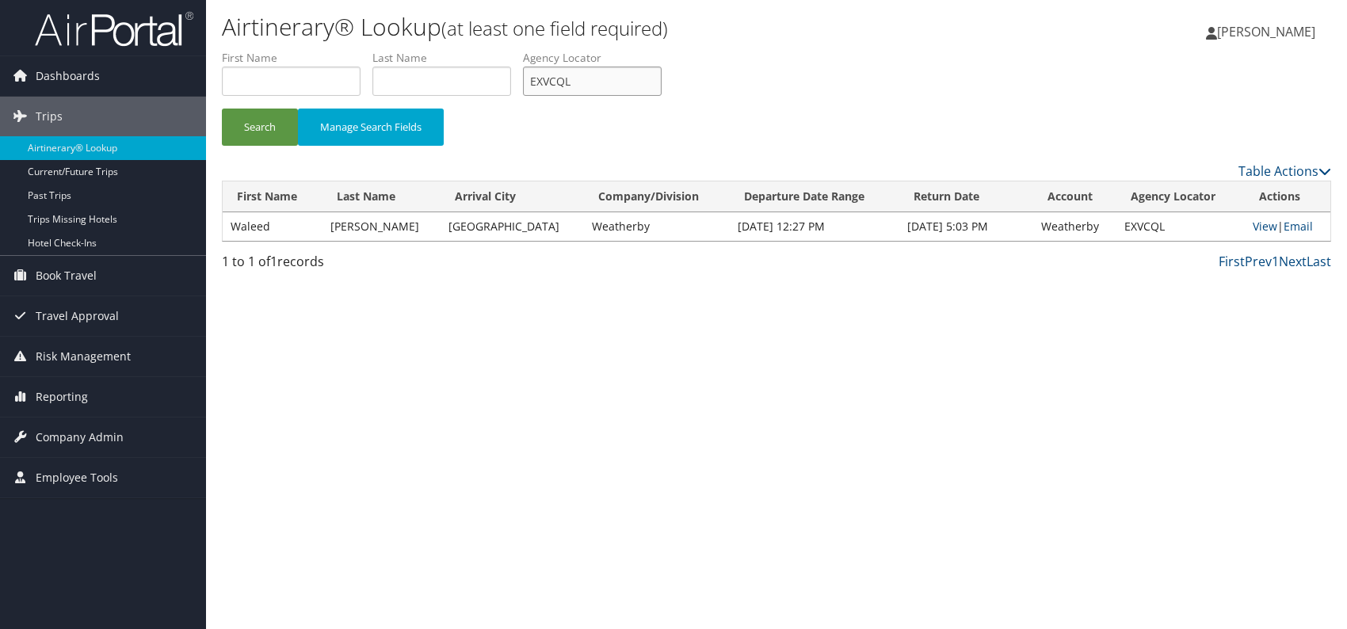
drag, startPoint x: 591, startPoint y: 82, endPoint x: 533, endPoint y: 81, distance: 57.8
click at [533, 81] on input "EXVCQL" at bounding box center [592, 81] width 139 height 29
paste input "OIYBSM"
drag, startPoint x: 261, startPoint y: 109, endPoint x: 276, endPoint y: 25, distance: 85.3
click at [261, 109] on button "Search" at bounding box center [260, 127] width 76 height 37
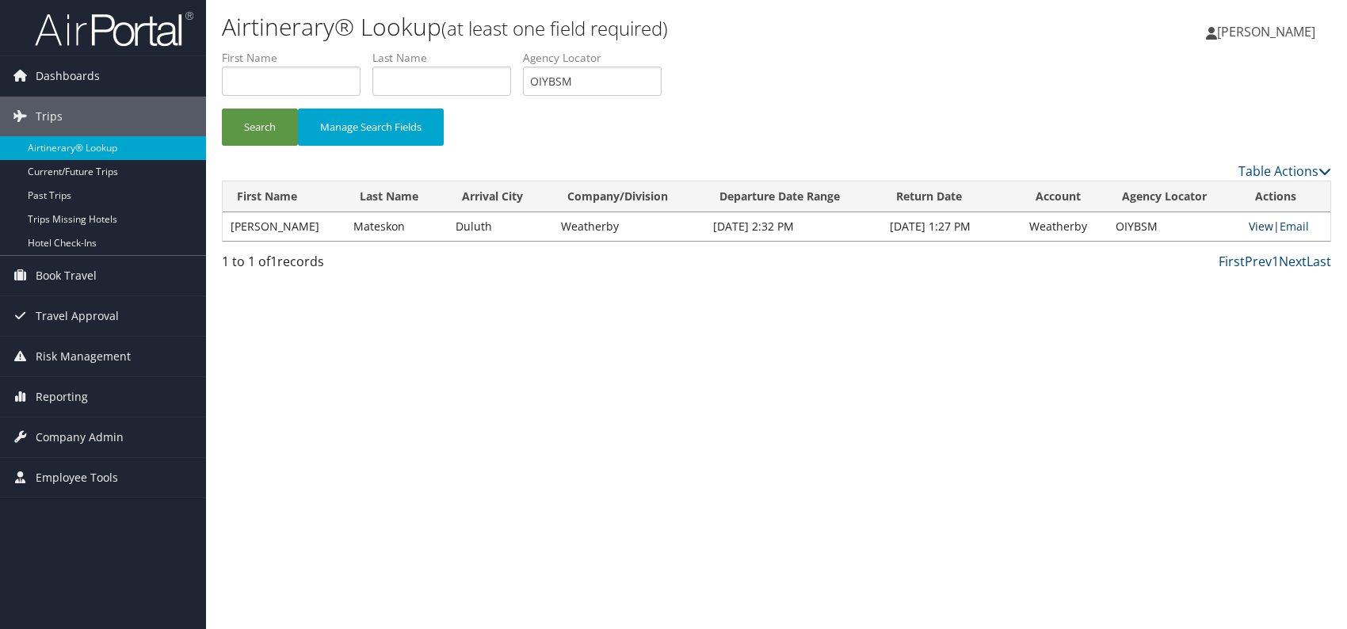
click at [1258, 225] on link "View" at bounding box center [1260, 226] width 25 height 15
drag, startPoint x: 585, startPoint y: 81, endPoint x: 516, endPoint y: 96, distance: 71.3
click at [516, 50] on ul "First Name Last Name Departure City Arrival City Company/Division Airport/City …" at bounding box center [776, 50] width 1109 height 0
paste input "DPIBQE"
type input "DPIBQE"
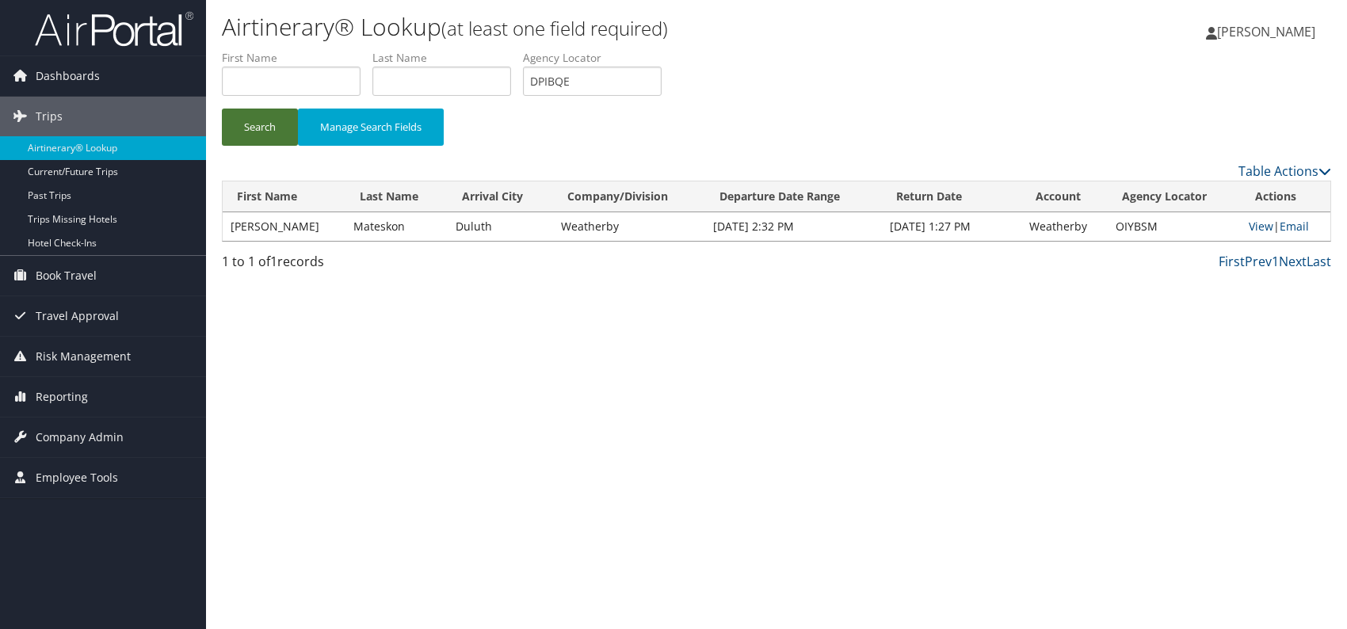
click at [256, 130] on button "Search" at bounding box center [260, 127] width 76 height 37
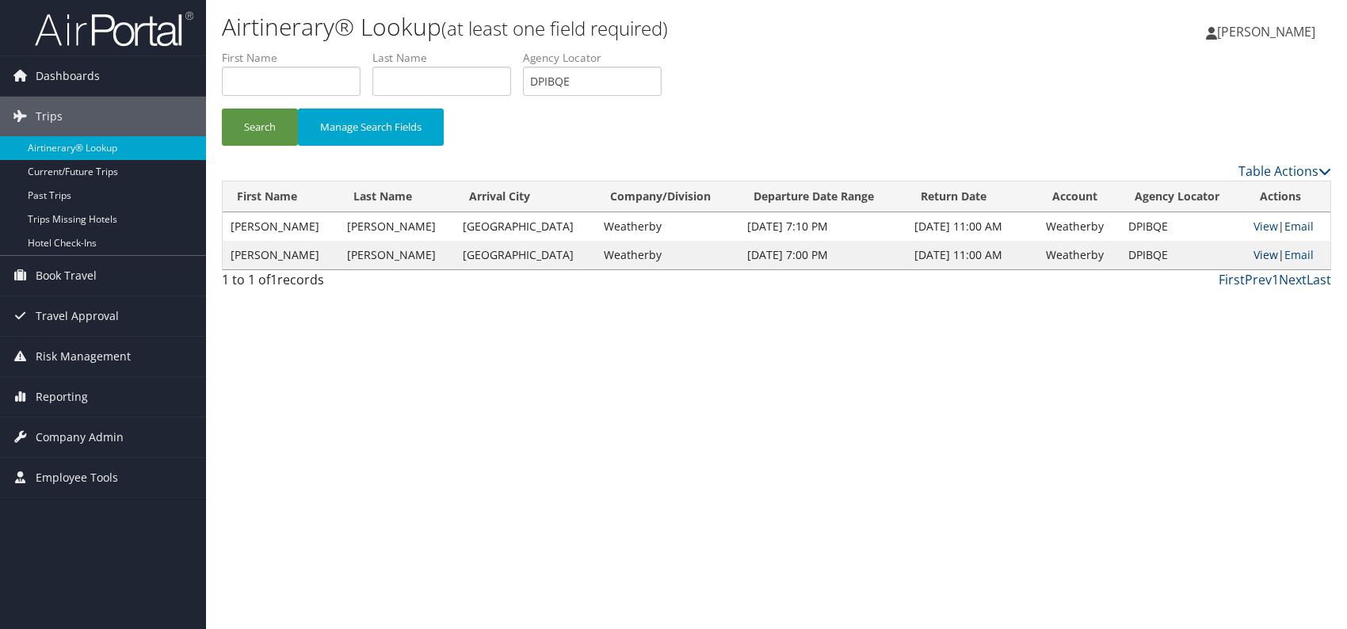
click at [1262, 256] on link "View" at bounding box center [1265, 254] width 25 height 15
click at [1253, 221] on link "View" at bounding box center [1265, 226] width 25 height 15
click at [1297, 223] on link "Email" at bounding box center [1298, 226] width 29 height 15
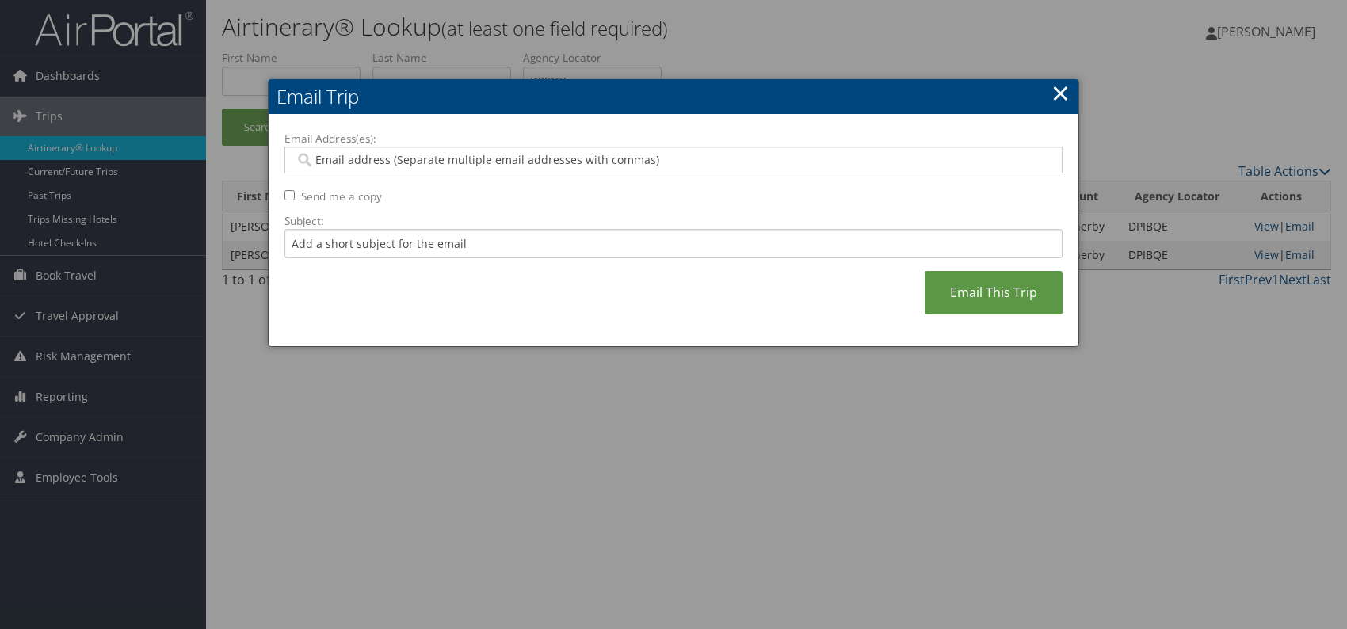
paste input "christy.compagines@weatherbyhealthcare.com"
type input "christy.compagines@weatherbyhealthcare.com"
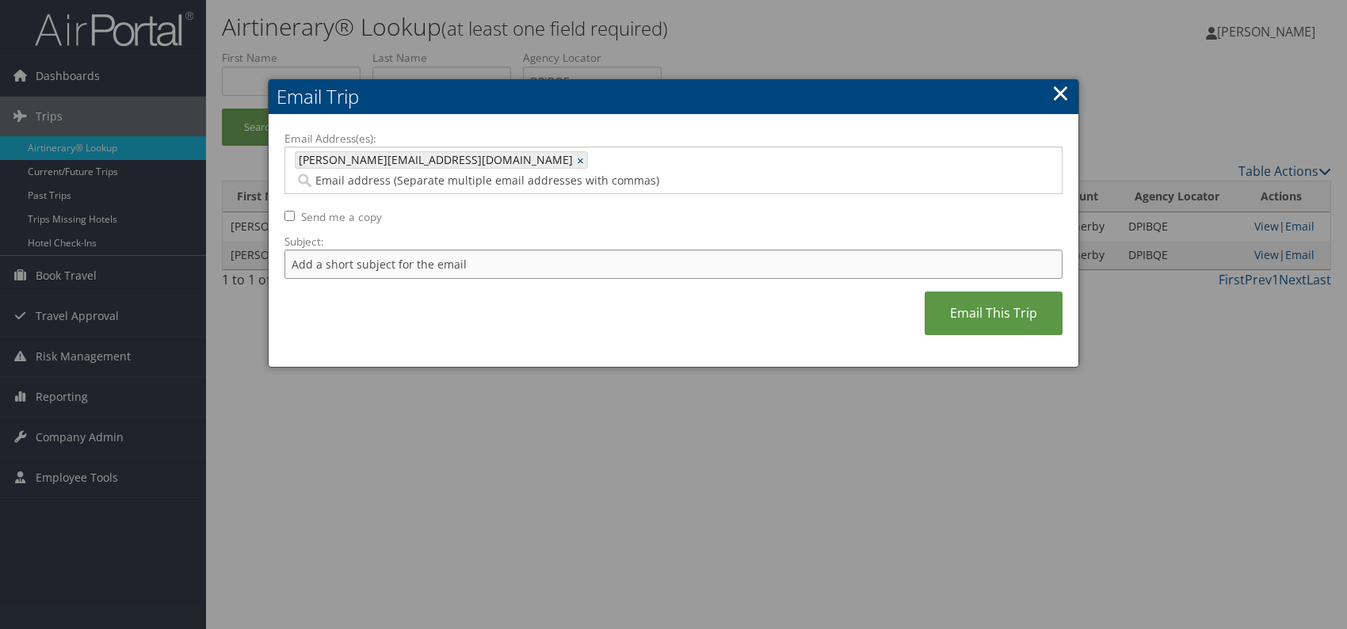
click at [432, 250] on input "Subject:" at bounding box center [673, 264] width 778 height 29
click at [643, 279] on div "Email Address(es): christy.compagines@weatherbyhealthcare.com christy.compagine…" at bounding box center [673, 241] width 778 height 221
drag, startPoint x: 537, startPoint y: 247, endPoint x: 501, endPoint y: 247, distance: 36.4
click at [501, 250] on input "Itinerary change. Please see notes in TR-756070" at bounding box center [673, 264] width 778 height 29
paste input "5155"
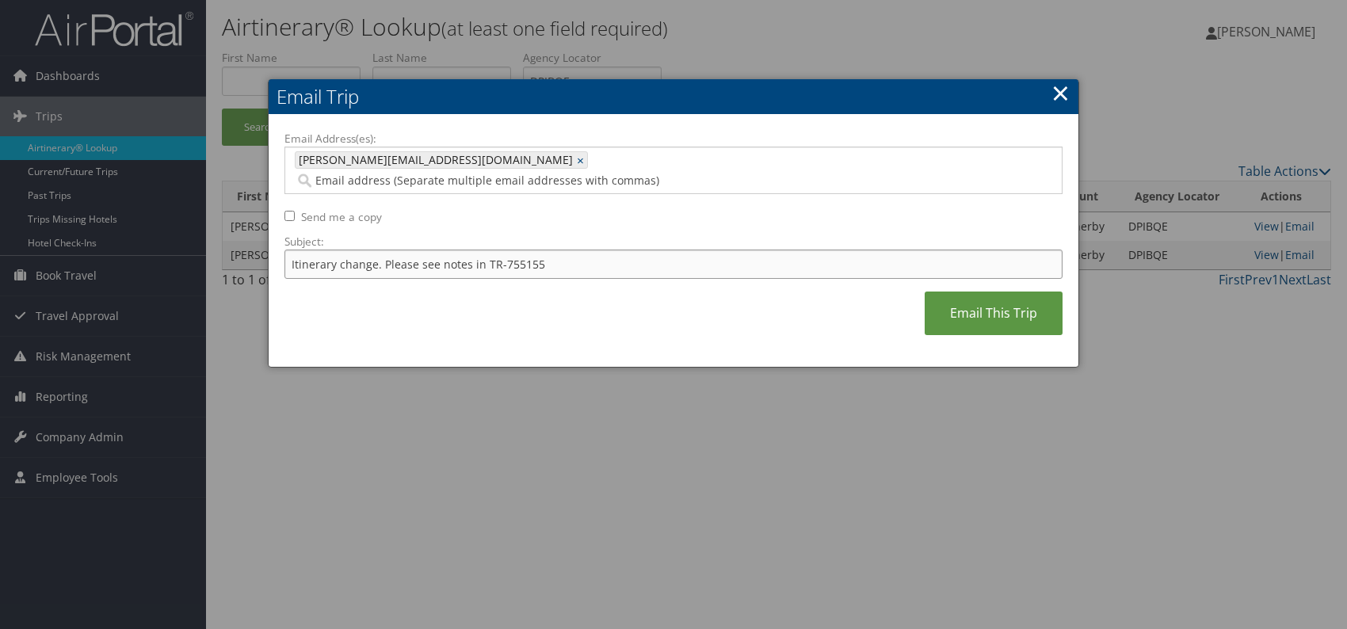
type input "Itinerary change. Please see notes in TR-755155"
click at [665, 285] on div "Email Address(es): christy.compagines@weatherbyhealthcare.com christy.compagine…" at bounding box center [673, 241] width 778 height 221
click at [990, 305] on link "Email This Trip" at bounding box center [993, 313] width 138 height 44
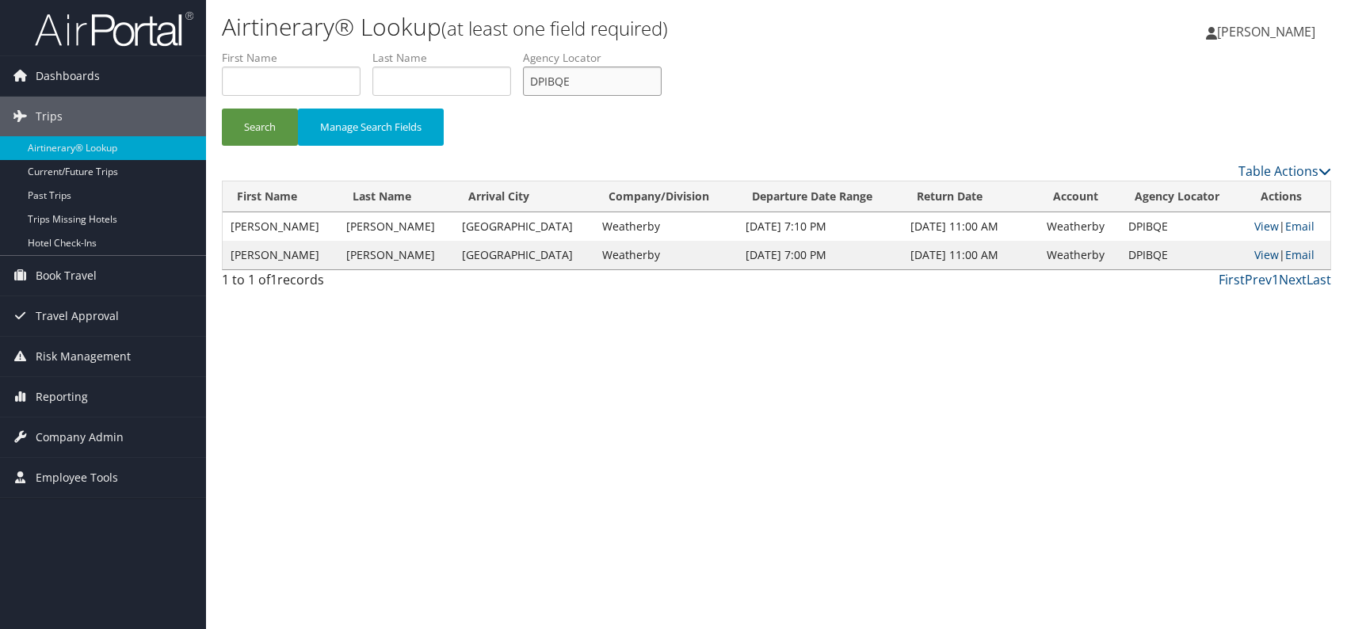
drag, startPoint x: 580, startPoint y: 80, endPoint x: 535, endPoint y: 79, distance: 44.4
click at [535, 79] on input "DPIBQE" at bounding box center [592, 81] width 139 height 29
paste input "QAHVL"
drag, startPoint x: 252, startPoint y: 123, endPoint x: 258, endPoint y: 106, distance: 17.8
click at [252, 120] on button "Search" at bounding box center [260, 127] width 76 height 37
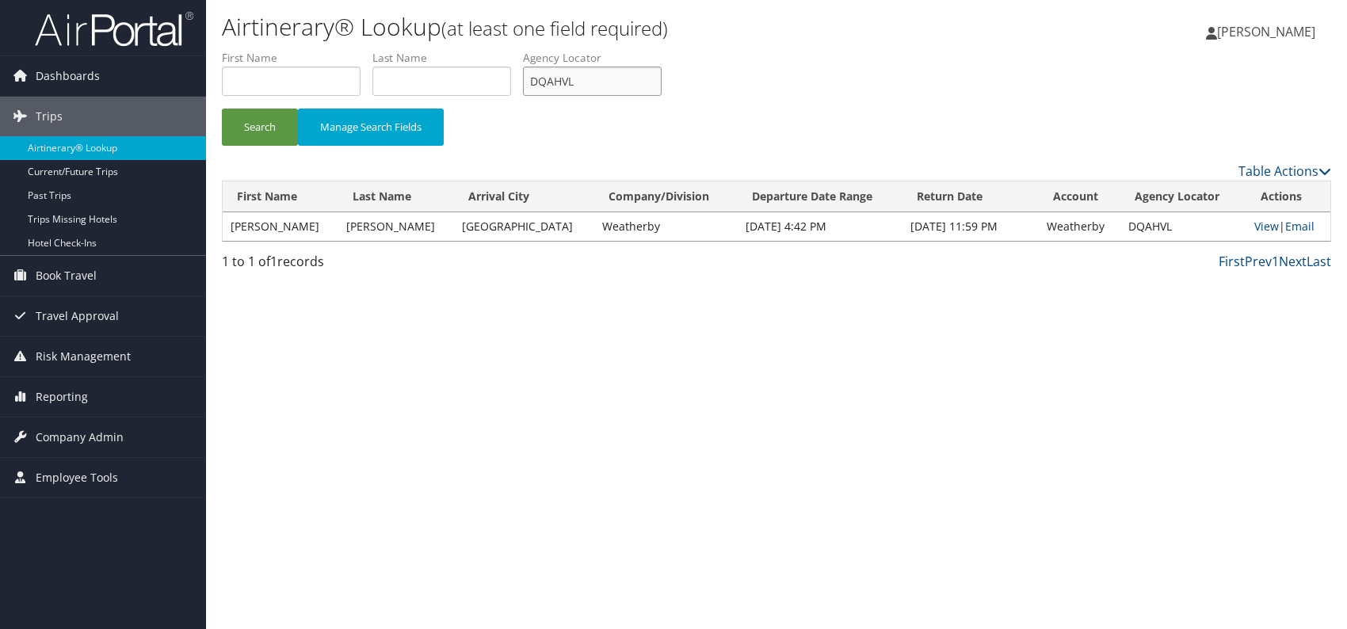
drag, startPoint x: 591, startPoint y: 82, endPoint x: 524, endPoint y: 90, distance: 67.8
click at [524, 50] on ul "First Name Last Name Departure City Arrival City Company/Division Airport/City …" at bounding box center [776, 50] width 1109 height 0
paste input "ANIRAA"
type input "ANIRAA"
drag, startPoint x: 516, startPoint y: 326, endPoint x: 345, endPoint y: 224, distance: 198.6
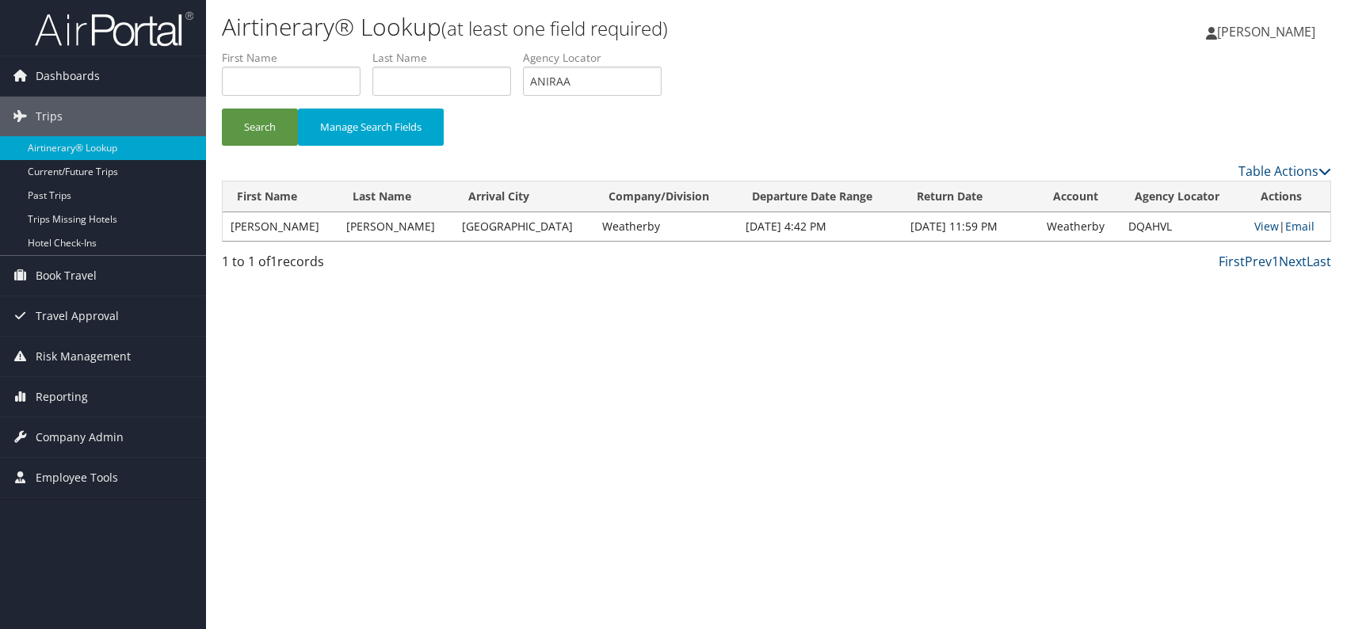
click at [516, 326] on div "Airtinerary® Lookup (at least one field required) Romina Kwock Romina Kwock My …" at bounding box center [776, 314] width 1141 height 629
click at [268, 132] on button "Search" at bounding box center [260, 127] width 76 height 37
click at [1260, 225] on link "View" at bounding box center [1264, 226] width 25 height 15
click at [1297, 227] on link "Email" at bounding box center [1297, 226] width 29 height 15
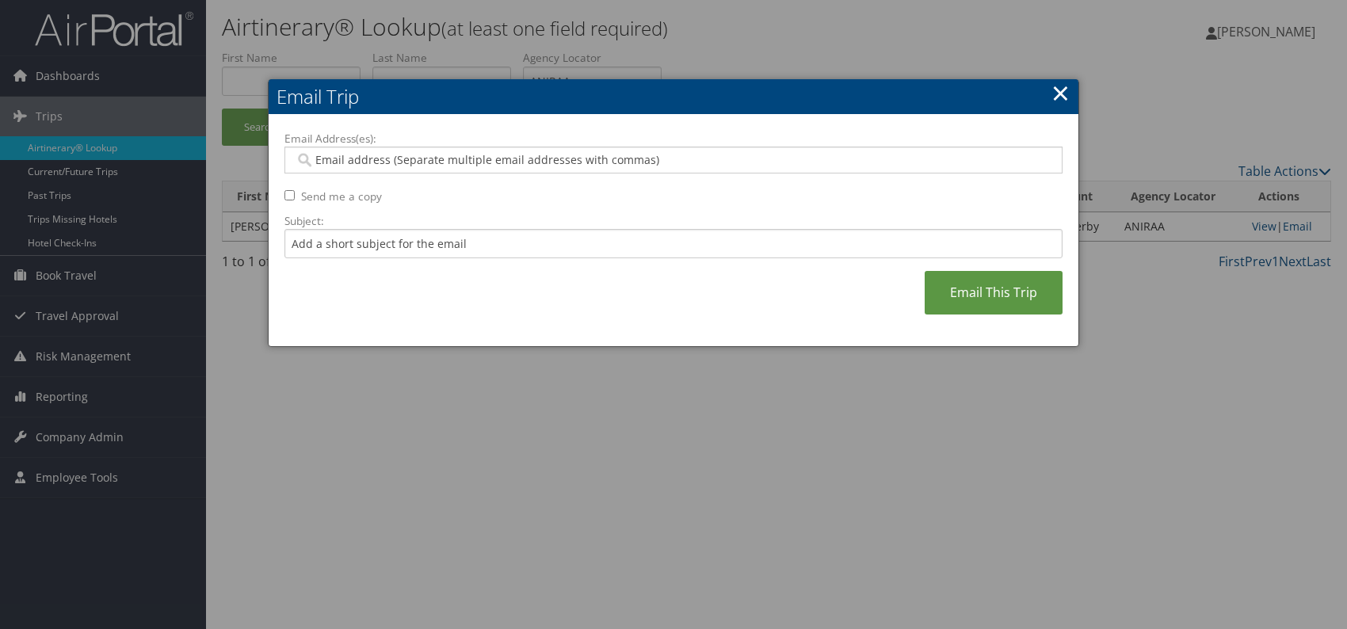
paste input "vanessa.diaz@weatherbyhealthcare.com"
type input "vanessa.diaz@weatherbyhealthcare.com"
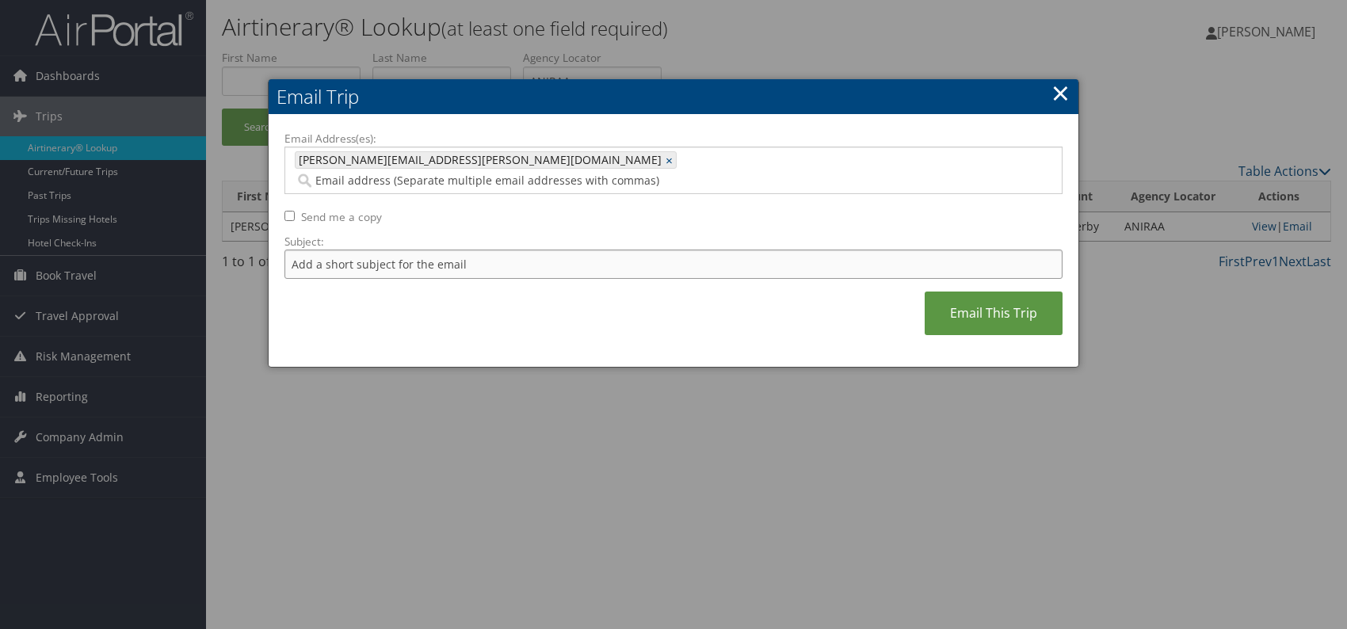
drag, startPoint x: 467, startPoint y: 246, endPoint x: 472, endPoint y: 257, distance: 12.8
click at [467, 250] on input "Subject:" at bounding box center [673, 264] width 778 height 29
click at [575, 296] on div "Email Address(es): vanessa.diaz@weatherbyhealthcare.com vanessa.diaz@weatherbyh…" at bounding box center [673, 241] width 778 height 221
click at [524, 250] on input "Itinerary change. Please see notes in TR-756070" at bounding box center [673, 264] width 778 height 29
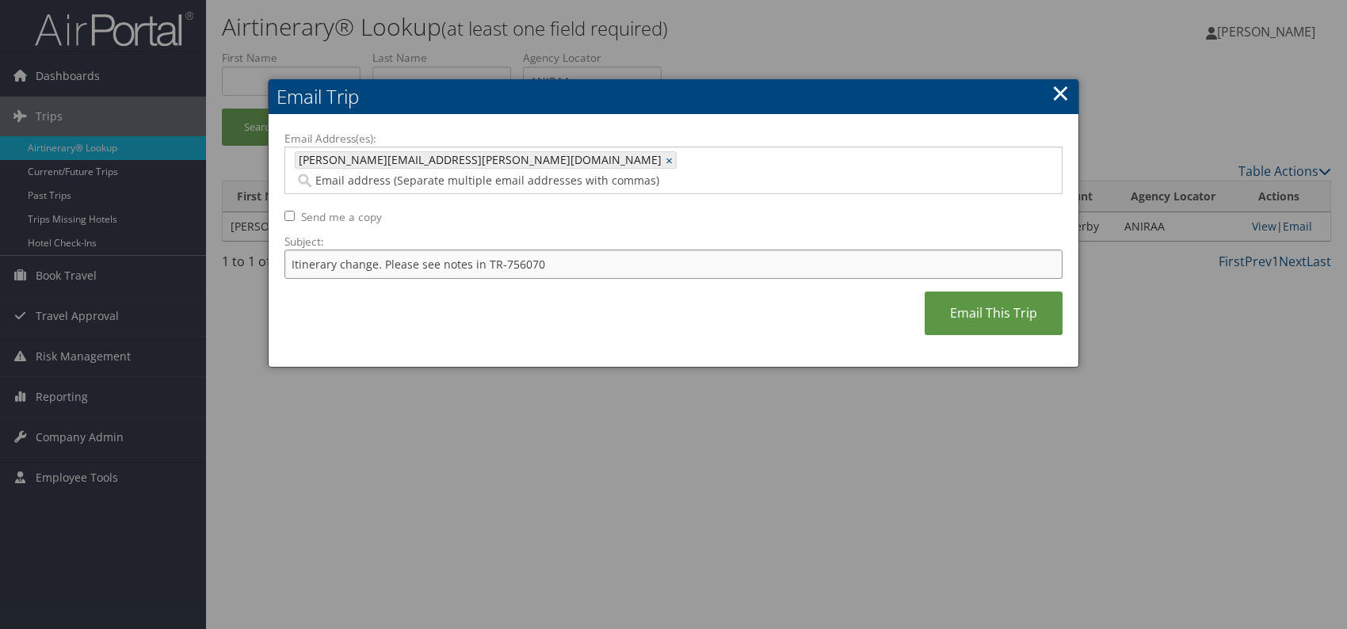
paste input "3145"
type input "Itinerary change. Please see notes in TR-753145"
click at [672, 298] on div "Email Address(es): vanessa.diaz@weatherbyhealthcare.com vanessa.diaz@weatherbyh…" at bounding box center [673, 241] width 778 height 221
click at [1000, 294] on link "Email This Trip" at bounding box center [993, 313] width 138 height 44
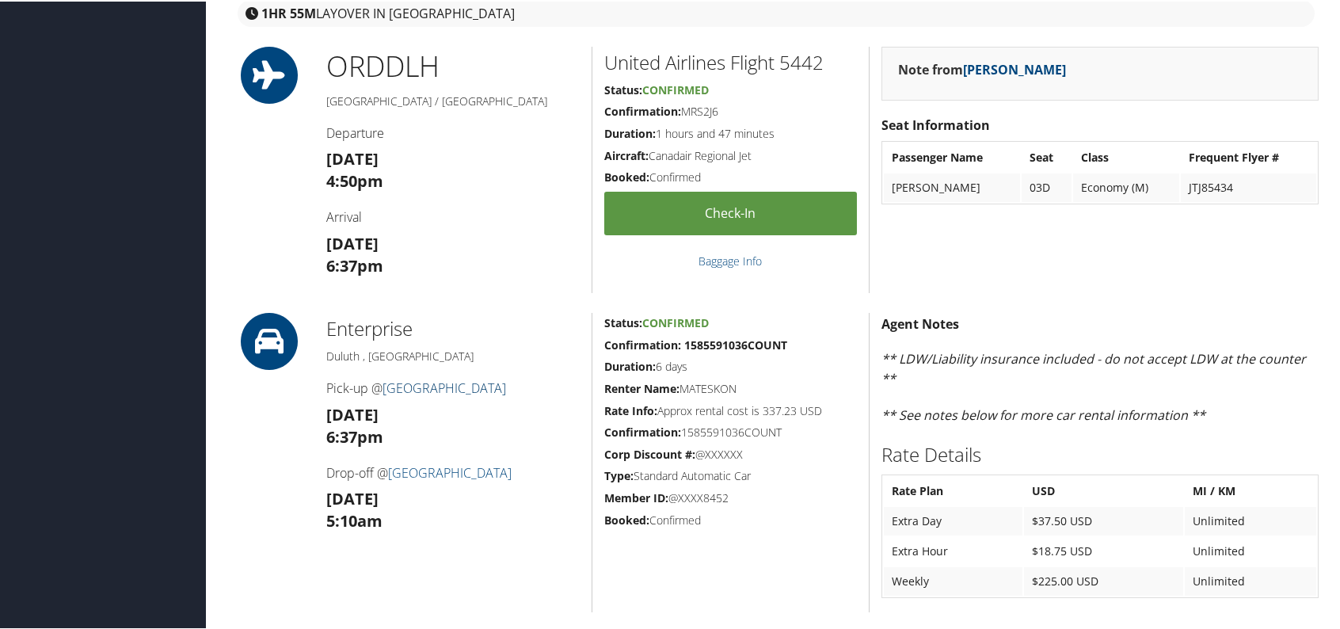
scroll to position [713, 0]
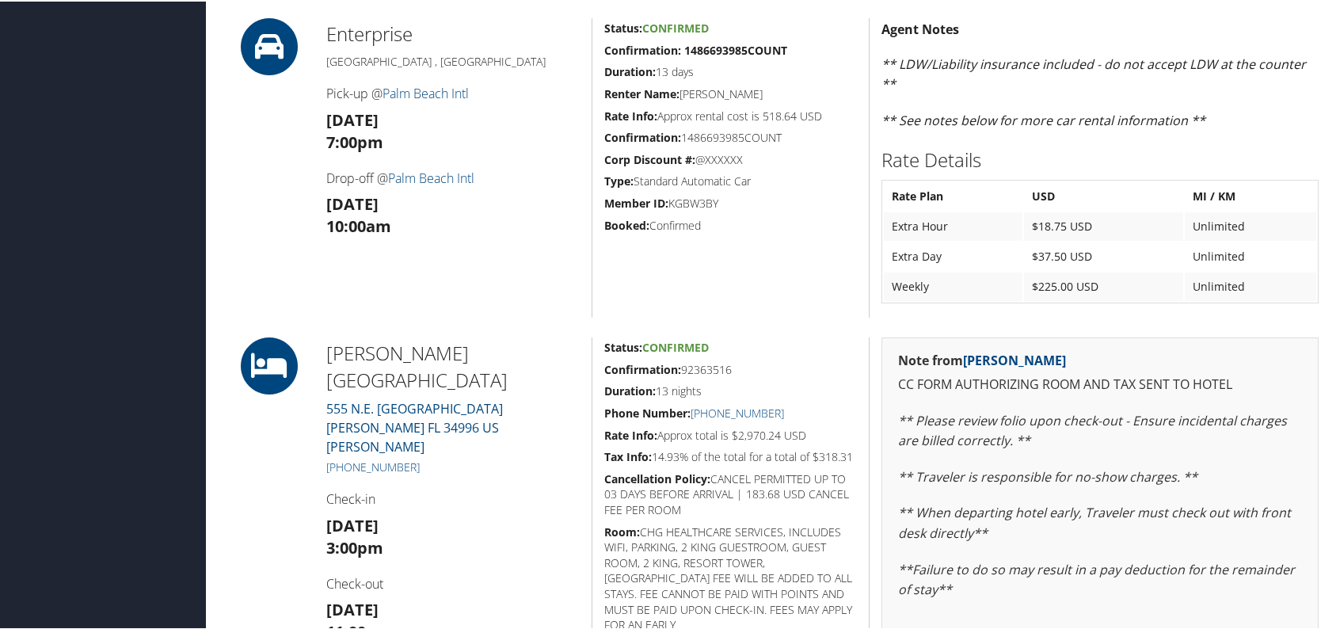
scroll to position [90, 0]
